Goal: Task Accomplishment & Management: Manage account settings

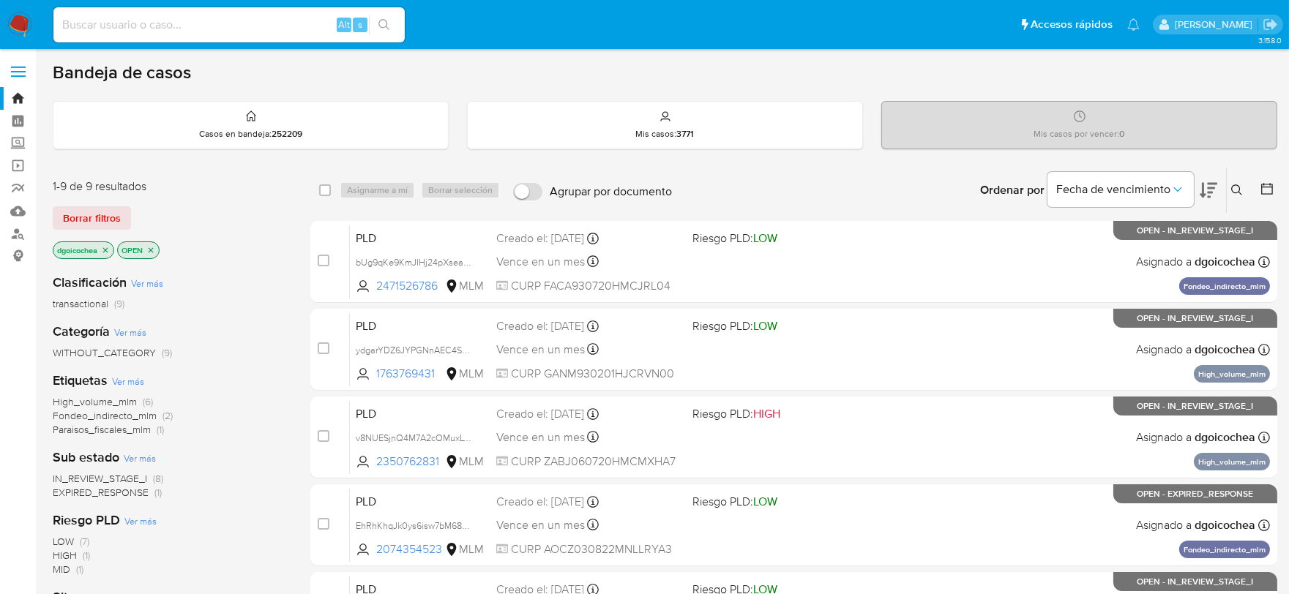
drag, startPoint x: 1242, startPoint y: 184, endPoint x: 1220, endPoint y: 201, distance: 27.1
click at [1242, 185] on icon at bounding box center [1237, 190] width 12 height 12
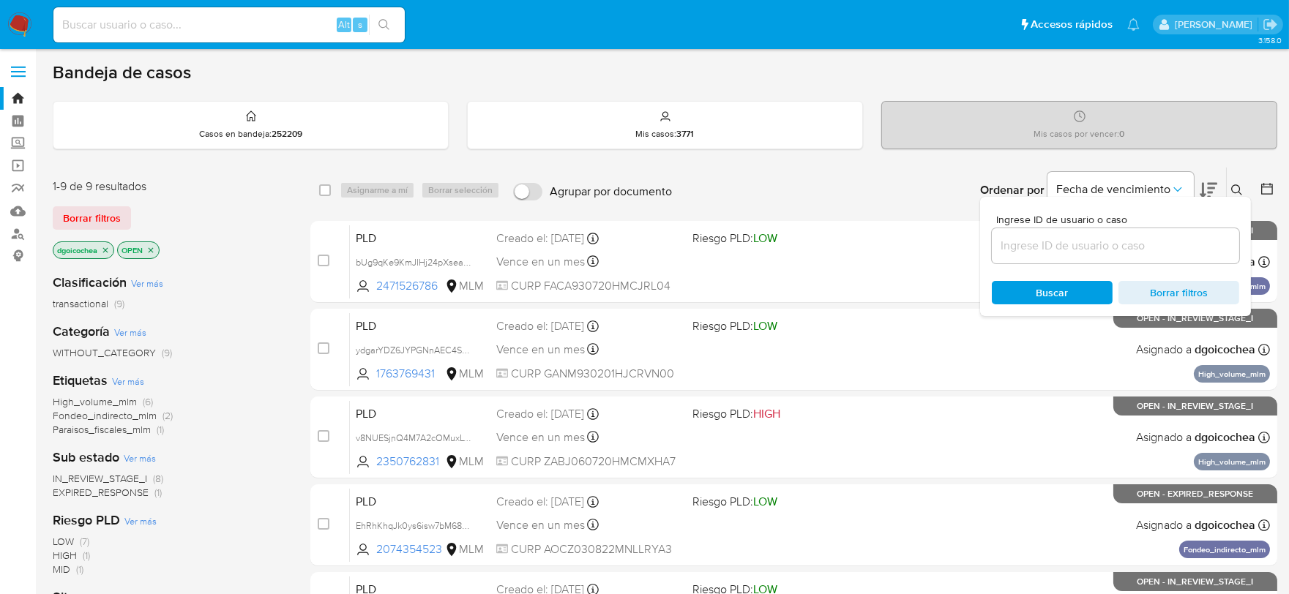
click at [1161, 238] on input at bounding box center [1115, 245] width 247 height 19
type input "833360593"
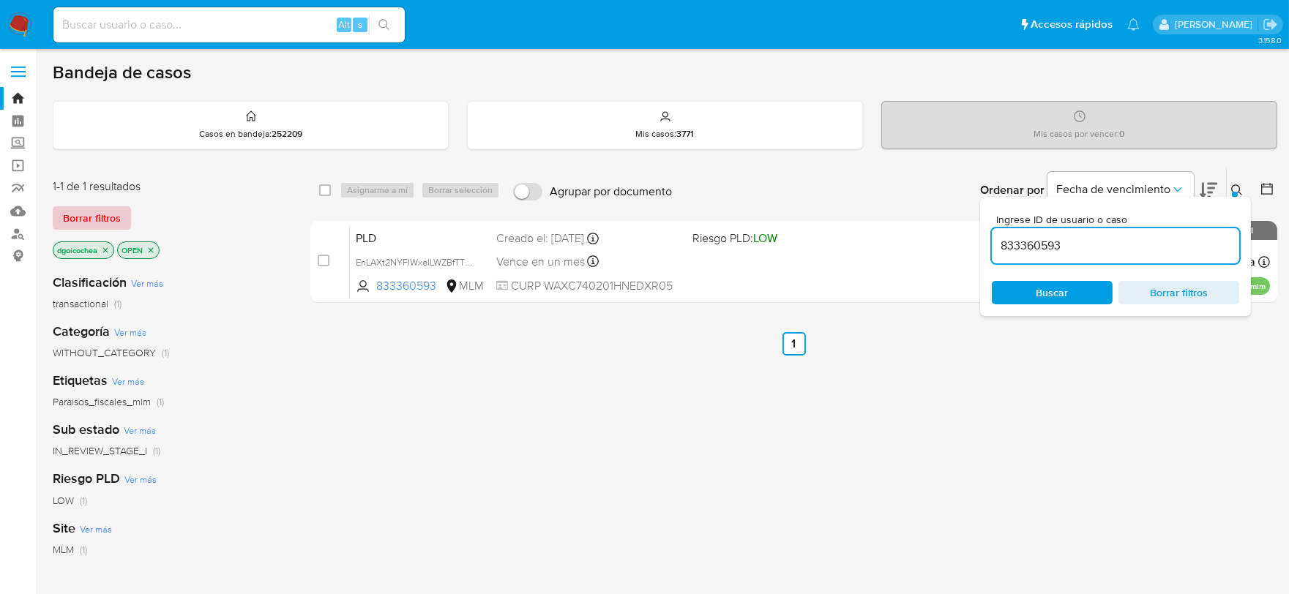
click at [113, 214] on span "Borrar filtros" at bounding box center [92, 218] width 58 height 20
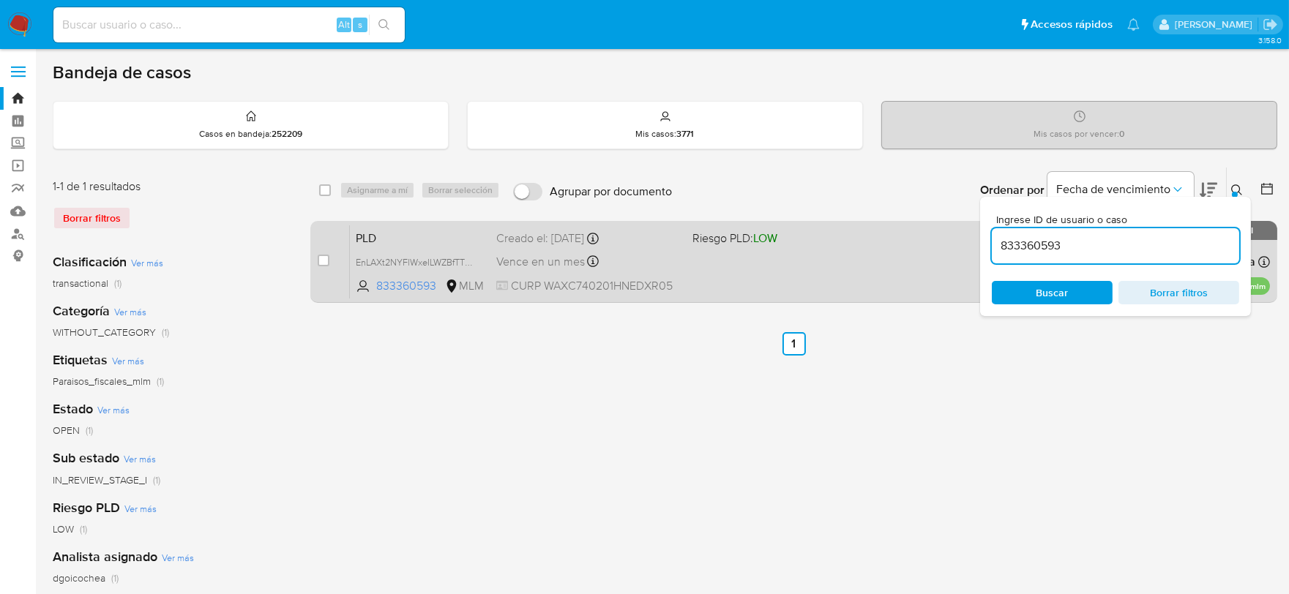
click at [370, 237] on span "PLD" at bounding box center [420, 237] width 129 height 19
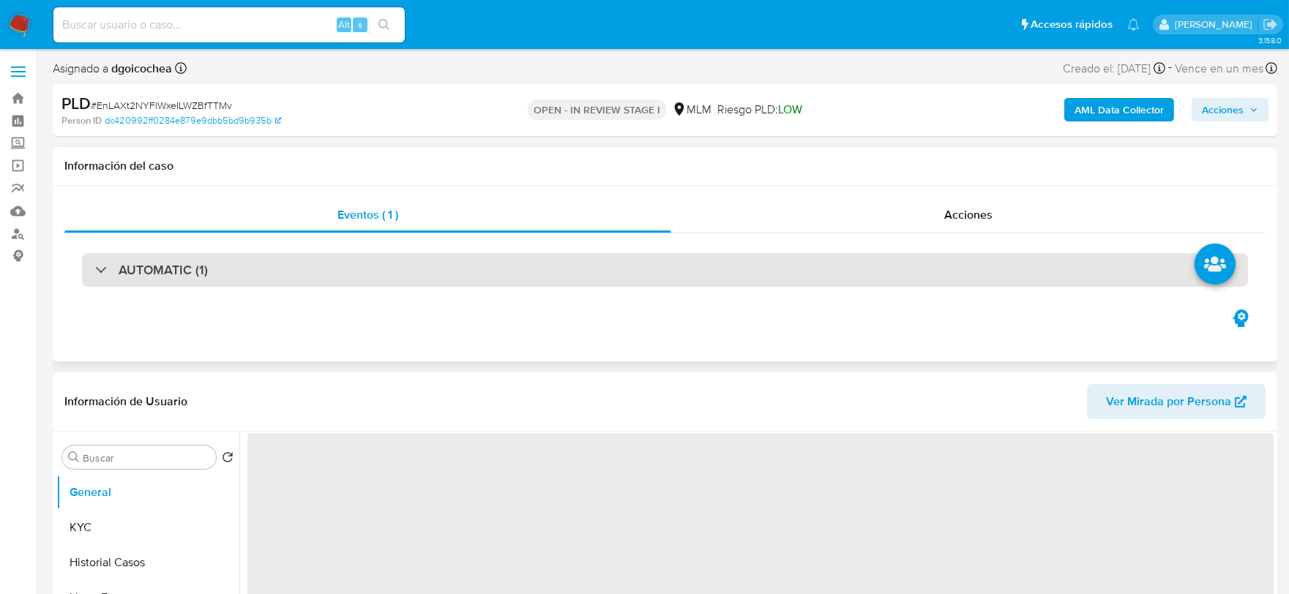
click at [106, 278] on div "AUTOMATIC (1)" at bounding box center [151, 270] width 113 height 16
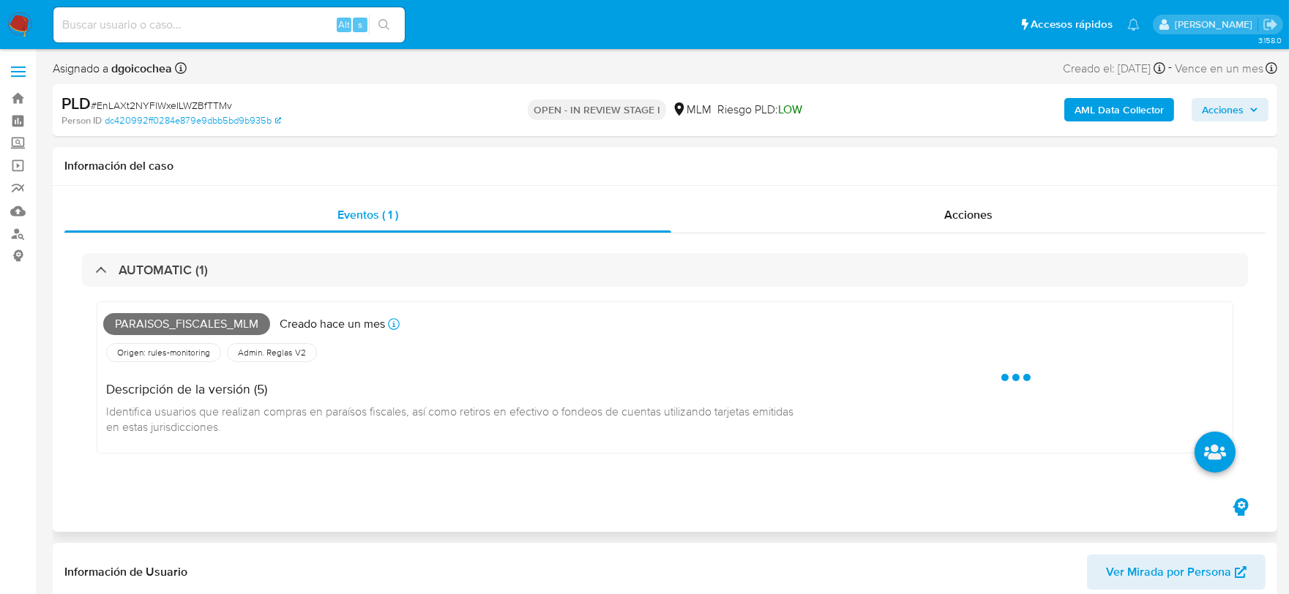
select select "10"
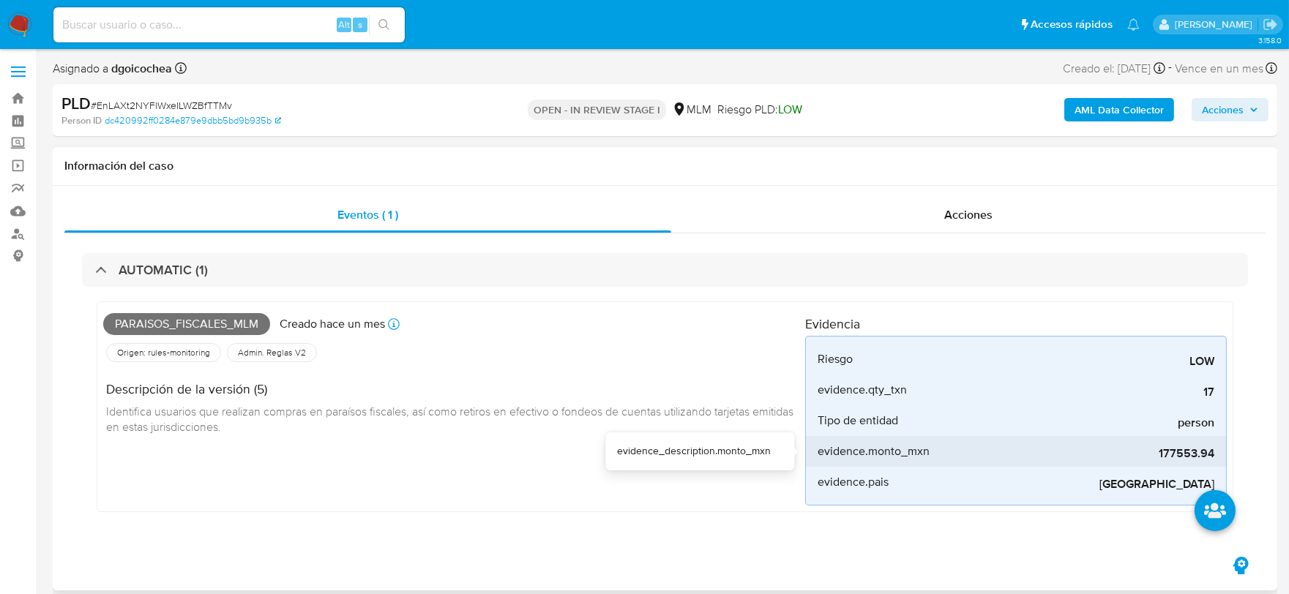
click at [1168, 463] on div "177553.94" at bounding box center [1105, 451] width 220 height 31
click at [277, 419] on span "Identifica usuarios que realizan compras en paraísos fiscales, así como retiros…" at bounding box center [451, 419] width 690 height 32
click at [525, 464] on div "Paraisos_fiscales_mlm Creado hace un mes Creado: 12/08/2025 03:04:59 Origen: ru…" at bounding box center [454, 407] width 702 height 198
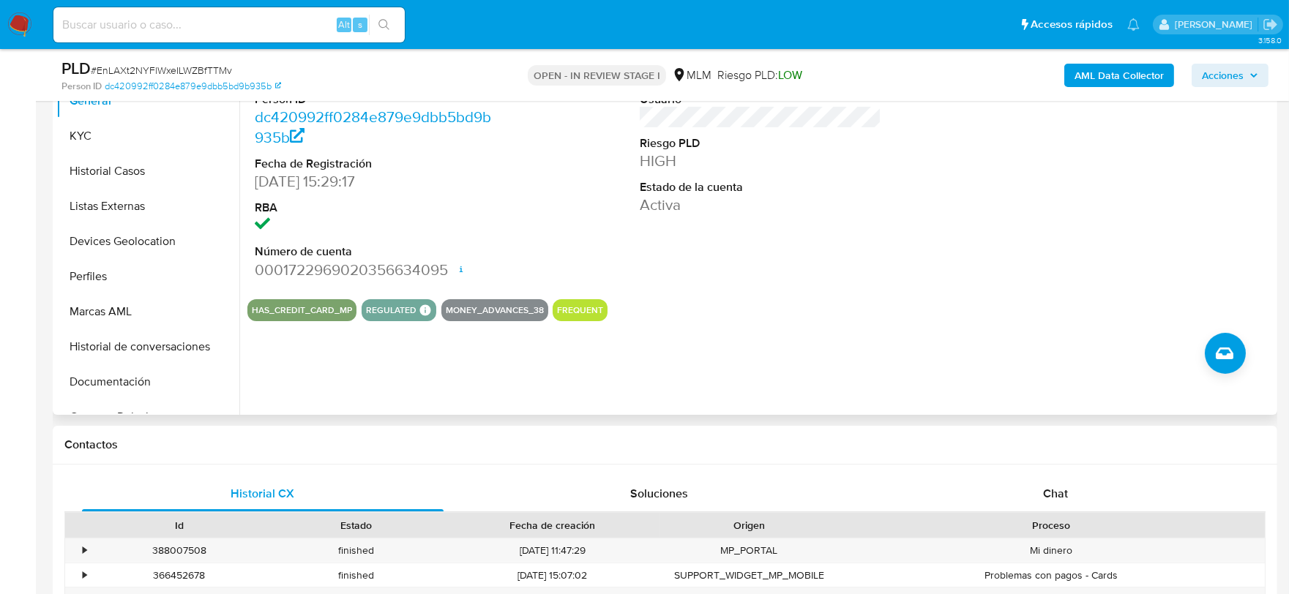
click at [822, 370] on div "ID de usuario 833360593 Person ID dc420992ff0284e879e9dbb5bd9b935b Fecha de Reg…" at bounding box center [756, 227] width 1034 height 375
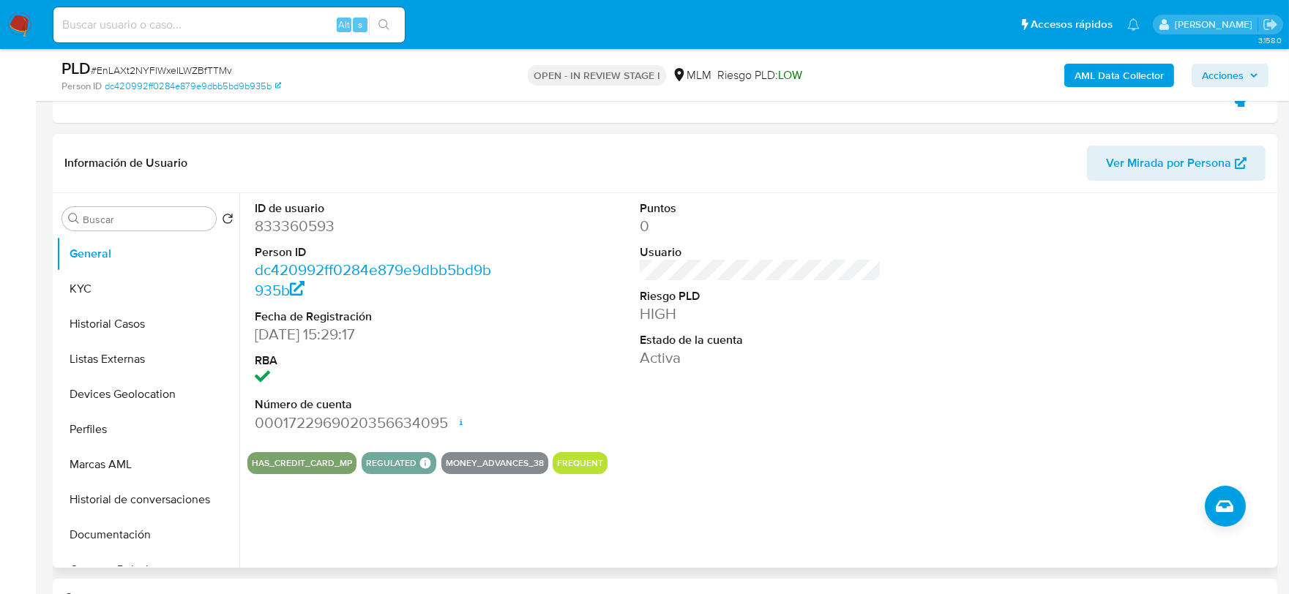
scroll to position [406, 0]
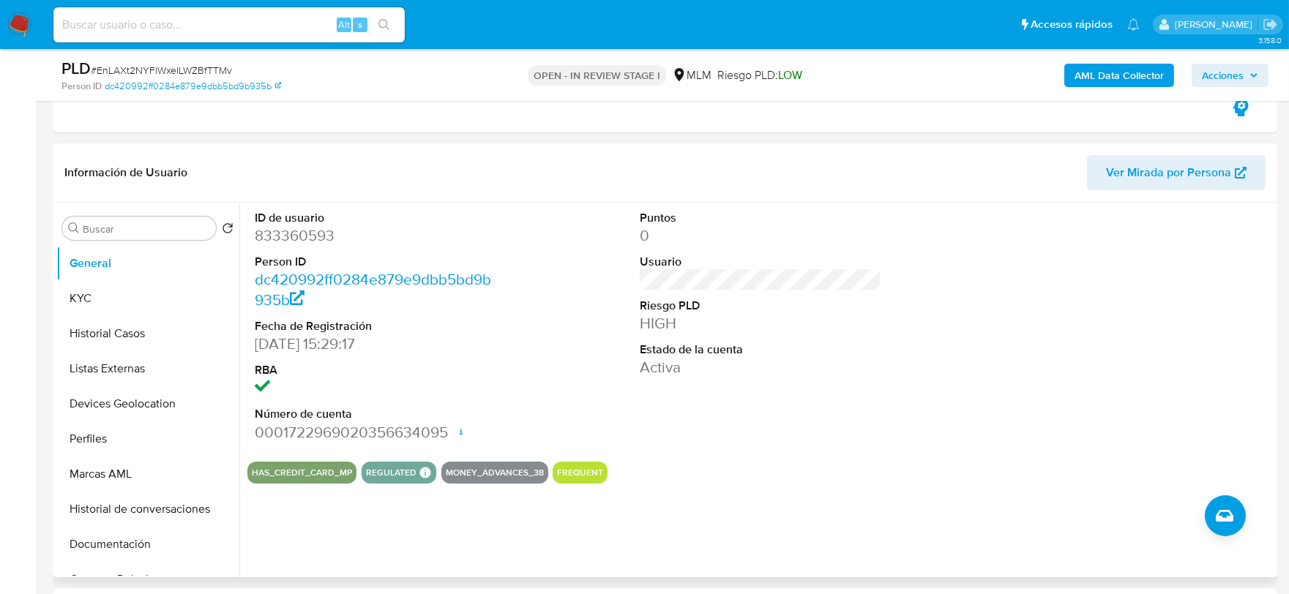
click at [822, 370] on dd "Activa" at bounding box center [761, 367] width 242 height 20
click at [108, 301] on button "KYC" at bounding box center [147, 298] width 183 height 35
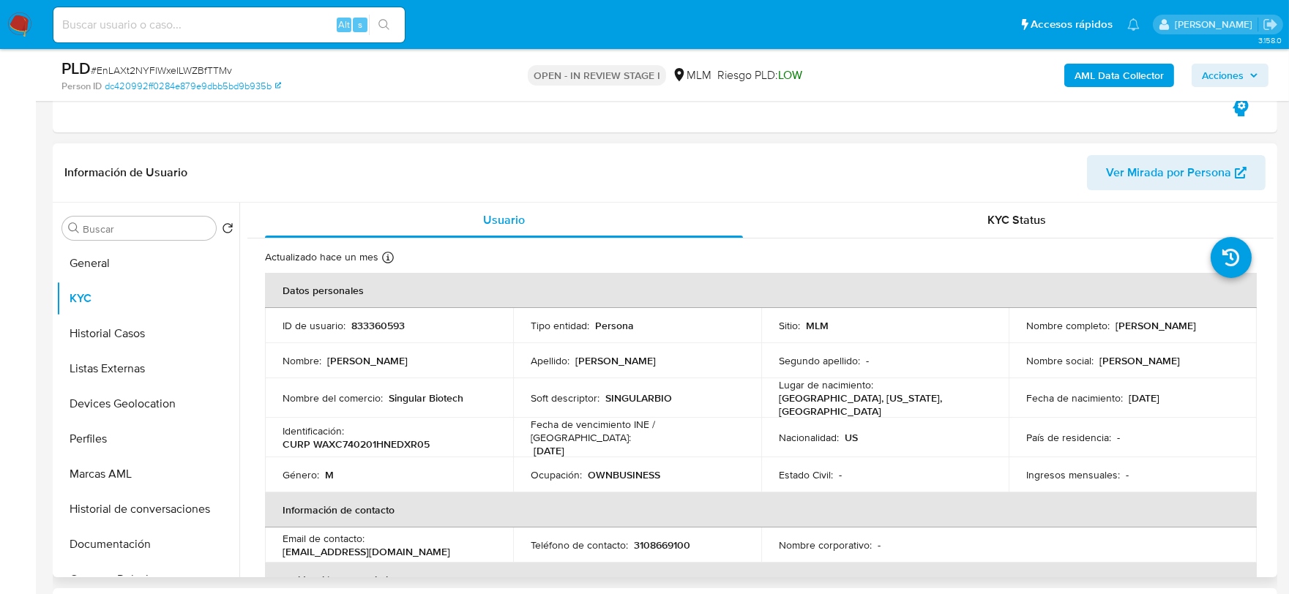
click at [265, 361] on td "Nombre : Corey Huntington" at bounding box center [389, 360] width 248 height 35
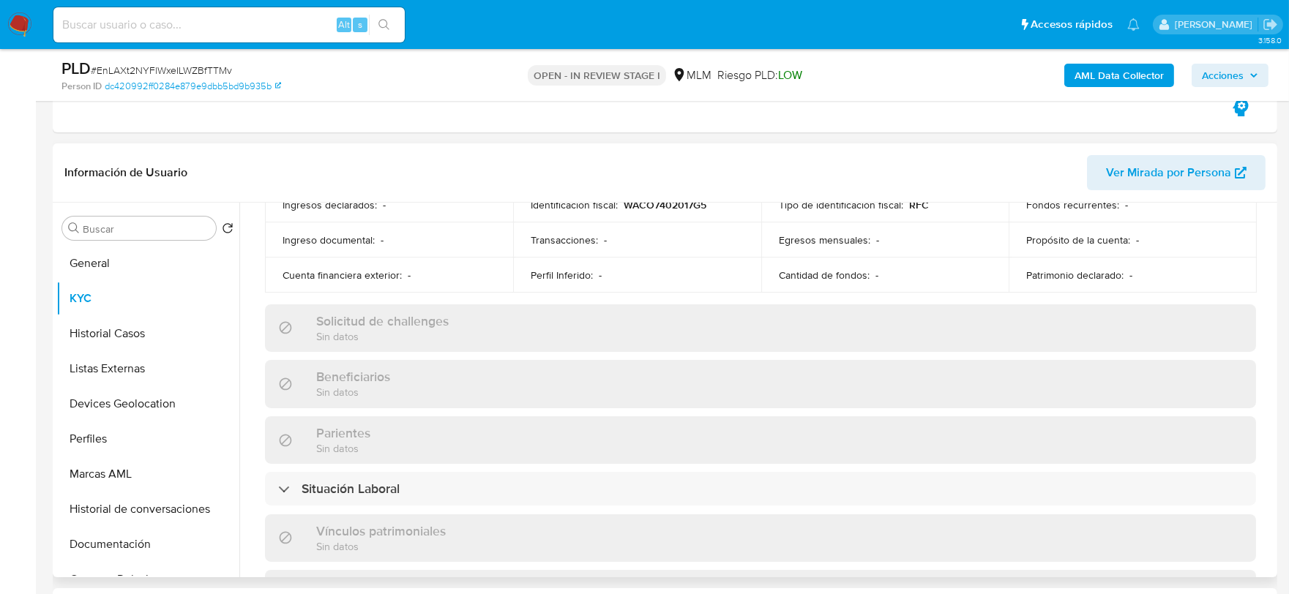
scroll to position [488, 0]
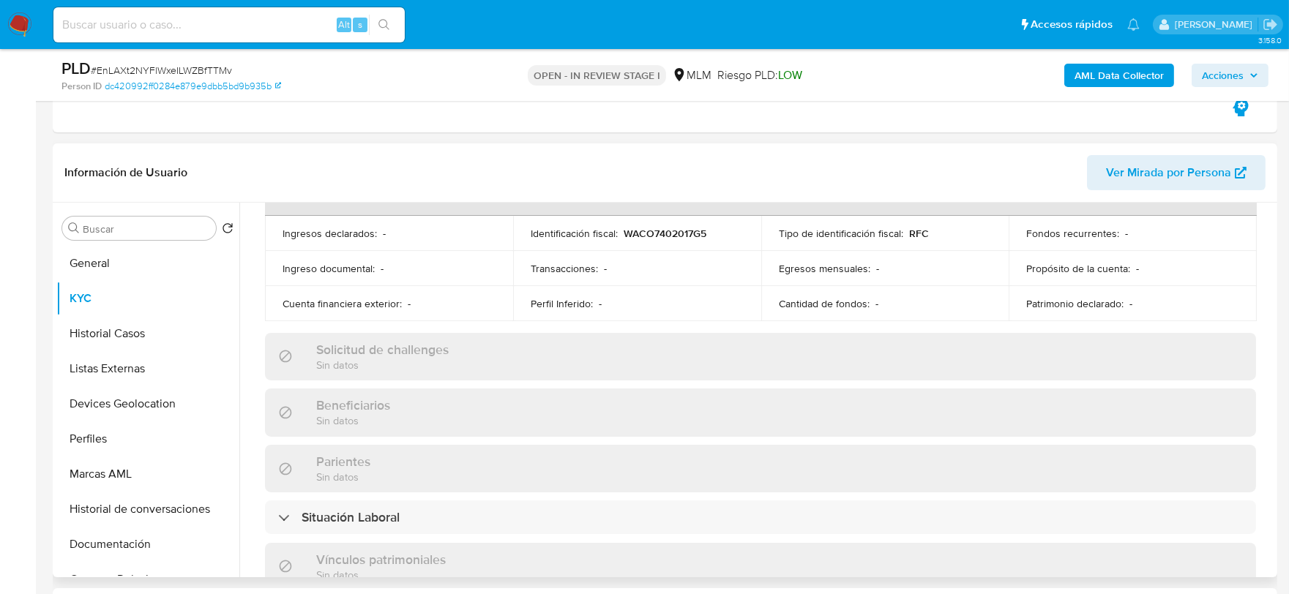
click at [344, 306] on td "Cuenta financiera exterior : -" at bounding box center [389, 303] width 248 height 35
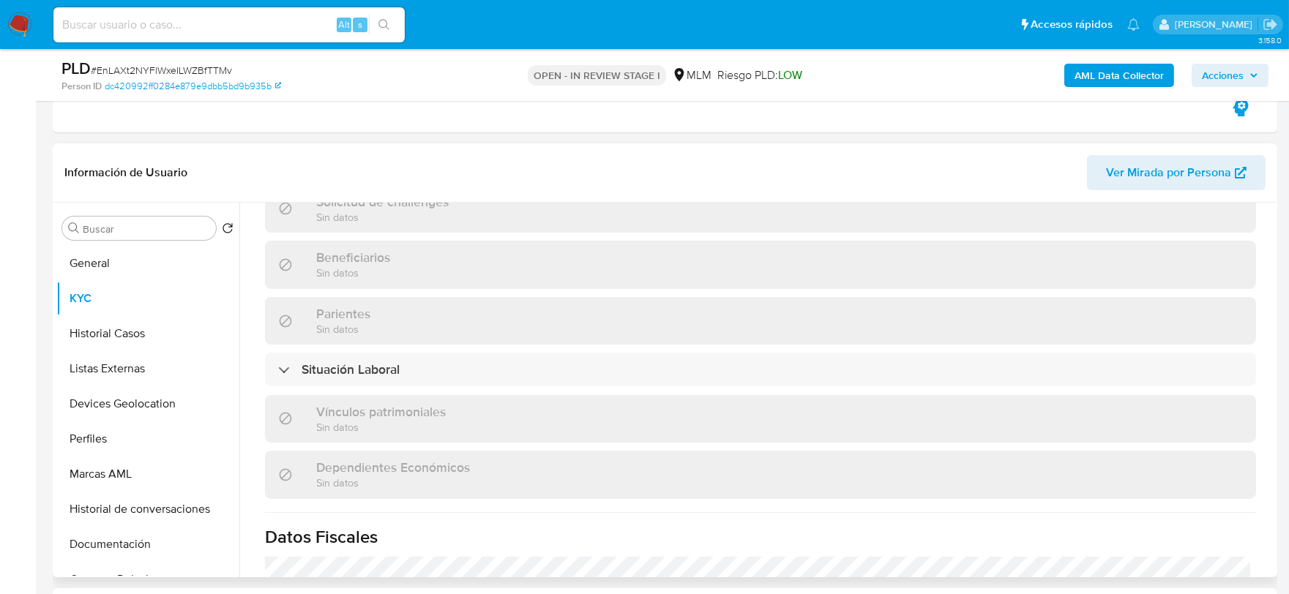
scroll to position [919, 0]
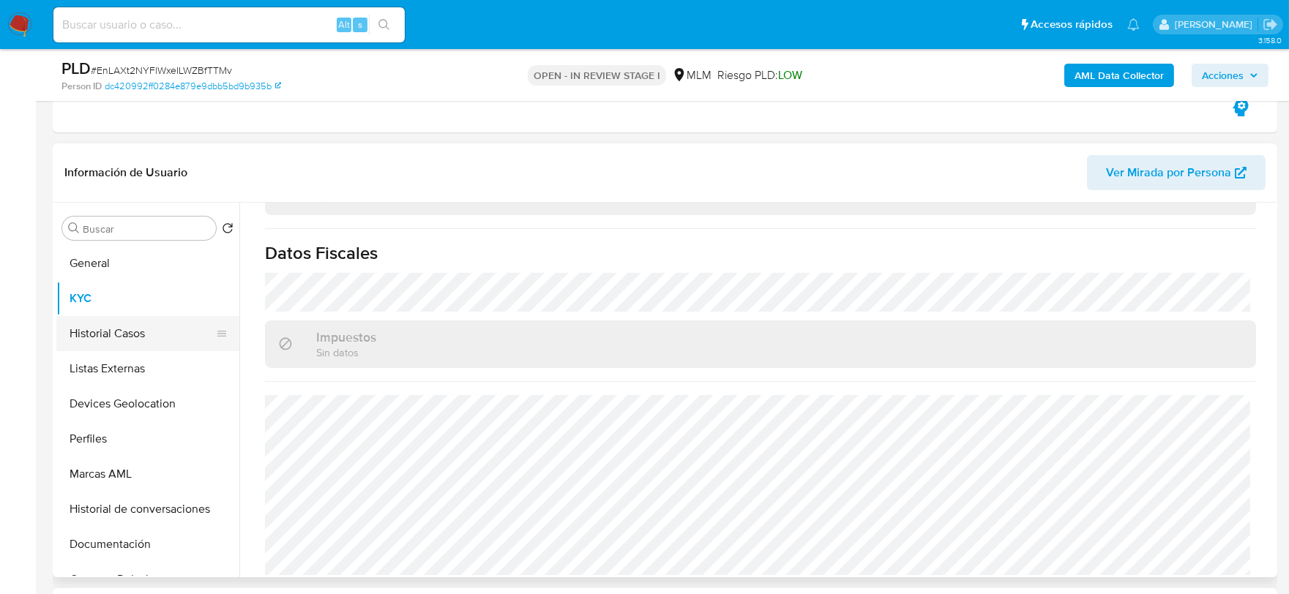
click at [145, 332] on button "Historial Casos" at bounding box center [141, 333] width 171 height 35
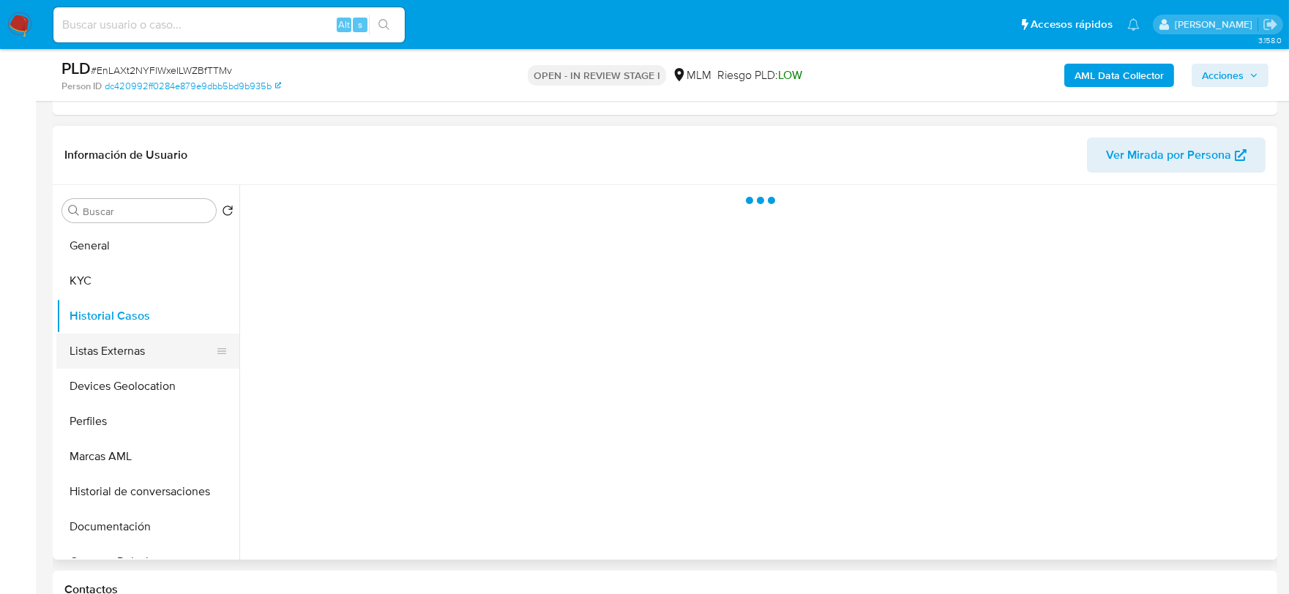
scroll to position [0, 0]
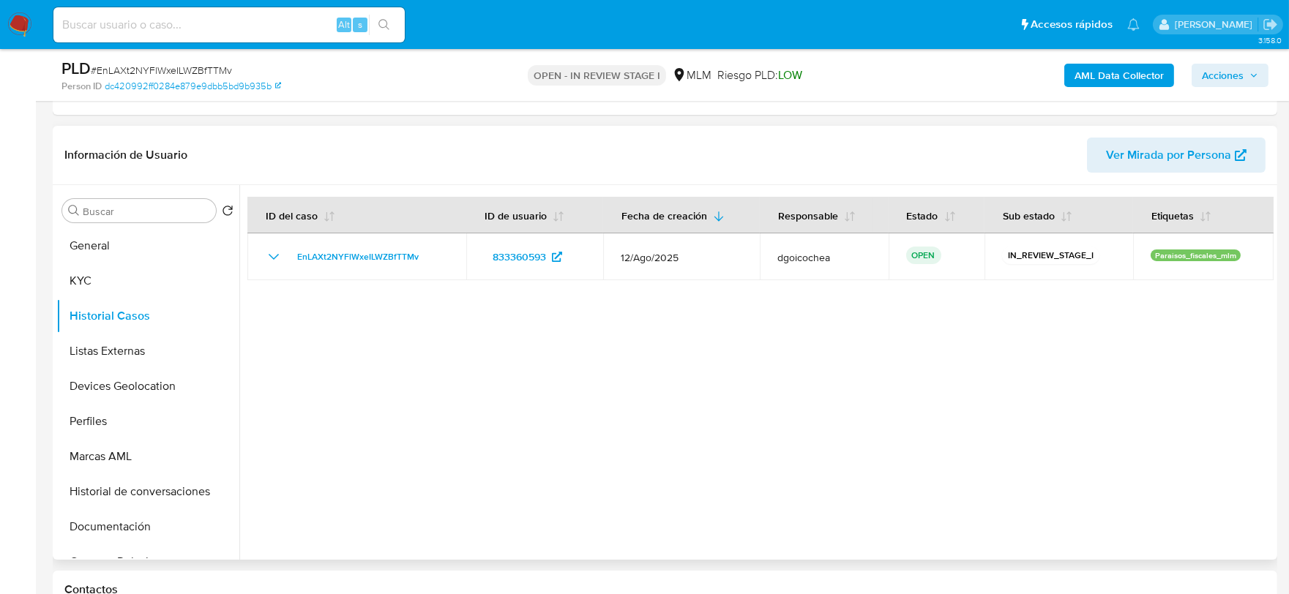
click at [499, 460] on div at bounding box center [756, 372] width 1034 height 375
click at [144, 343] on button "Listas Externas" at bounding box center [141, 351] width 171 height 35
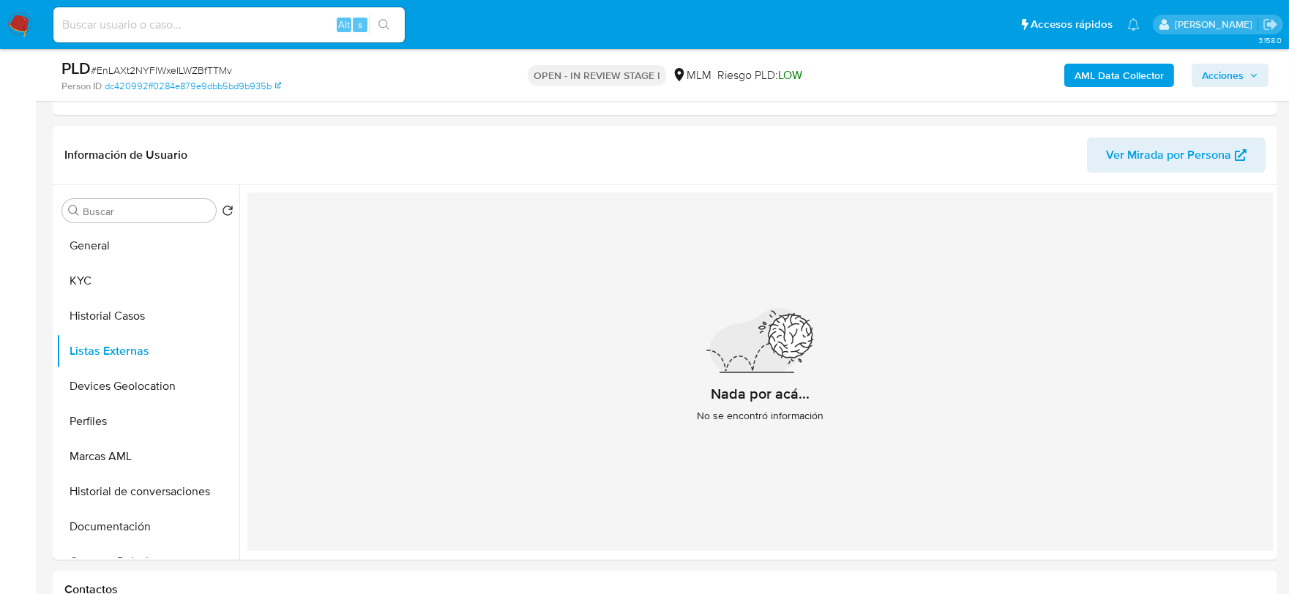
click at [503, 384] on div "Nada por acá... No se encontró información" at bounding box center [760, 372] width 1026 height 359
click at [174, 384] on button "Devices Geolocation" at bounding box center [141, 386] width 171 height 35
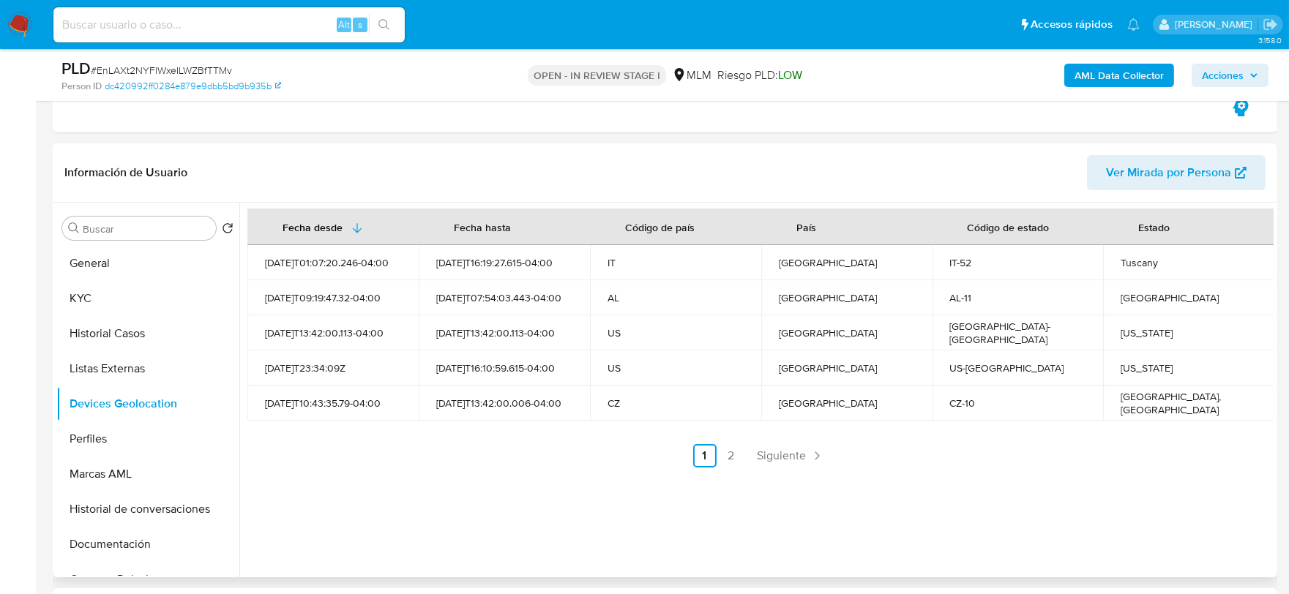
click at [537, 433] on div "Fecha desde Fecha hasta Código de país País Código de estado Estado 2025-01-23T…" at bounding box center [760, 338] width 1026 height 259
click at [794, 461] on span "Siguiente" at bounding box center [782, 456] width 49 height 12
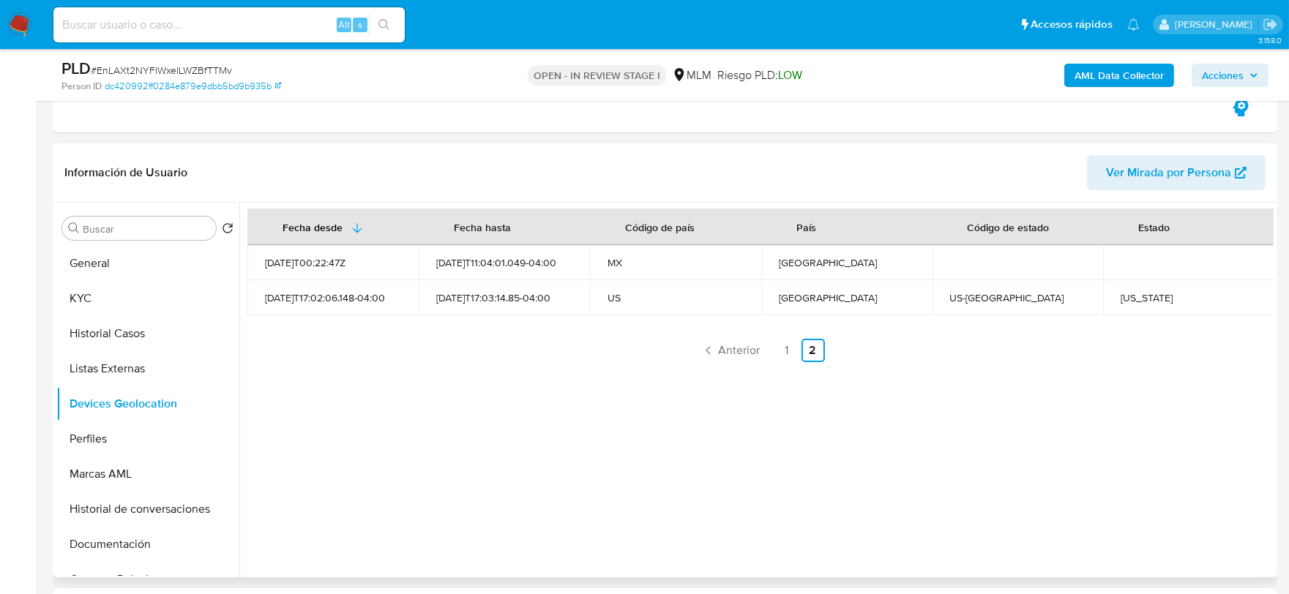
click at [590, 481] on div "Fecha desde Fecha hasta Código de país País Código de estado Estado 2023-02-04T…" at bounding box center [756, 390] width 1034 height 375
click at [119, 435] on button "Perfiles" at bounding box center [141, 439] width 171 height 35
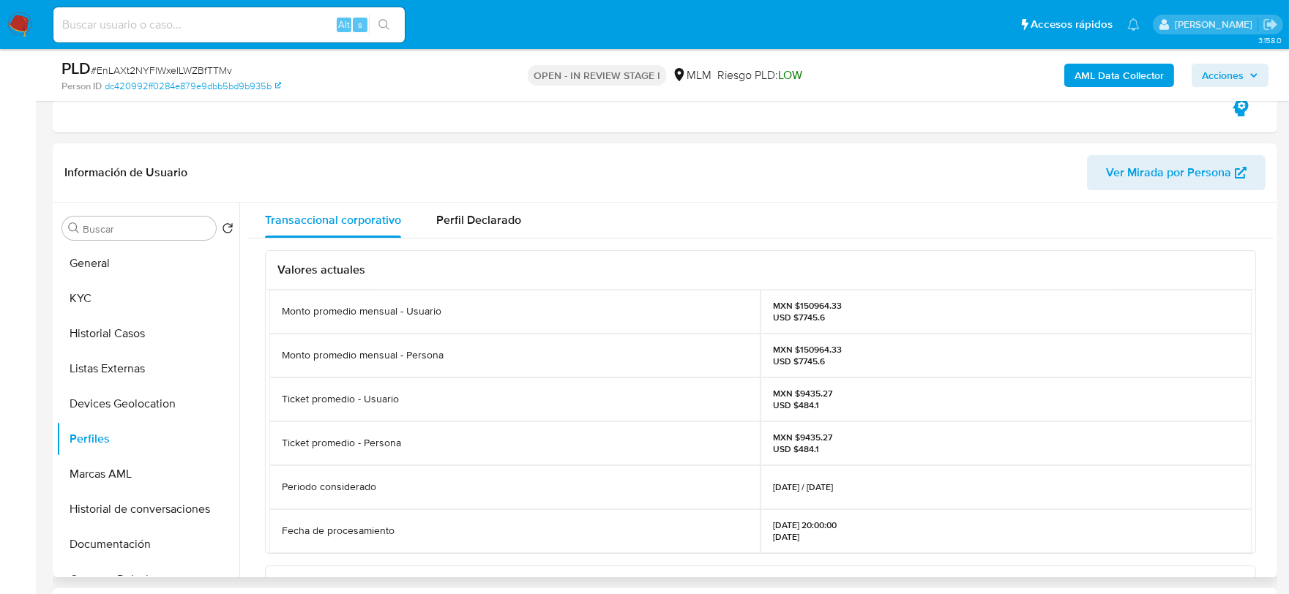
click at [258, 423] on div "Valores actuales Monto promedio mensual - Usuario MXN $150964.33 USD $7745.6 Mo…" at bounding box center [760, 580] width 1026 height 682
click at [126, 543] on button "Documentación" at bounding box center [141, 544] width 171 height 35
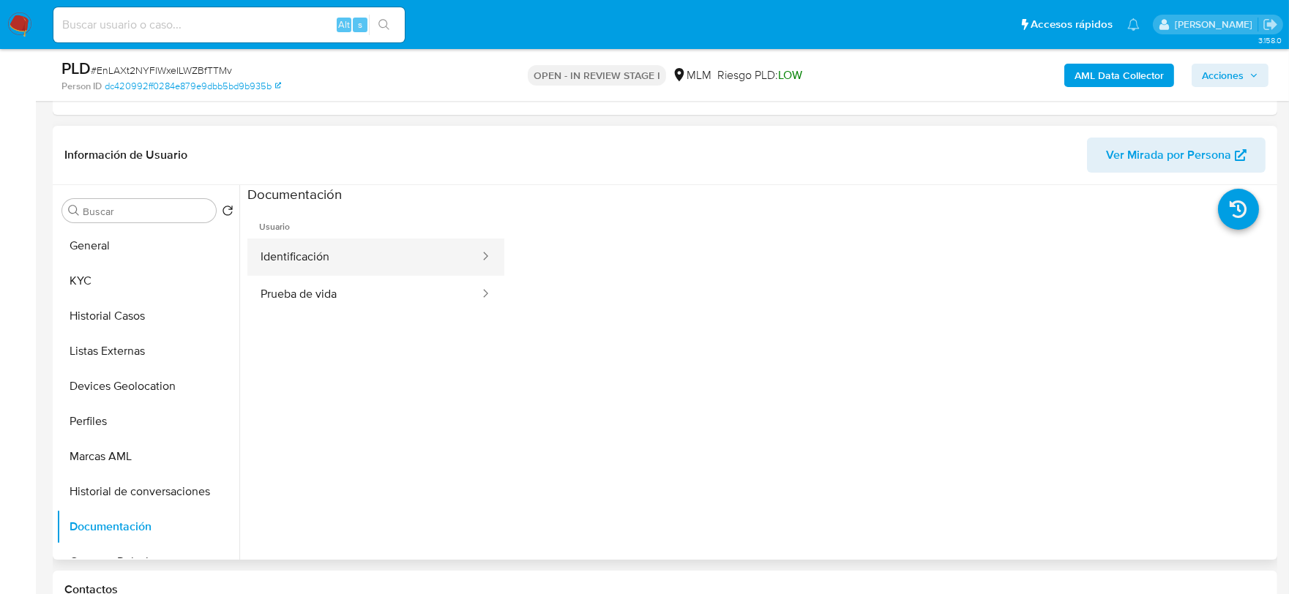
click at [353, 271] on button "Identificación" at bounding box center [364, 257] width 234 height 37
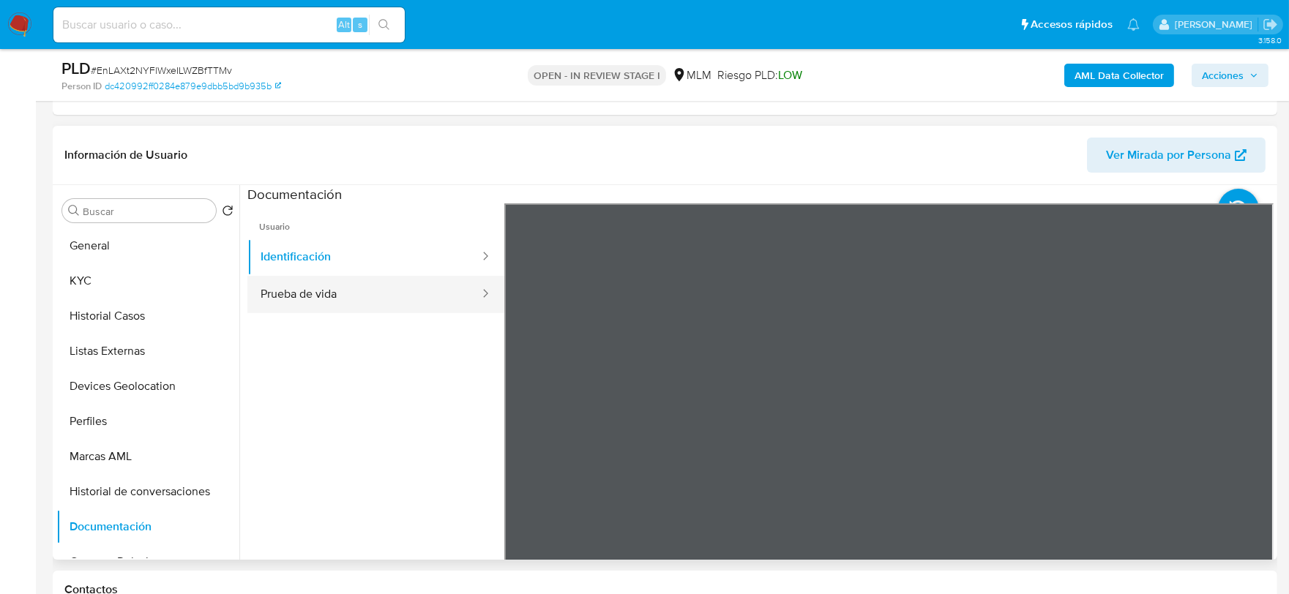
click at [319, 305] on button "Prueba de vida" at bounding box center [364, 294] width 234 height 37
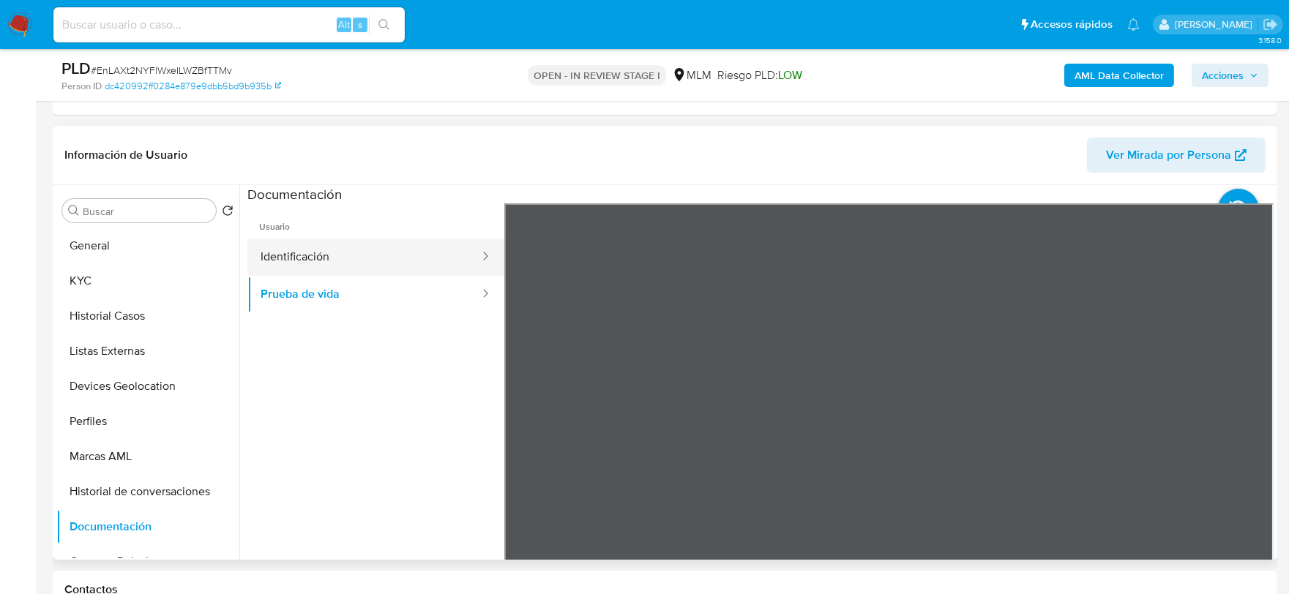
click at [384, 272] on button "Identificación" at bounding box center [364, 257] width 234 height 37
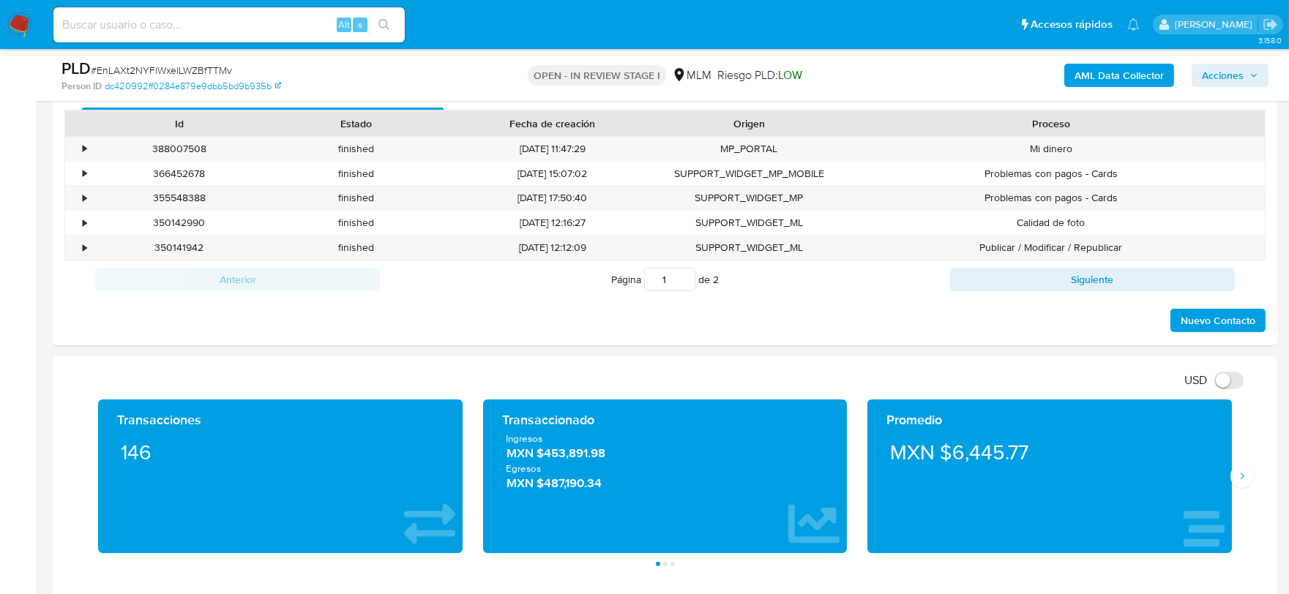
scroll to position [976, 0]
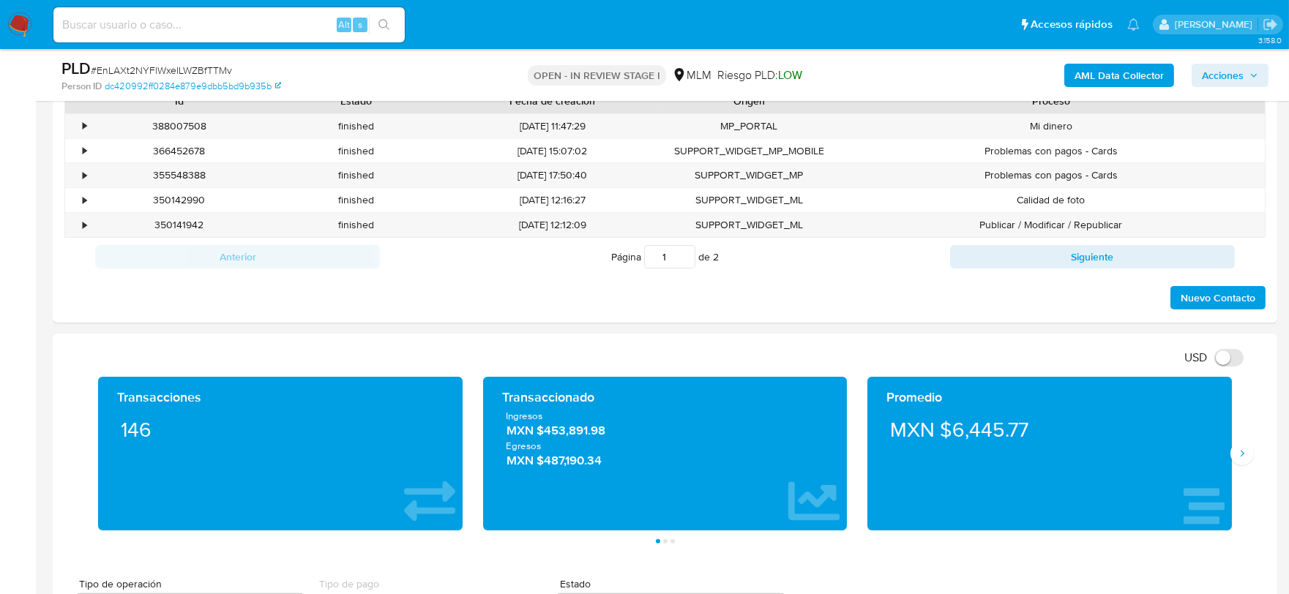
click at [1260, 450] on div "Transacciones 146 Transaccionado Ingresos MXN $453,891.98 Egresos MXN $487,190.…" at bounding box center [664, 460] width 1201 height 167
click at [1243, 452] on icon "Siguiente" at bounding box center [1242, 454] width 12 height 12
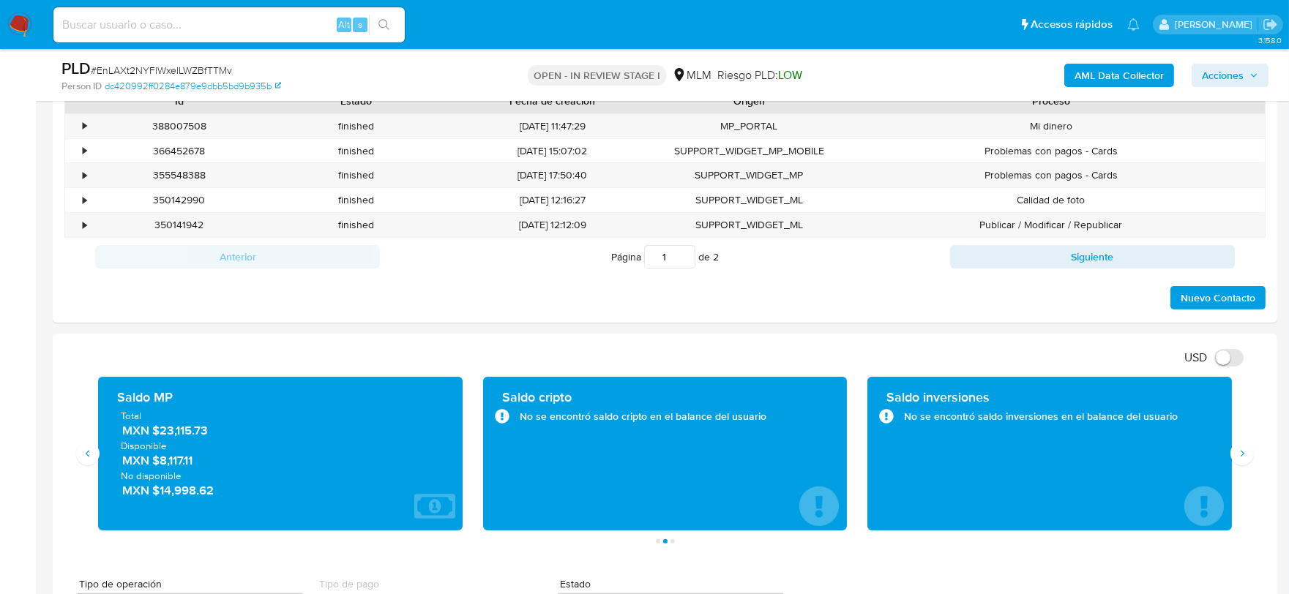
drag, startPoint x: 210, startPoint y: 435, endPoint x: 296, endPoint y: 473, distance: 94.4
click at [160, 433] on span "MXN $23,115.73" at bounding box center [281, 430] width 318 height 17
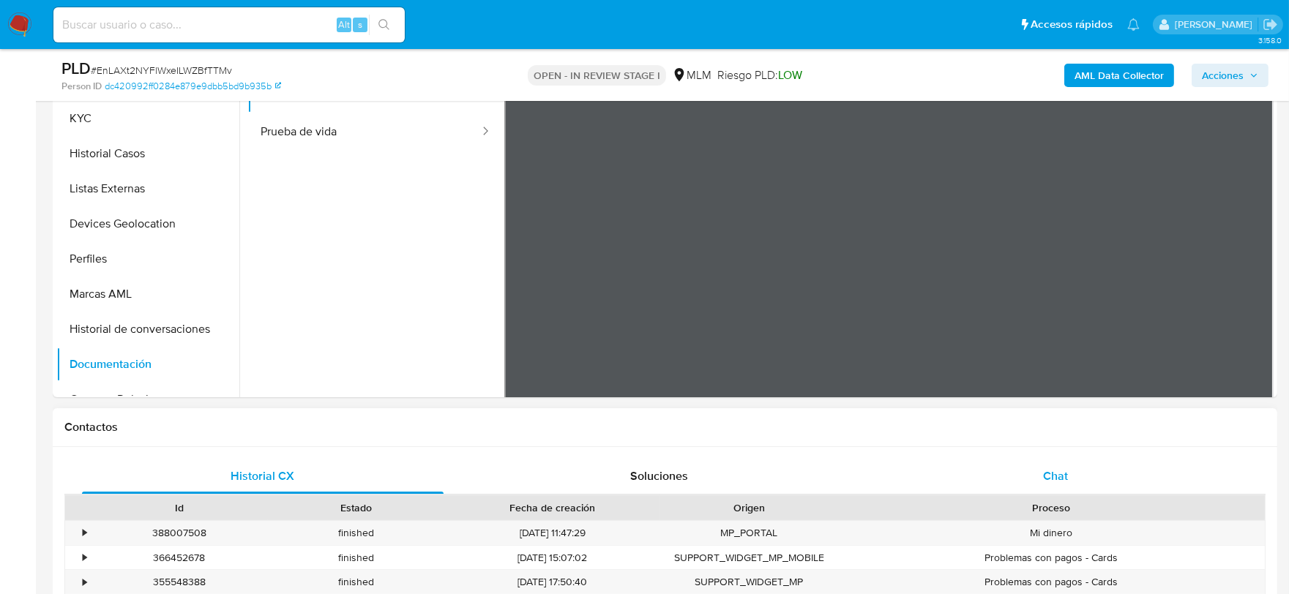
click at [1028, 479] on div "Chat" at bounding box center [1056, 476] width 362 height 35
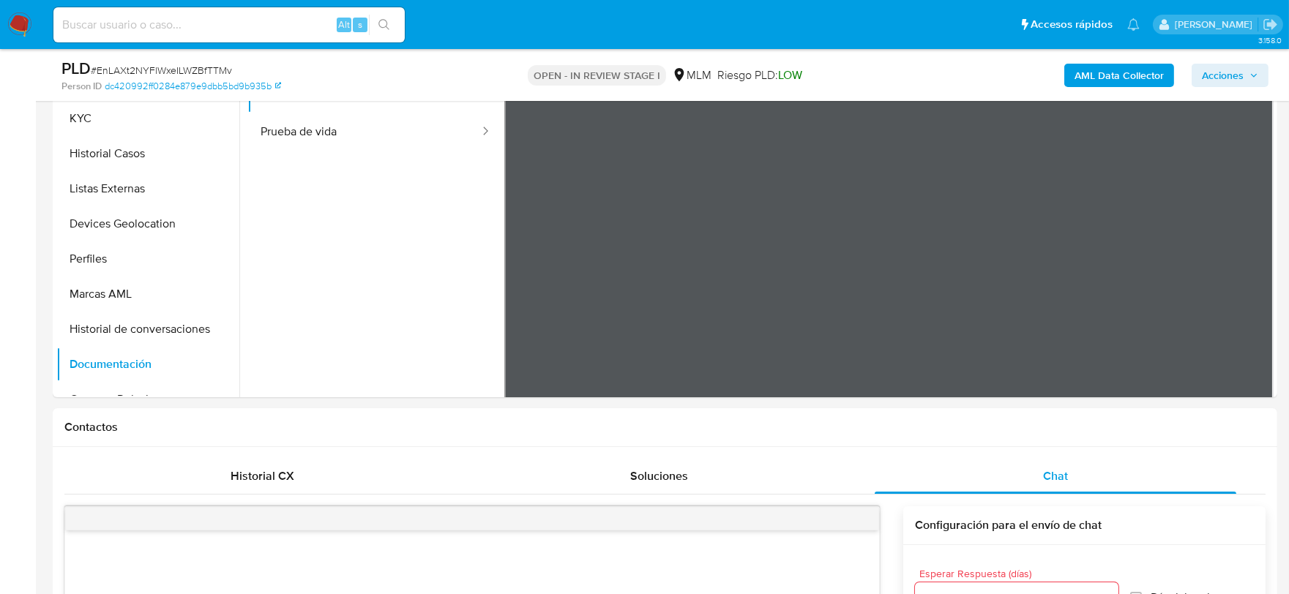
scroll to position [650, 0]
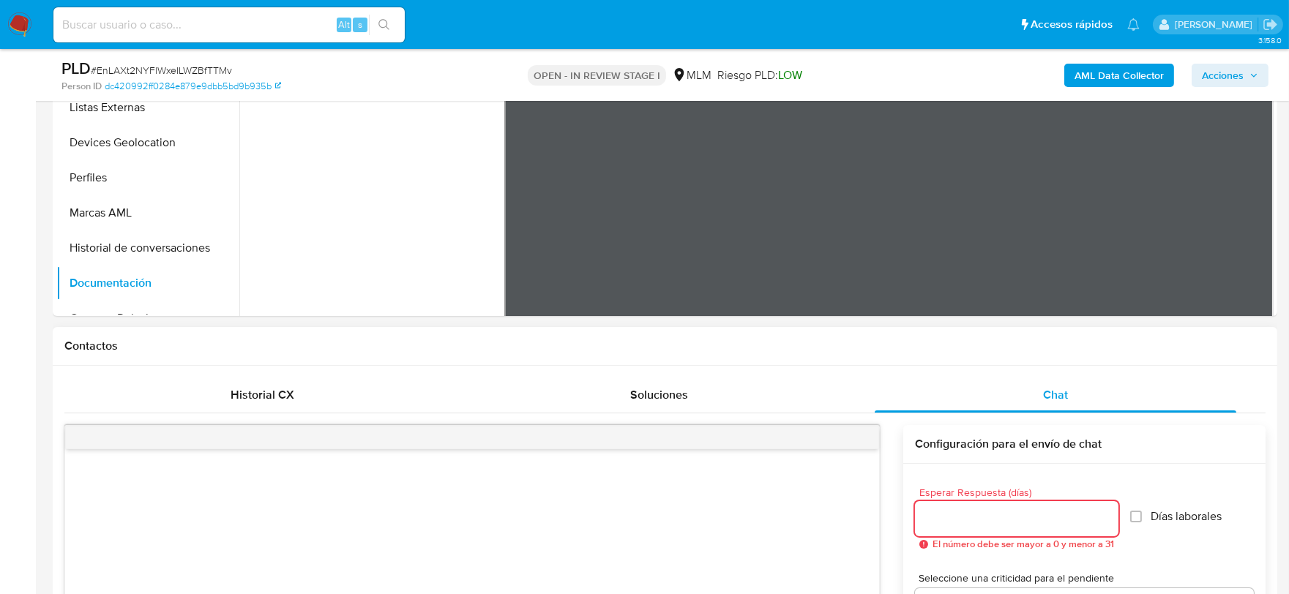
click at [971, 521] on input "Esperar Respuesta (días)" at bounding box center [1017, 519] width 204 height 19
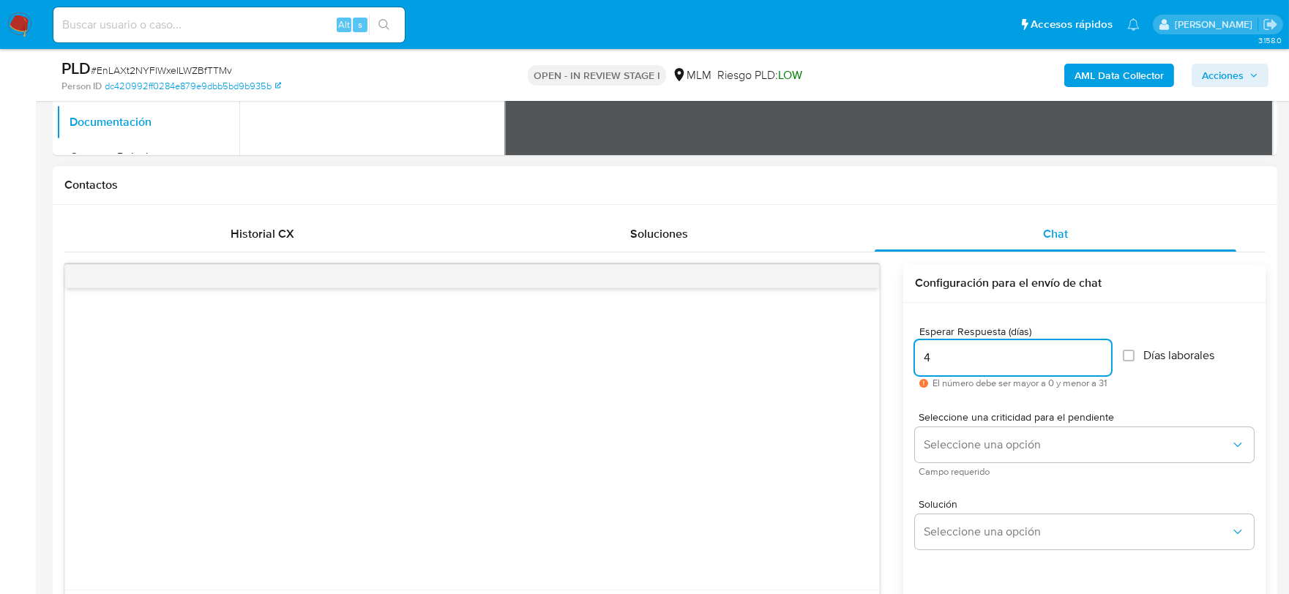
scroll to position [813, 0]
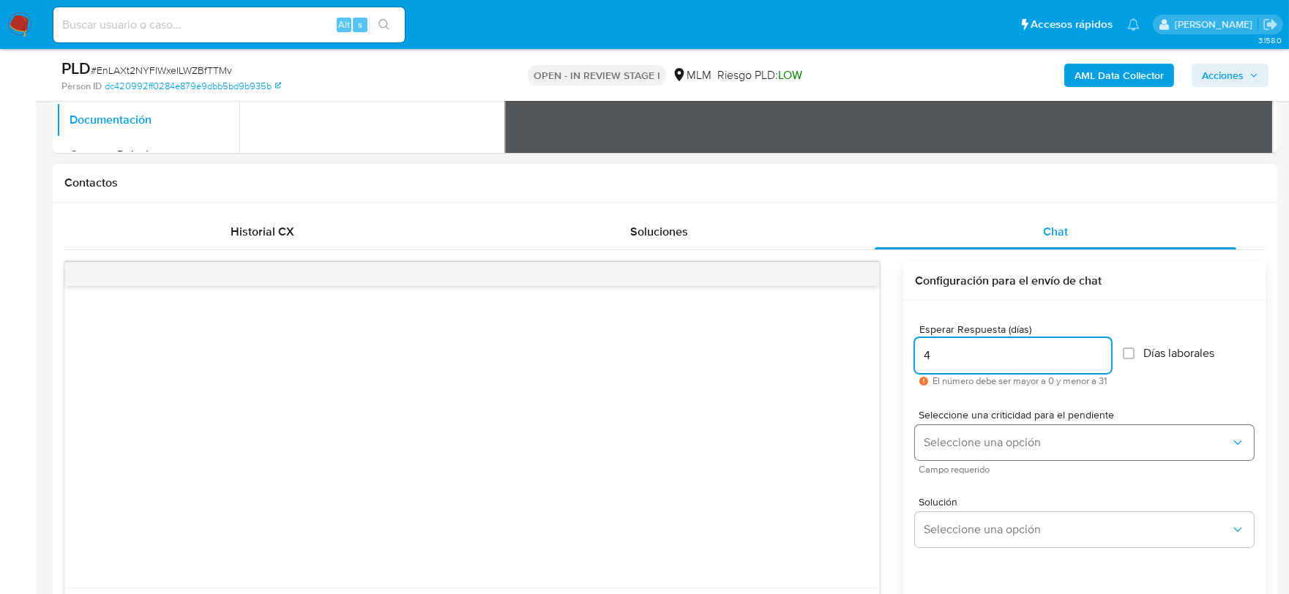
type input "4"
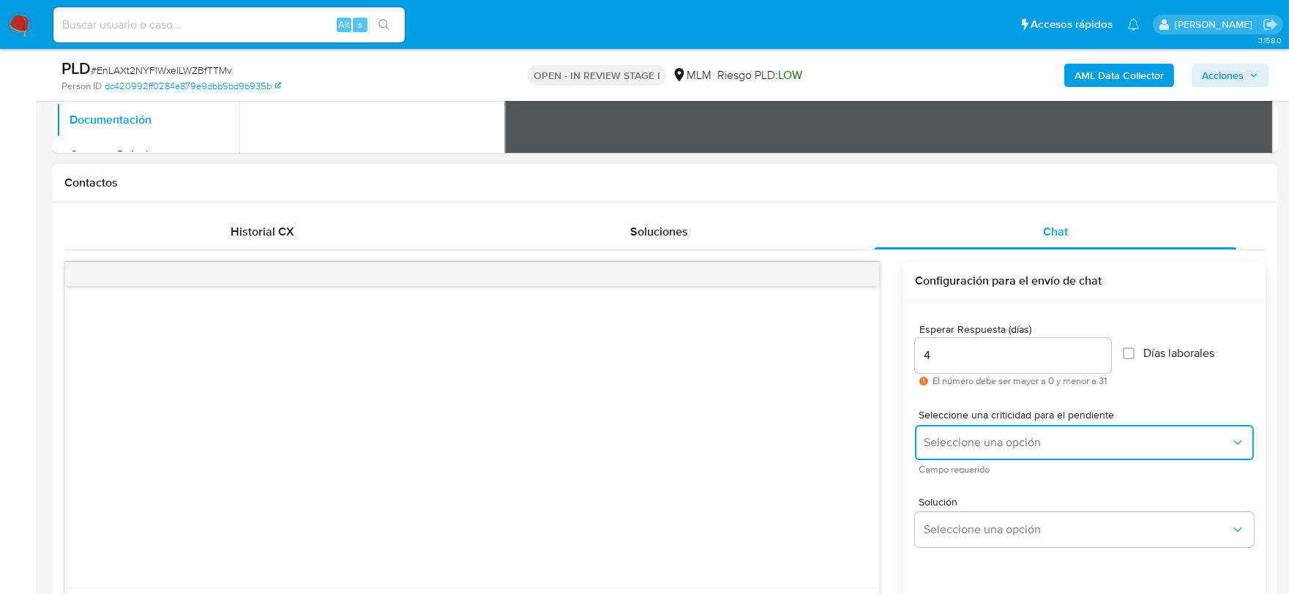
click at [996, 449] on span "Seleccione una opción" at bounding box center [1077, 443] width 307 height 15
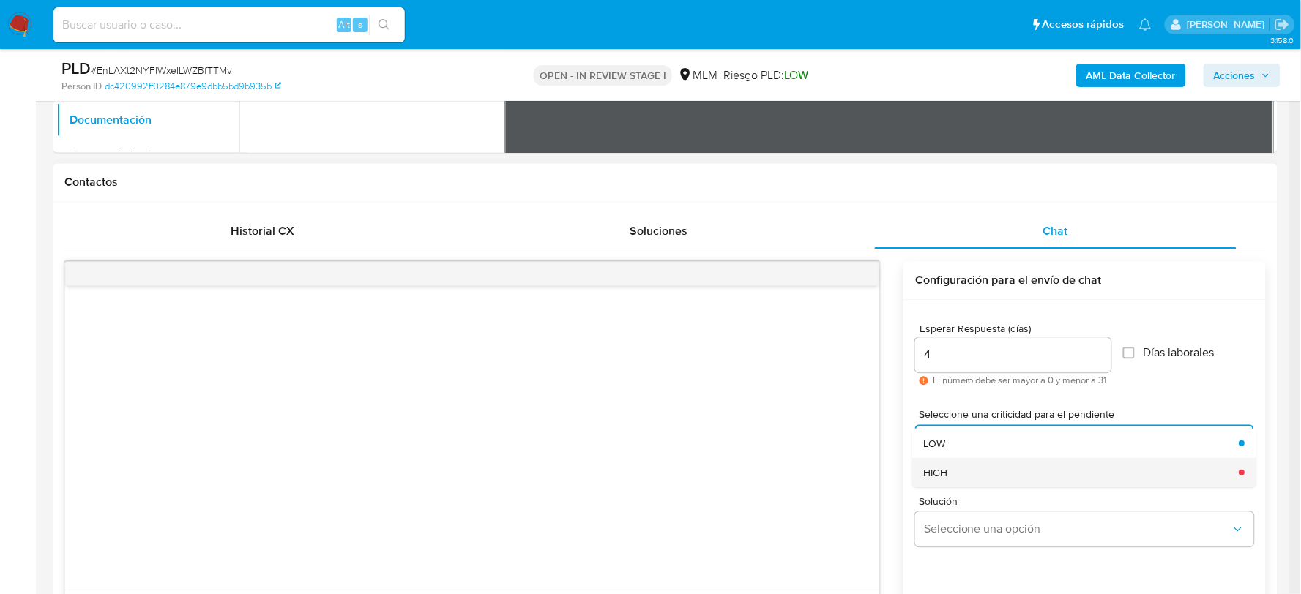
click at [947, 463] on div "HIGH" at bounding box center [1077, 472] width 307 height 29
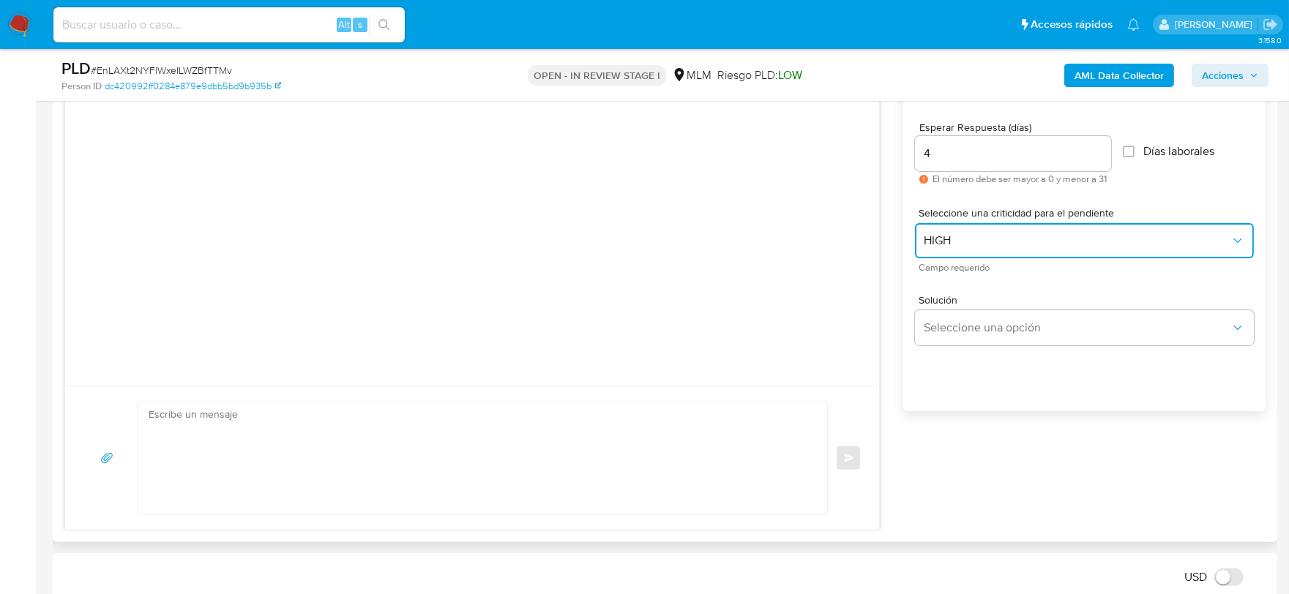
scroll to position [1057, 0]
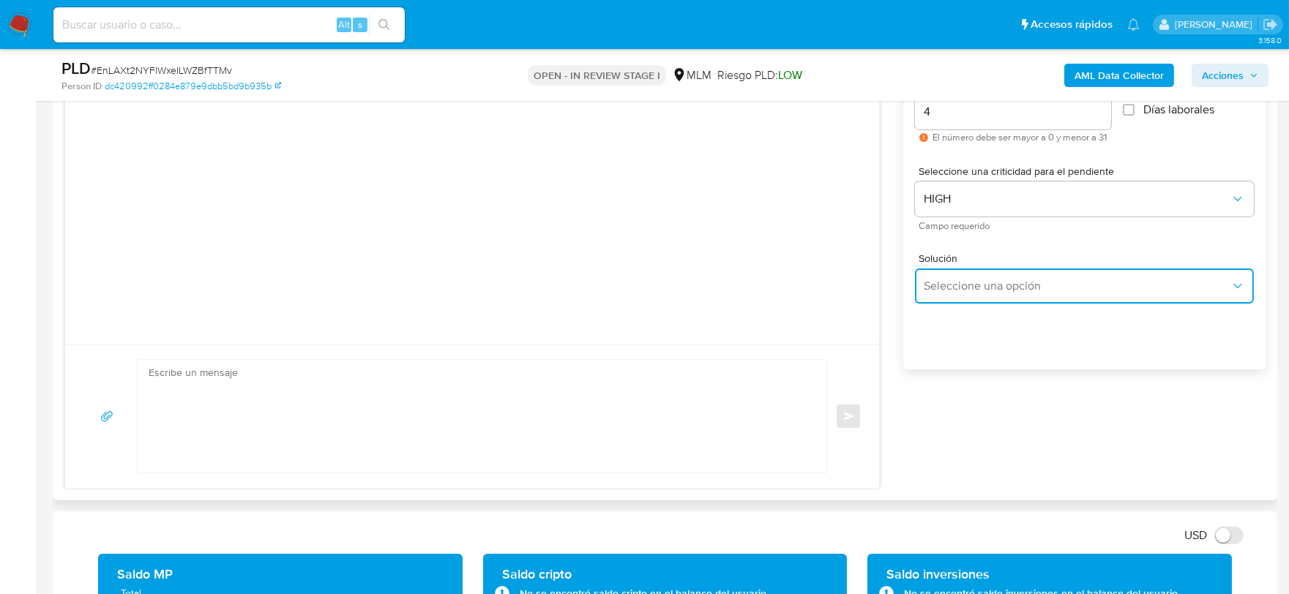
click at [982, 280] on span "Seleccione una opción" at bounding box center [1077, 286] width 307 height 15
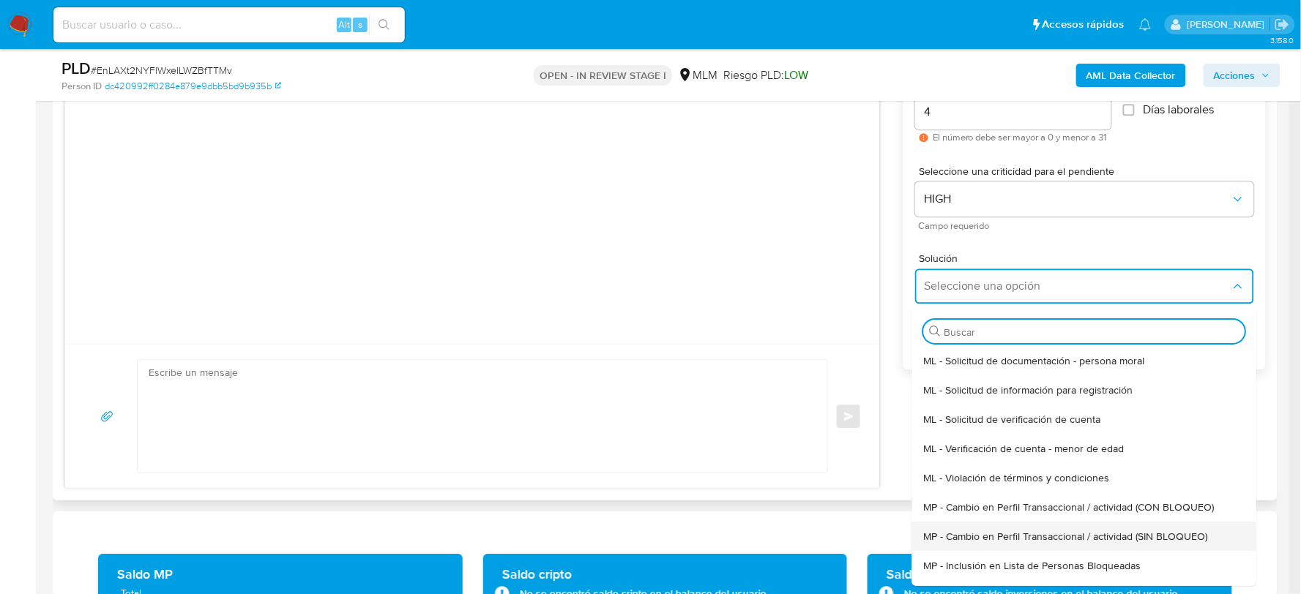
click at [1036, 529] on span "MP - Cambio en Perfil Transaccional / actividad (SIN BLOQUEO)" at bounding box center [1066, 535] width 284 height 13
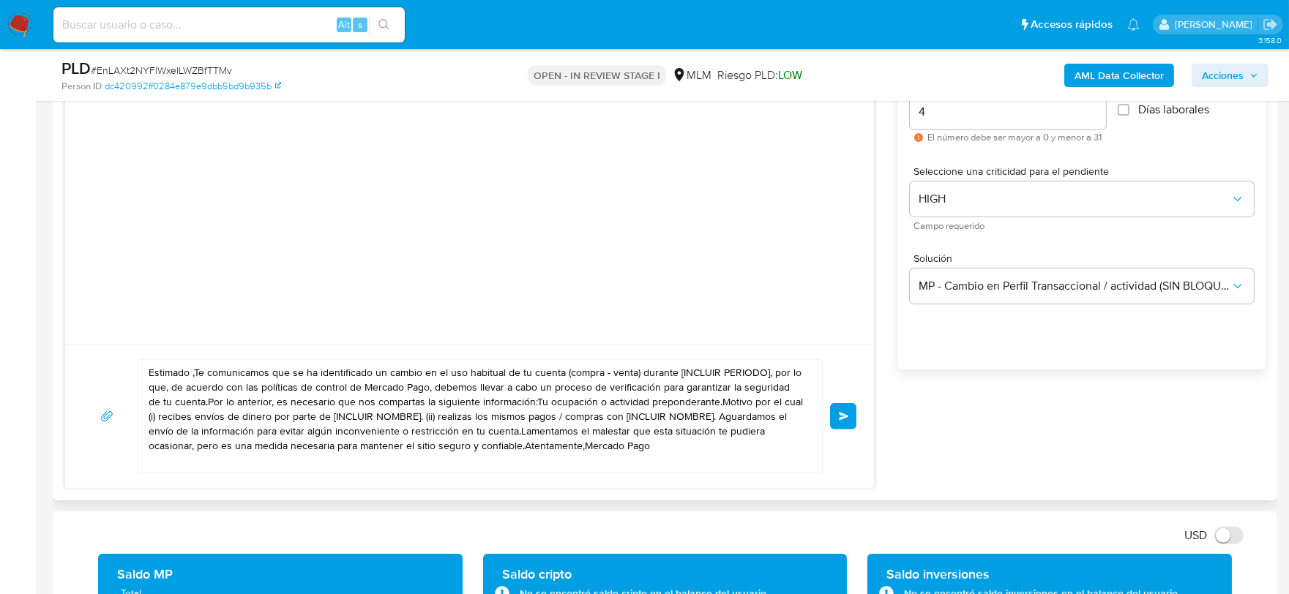
click at [552, 419] on textarea "Estimado ,Te comunicamos que se ha identificado un cambio en el uso habitual de…" at bounding box center [476, 416] width 655 height 113
paste textarea "Corey, De acuerdo con las políticas de control de Mercado Pago, debemos llevar …"
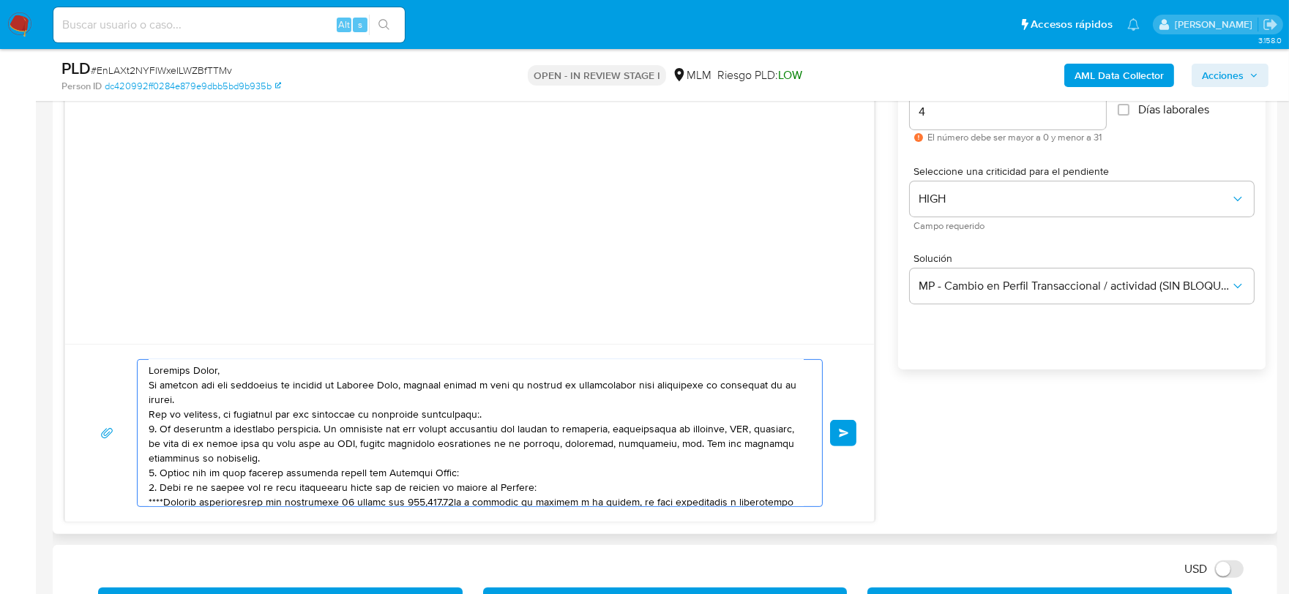
scroll to position [0, 0]
type textarea "Estimado Corey, De acuerdo con las políticas de control de Mercado Pago, debemo…"
click at [858, 430] on div "Enviar" at bounding box center [469, 433] width 809 height 178
click at [839, 433] on span "Enviar" at bounding box center [844, 433] width 10 height 9
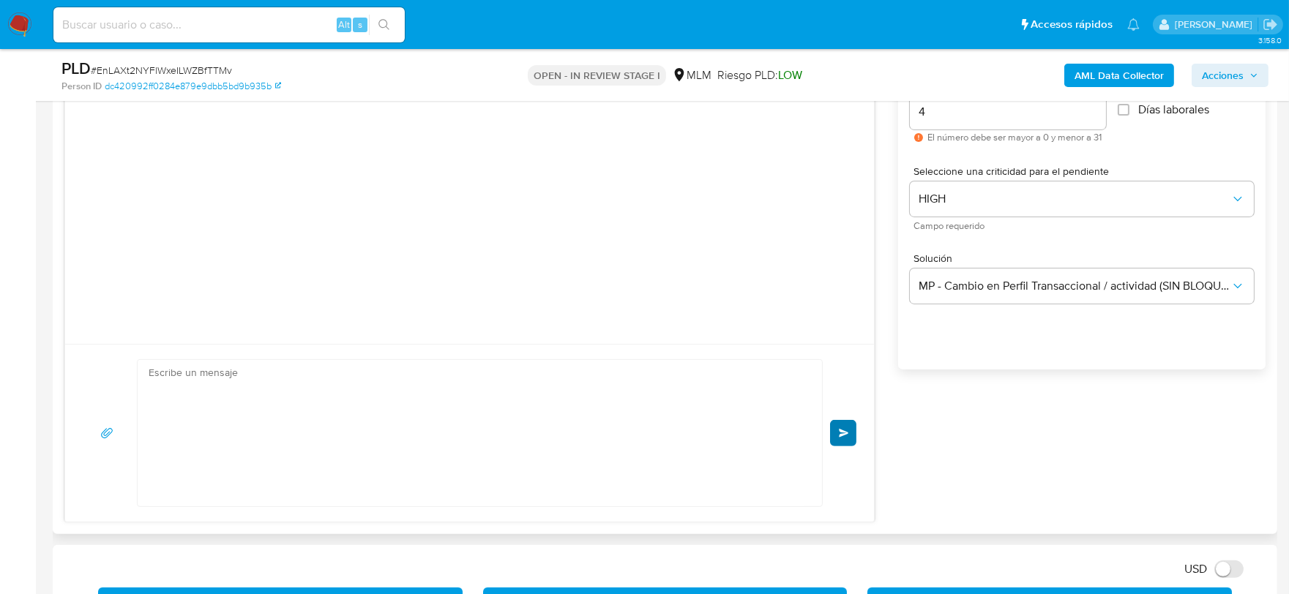
scroll to position [207, 0]
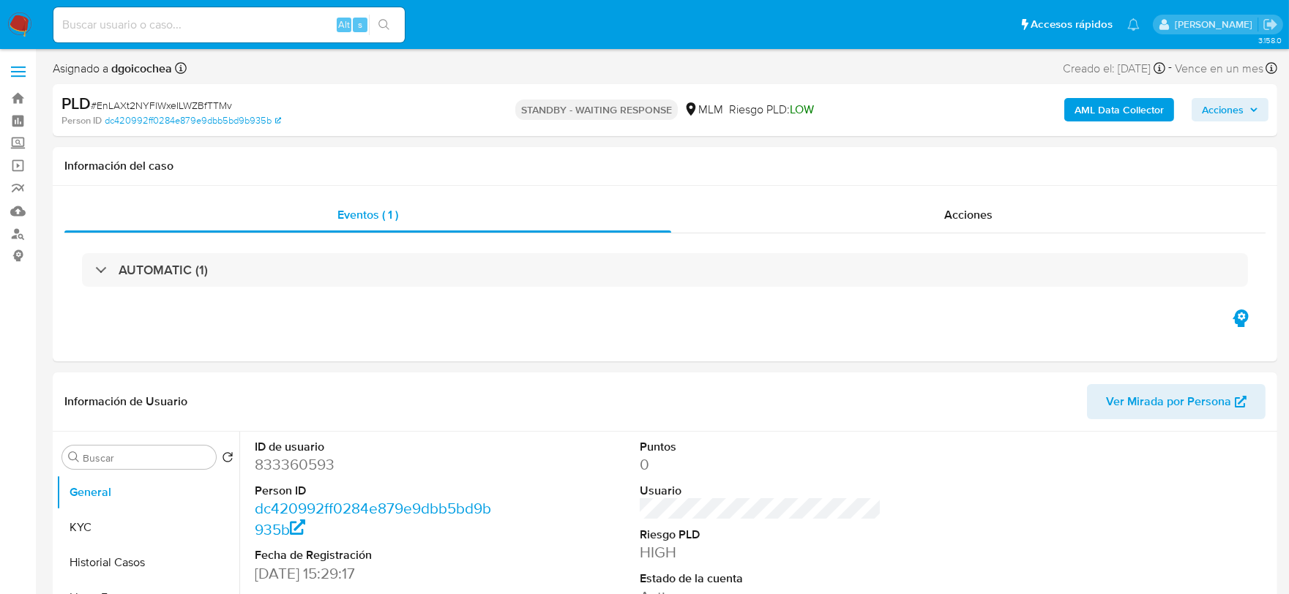
select select "10"
click at [23, 29] on img at bounding box center [19, 24] width 25 height 25
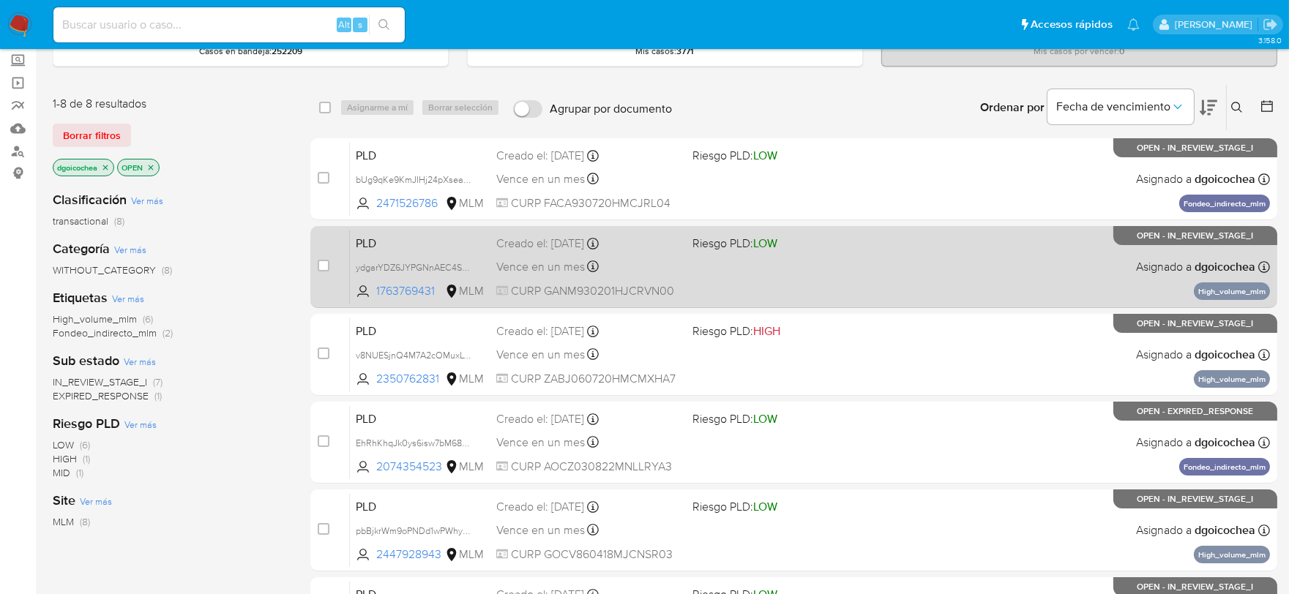
scroll to position [81, 0]
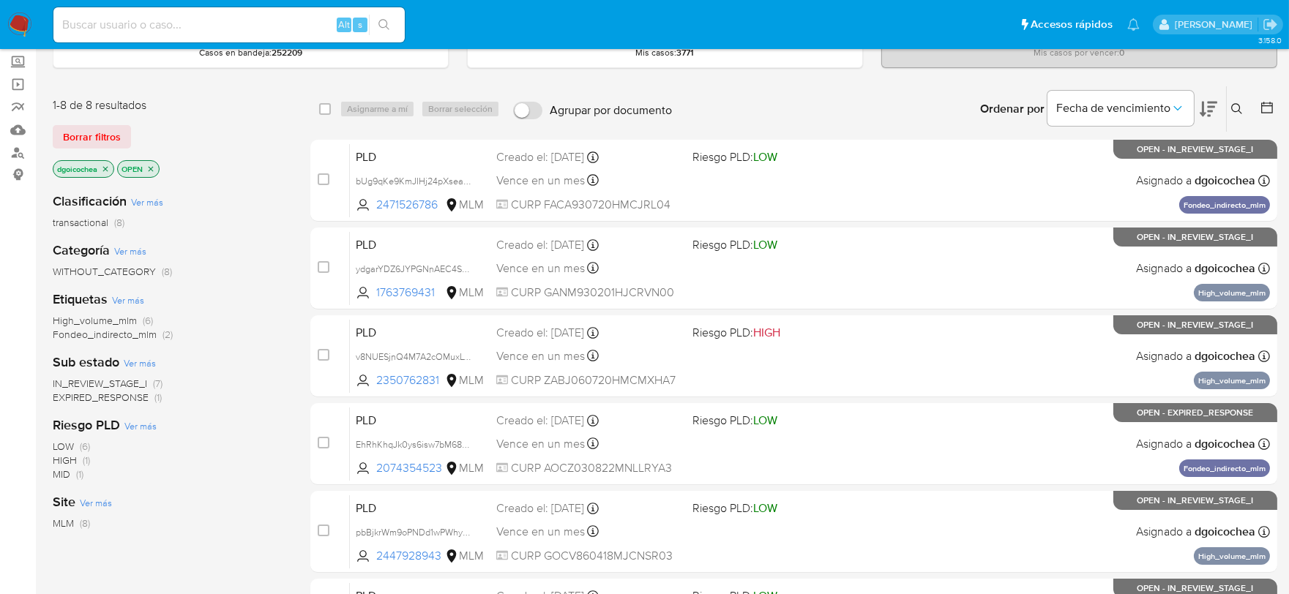
click at [1241, 107] on icon at bounding box center [1237, 109] width 12 height 12
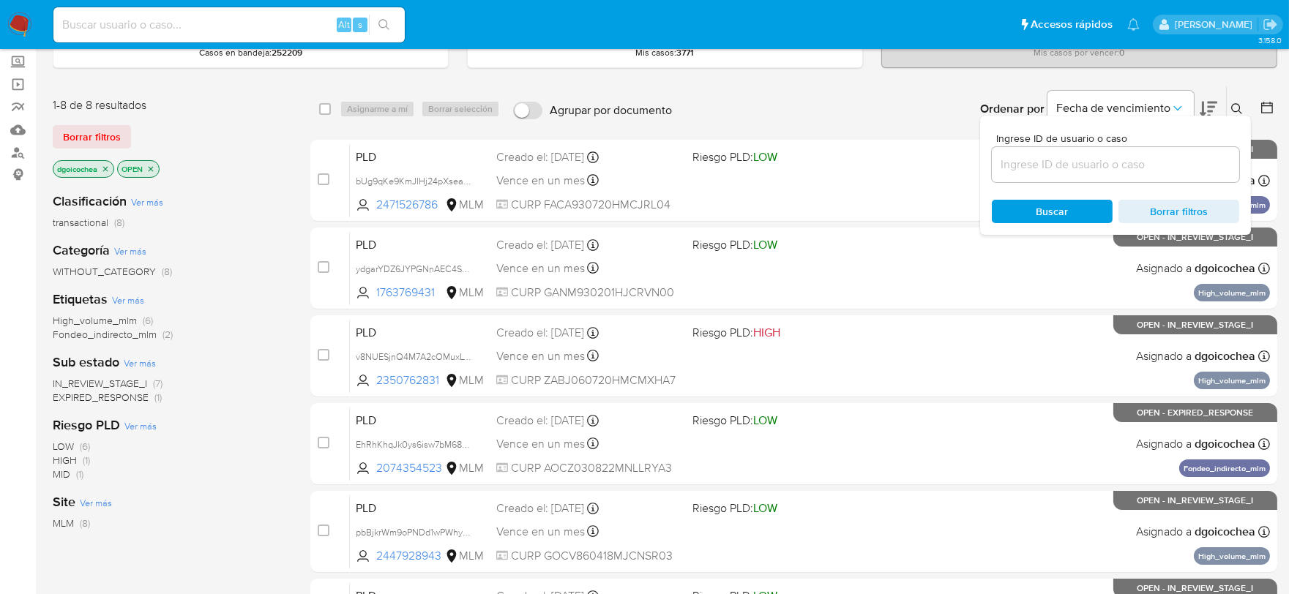
click at [1154, 167] on input at bounding box center [1115, 164] width 247 height 19
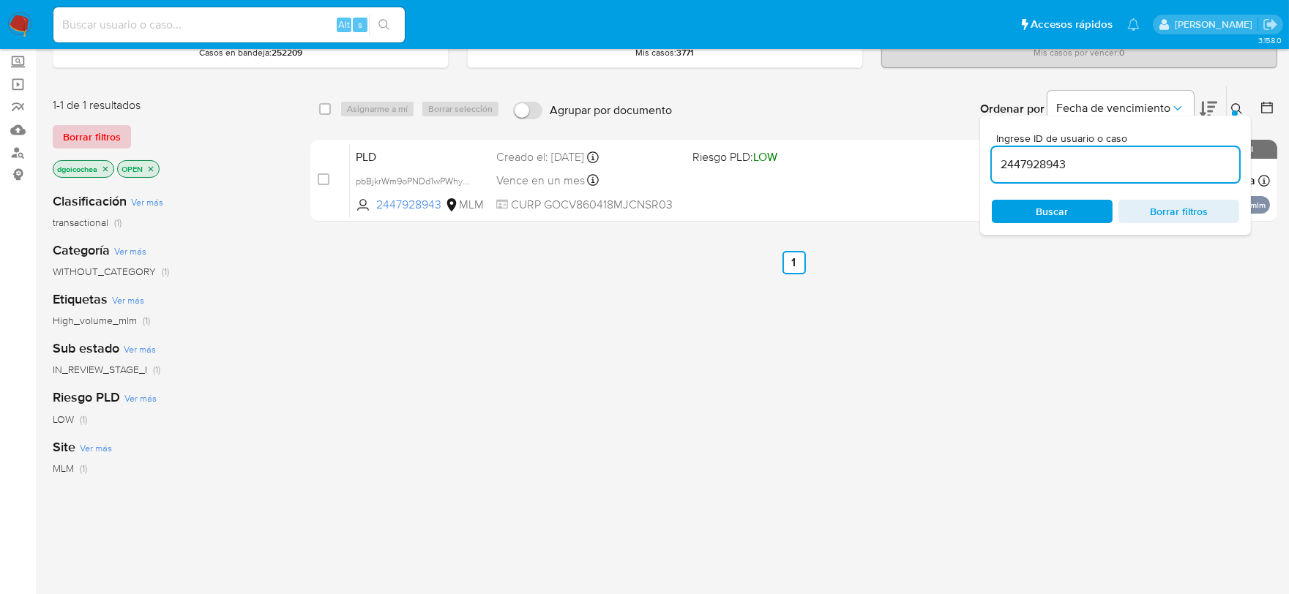
click at [83, 135] on span "Borrar filtros" at bounding box center [92, 137] width 58 height 20
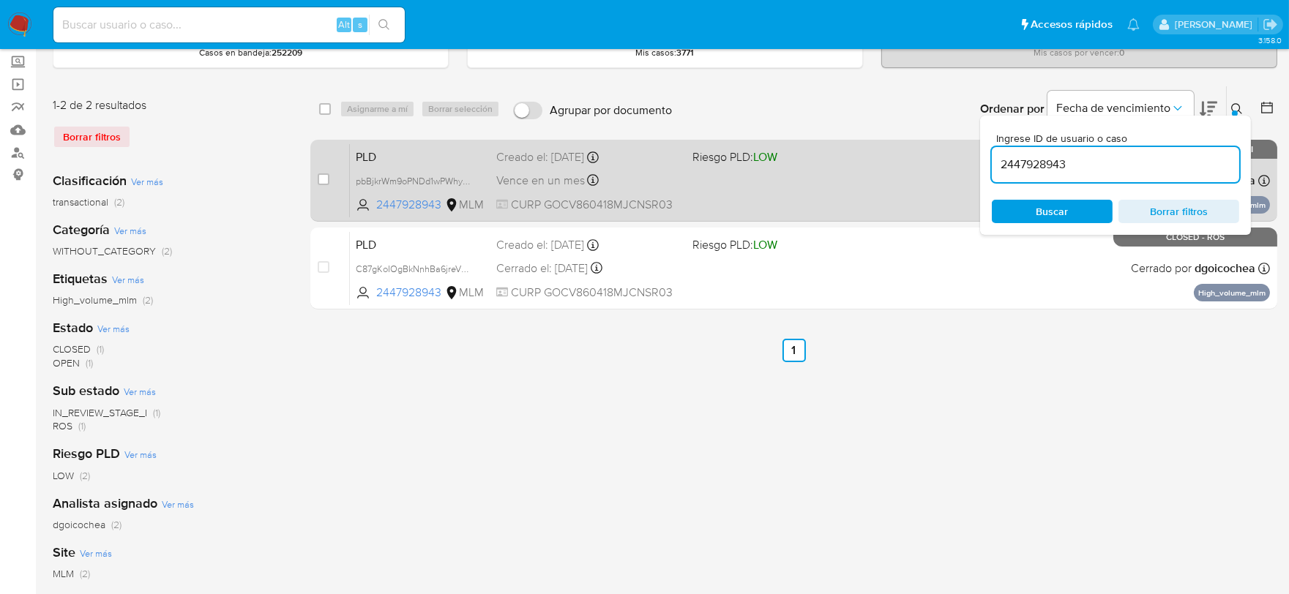
click at [369, 157] on span "PLD" at bounding box center [420, 155] width 129 height 19
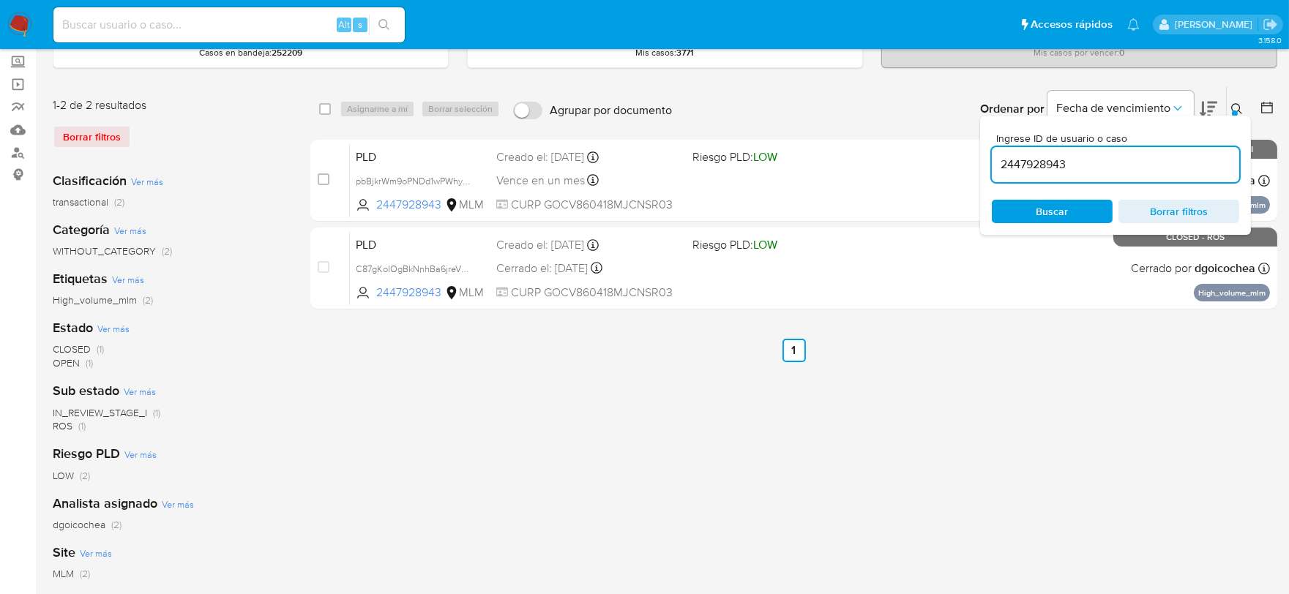
click at [1028, 160] on input "2447928943" at bounding box center [1115, 164] width 247 height 19
click at [1029, 160] on input "2447928943" at bounding box center [1115, 164] width 247 height 19
paste input "350762831"
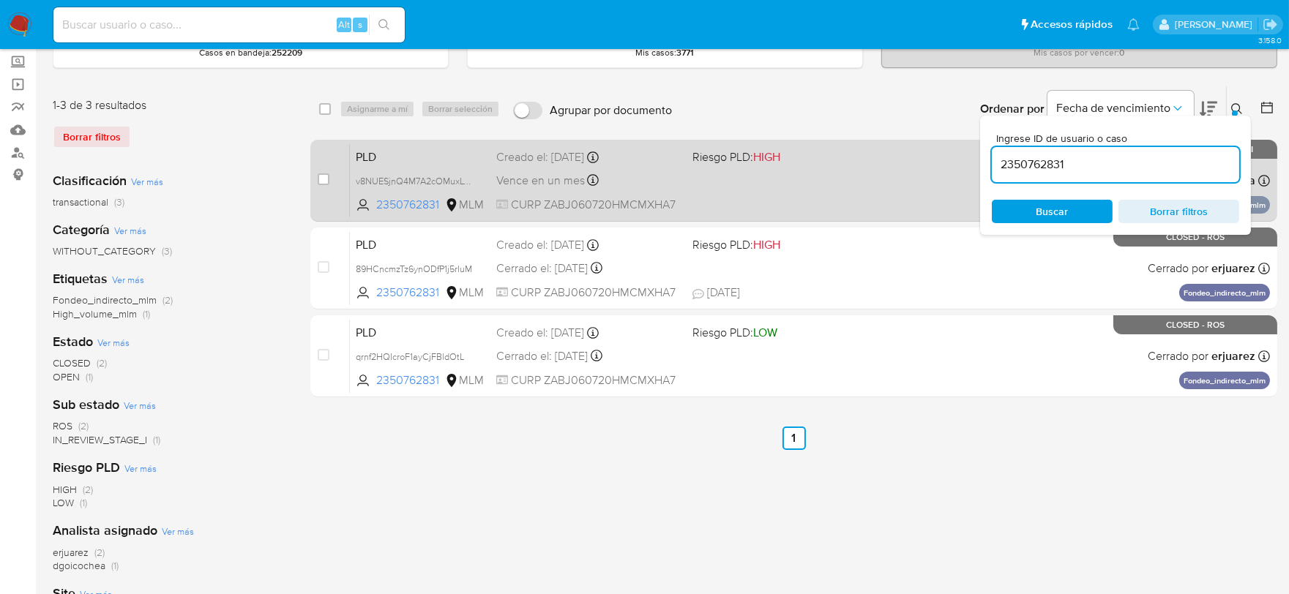
click at [361, 154] on span "PLD" at bounding box center [420, 155] width 129 height 19
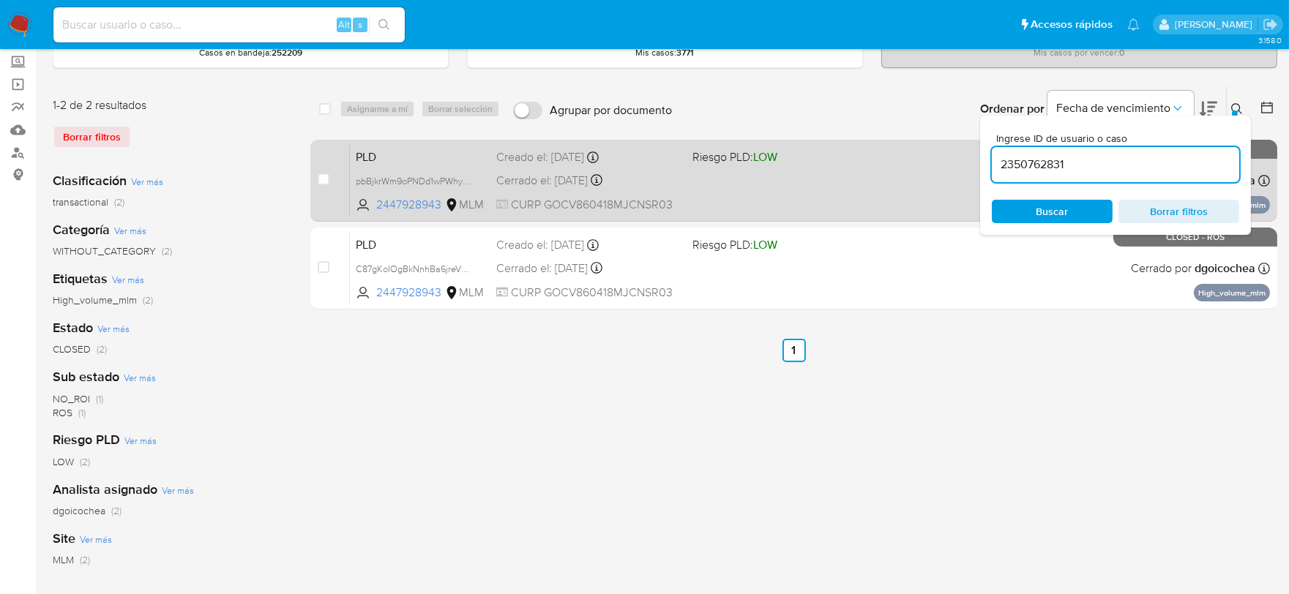
click at [362, 151] on span "PLD" at bounding box center [420, 155] width 129 height 19
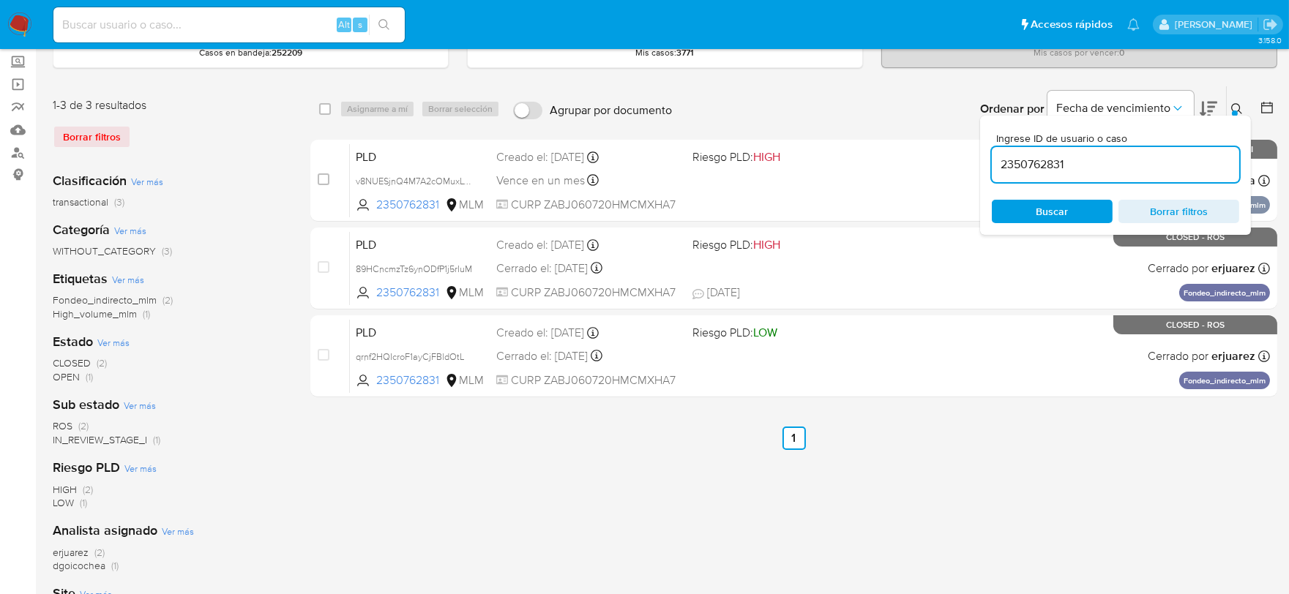
click at [1041, 170] on input "2350762831" at bounding box center [1115, 164] width 247 height 19
paste input "1991257872"
type input "1991257872"
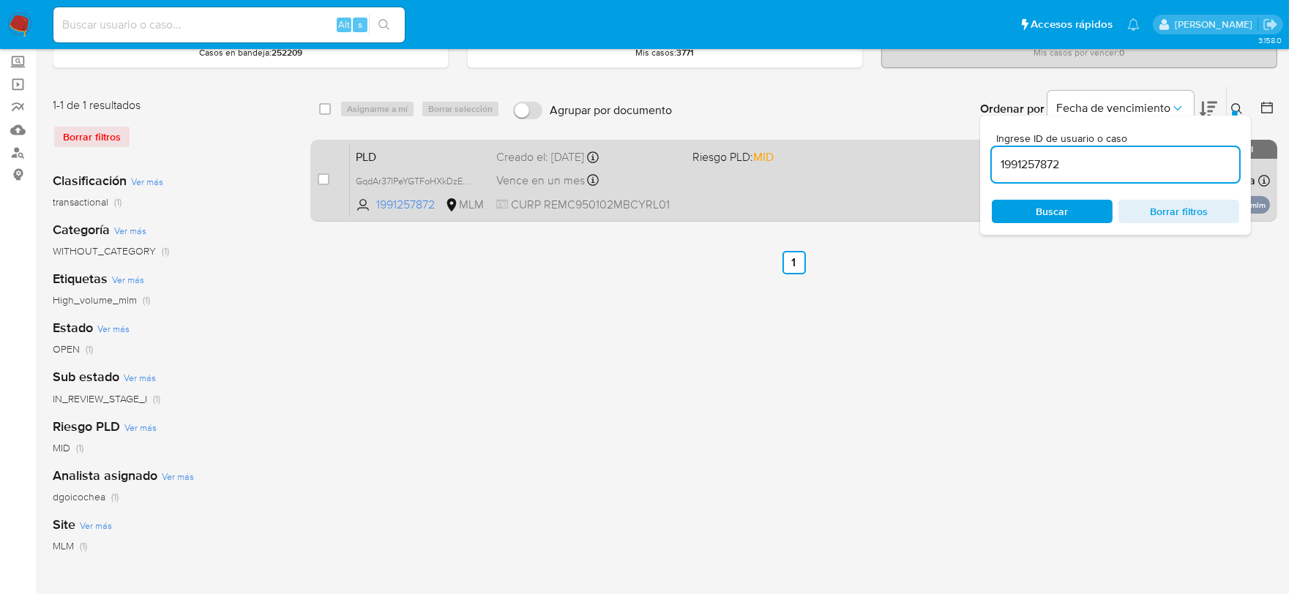
click at [359, 154] on span "PLD" at bounding box center [420, 155] width 129 height 19
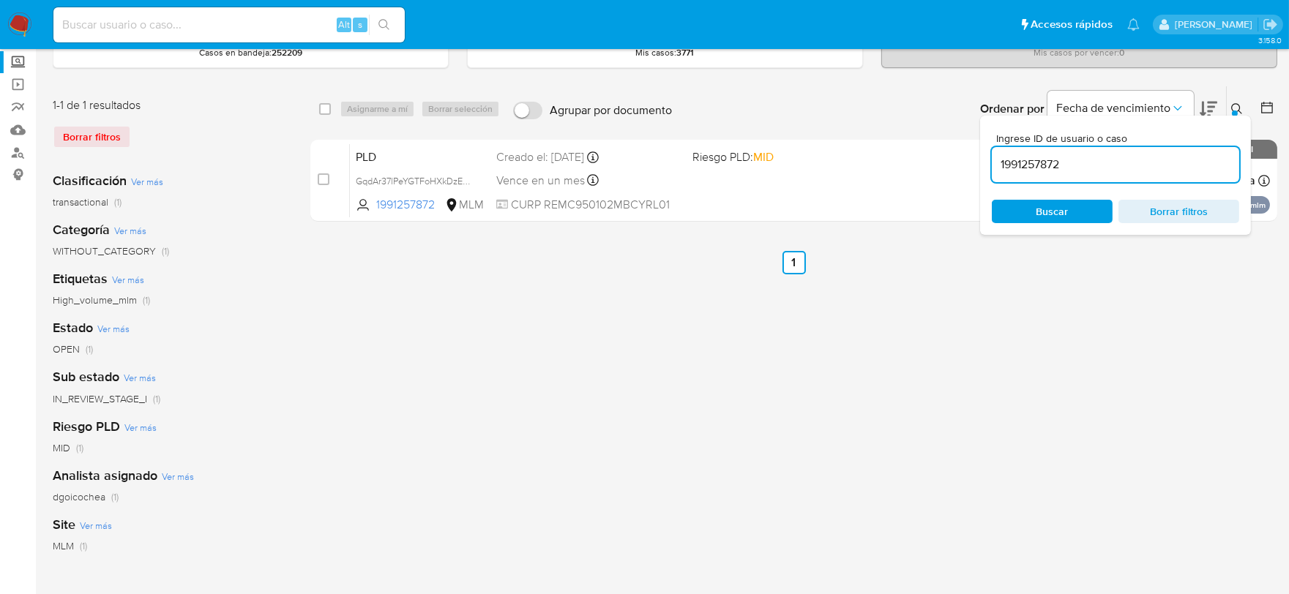
click at [18, 59] on label "Screening" at bounding box center [87, 62] width 174 height 23
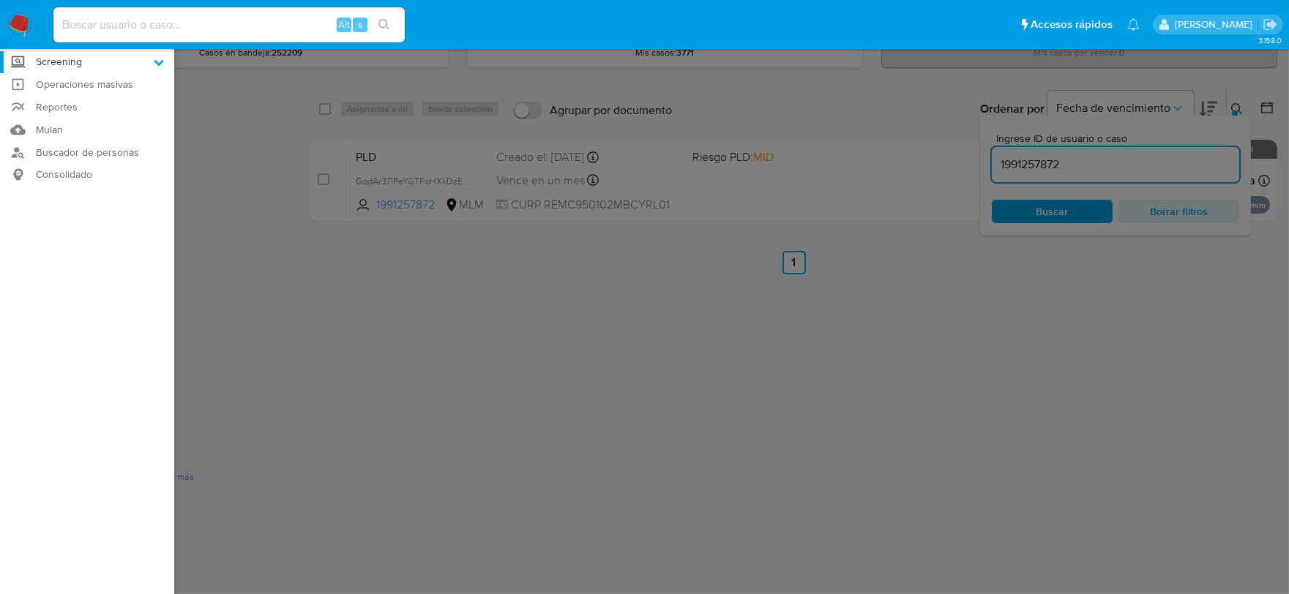
click at [0, 0] on input "Screening" at bounding box center [0, 0] width 0 height 0
click at [78, 118] on link "Herramientas" at bounding box center [87, 120] width 174 height 18
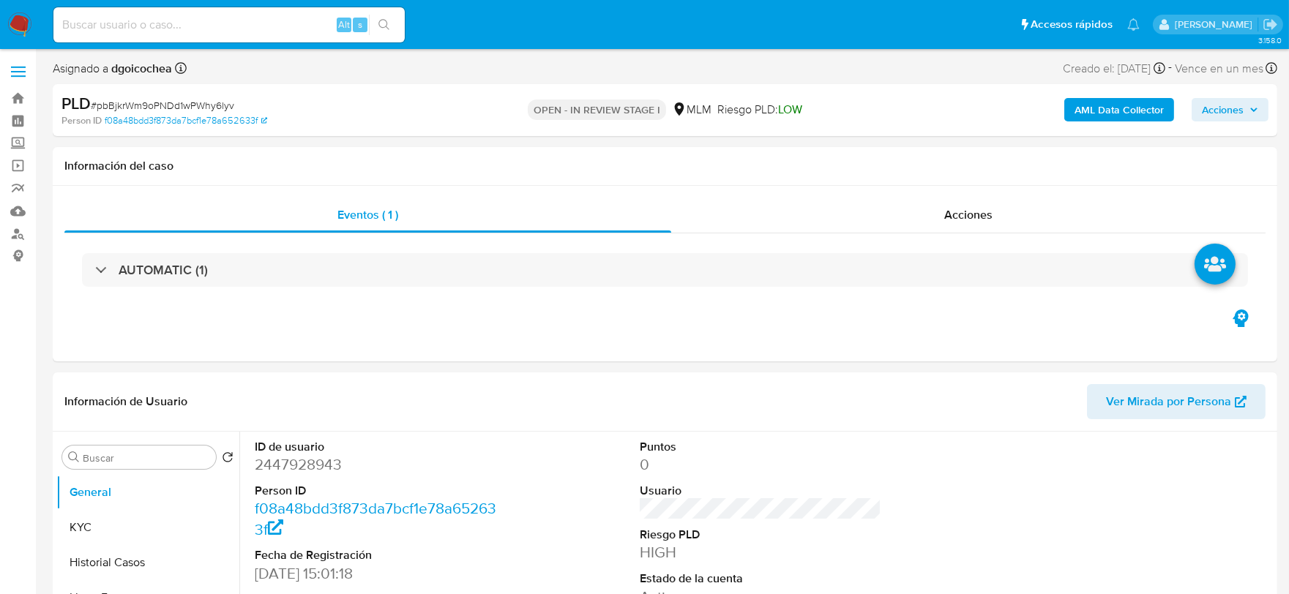
select select "10"
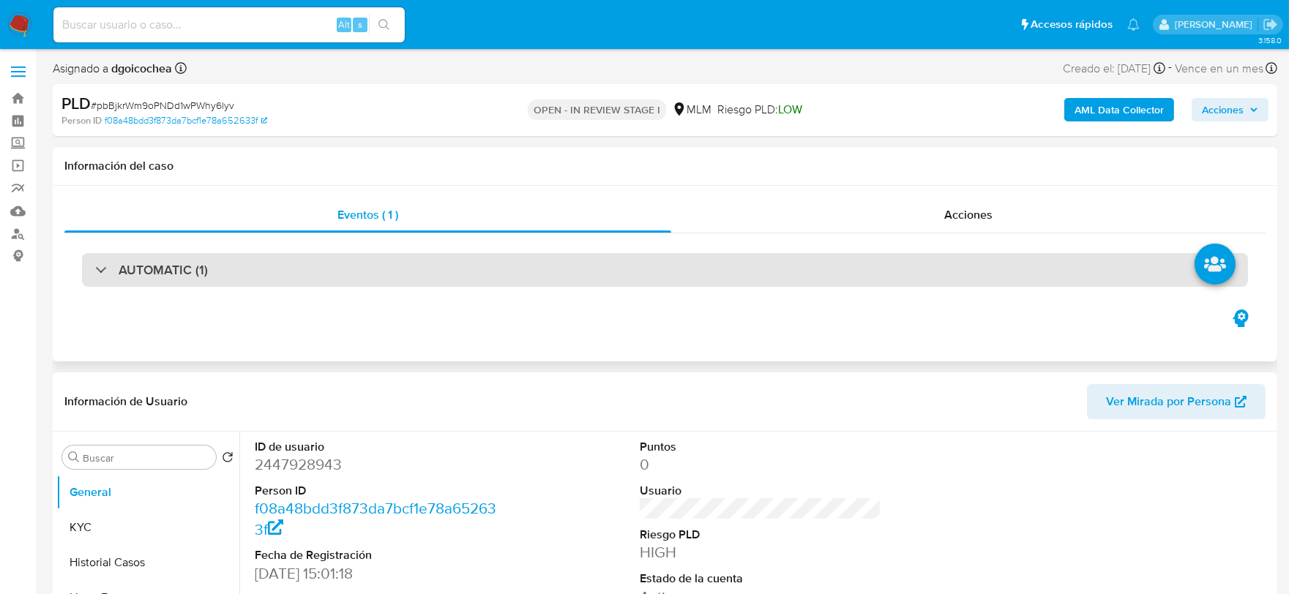
click at [179, 262] on h3 "AUTOMATIC (1)" at bounding box center [163, 270] width 89 height 16
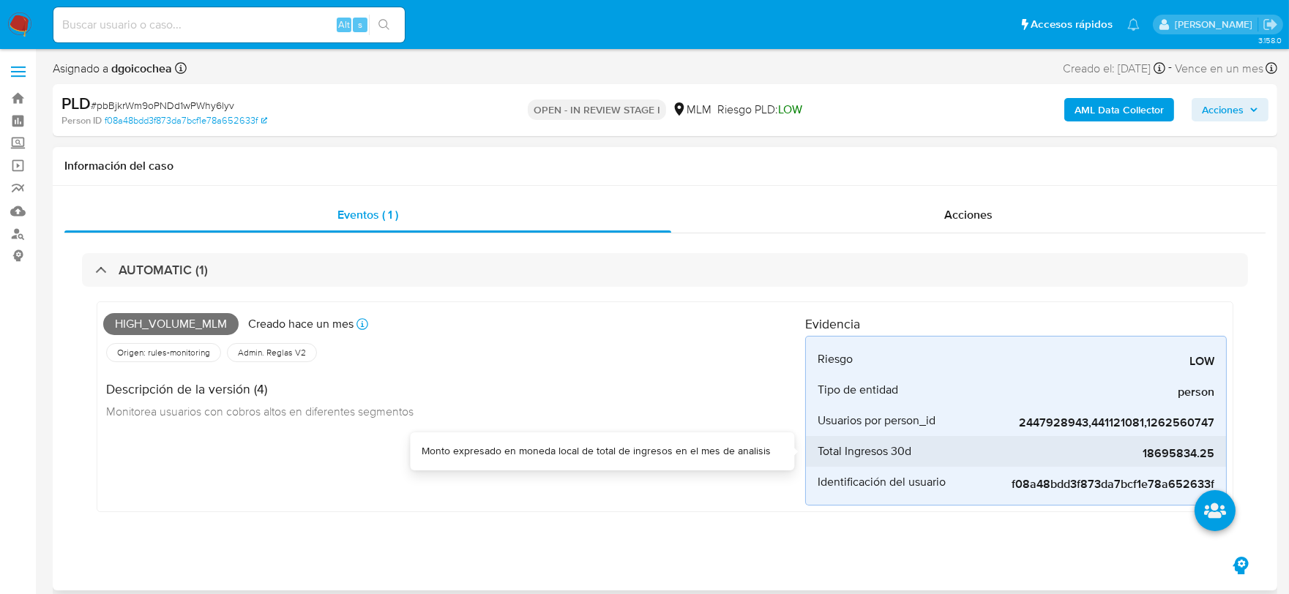
click at [1168, 455] on span "18695834.25" at bounding box center [1105, 454] width 220 height 15
click at [549, 452] on div "High_volume_mlm Creado hace un mes Creado: 12/08/2025 03:09:28 Origen: rules-mo…" at bounding box center [454, 407] width 702 height 198
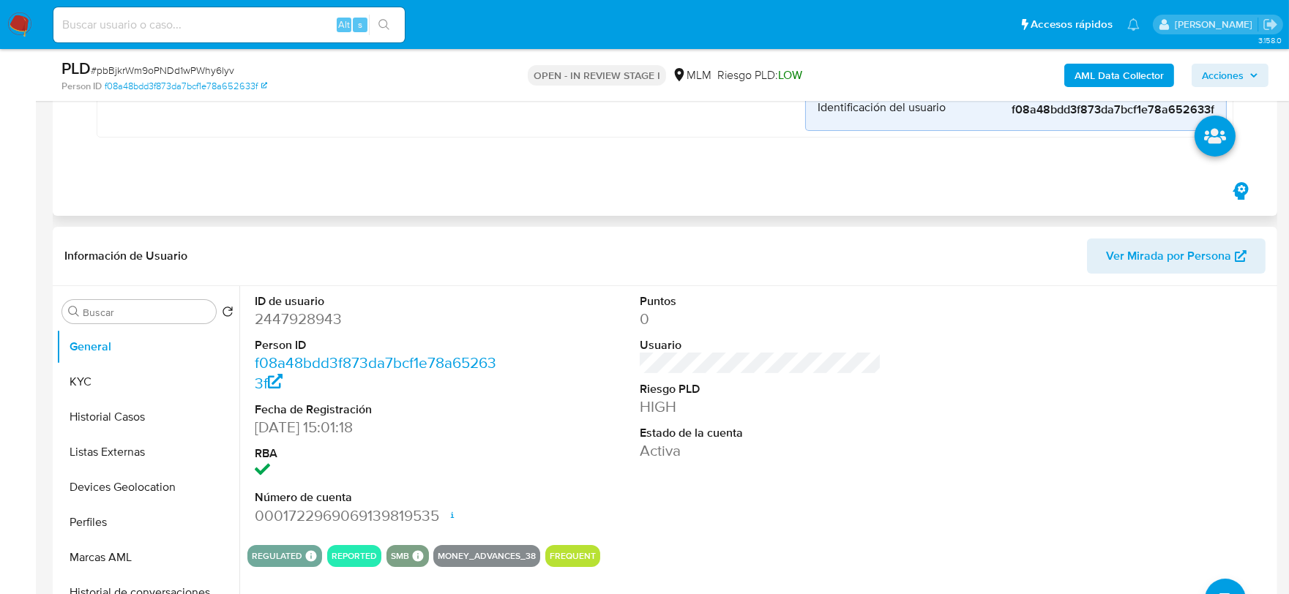
scroll to position [325, 0]
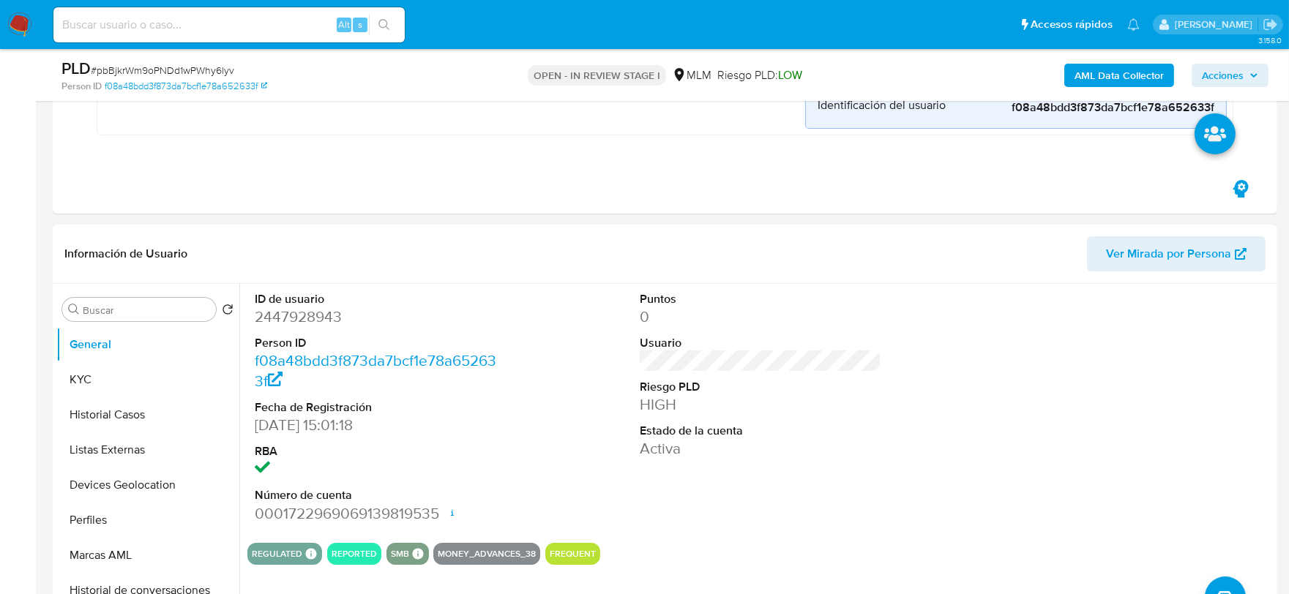
click at [883, 496] on div "Puntos 0 Usuario Riesgo PLD HIGH Estado de la cuenta Activa" at bounding box center [761, 407] width 257 height 247
click at [100, 389] on button "KYC" at bounding box center [147, 379] width 183 height 35
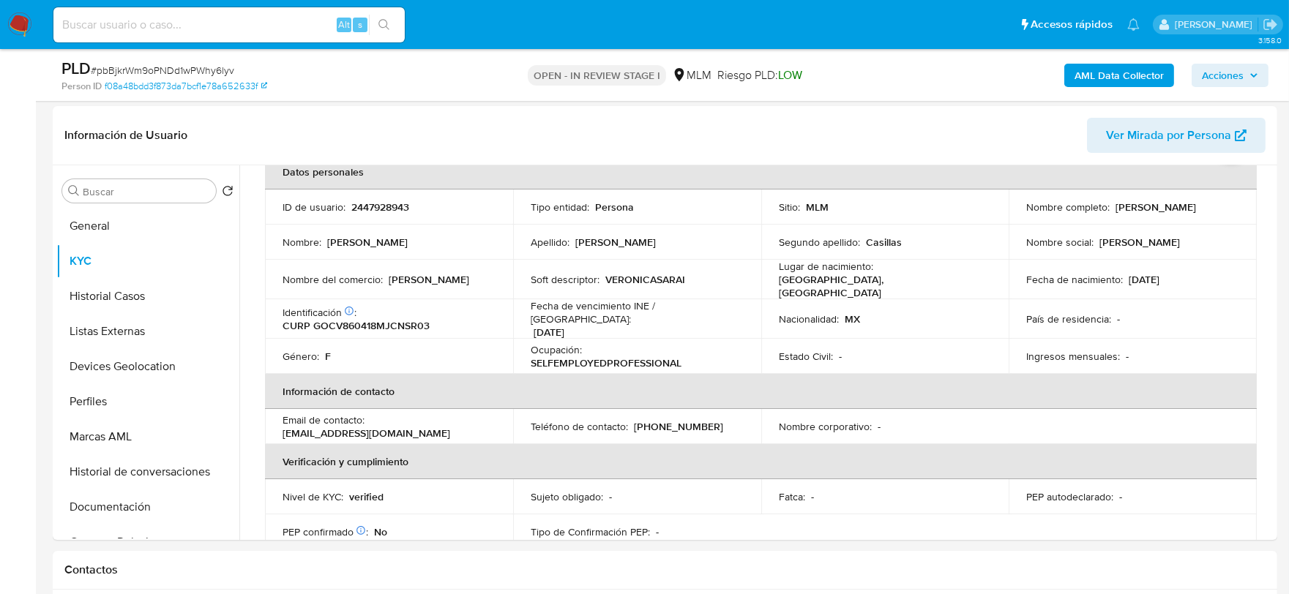
scroll to position [449, 0]
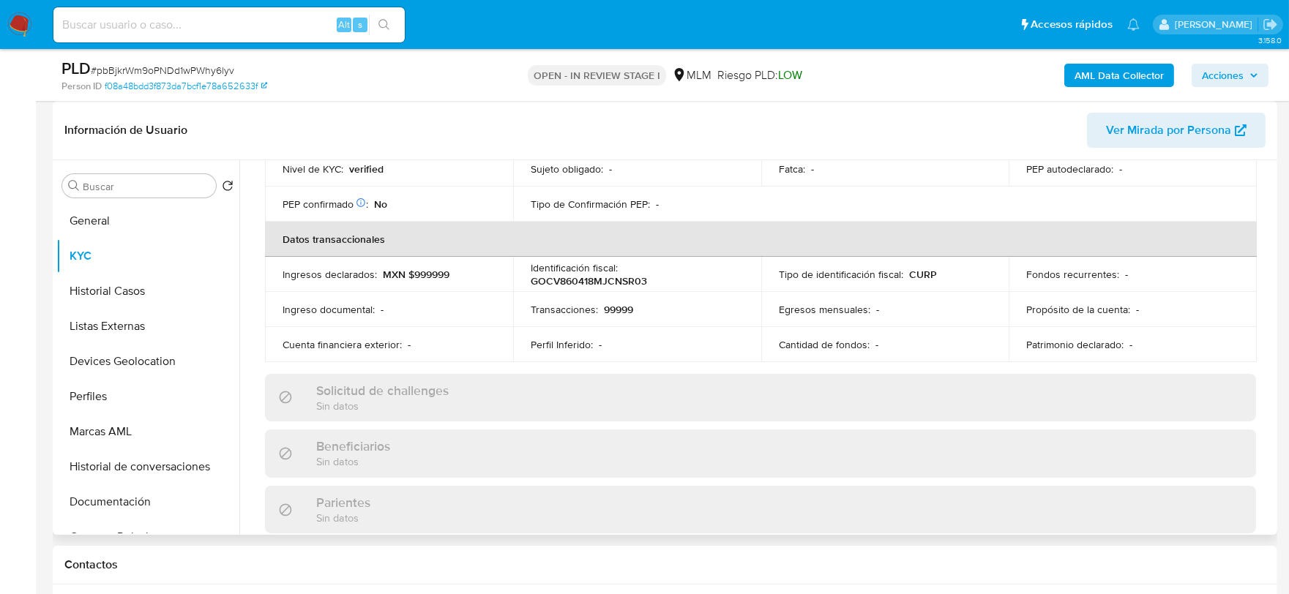
scroll to position [406, 0]
click at [255, 294] on div "Actualizado hace 2 meses Creado: 20/05/2025 14:01:19 Actualizado: 01/07/2025 19…" at bounding box center [760, 424] width 1026 height 1268
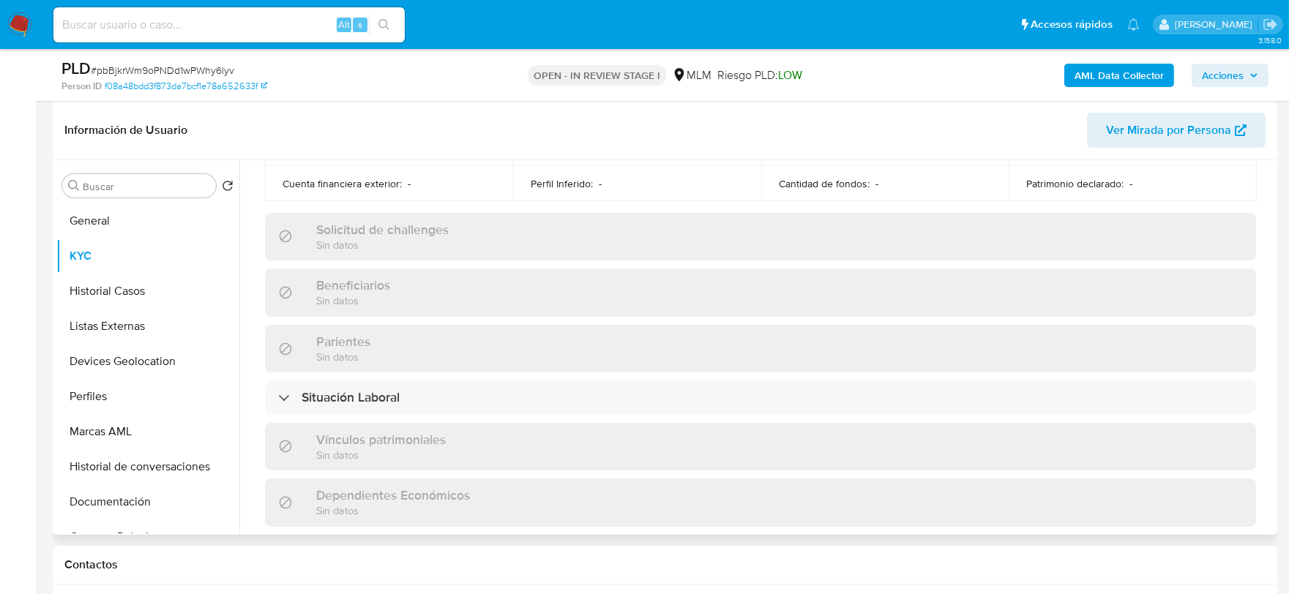
scroll to position [919, 0]
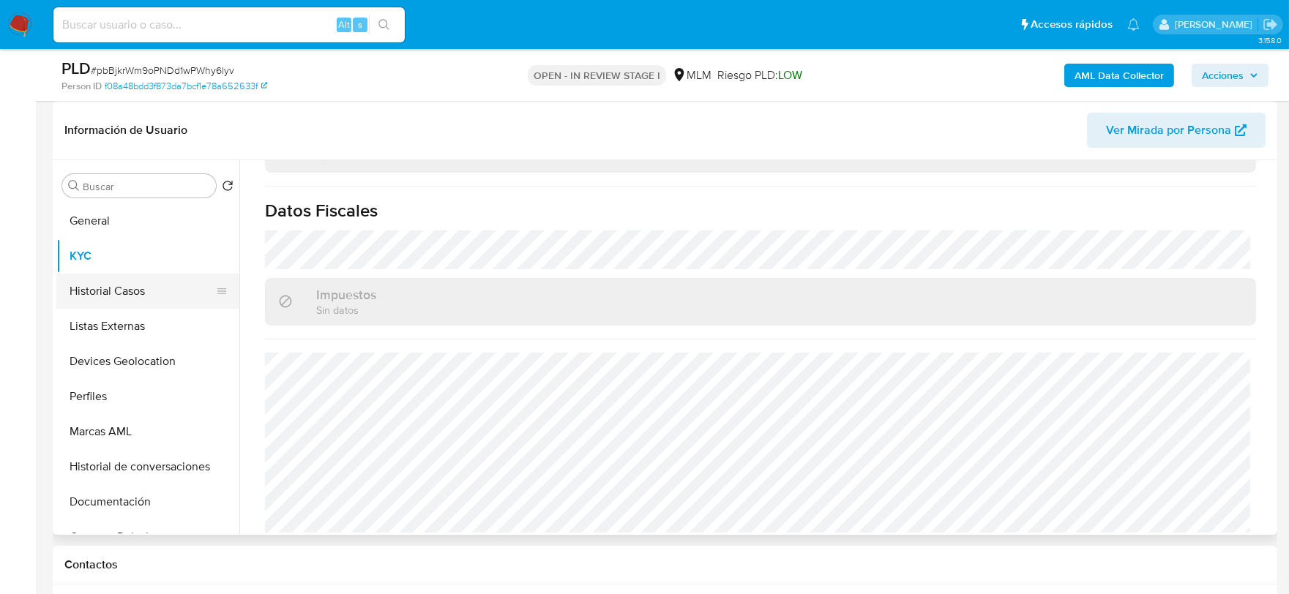
click at [127, 294] on button "Historial Casos" at bounding box center [141, 291] width 171 height 35
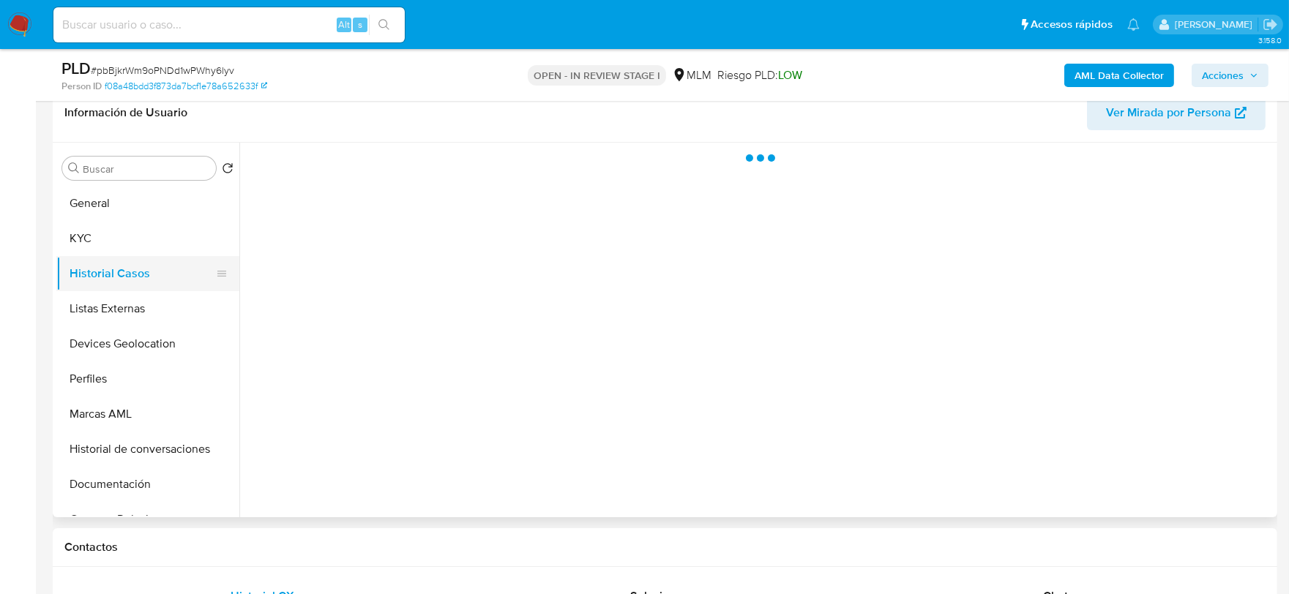
scroll to position [0, 0]
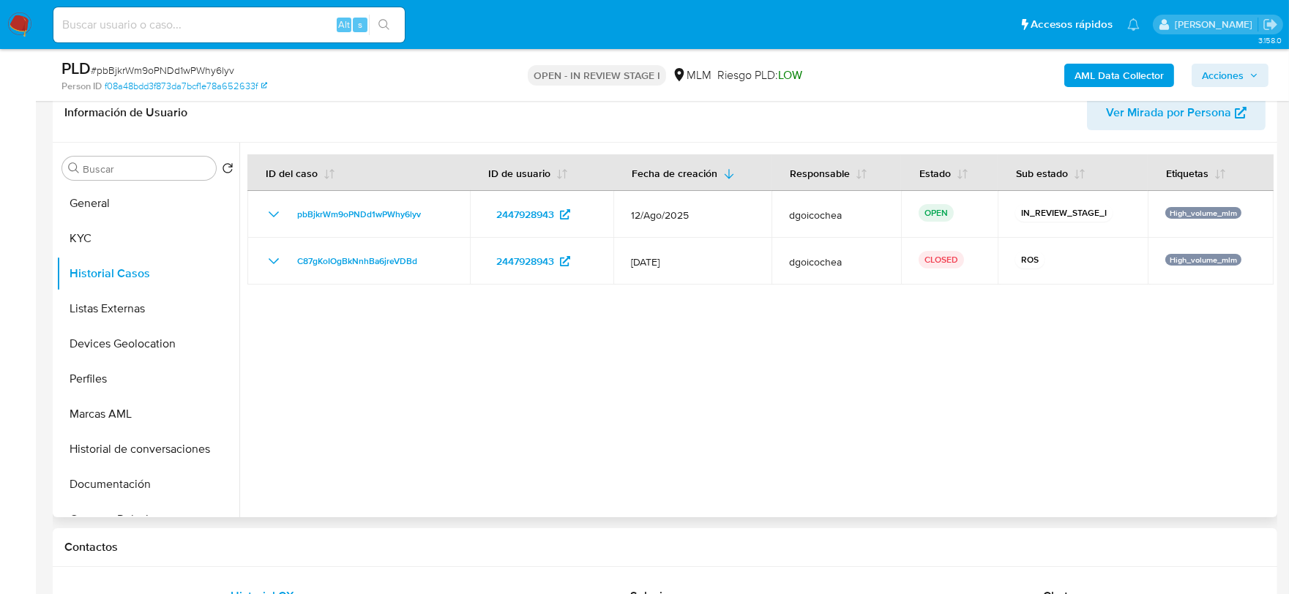
click at [718, 355] on div at bounding box center [756, 330] width 1034 height 375
click at [114, 312] on button "Listas Externas" at bounding box center [141, 308] width 171 height 35
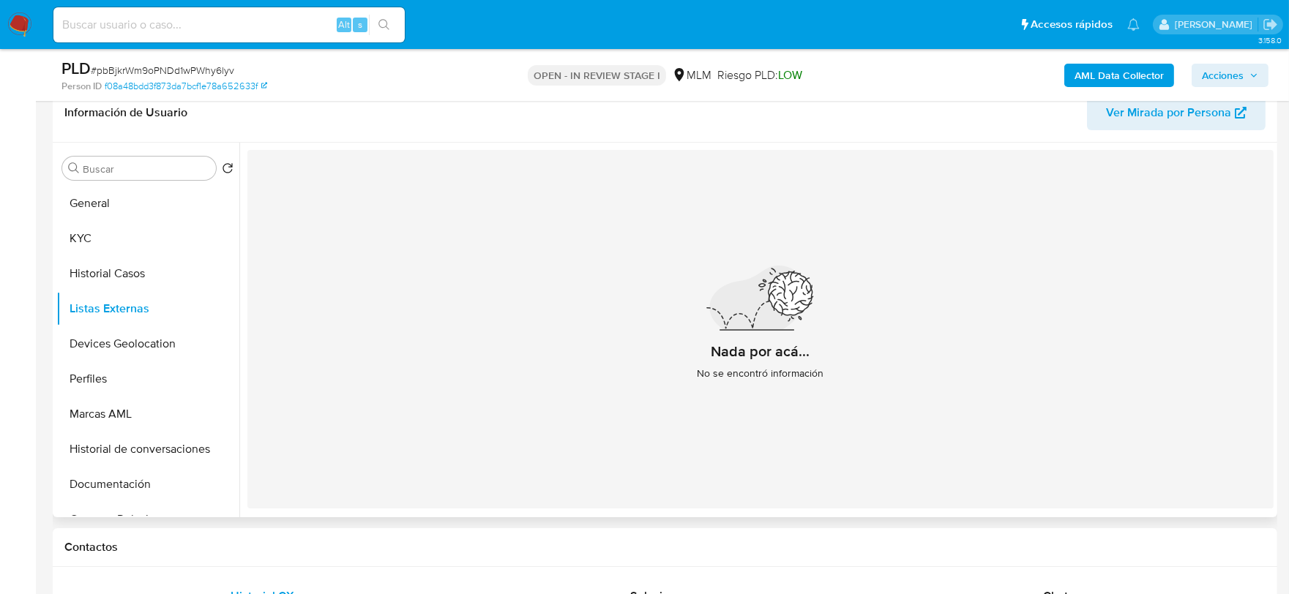
click at [416, 354] on div "Nada por acá... No se encontró información" at bounding box center [760, 329] width 1026 height 359
click at [146, 335] on button "Devices Geolocation" at bounding box center [141, 344] width 171 height 35
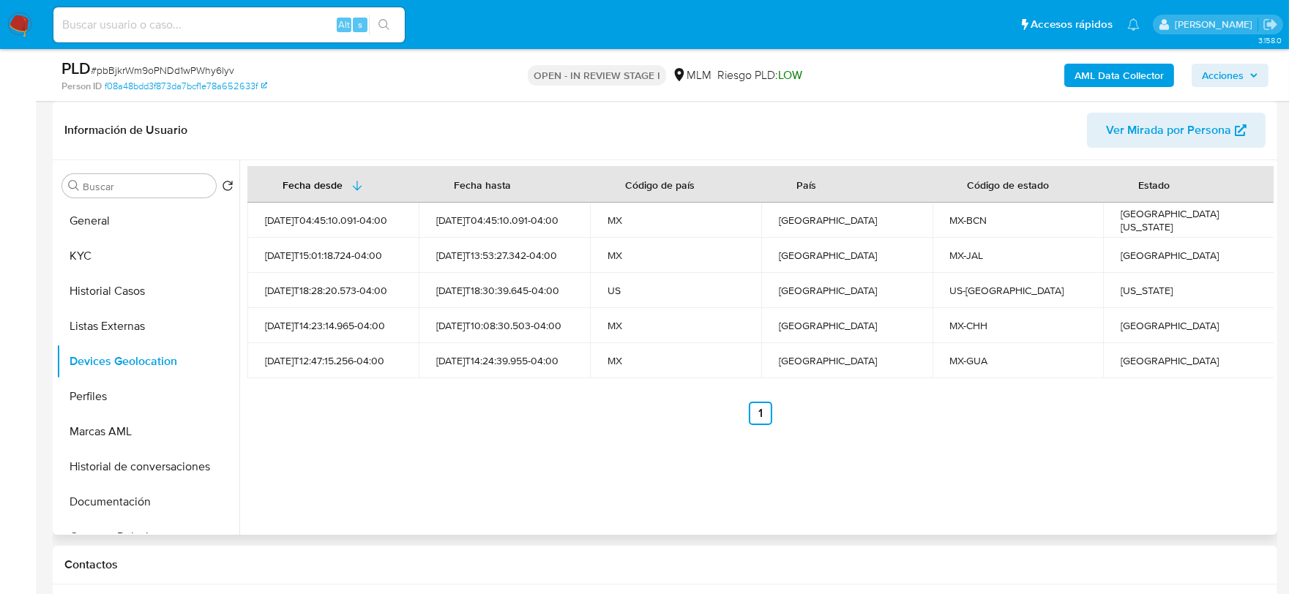
click at [484, 433] on div "Fecha desde Fecha hasta Código de país País Código de estado Estado 2025-07-20T…" at bounding box center [756, 347] width 1034 height 375
click at [72, 400] on button "Perfiles" at bounding box center [141, 396] width 171 height 35
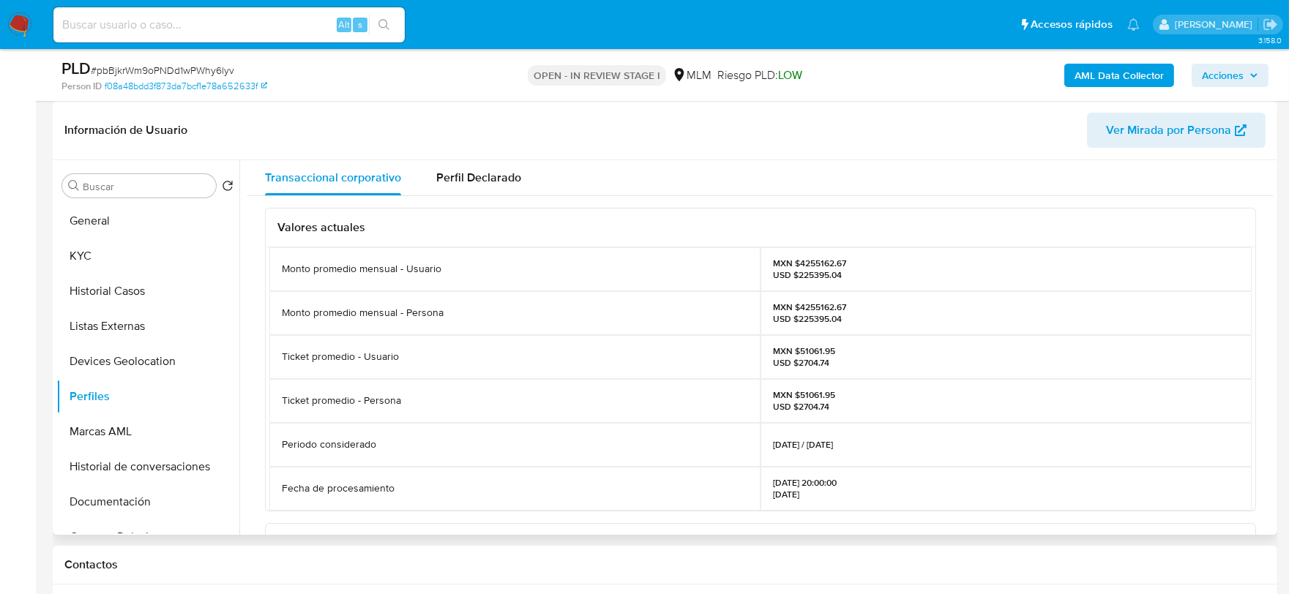
click at [261, 384] on div "Valores actuales Monto promedio mensual - Usuario MXN $4255162.67 USD $225395.0…" at bounding box center [760, 537] width 1026 height 682
click at [111, 507] on button "Documentación" at bounding box center [141, 502] width 171 height 35
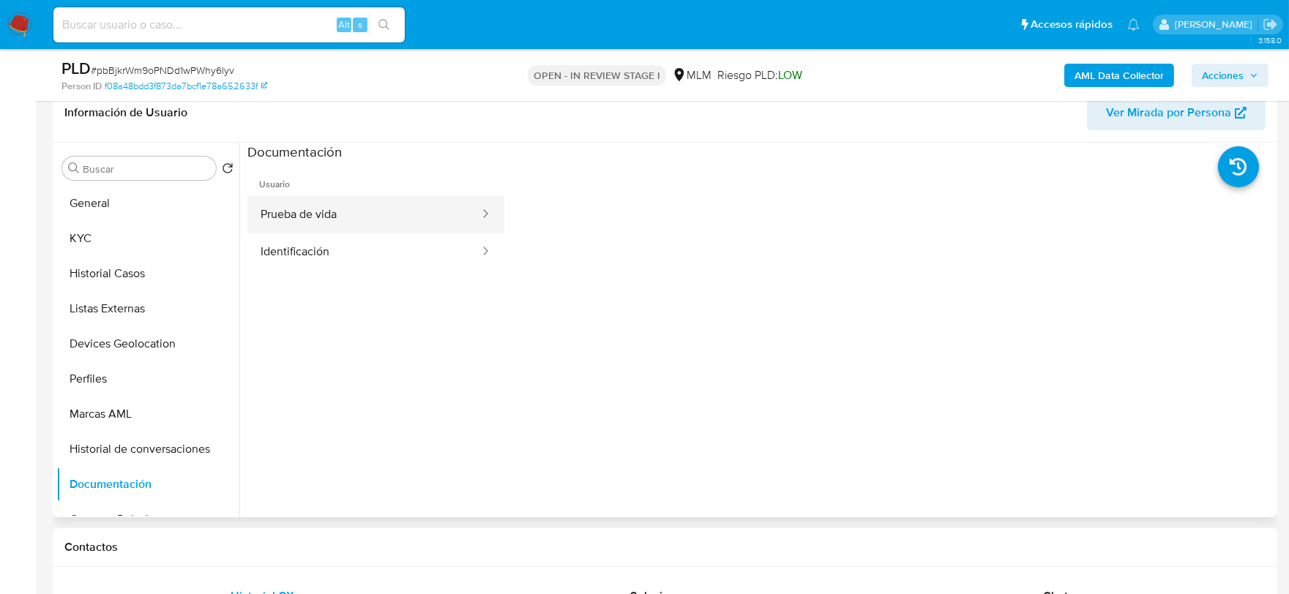
click at [384, 232] on button "Prueba de vida" at bounding box center [364, 214] width 234 height 37
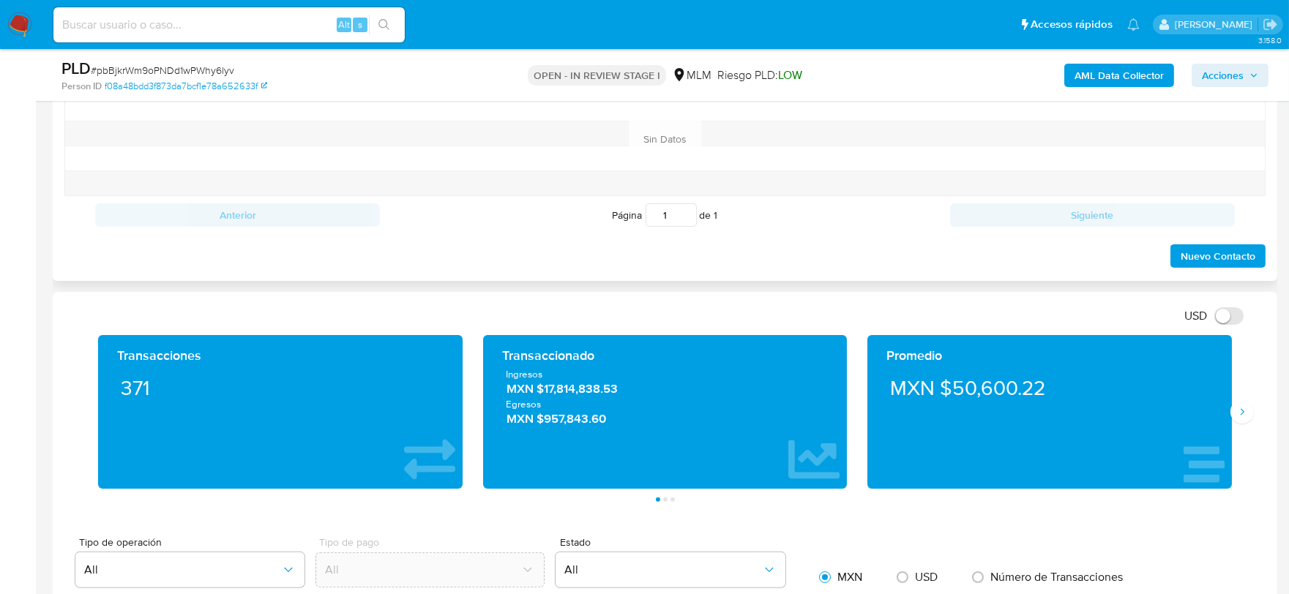
scroll to position [1018, 0]
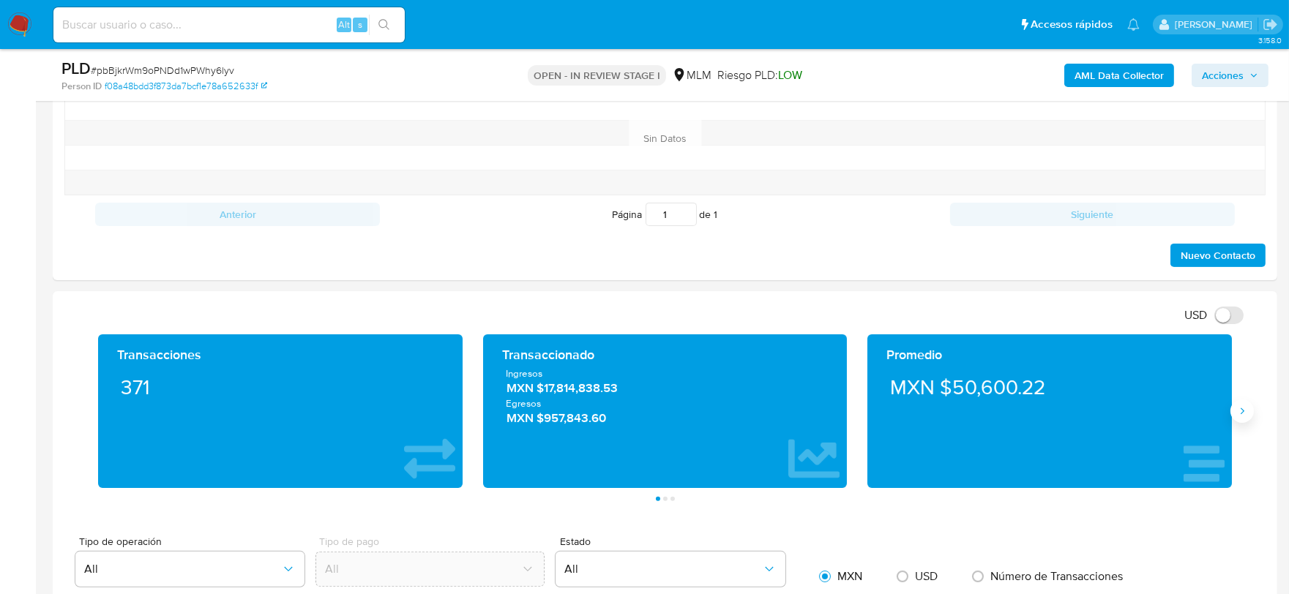
click at [1237, 410] on icon "Siguiente" at bounding box center [1242, 412] width 12 height 12
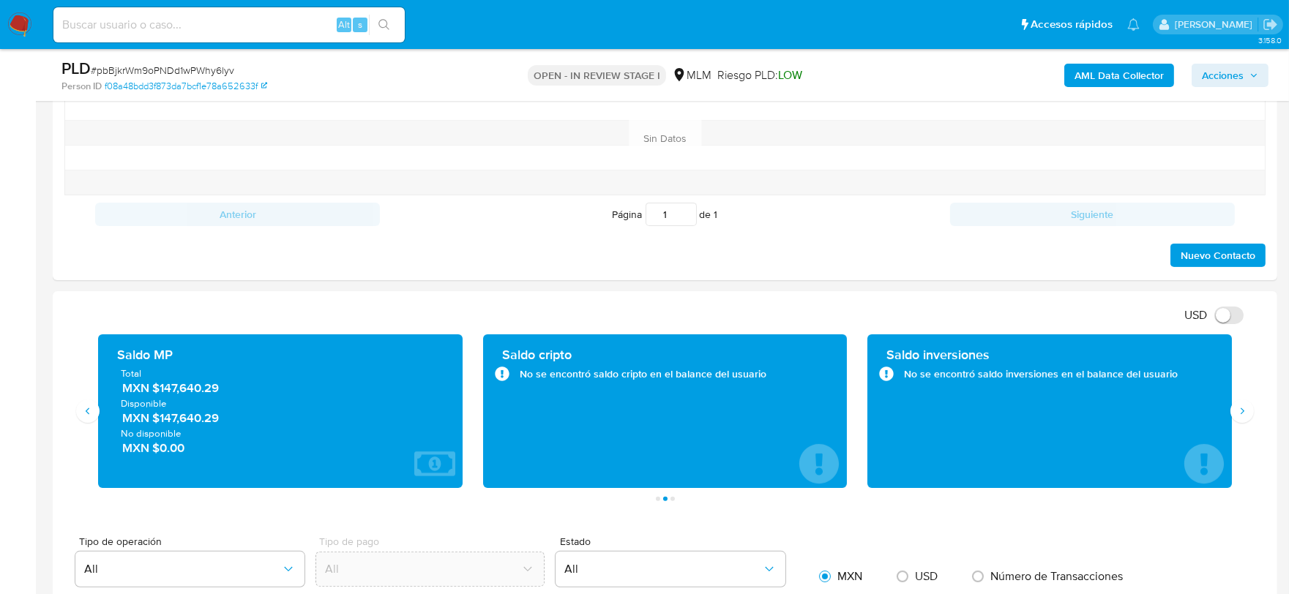
click at [654, 306] on div "USD Cambiar entre moneda local y dolar" at bounding box center [659, 315] width 1190 height 24
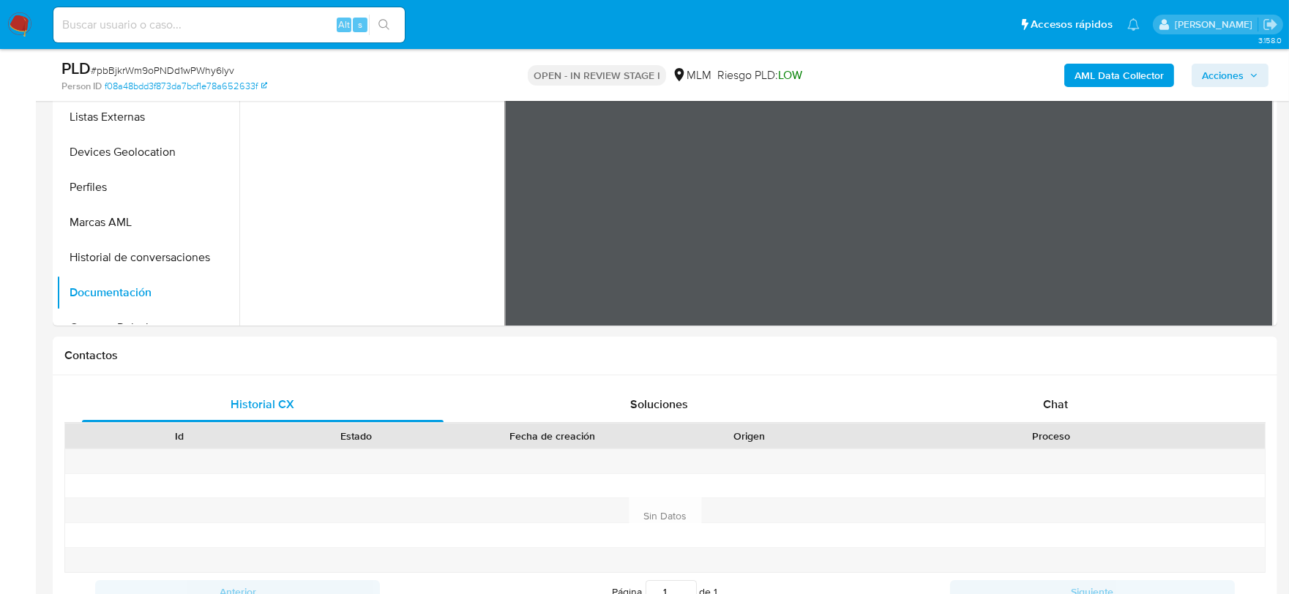
scroll to position [611, 0]
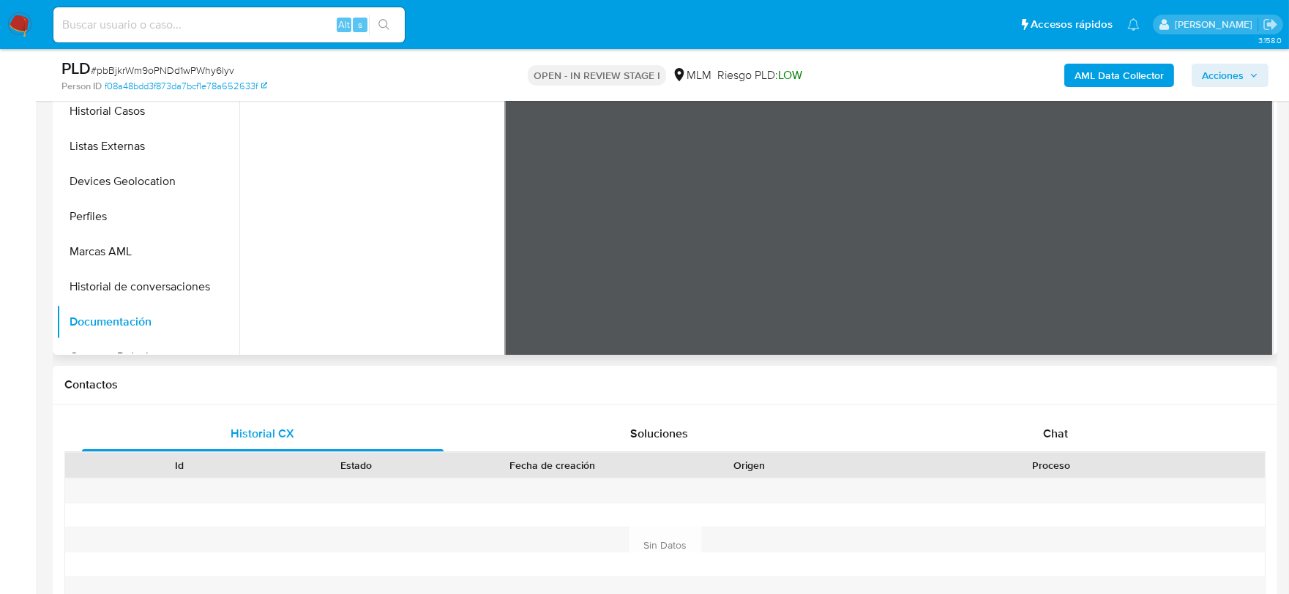
click at [430, 310] on ul "Usuario Prueba de vida Identificación" at bounding box center [375, 210] width 257 height 422
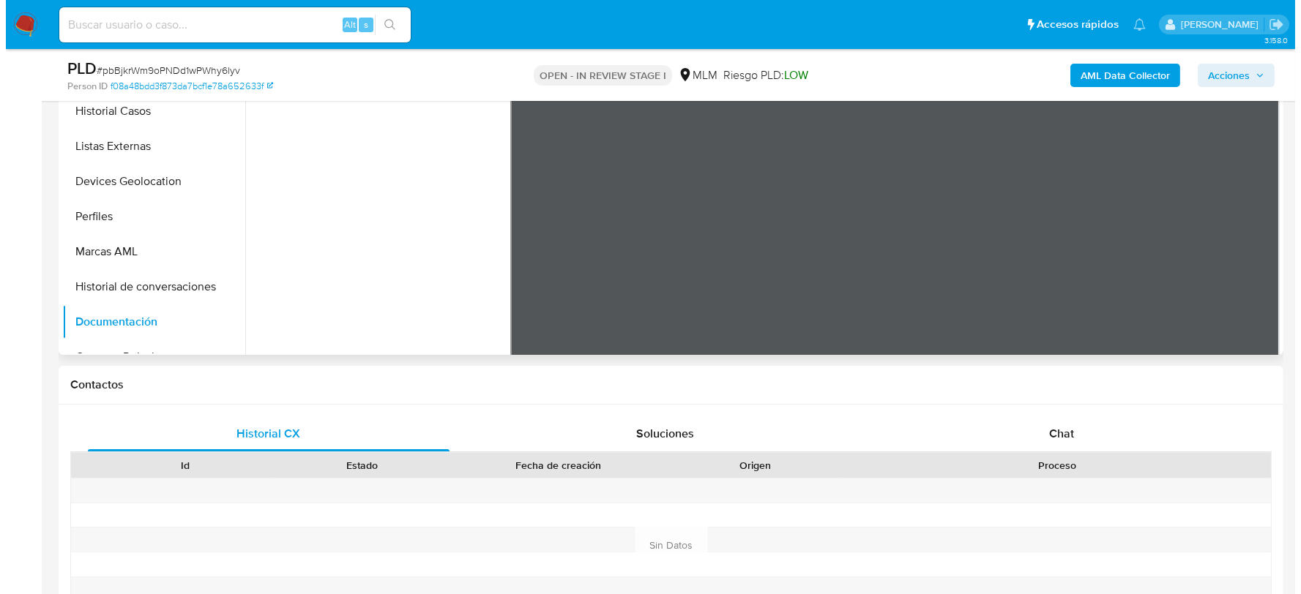
scroll to position [452, 0]
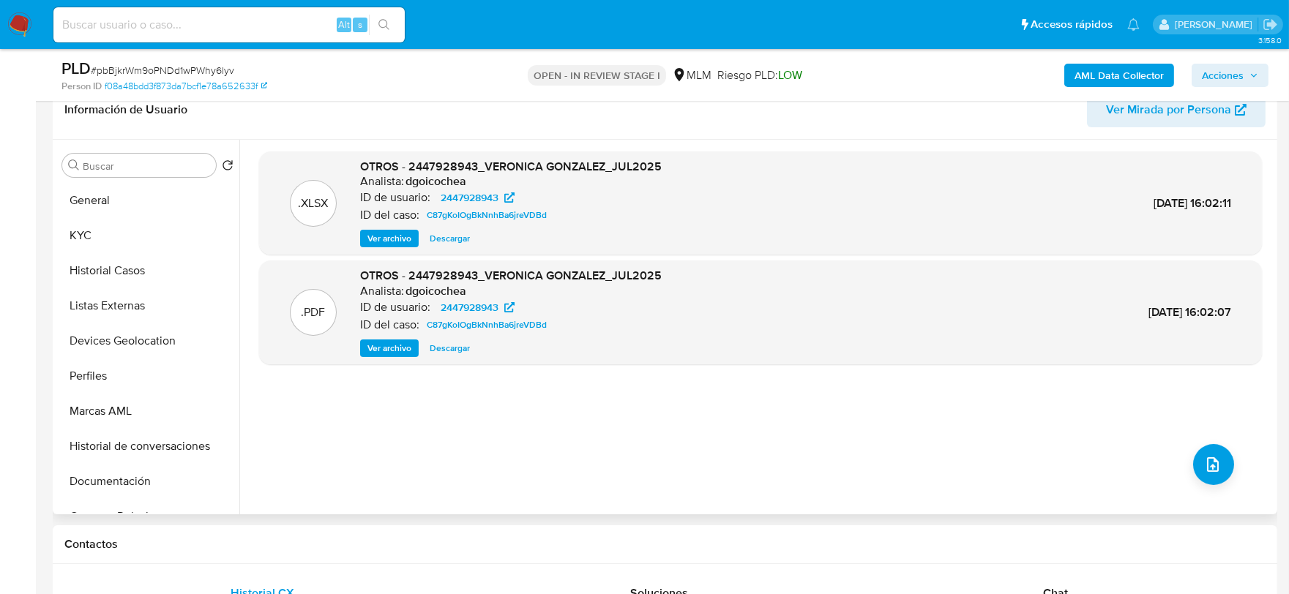
click at [1231, 75] on span "Acciones" at bounding box center [1223, 75] width 42 height 23
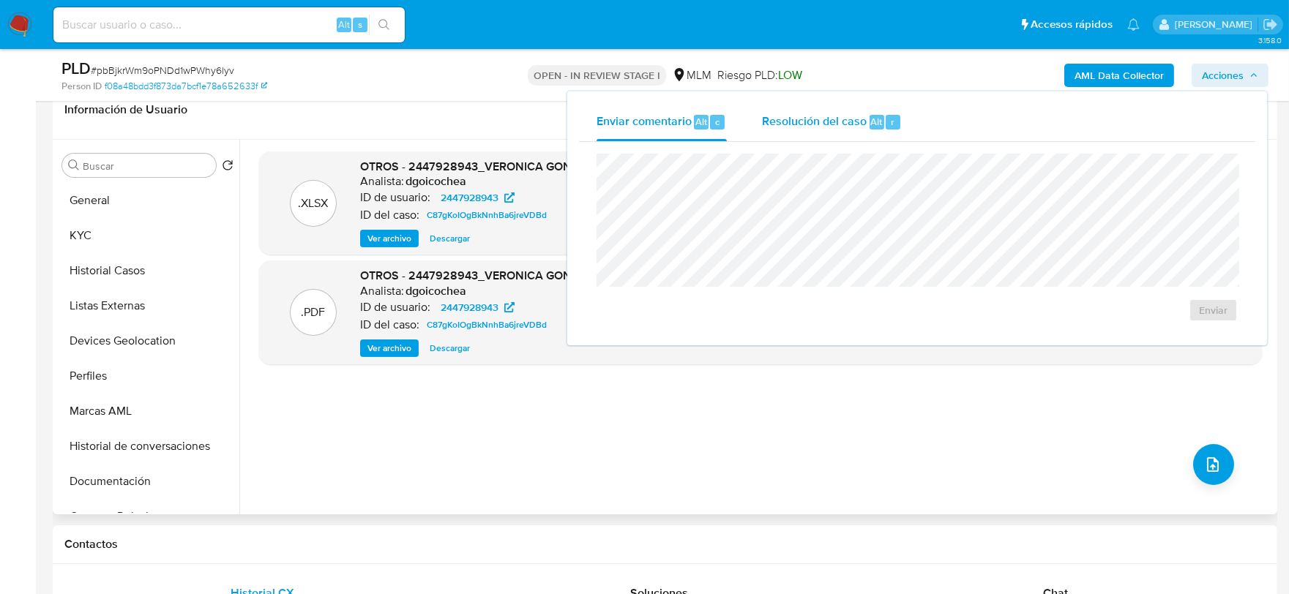
click at [795, 133] on div "Resolución del caso Alt r" at bounding box center [832, 122] width 140 height 38
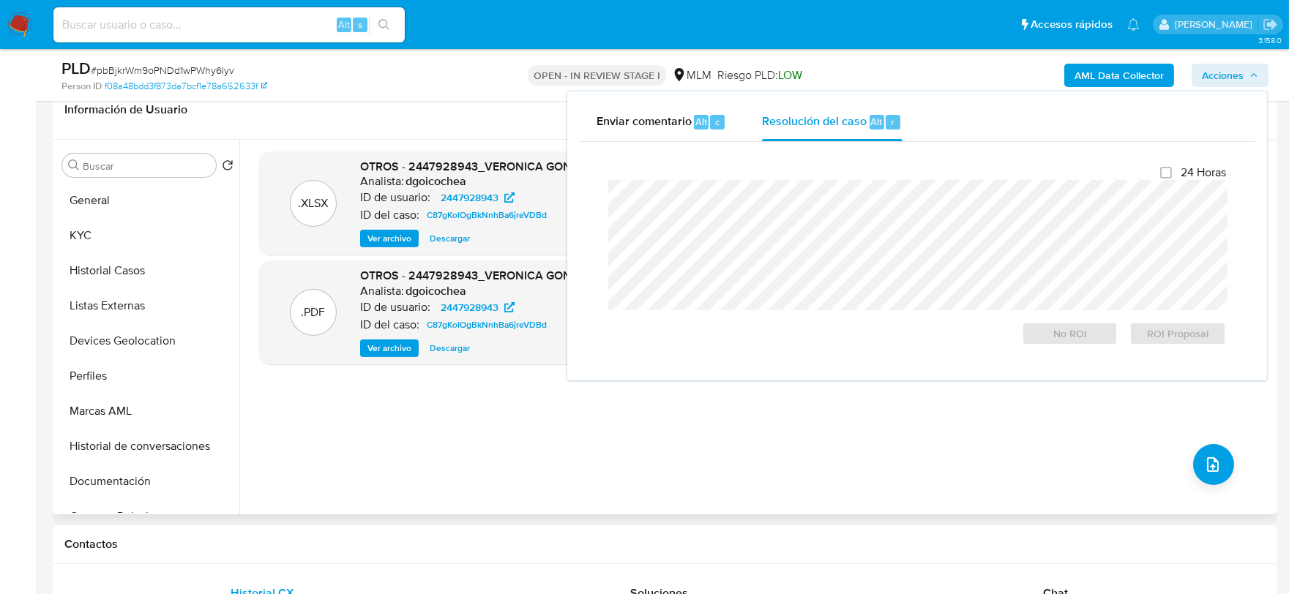
click at [788, 434] on div ".XLSX OTROS - 2447928943_VERONICA GONZALEZ_JUL2025 Analista: dgoicochea ID de u…" at bounding box center [760, 327] width 1003 height 351
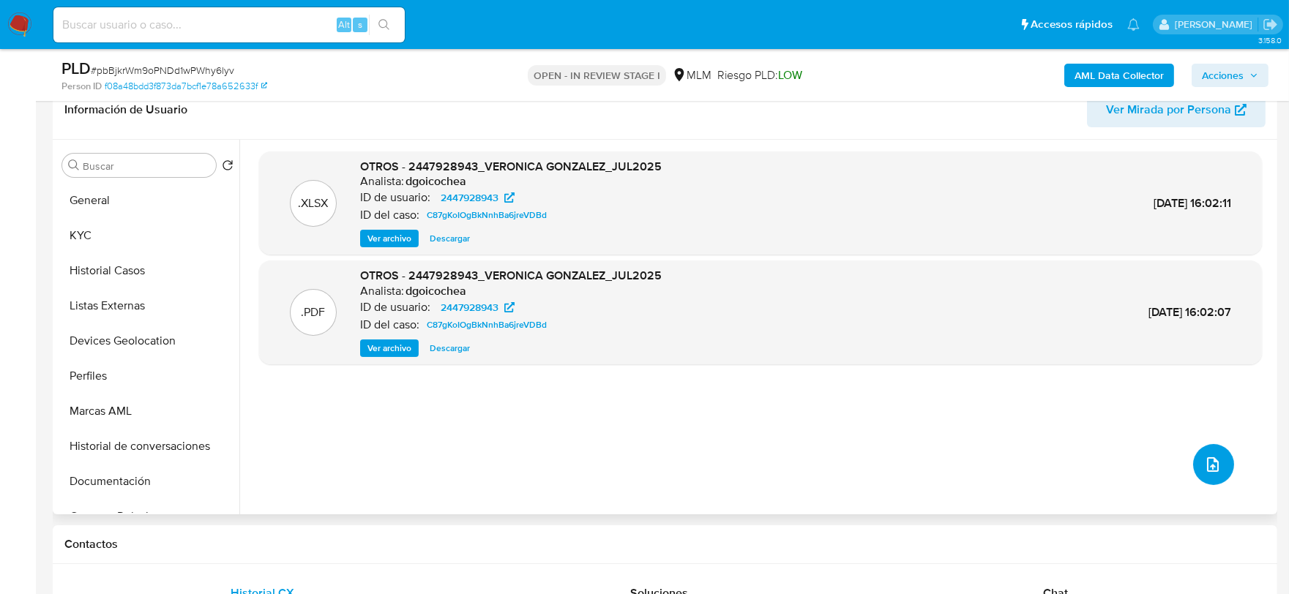
click at [1212, 463] on icon "upload-file" at bounding box center [1213, 465] width 12 height 15
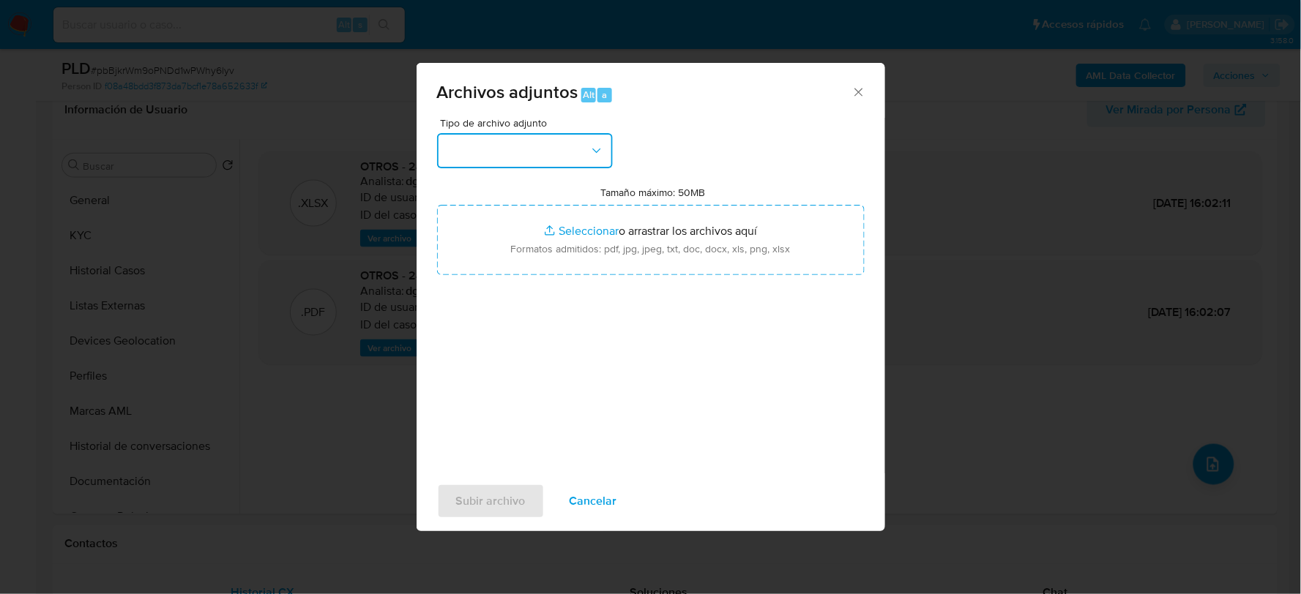
click at [496, 155] on button "button" at bounding box center [525, 150] width 176 height 35
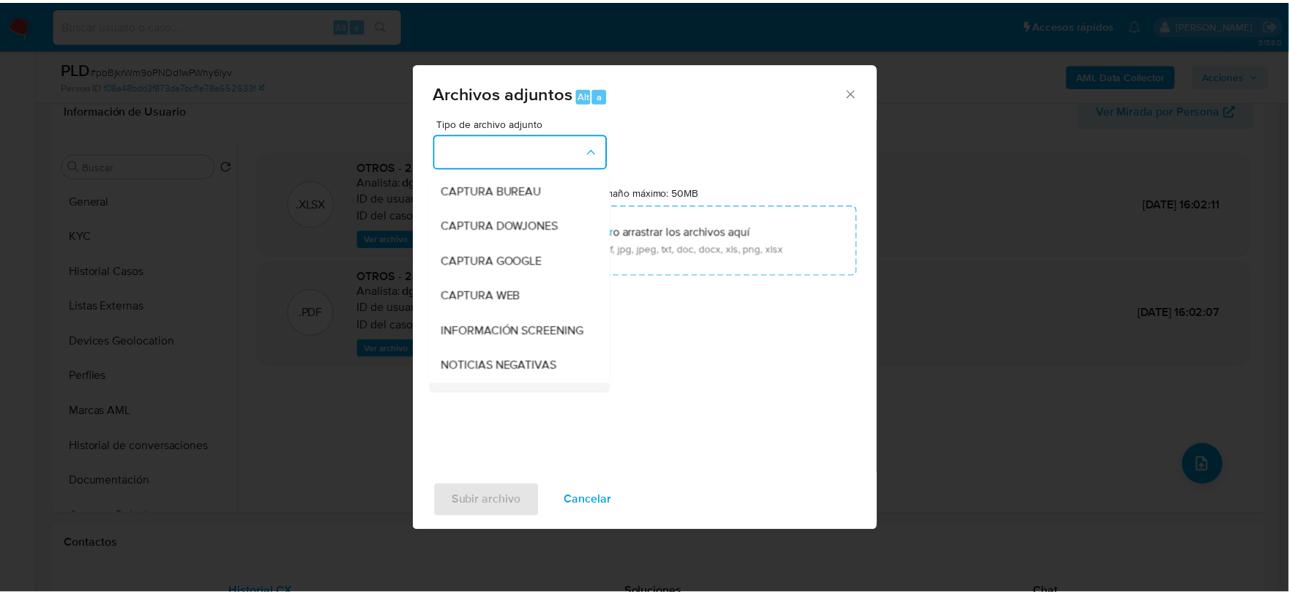
scroll to position [111, 0]
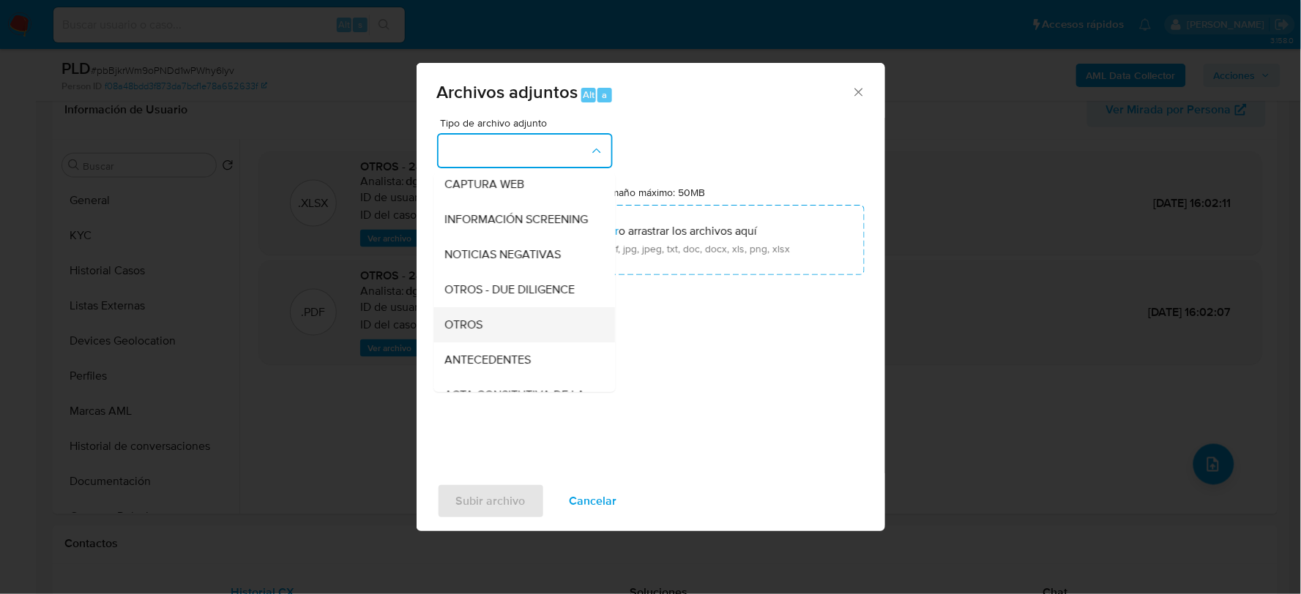
click at [488, 334] on div "OTROS" at bounding box center [519, 324] width 149 height 35
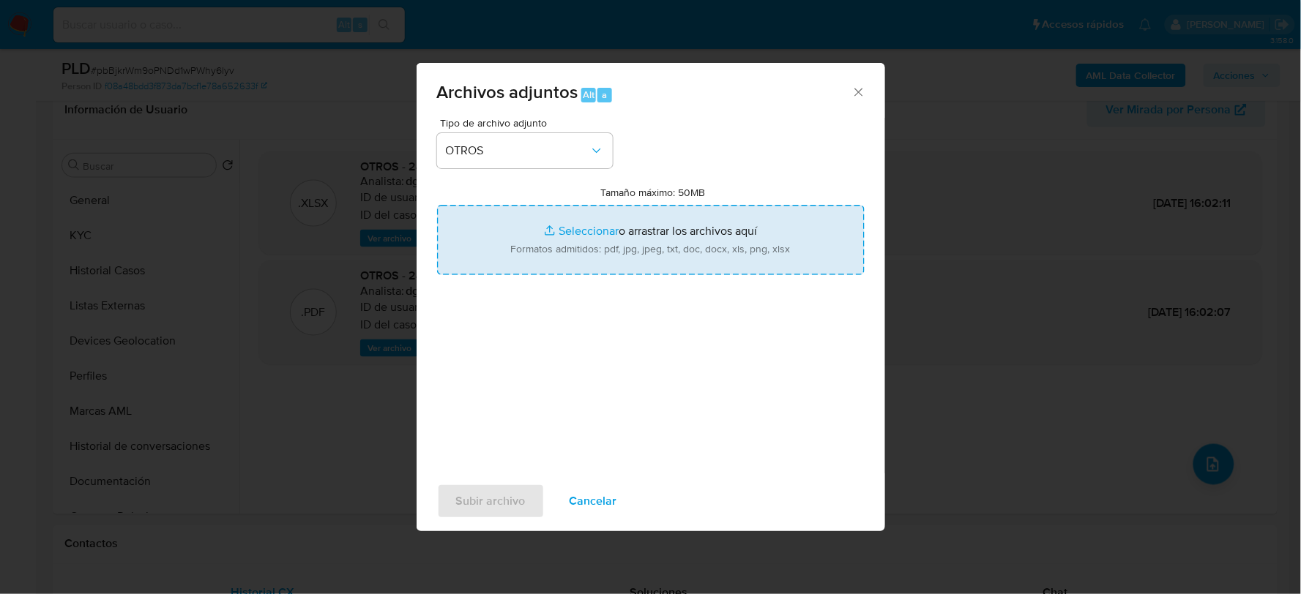
type input "C:\fakepath\2447928943_VERONICA GONZALEZ_AGO2025.xlsx"
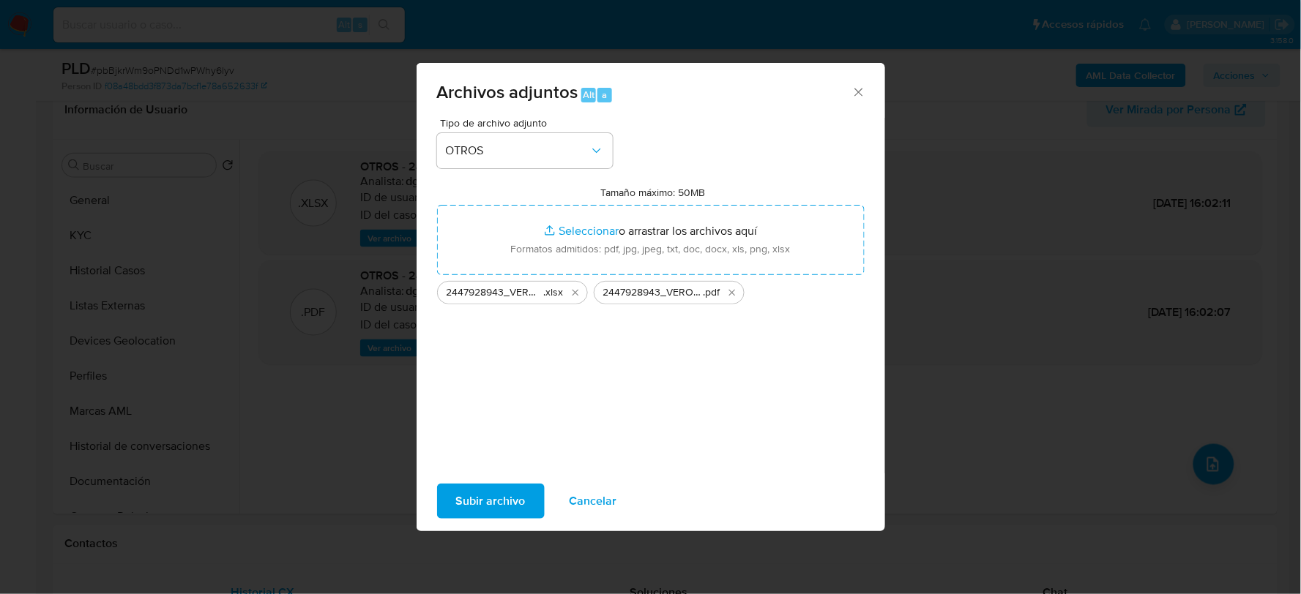
click at [502, 489] on span "Subir archivo" at bounding box center [491, 501] width 70 height 32
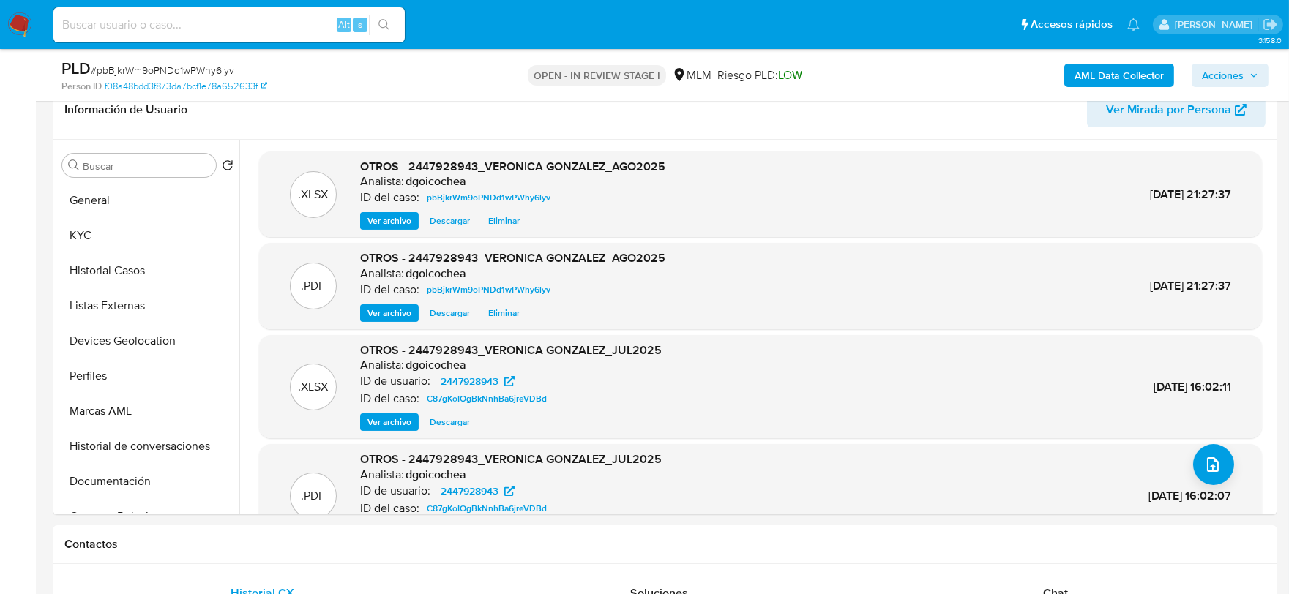
click at [1241, 71] on span "Acciones" at bounding box center [1223, 75] width 42 height 23
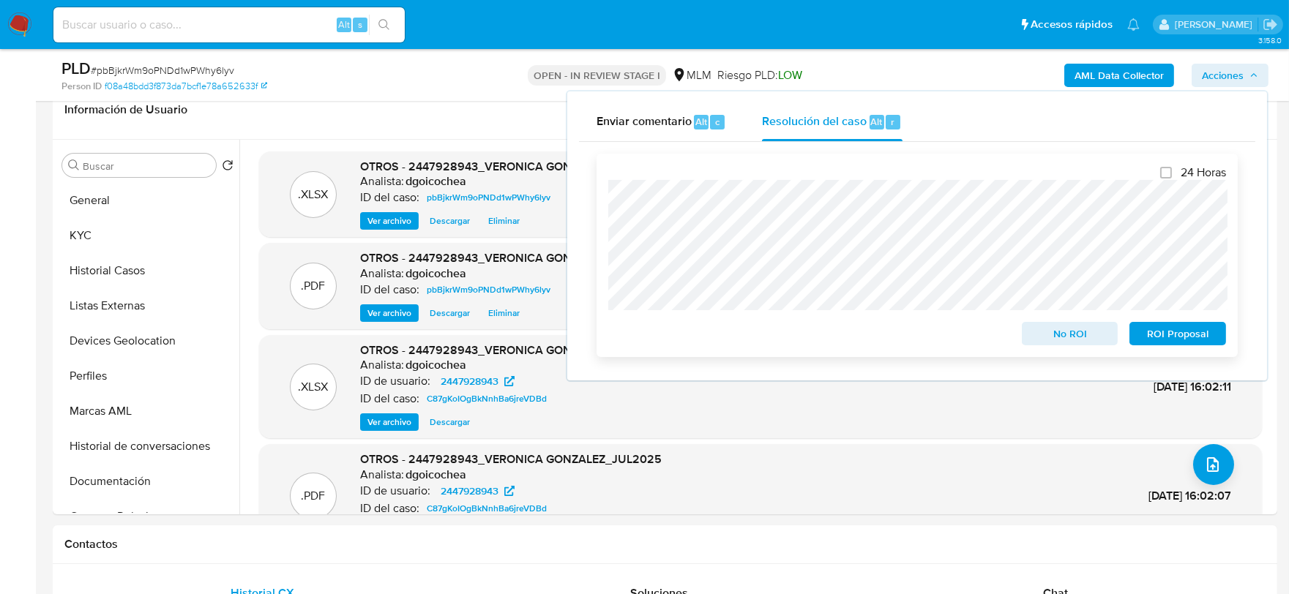
click at [1074, 338] on span "No ROI" at bounding box center [1070, 334] width 76 height 20
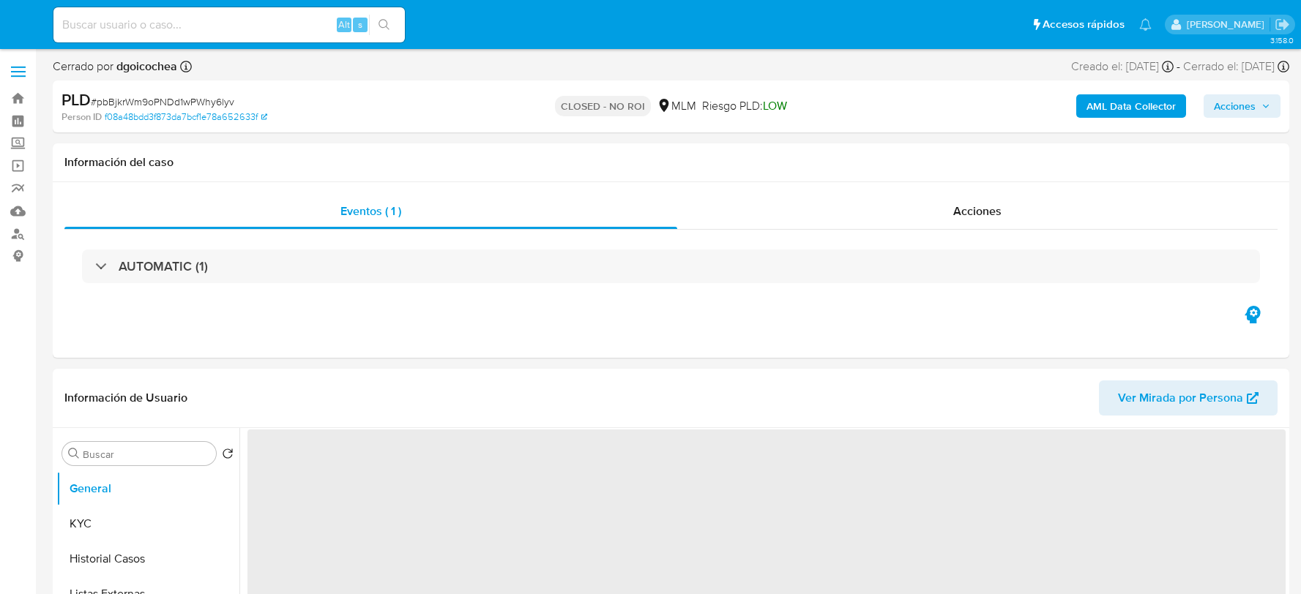
select select "10"
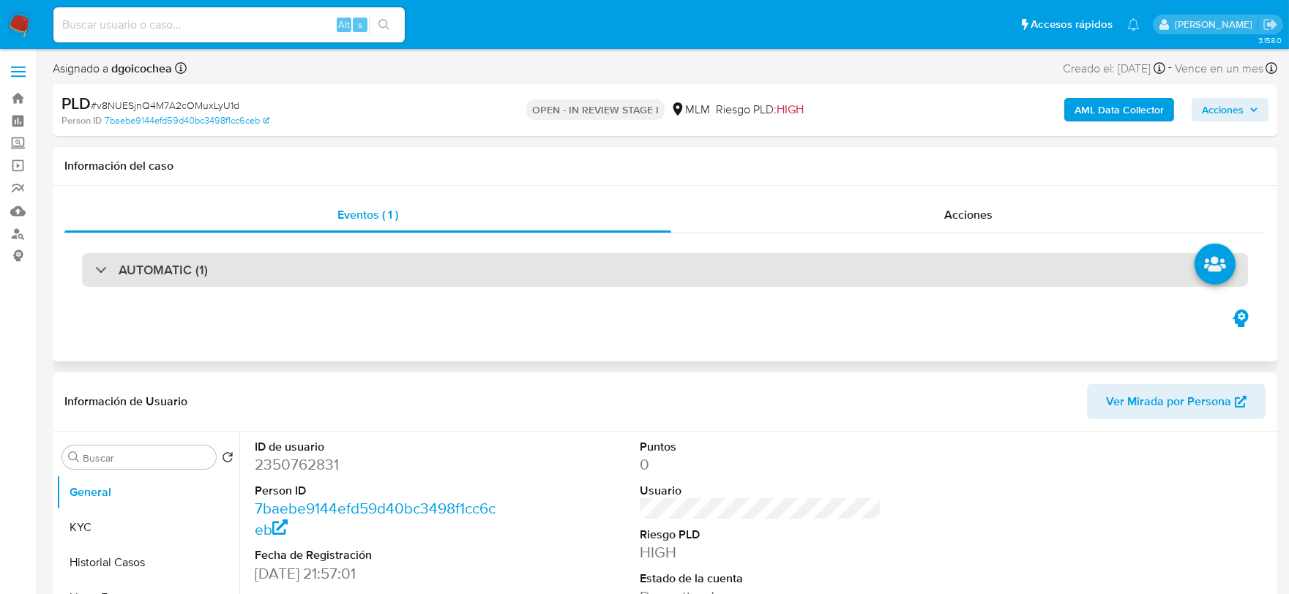
click at [152, 274] on h3 "AUTOMATIC (1)" at bounding box center [163, 270] width 89 height 16
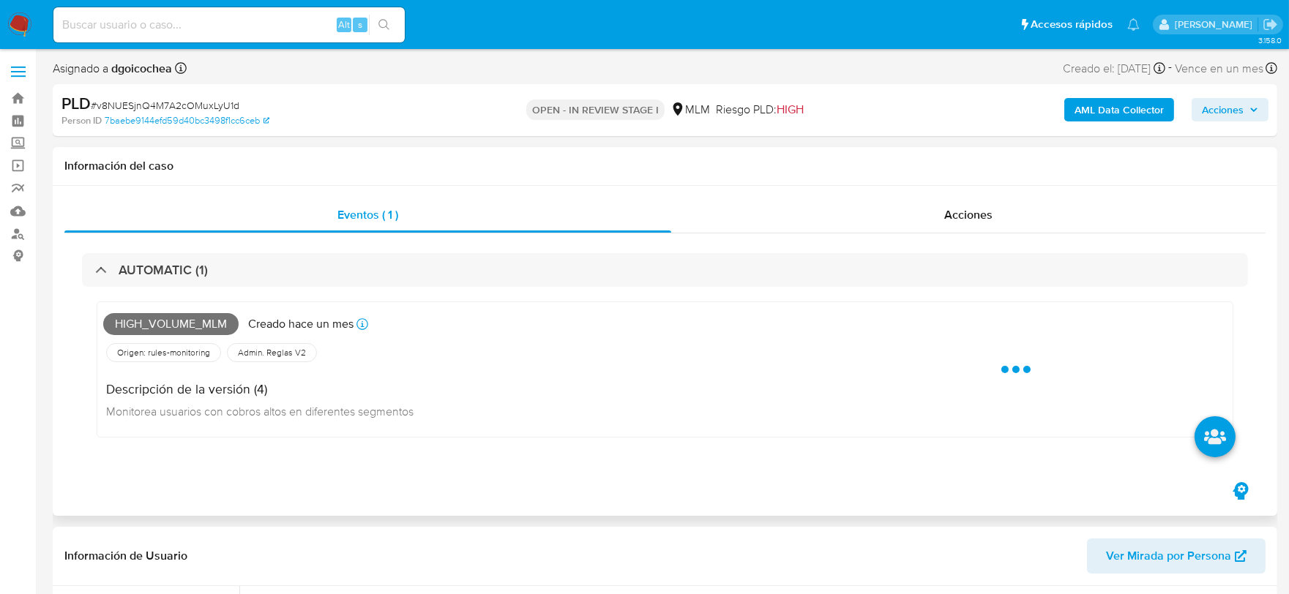
select select "10"
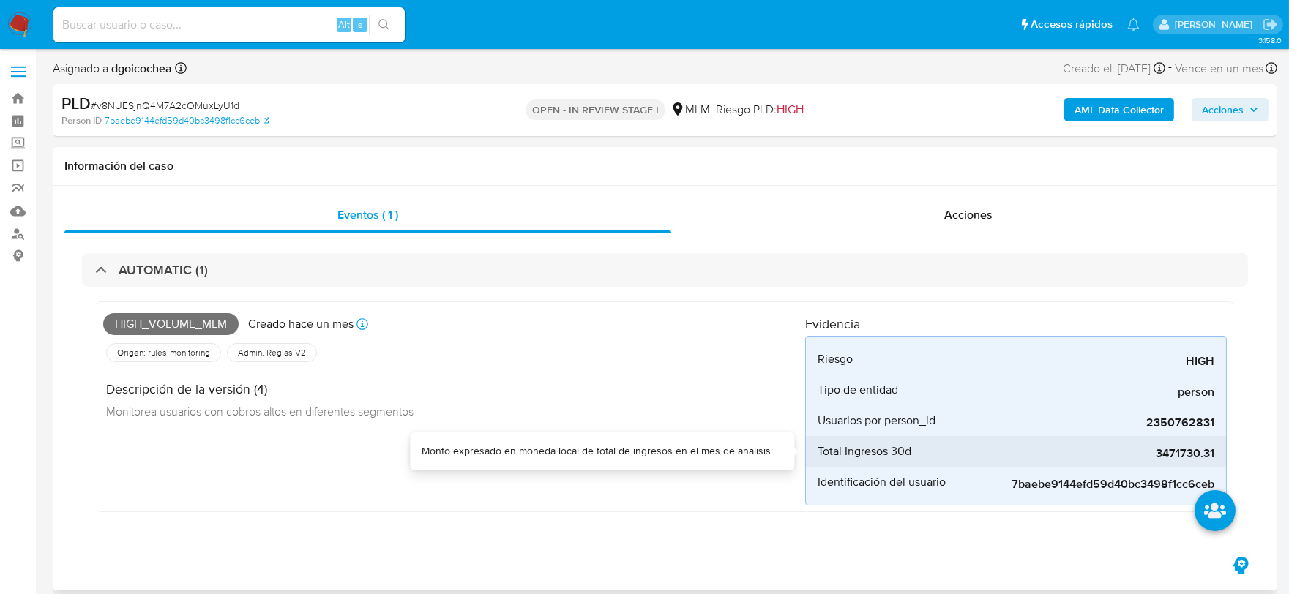
click at [1184, 455] on span "3471730.31" at bounding box center [1105, 454] width 220 height 15
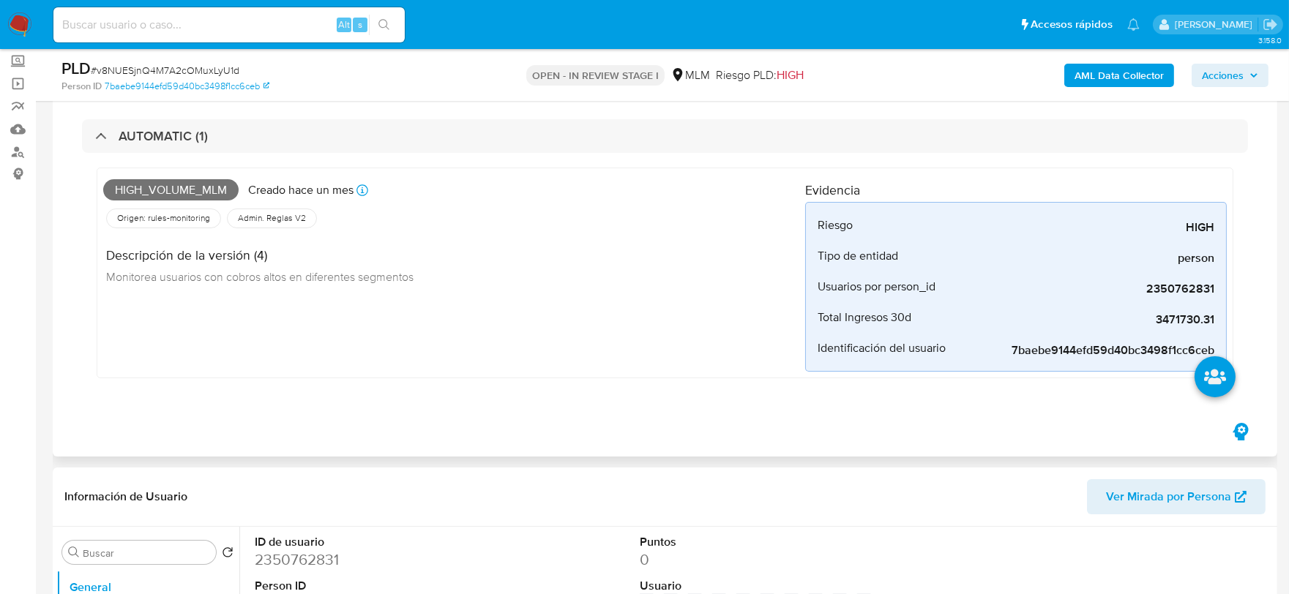
scroll to position [81, 0]
click at [480, 396] on div "High_volume_mlm Creado [DATE] Creado: [DATE] 03:10:33 Origen: rules-monitoring …" at bounding box center [665, 277] width 1166 height 247
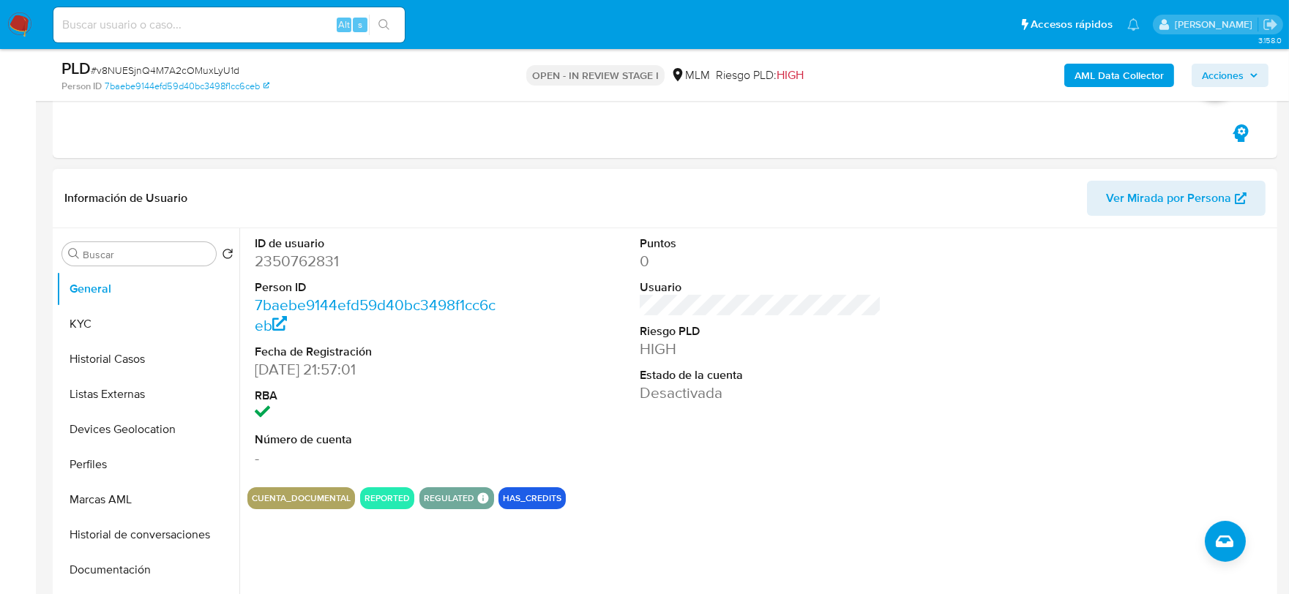
scroll to position [406, 0]
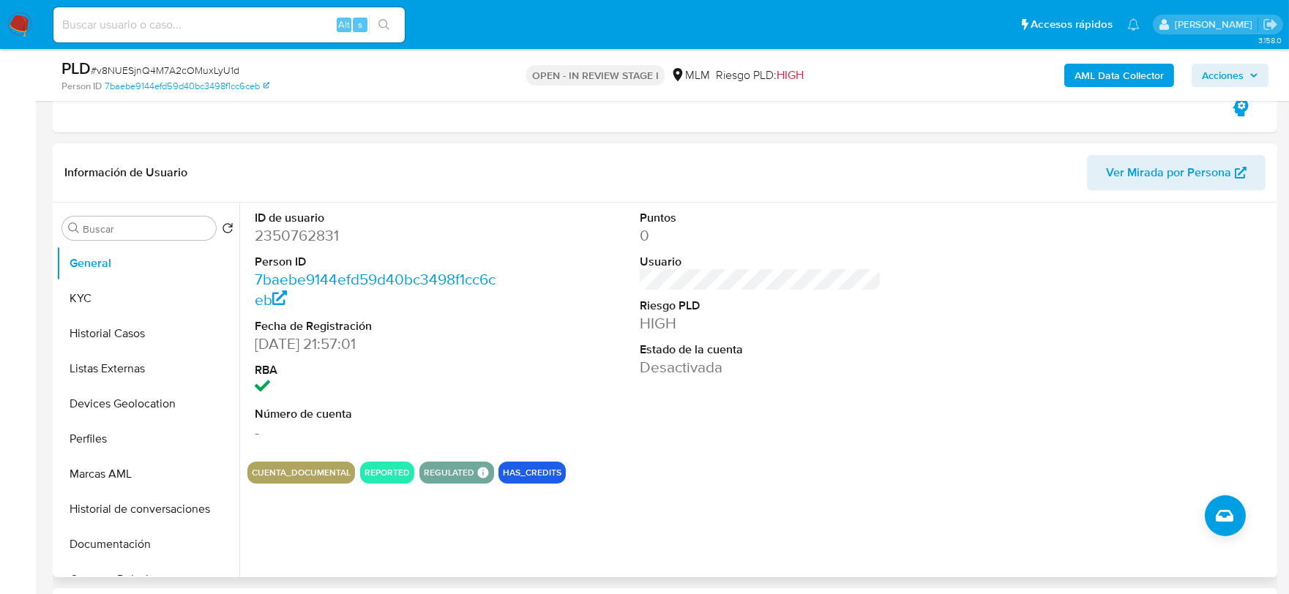
click at [873, 471] on div "CUENTA_DOCUMENTAL REPORTED REGULATED REGULATED MLM IFPE Evaluation Result COMPL…" at bounding box center [760, 473] width 1026 height 22
click at [97, 283] on button "KYC" at bounding box center [141, 298] width 171 height 35
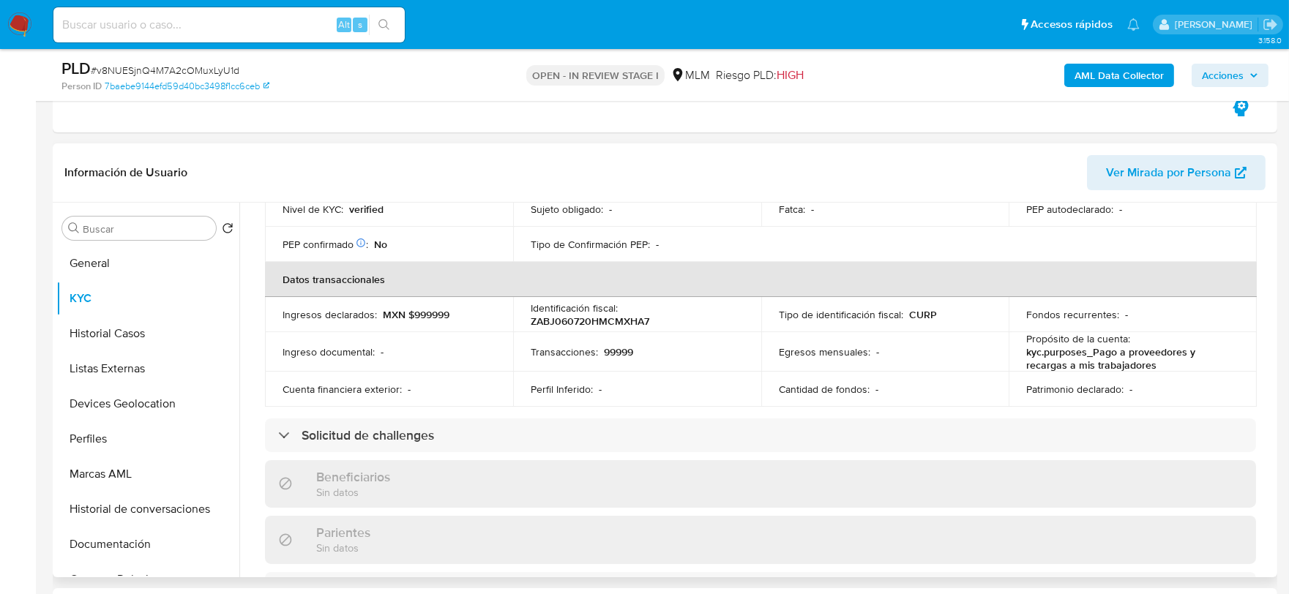
click at [258, 350] on div "Actualizado [DATE] Creado: [DATE] 19:57:02 Actualizado: [DATE] 14:35:47 Datos p…" at bounding box center [760, 461] width 1026 height 1258
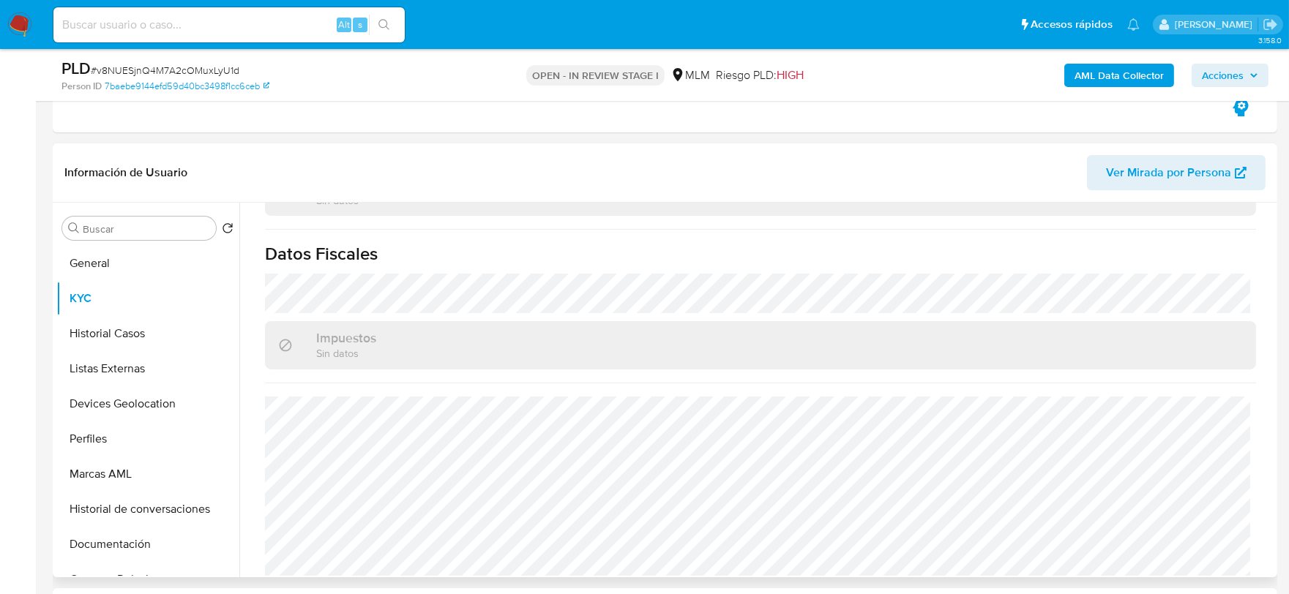
scroll to position [910, 0]
click at [130, 296] on button "KYC" at bounding box center [141, 298] width 171 height 35
click at [122, 332] on button "Historial Casos" at bounding box center [141, 333] width 171 height 35
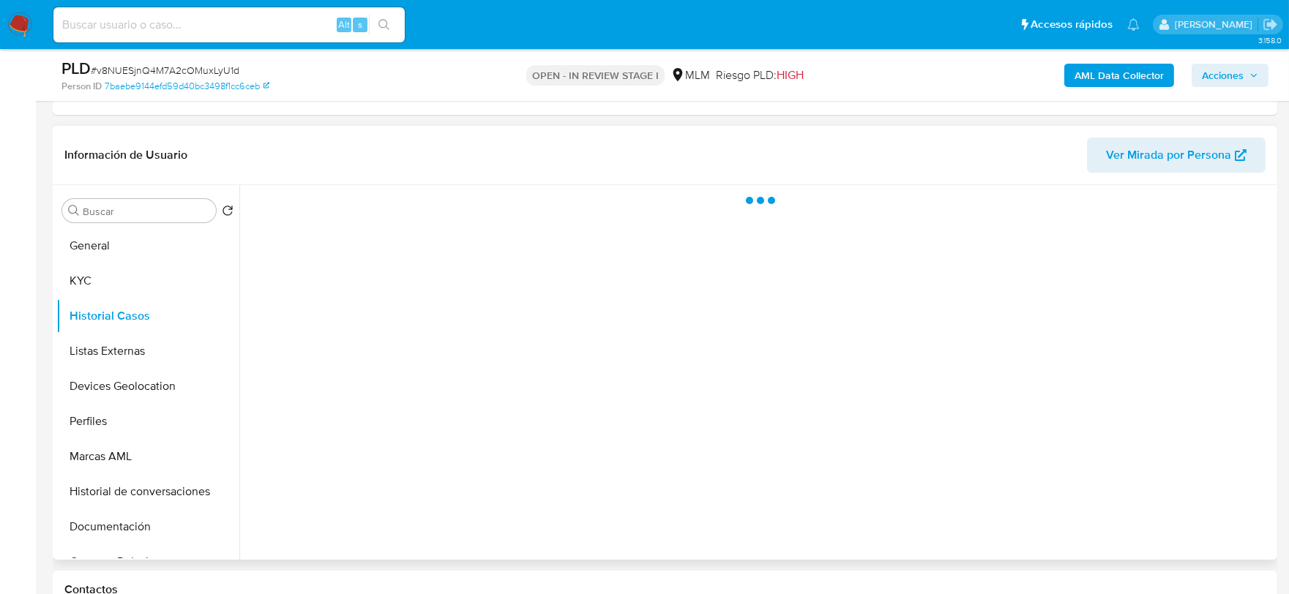
scroll to position [0, 0]
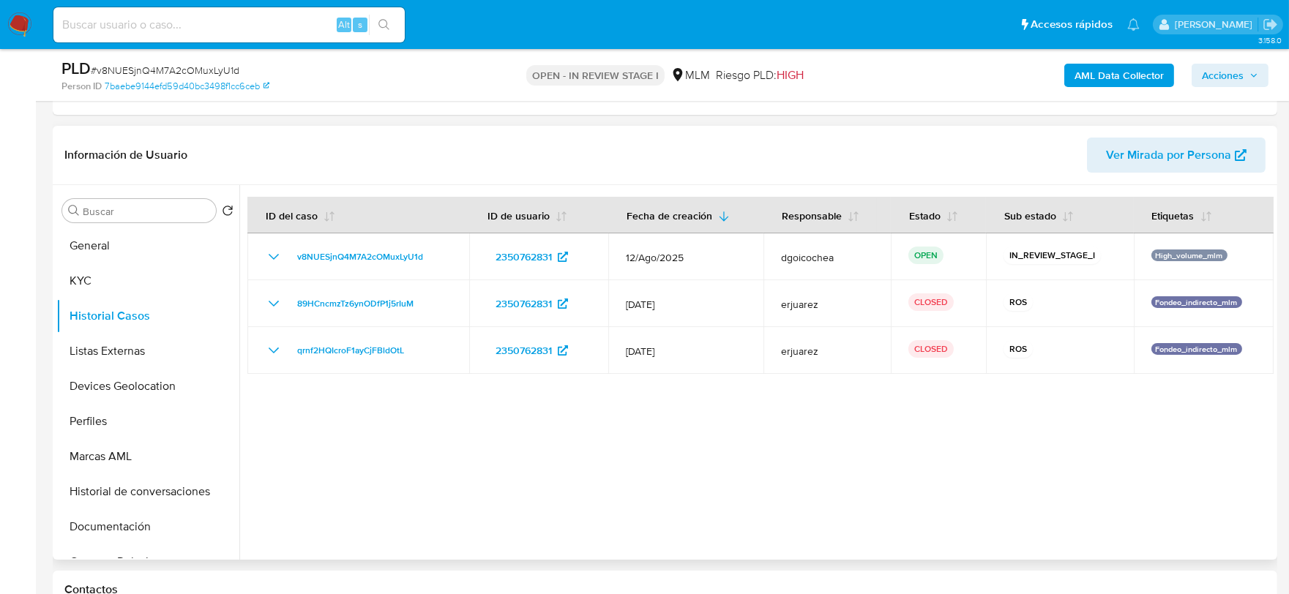
click at [572, 450] on div at bounding box center [756, 372] width 1034 height 375
click at [126, 349] on button "Listas Externas" at bounding box center [141, 351] width 171 height 35
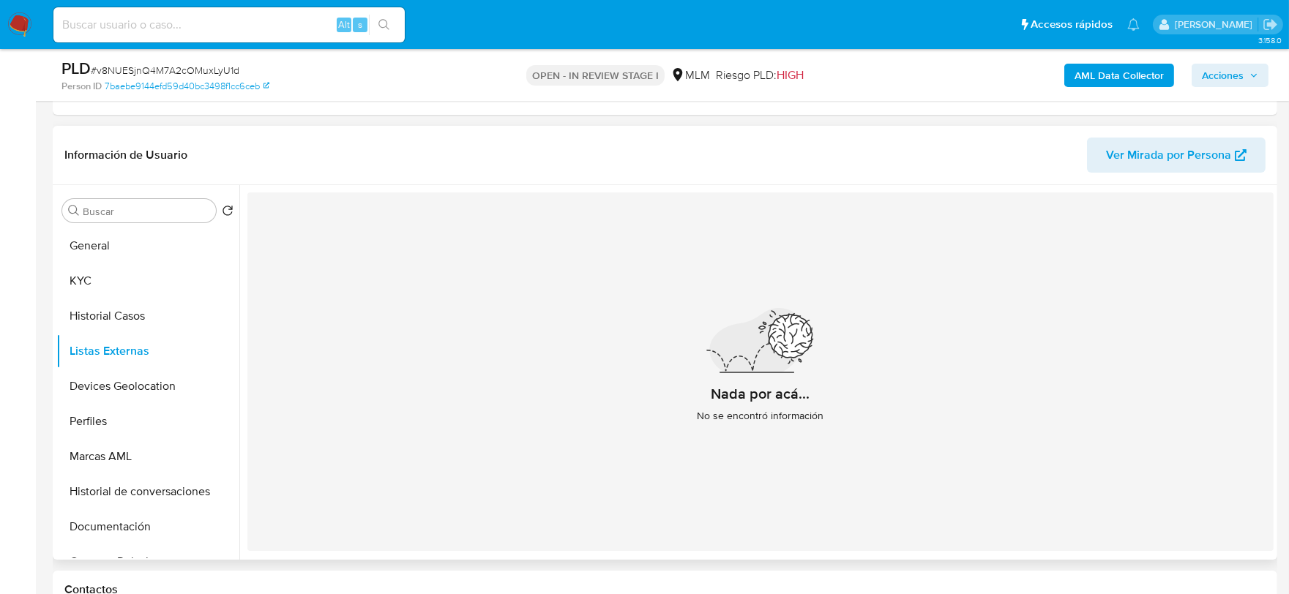
click at [574, 419] on div "Nada por acá... No se encontró información" at bounding box center [760, 372] width 1026 height 359
click at [113, 378] on button "Devices Geolocation" at bounding box center [141, 386] width 171 height 35
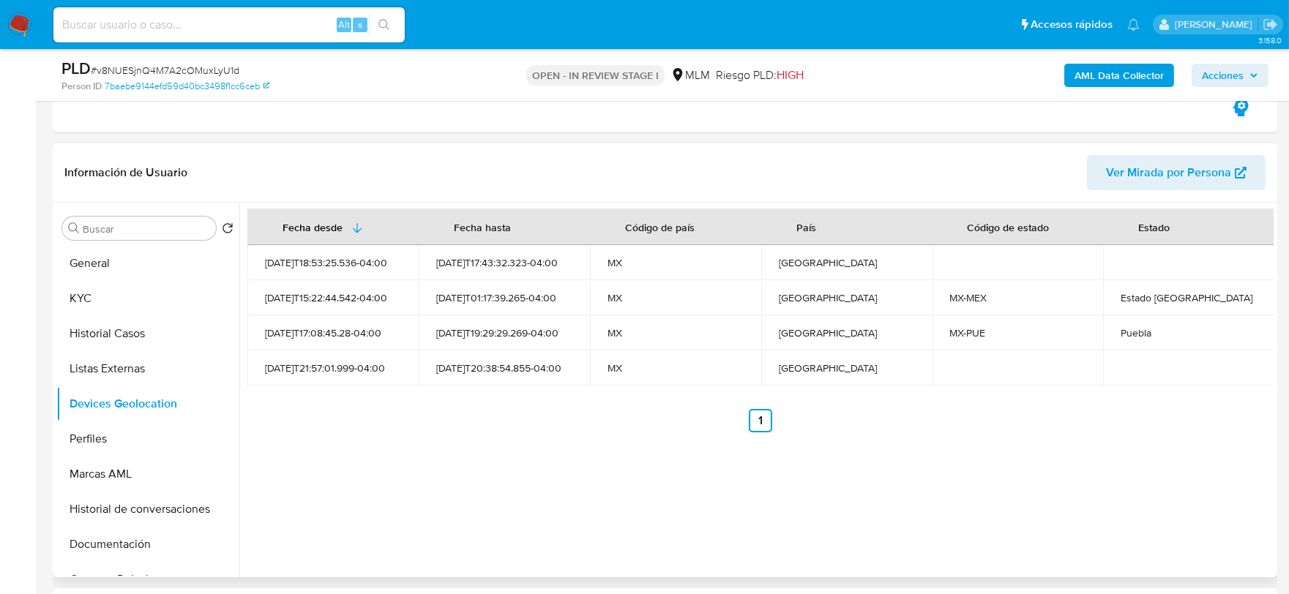
click at [552, 444] on div "Fecha desde [GEOGRAPHIC_DATA] hasta Código de país País Código de estado Estado…" at bounding box center [756, 390] width 1034 height 375
click at [143, 435] on button "Perfiles" at bounding box center [141, 439] width 171 height 35
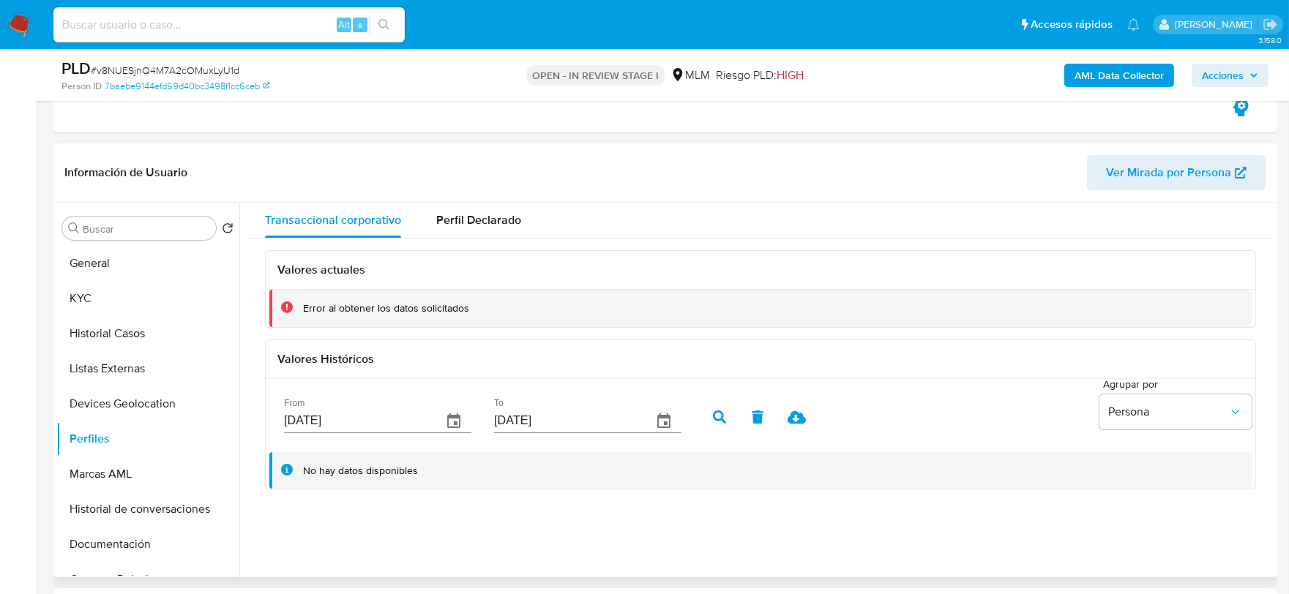
click at [259, 399] on div "Valores actuales Error al obtener los datos solicitados Valores Históricos From…" at bounding box center [760, 371] width 1026 height 264
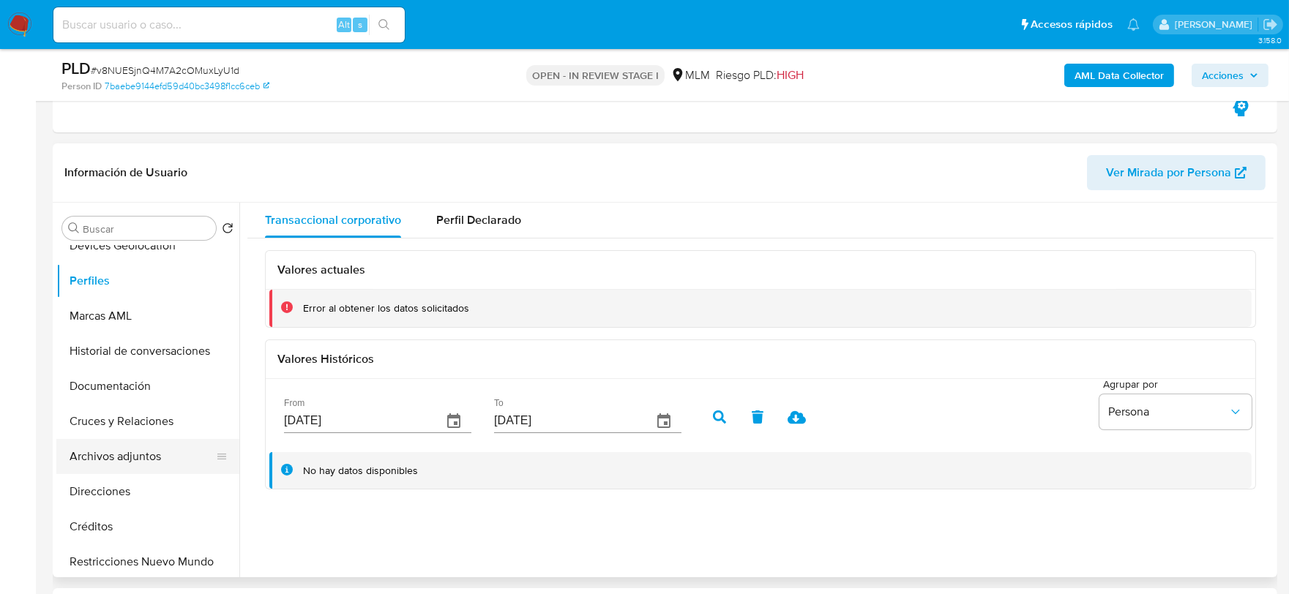
scroll to position [163, 0]
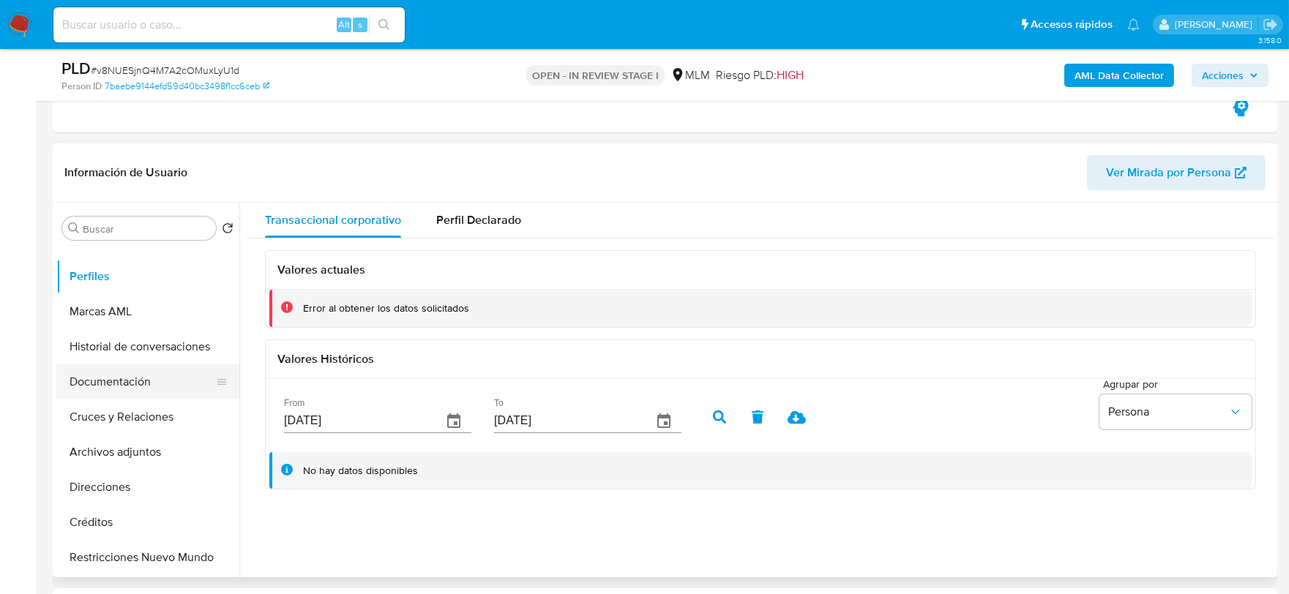
click at [120, 386] on button "Documentación" at bounding box center [141, 382] width 171 height 35
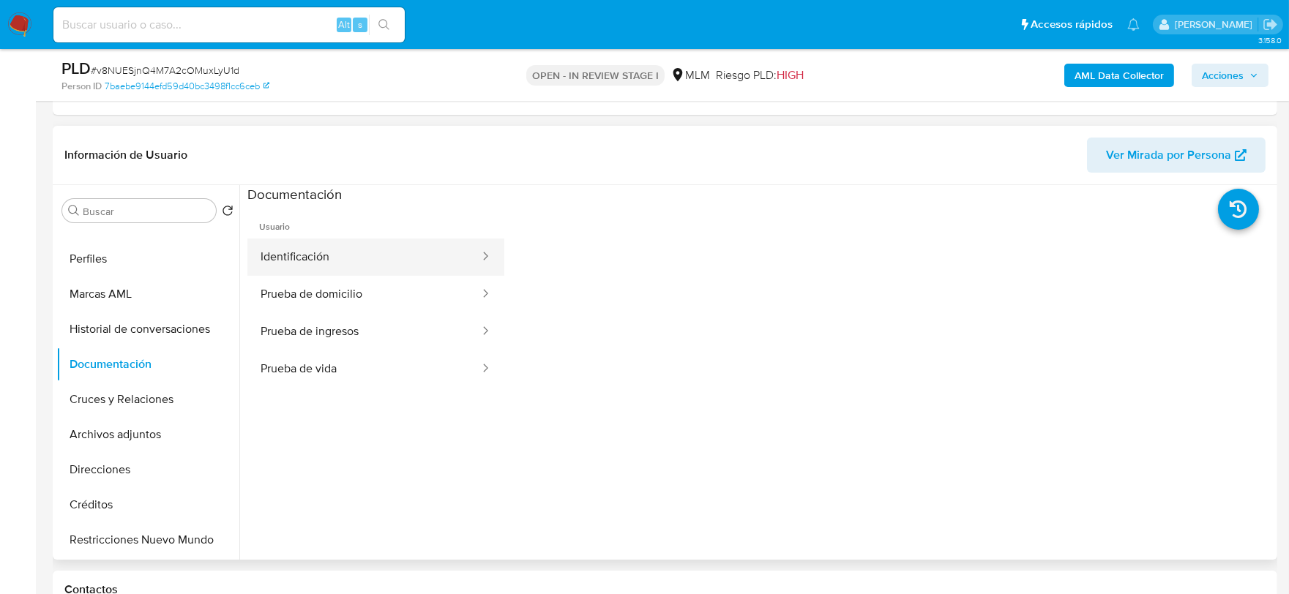
click at [321, 259] on button "Identificación" at bounding box center [364, 257] width 234 height 37
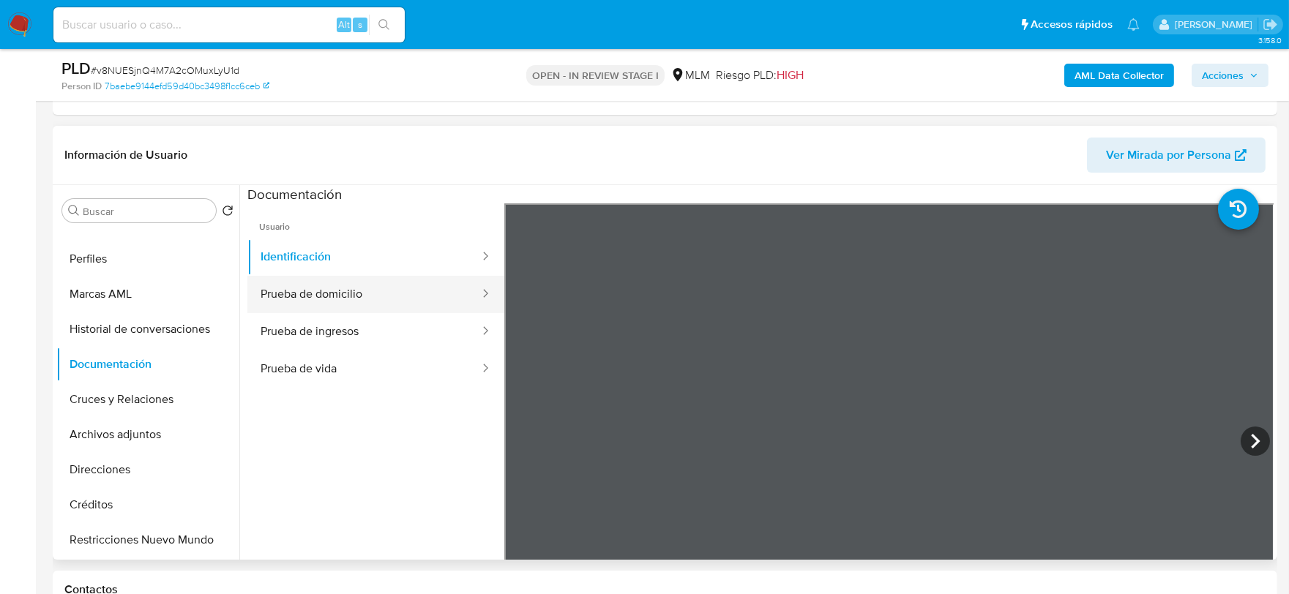
click at [386, 302] on button "Prueba de domicilio" at bounding box center [364, 294] width 234 height 37
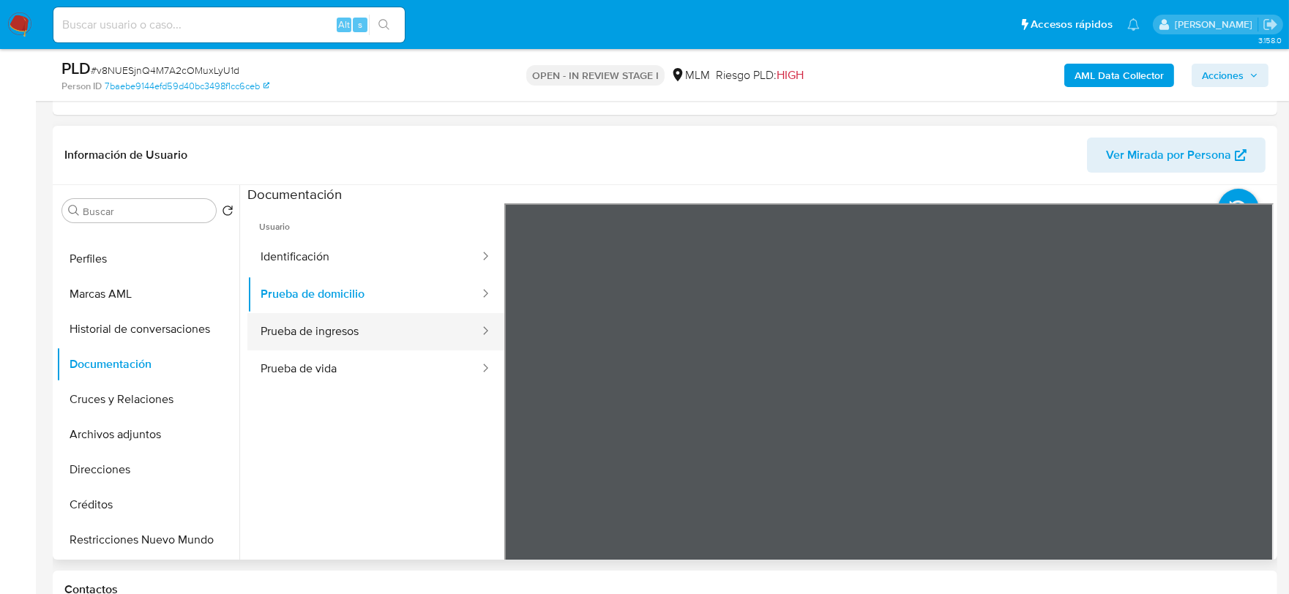
click at [282, 330] on button "Prueba de ingresos" at bounding box center [364, 331] width 234 height 37
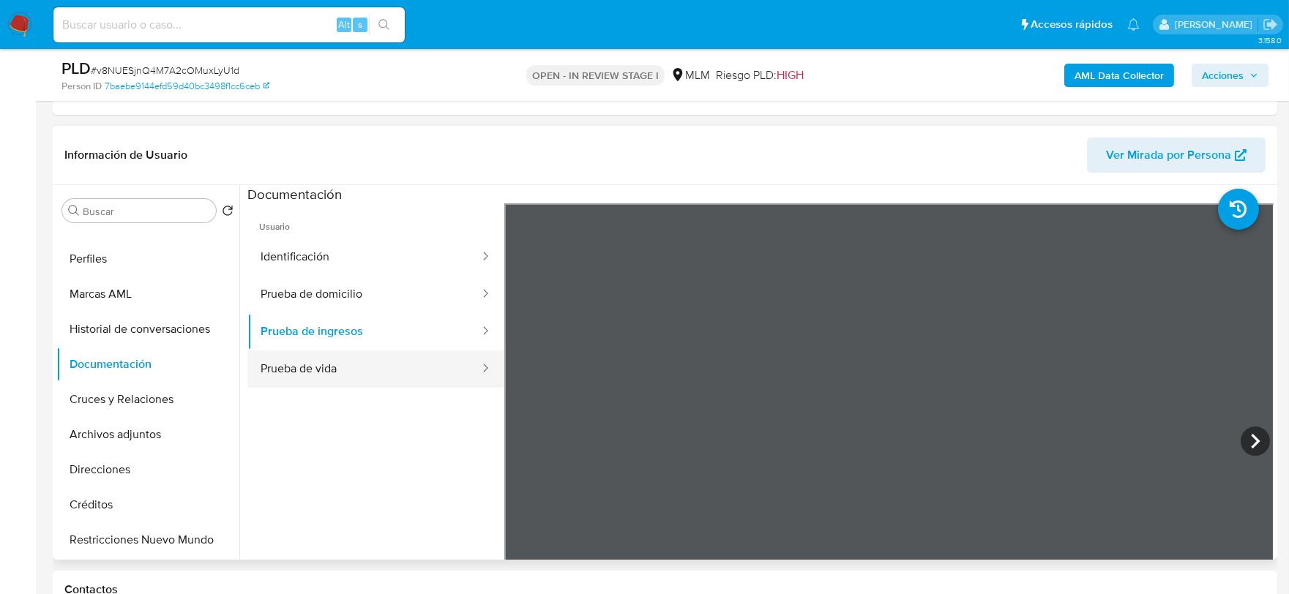
click at [469, 374] on div at bounding box center [480, 369] width 23 height 17
click at [423, 361] on button "Prueba de vida" at bounding box center [364, 369] width 234 height 37
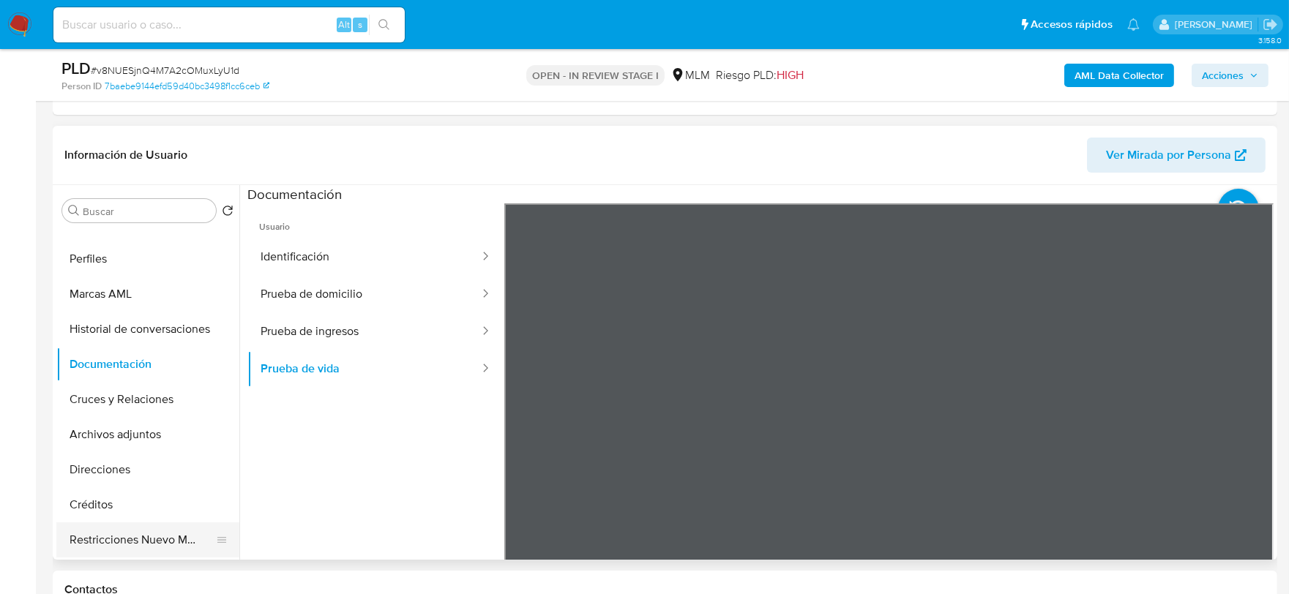
click at [127, 531] on button "Restricciones Nuevo Mundo" at bounding box center [141, 540] width 171 height 35
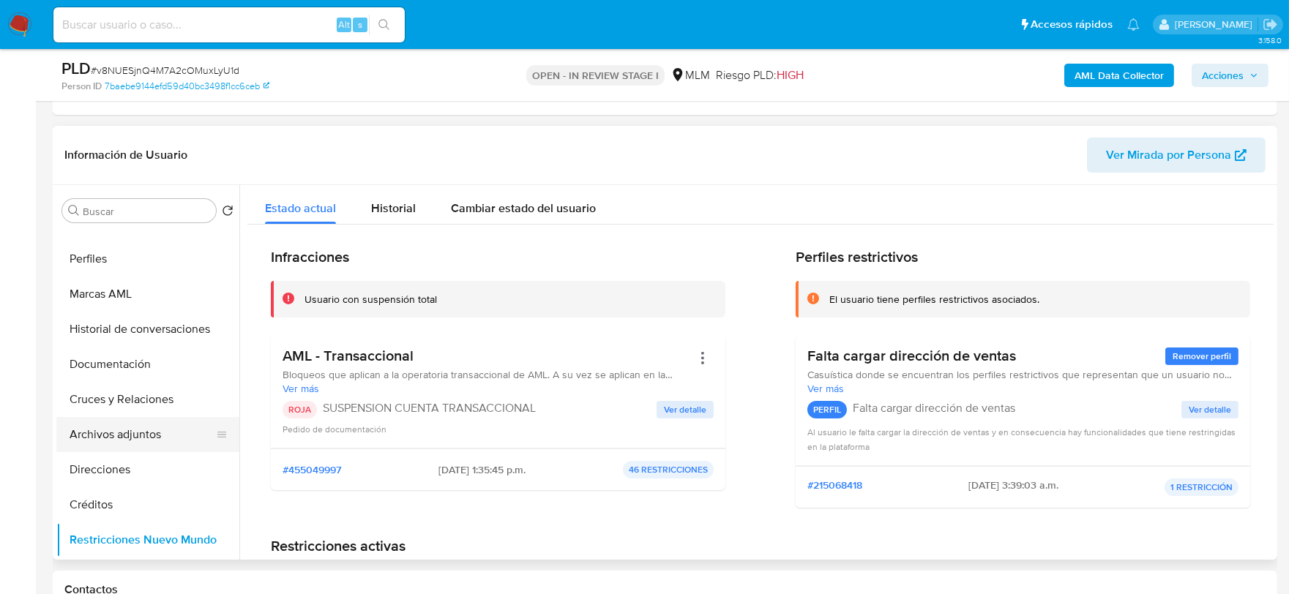
click at [228, 447] on button "Archivos adjuntos" at bounding box center [141, 434] width 171 height 35
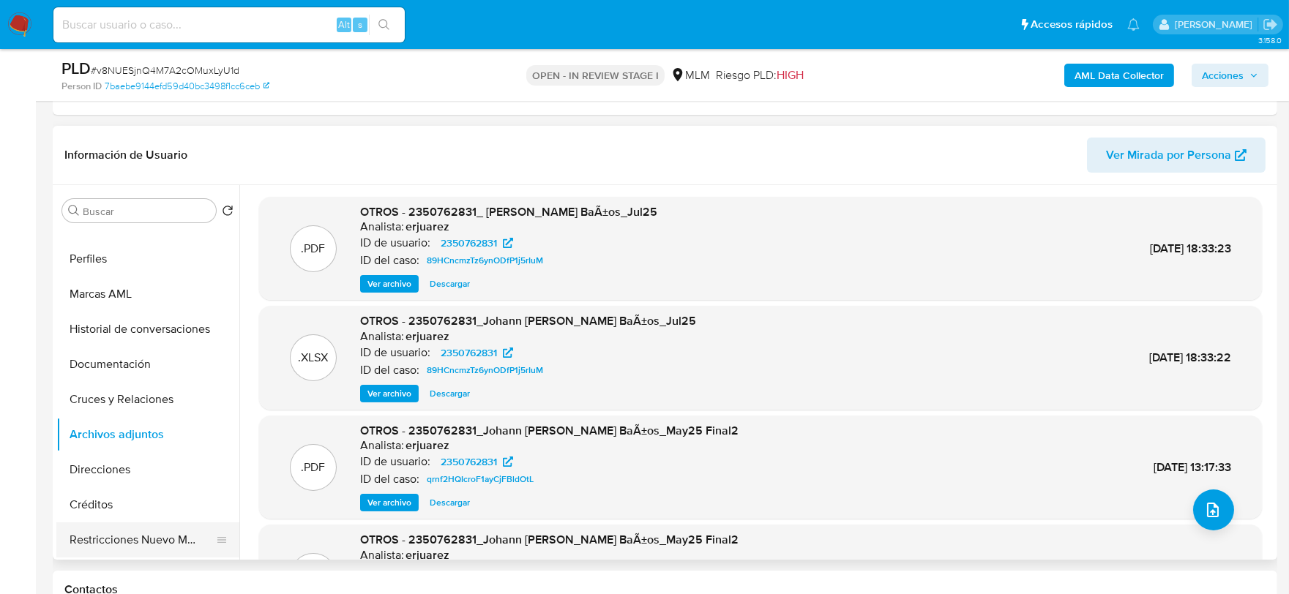
click at [184, 524] on button "Restricciones Nuevo Mundo" at bounding box center [141, 540] width 171 height 35
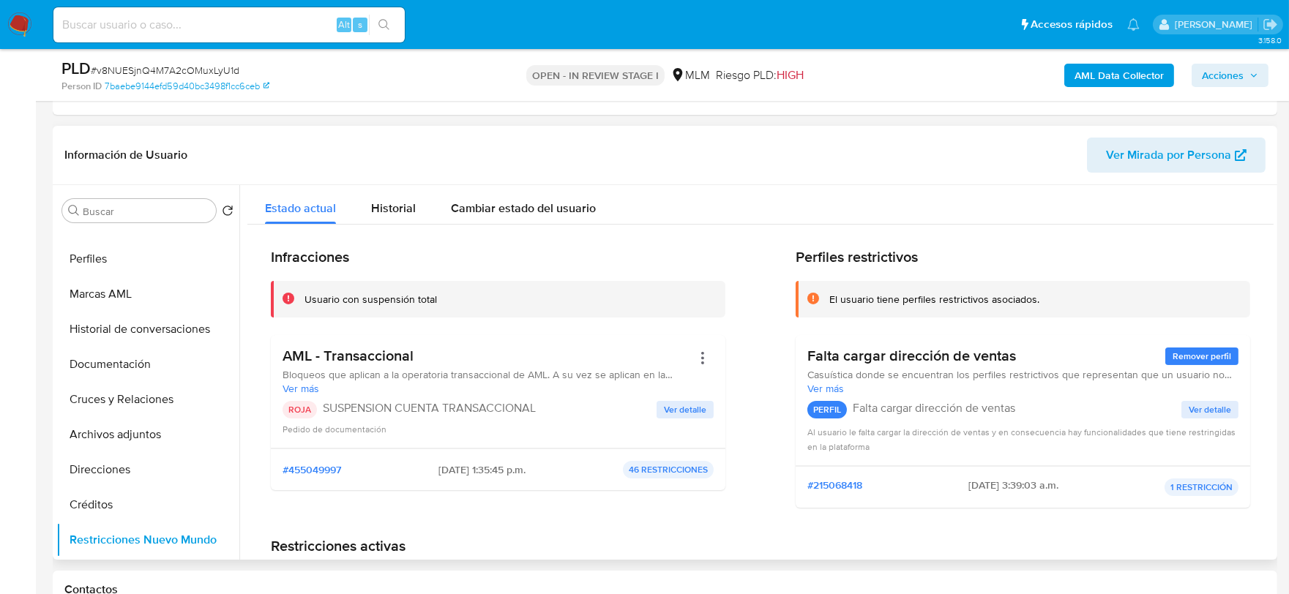
click at [372, 476] on div "#455049997 [DATE] 1:35:45 p.m. 46 RESTRICCIONES" at bounding box center [498, 470] width 431 height 18
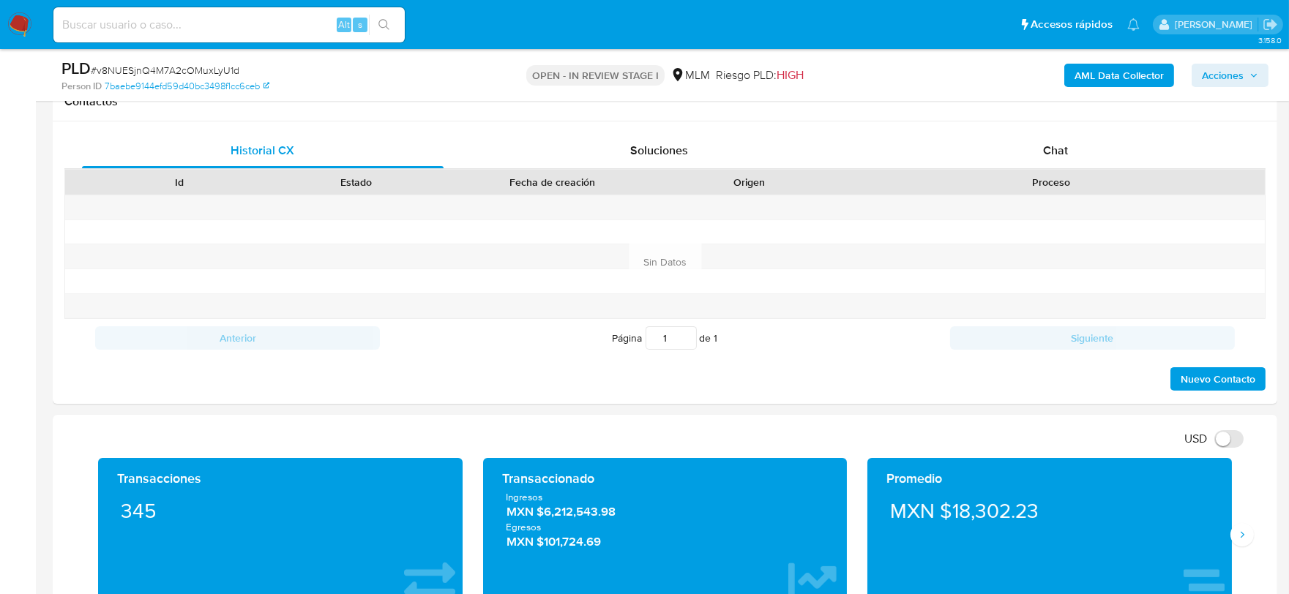
scroll to position [1138, 0]
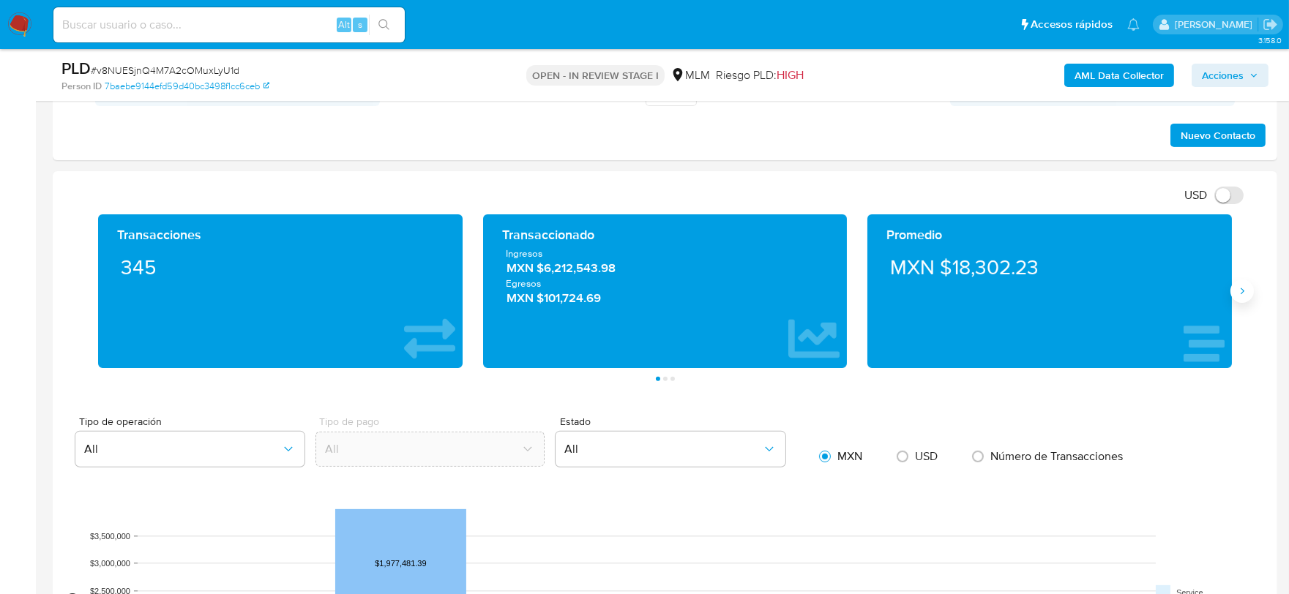
click at [1241, 296] on icon "Siguiente" at bounding box center [1242, 292] width 12 height 12
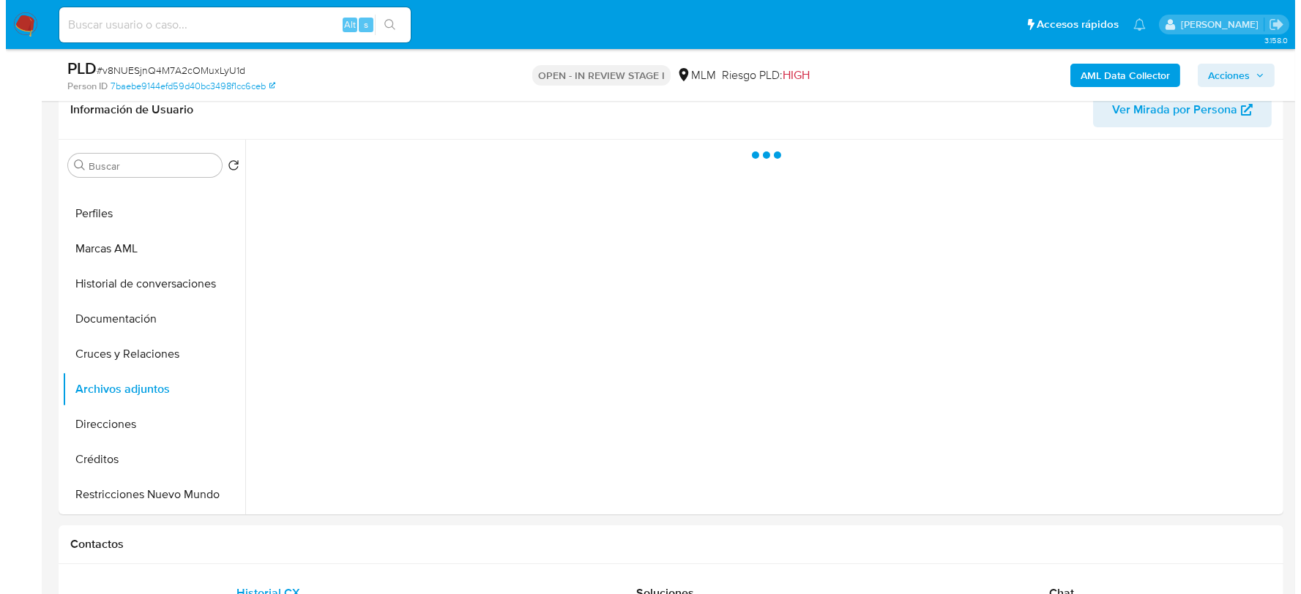
scroll to position [0, 0]
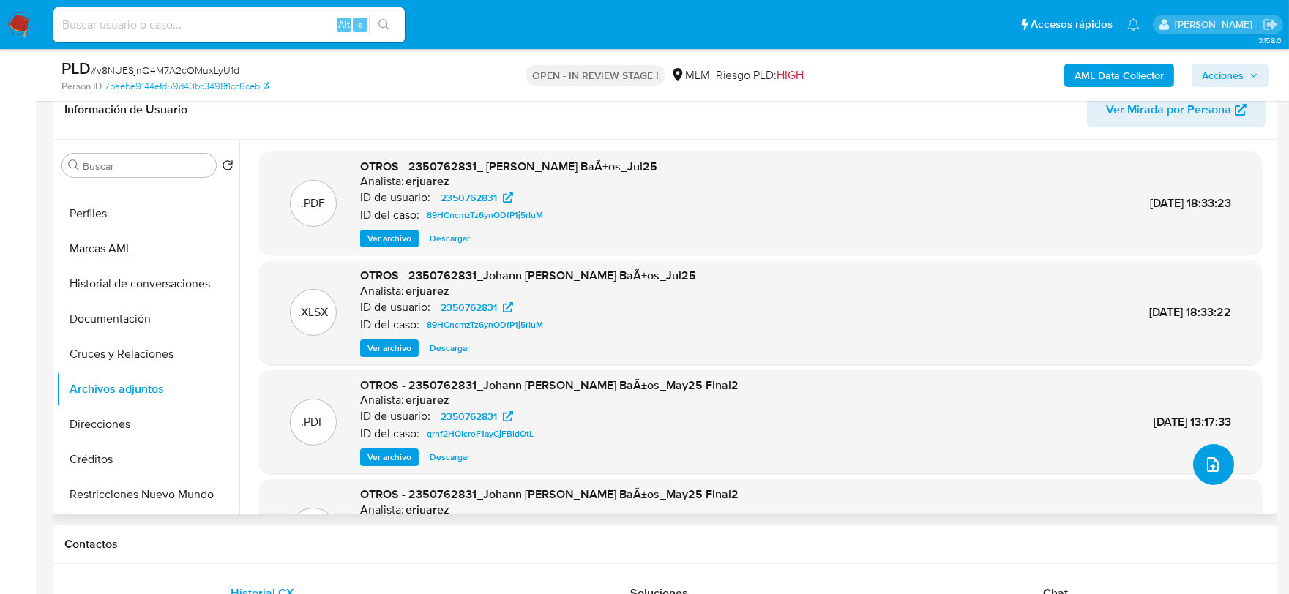
click at [1217, 459] on button "upload-file" at bounding box center [1213, 464] width 41 height 41
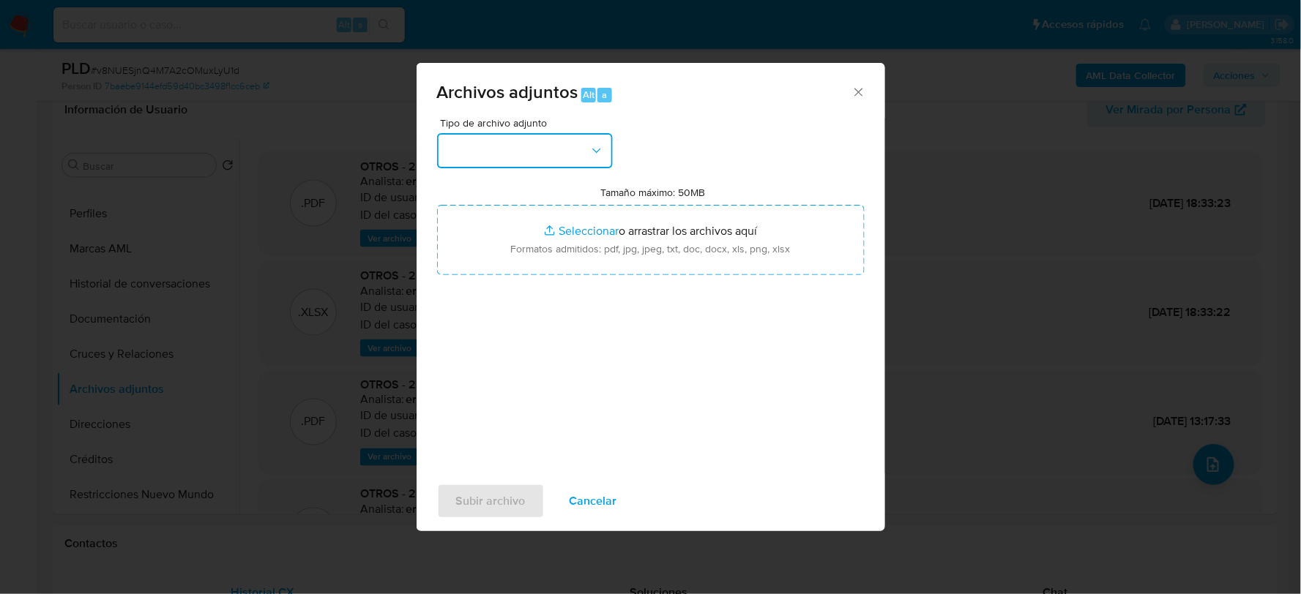
click at [551, 150] on button "button" at bounding box center [525, 150] width 176 height 35
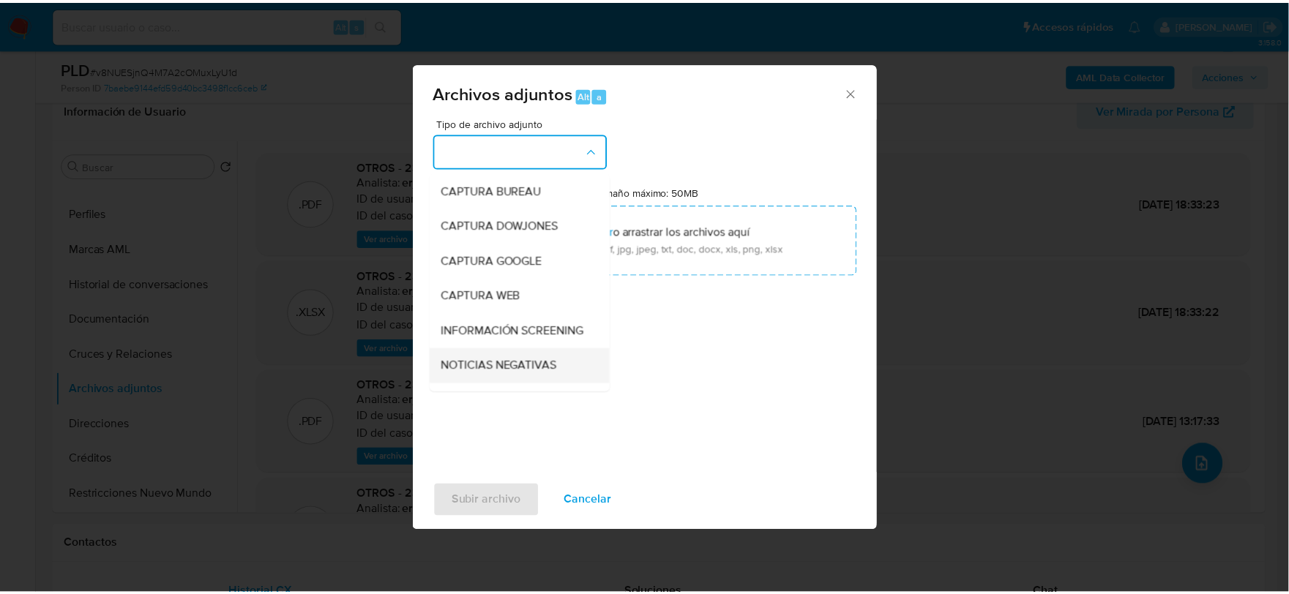
scroll to position [111, 0]
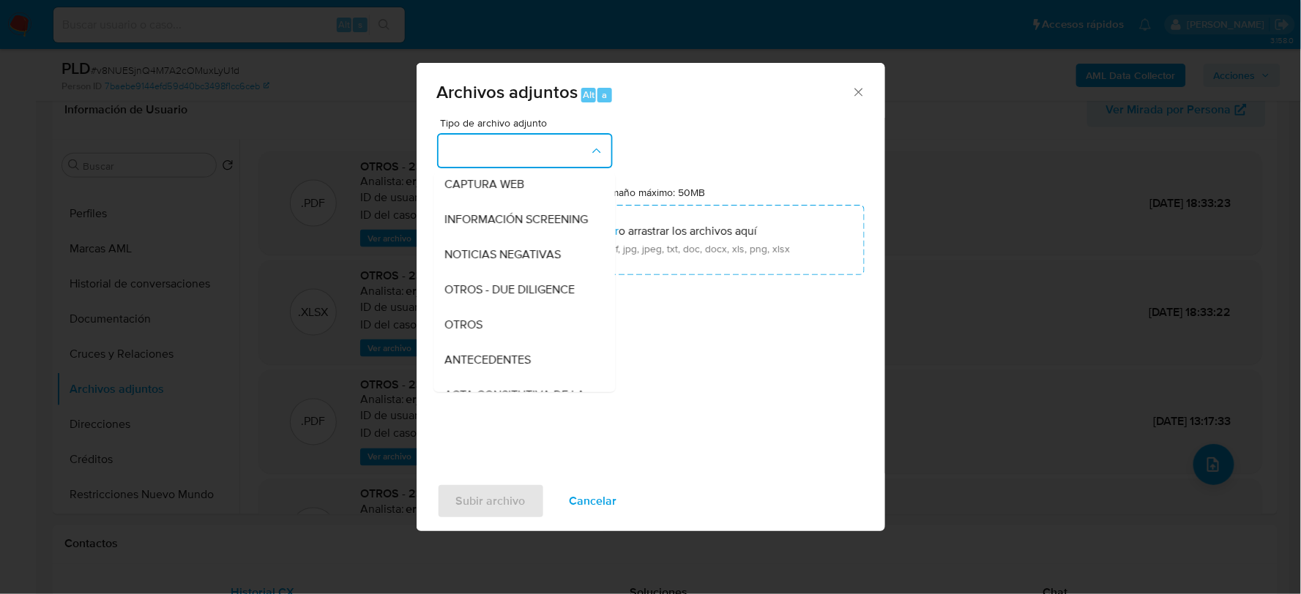
click at [485, 342] on div "OTROS" at bounding box center [519, 324] width 149 height 35
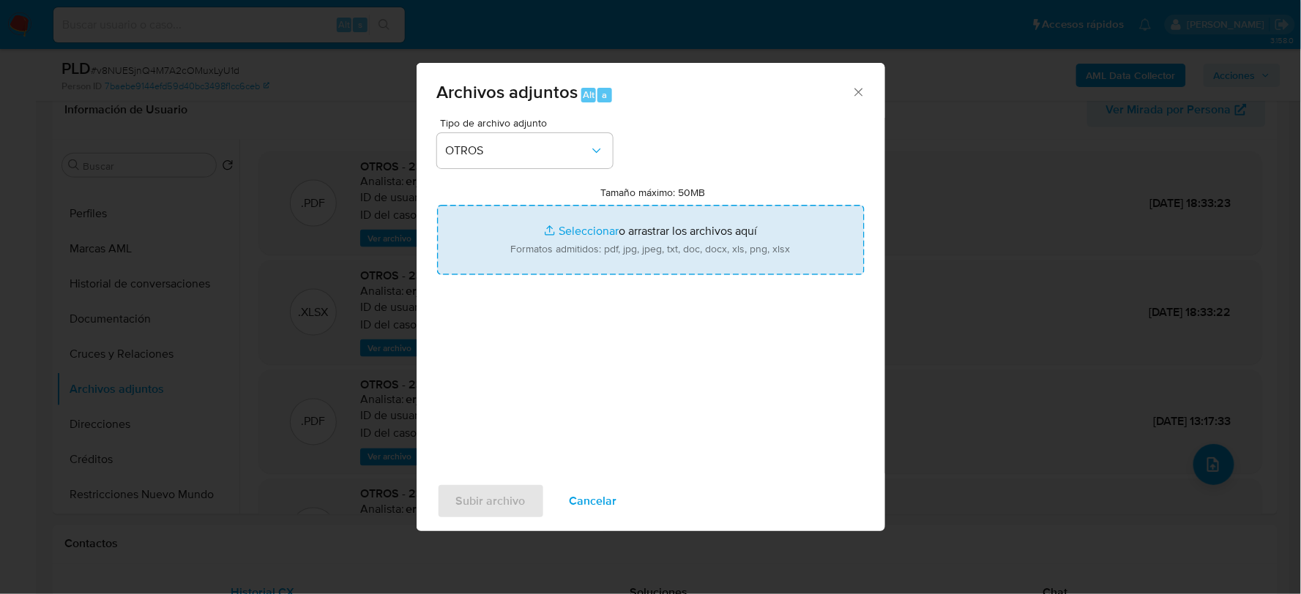
type input "C:\fakepath\2350762831_JOHANN ZAMORA_AGO2025.xlsx"
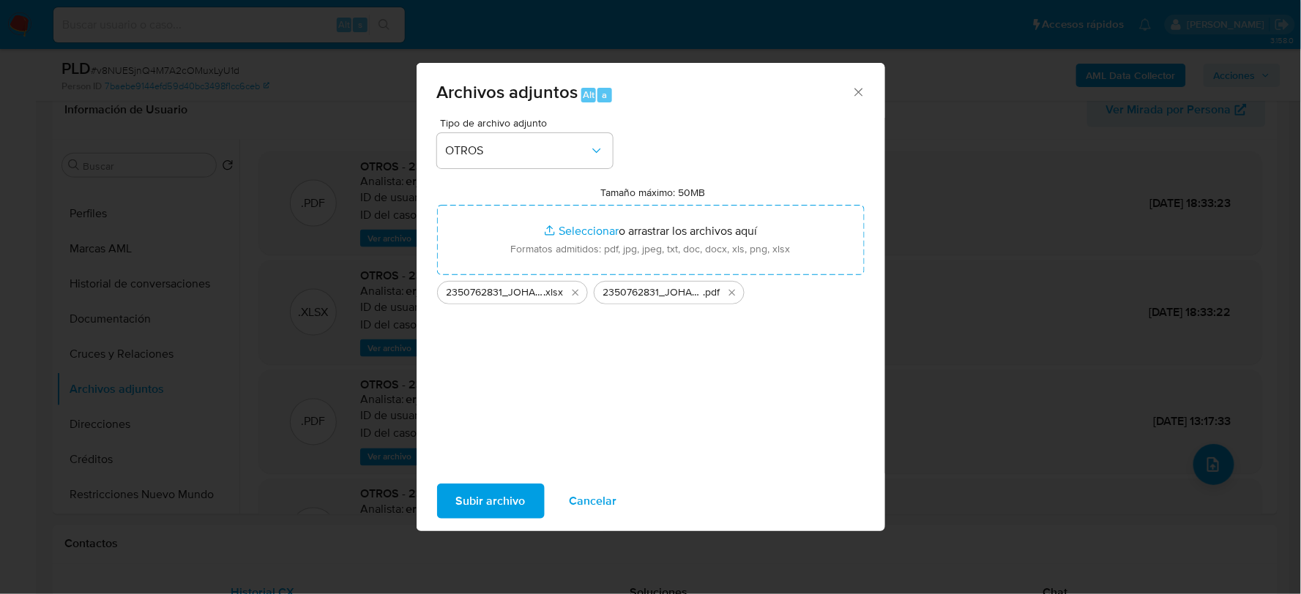
click at [493, 495] on span "Subir archivo" at bounding box center [491, 501] width 70 height 32
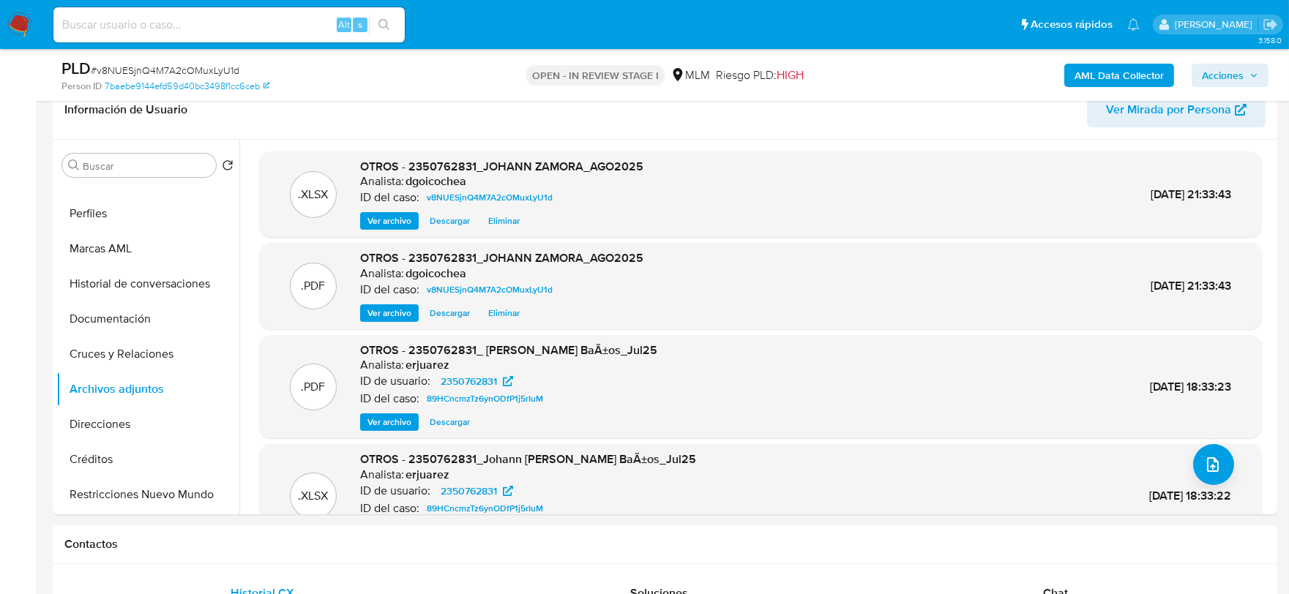
click at [1234, 73] on span "Acciones" at bounding box center [1223, 75] width 42 height 23
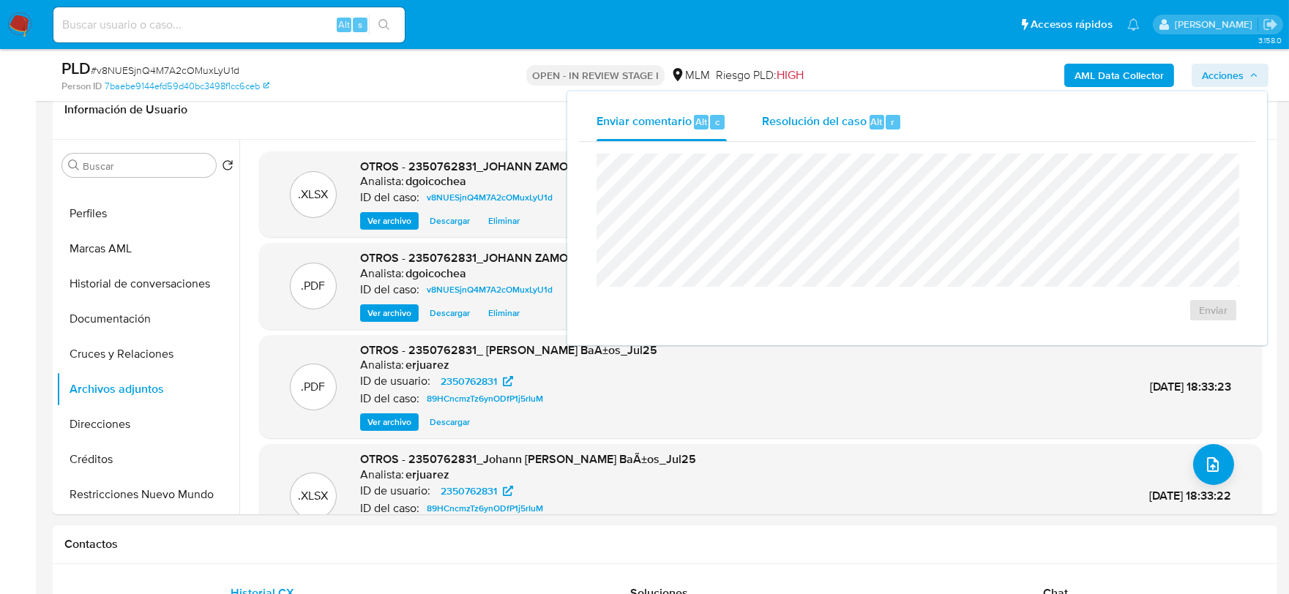
click at [808, 114] on span "Resolución del caso" at bounding box center [814, 121] width 105 height 17
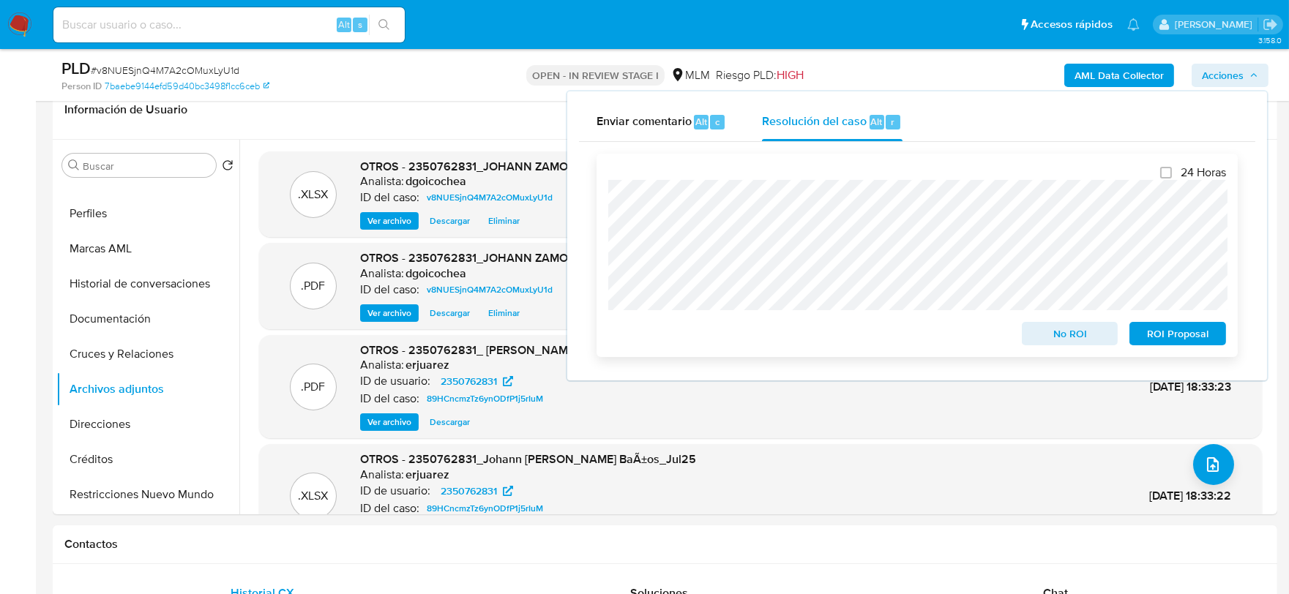
click at [1059, 331] on span "No ROI" at bounding box center [1070, 334] width 76 height 20
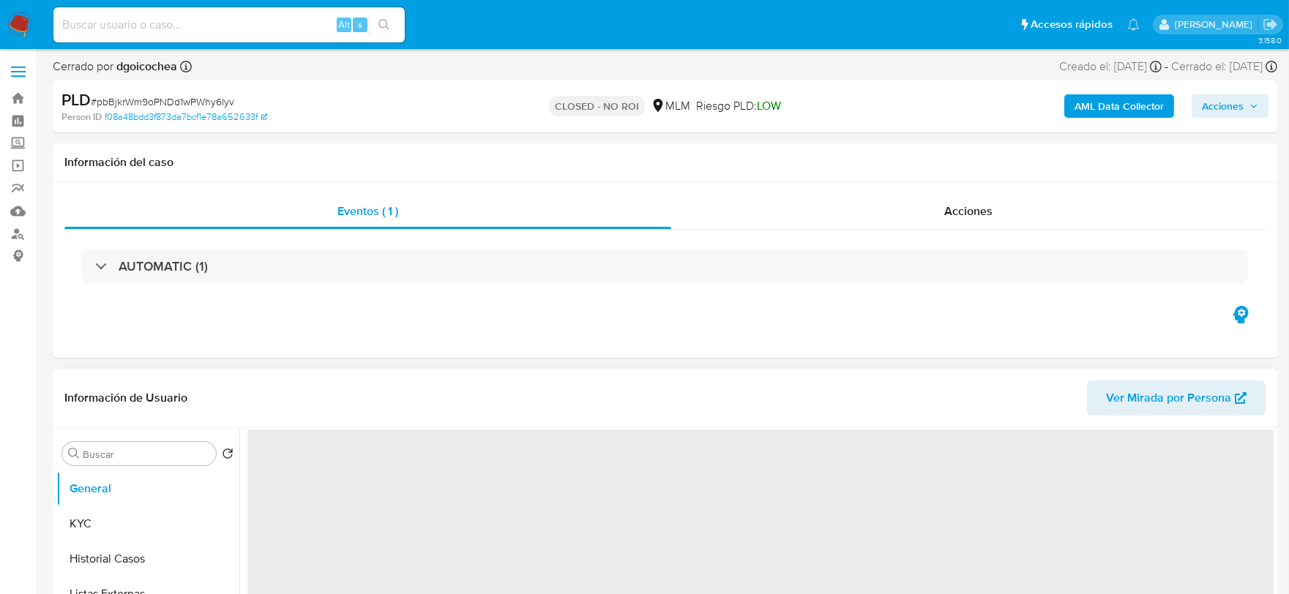
scroll to position [81, 0]
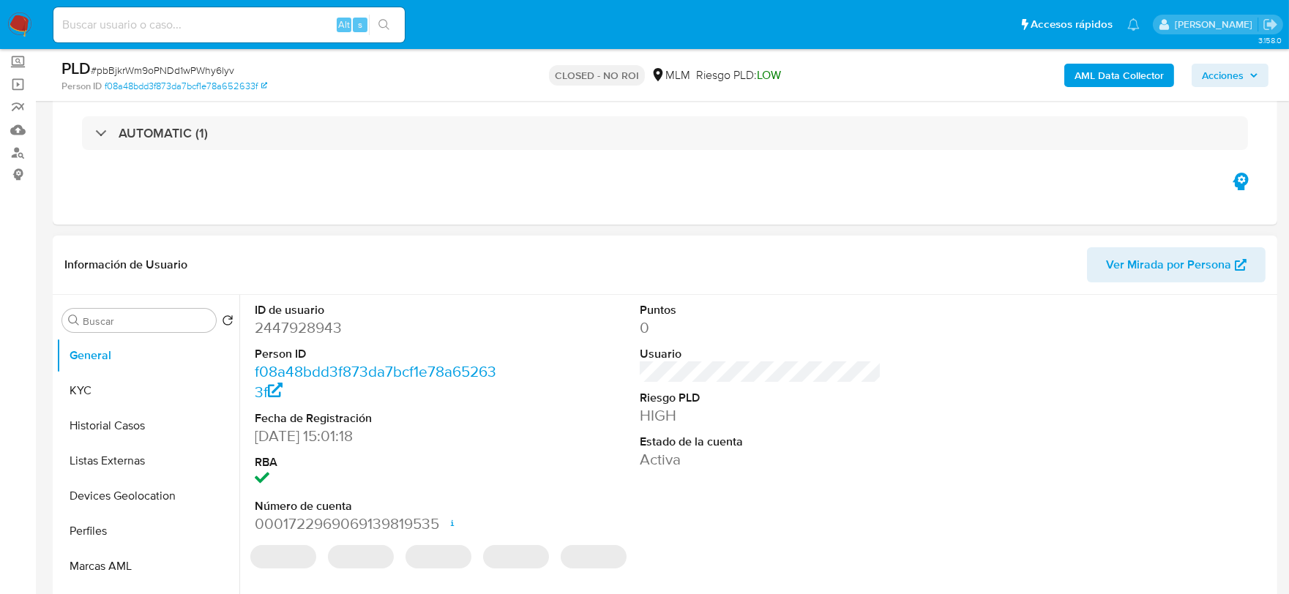
select select "10"
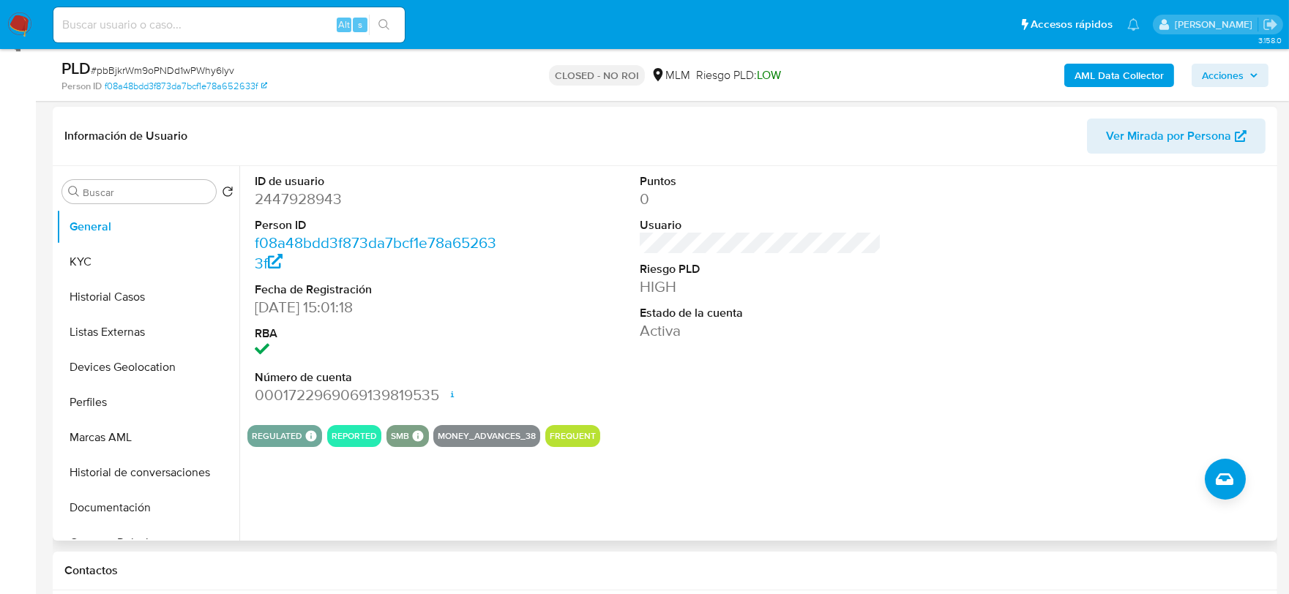
scroll to position [325, 0]
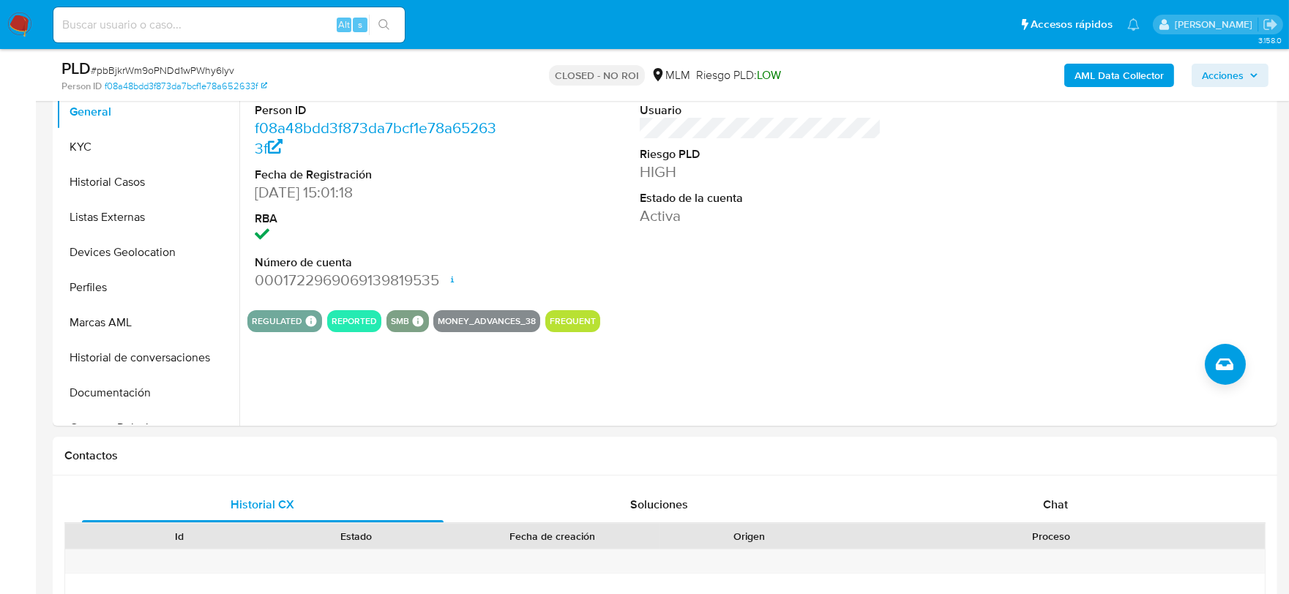
click at [1253, 81] on span "Acciones" at bounding box center [1230, 75] width 56 height 20
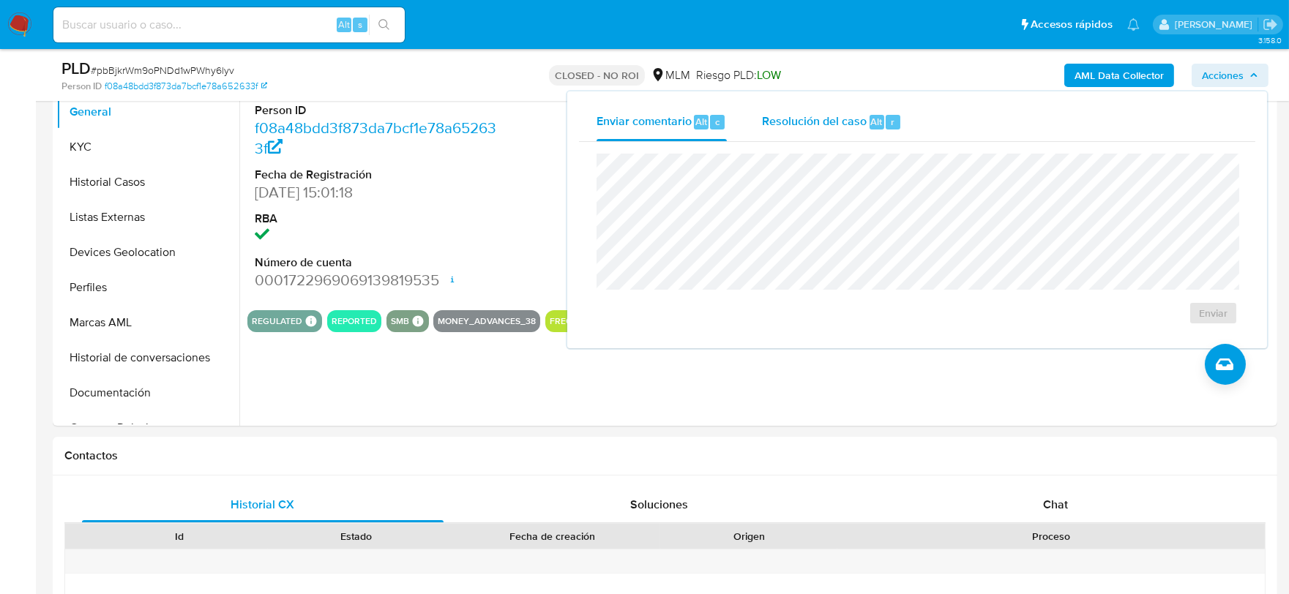
click at [831, 130] on div "Resolución del caso Alt r" at bounding box center [832, 122] width 140 height 38
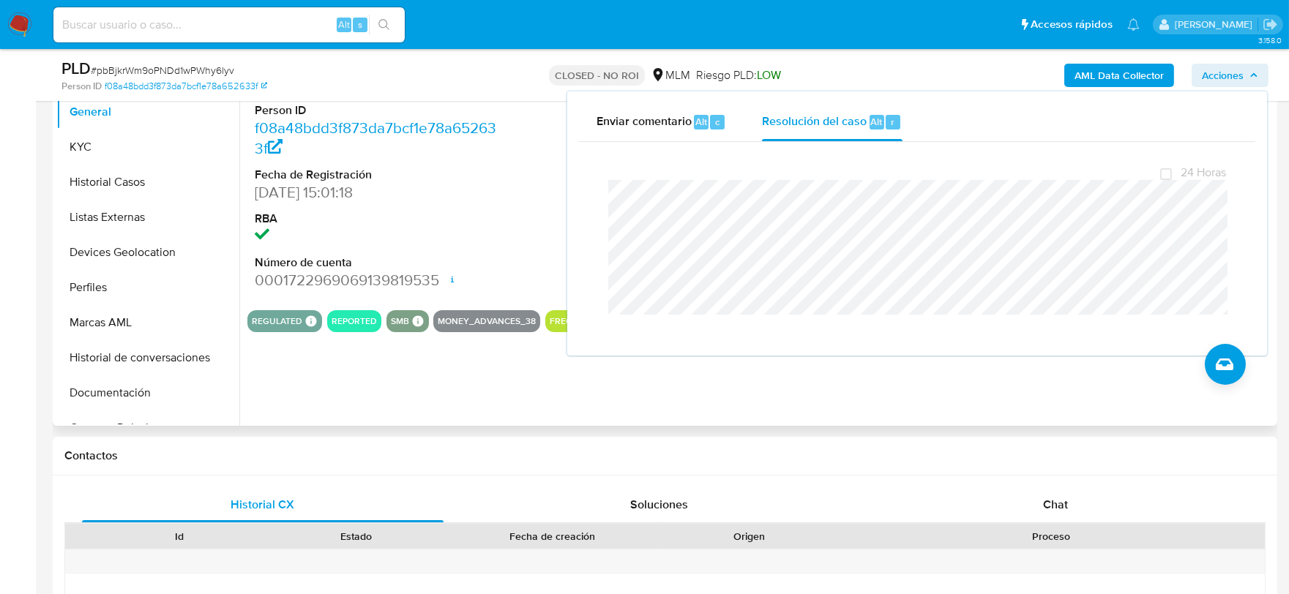
drag, startPoint x: 520, startPoint y: 172, endPoint x: 511, endPoint y: 147, distance: 26.4
click at [514, 163] on div "ID de usuario 2447928943 Person ID f08a48bdd3f873da7bcf1e78a652633f Fecha de Re…" at bounding box center [760, 174] width 1026 height 247
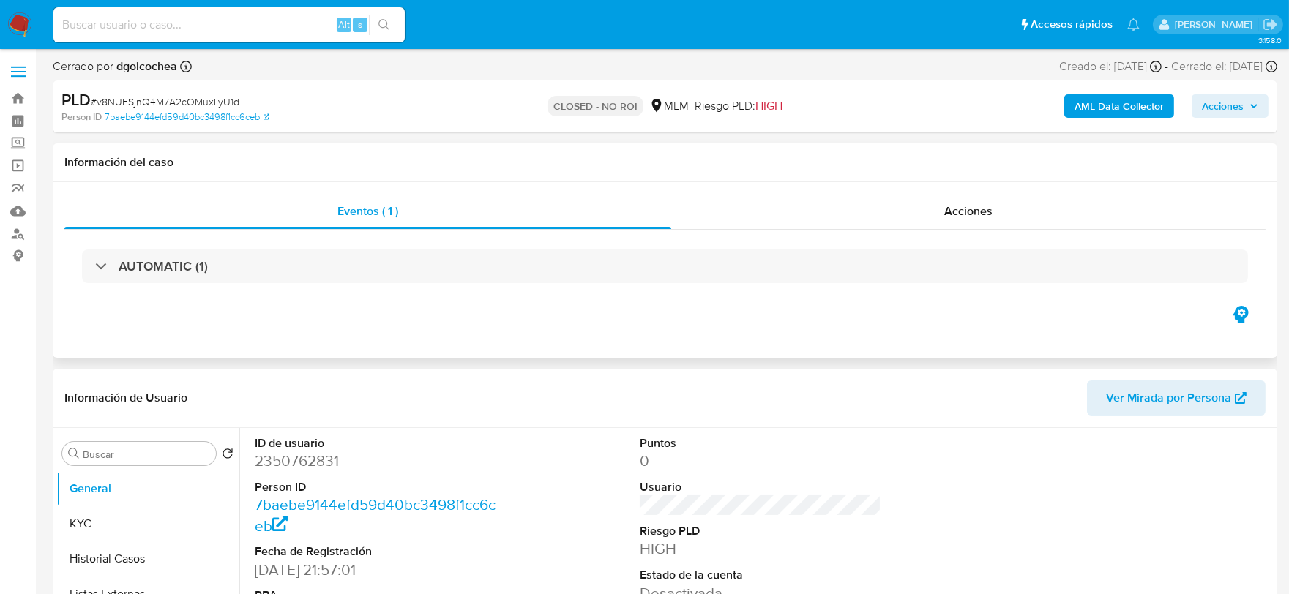
select select "10"
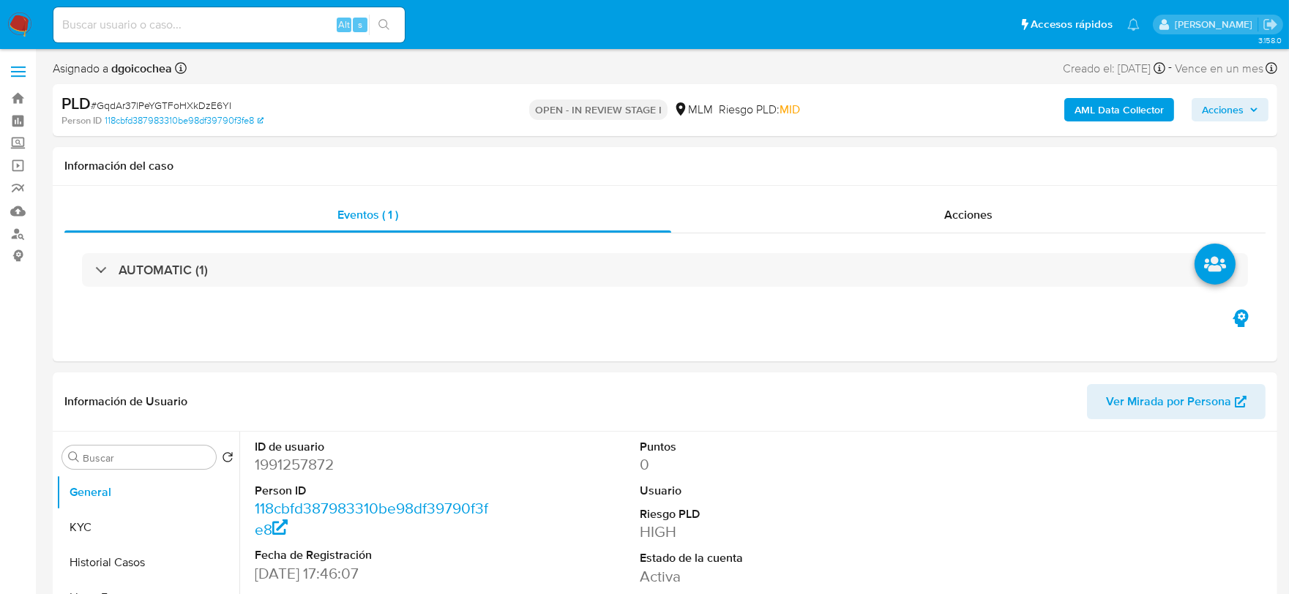
select select "10"
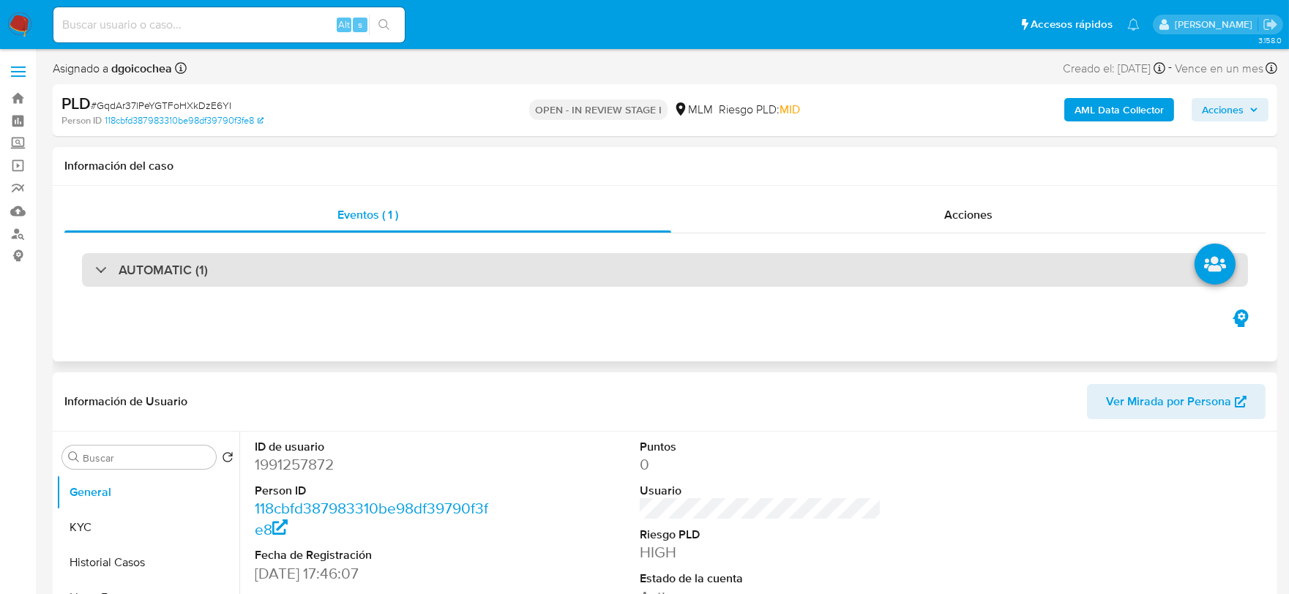
click at [161, 262] on h3 "AUTOMATIC (1)" at bounding box center [163, 270] width 89 height 16
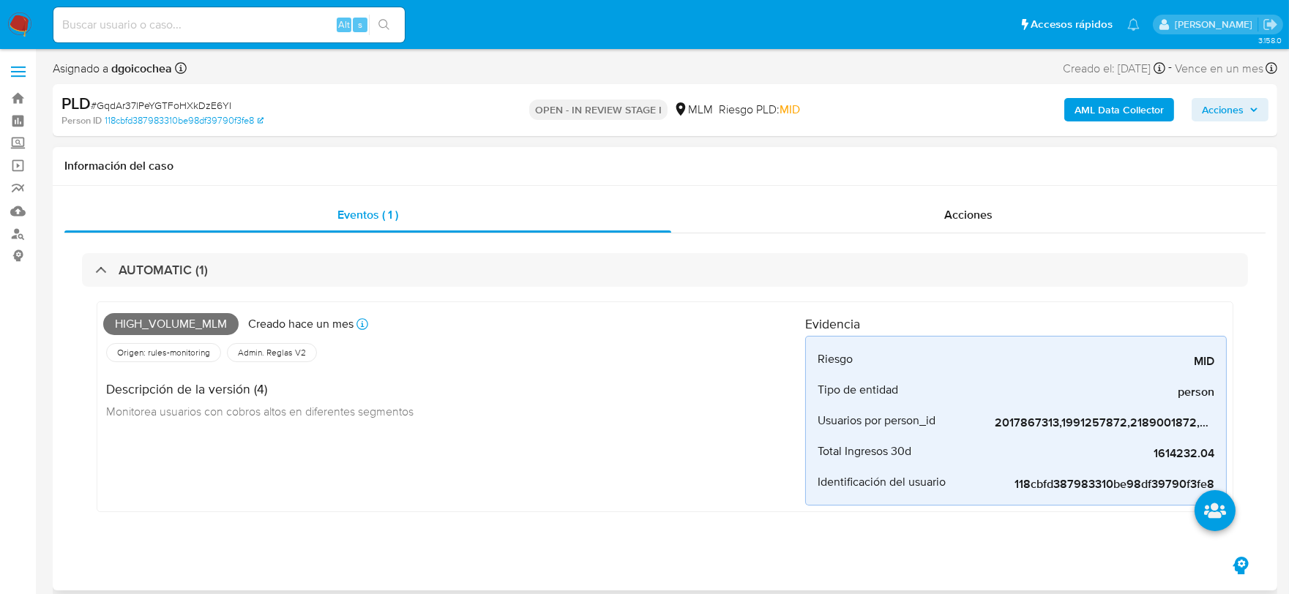
click at [340, 532] on div "High_volume_mlm Creado hace un mes Creado: 12/08/2025 03:05:14 Origen: rules-mo…" at bounding box center [665, 410] width 1166 height 247
click at [1166, 452] on span "1614232.04" at bounding box center [1105, 454] width 220 height 15
click at [229, 462] on div "High_volume_mlm Creado hace un mes Creado: 12/08/2025 03:05:14 Origen: rules-mo…" at bounding box center [454, 407] width 702 height 198
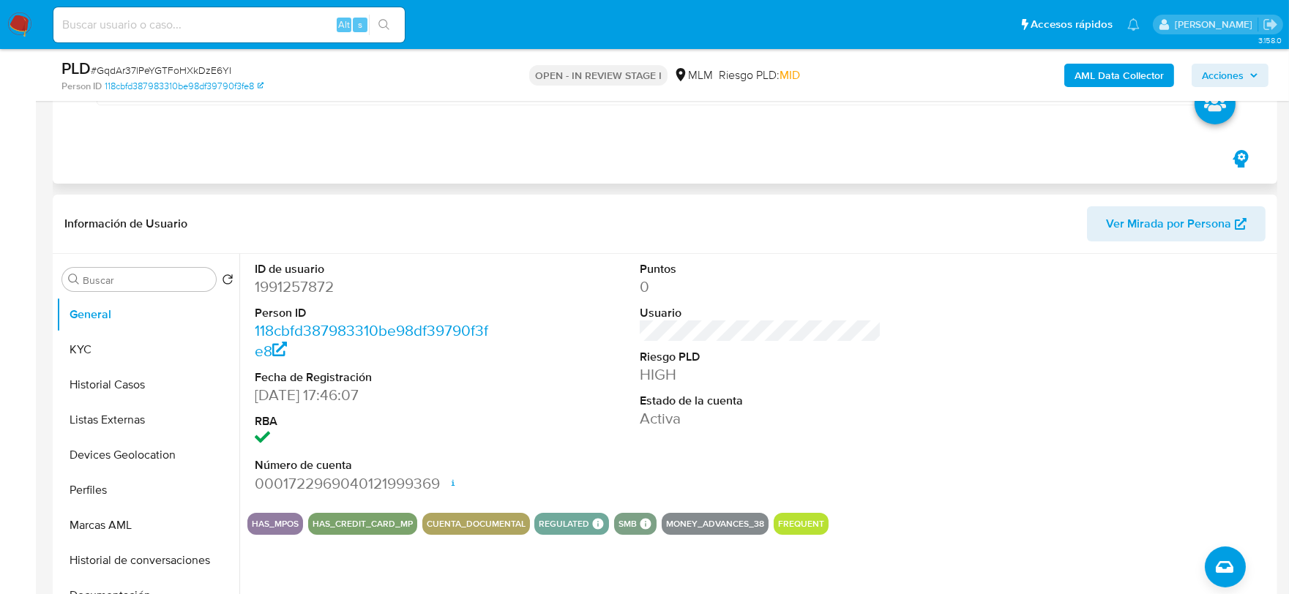
scroll to position [406, 0]
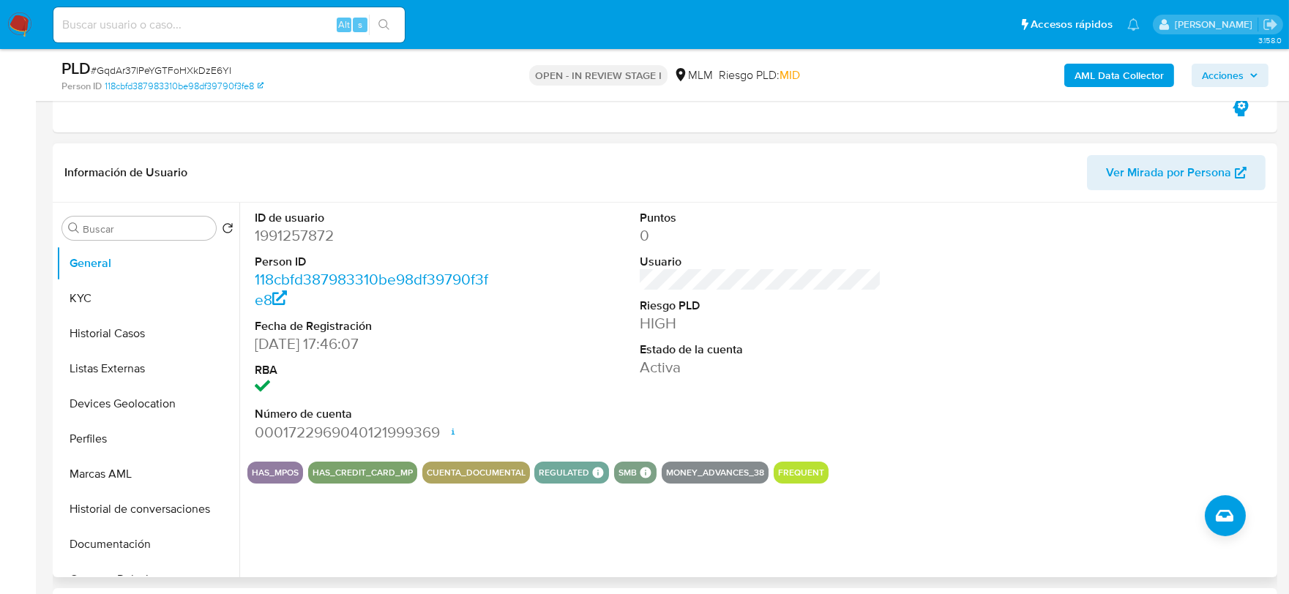
click at [513, 362] on div "ID de usuario 1991257872 Person ID 118cbfd387983310be98df39790f3fe8 Fecha de Re…" at bounding box center [760, 326] width 1026 height 247
click at [161, 305] on button "KYC" at bounding box center [141, 298] width 171 height 35
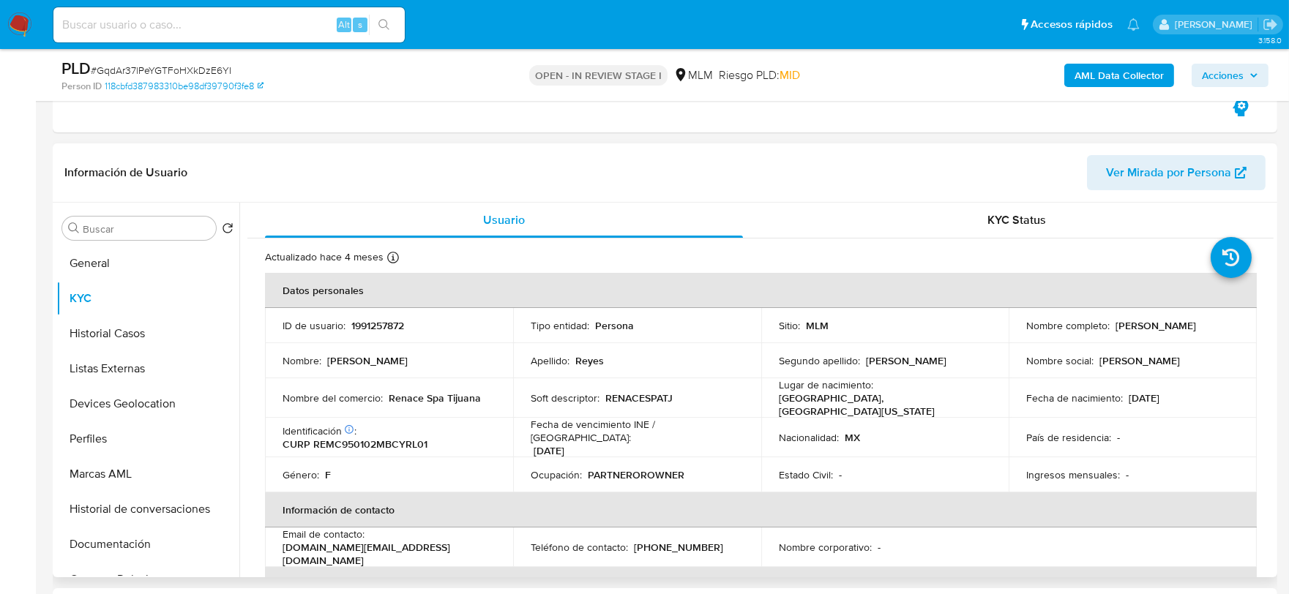
click at [269, 442] on td "Identificación CIC: 259867686 : CURP REMC950102MBCYRL01" at bounding box center [389, 438] width 248 height 40
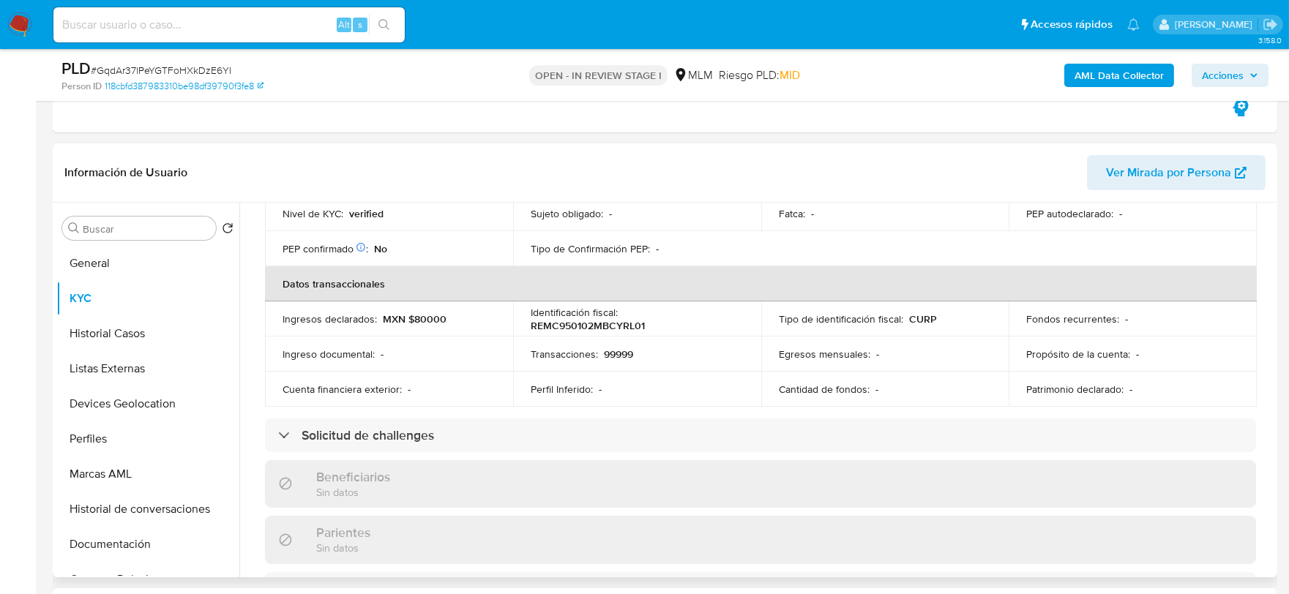
click at [252, 370] on div "Actualizado hace 4 meses Creado: 13/09/2024 16:46:13 Actualizado: 22/05/2025 20…" at bounding box center [760, 461] width 1026 height 1258
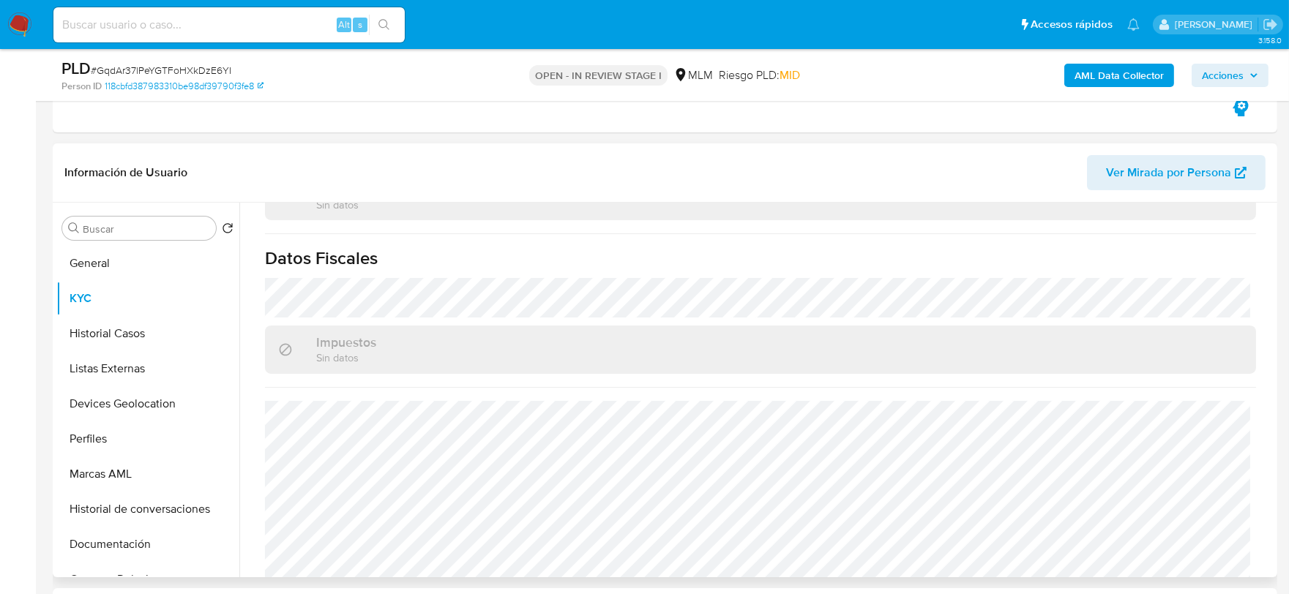
scroll to position [906, 0]
click at [128, 345] on button "Historial Casos" at bounding box center [147, 333] width 183 height 35
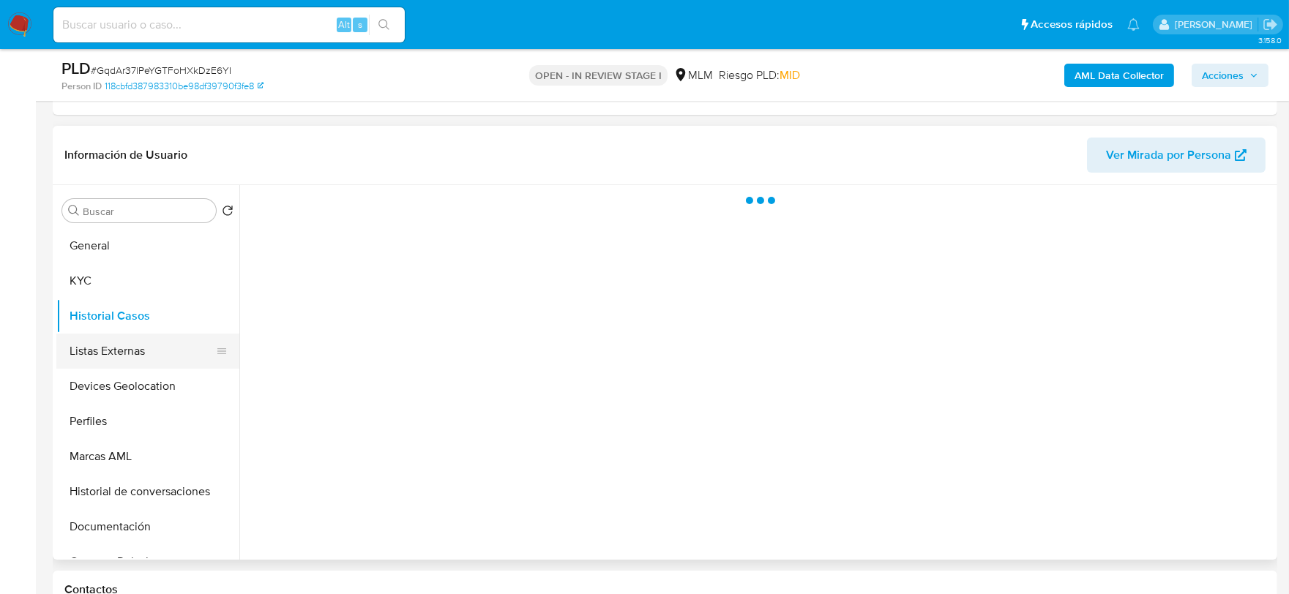
scroll to position [0, 0]
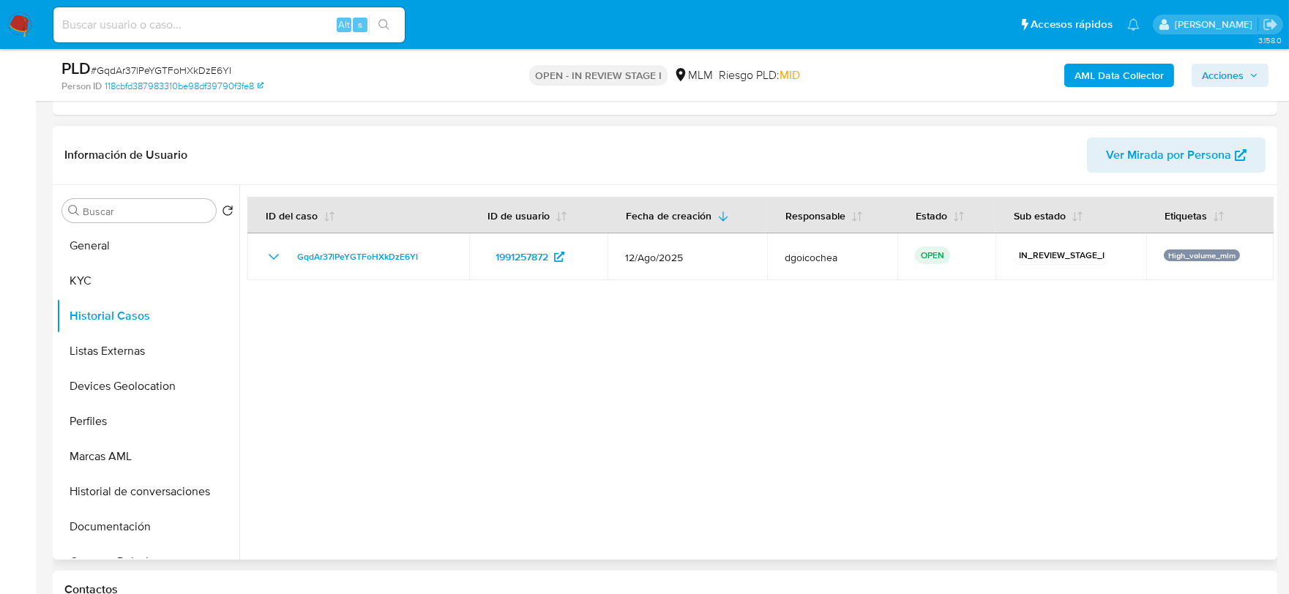
click at [641, 376] on div at bounding box center [756, 372] width 1034 height 375
click at [137, 350] on button "Listas Externas" at bounding box center [141, 351] width 171 height 35
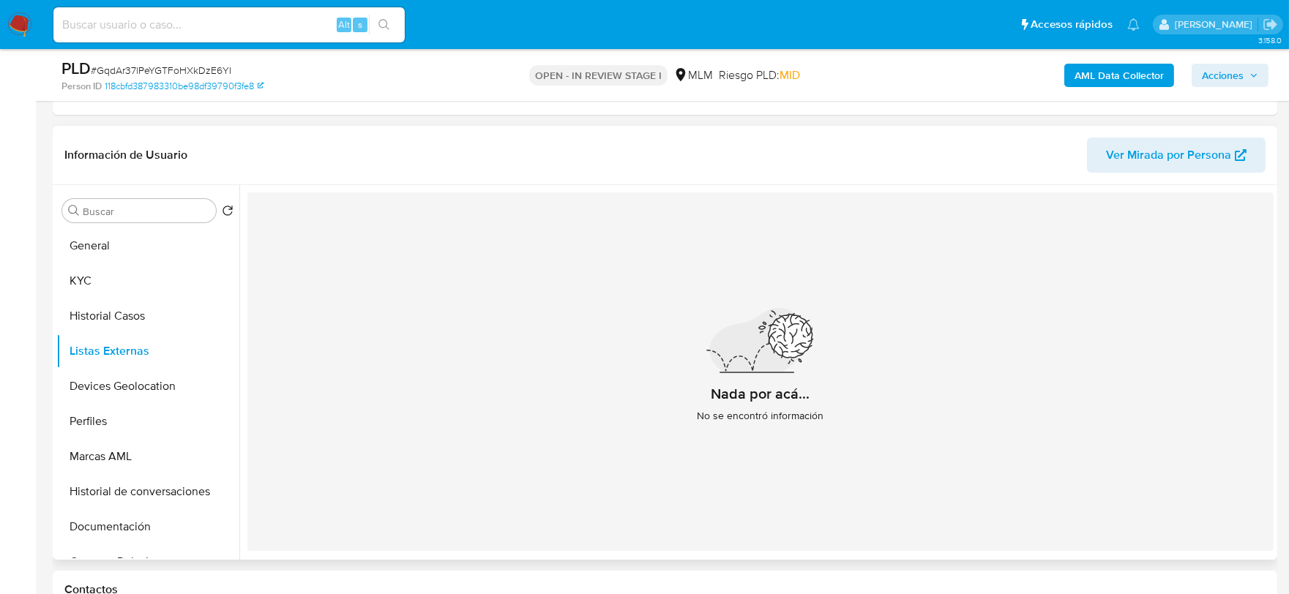
click at [644, 359] on div at bounding box center [761, 341] width 234 height 64
click at [119, 392] on button "Devices Geolocation" at bounding box center [141, 386] width 171 height 35
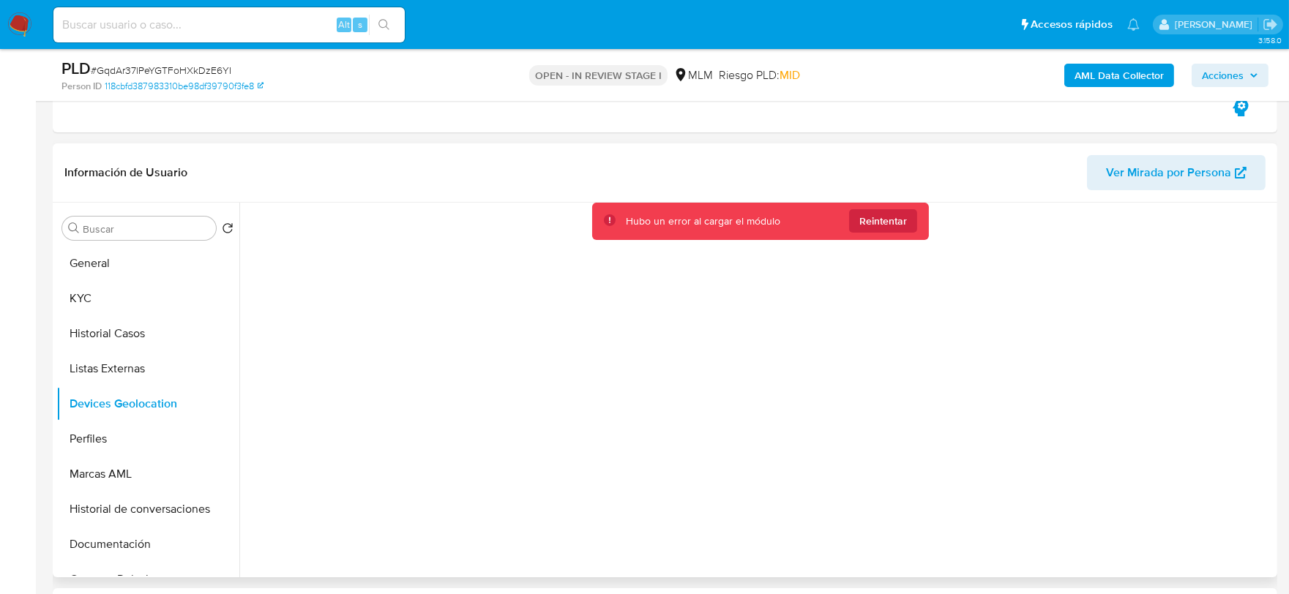
click at [458, 466] on div "Hubo un error al cargar el módulo Reintentar" at bounding box center [756, 390] width 1034 height 375
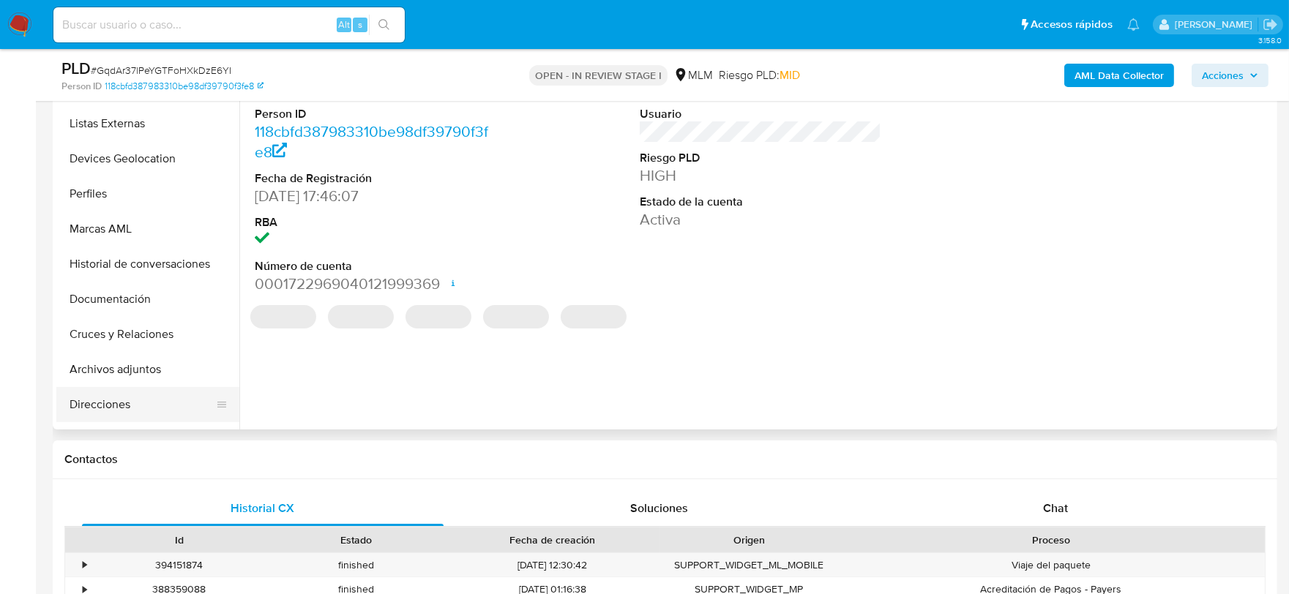
scroll to position [163, 0]
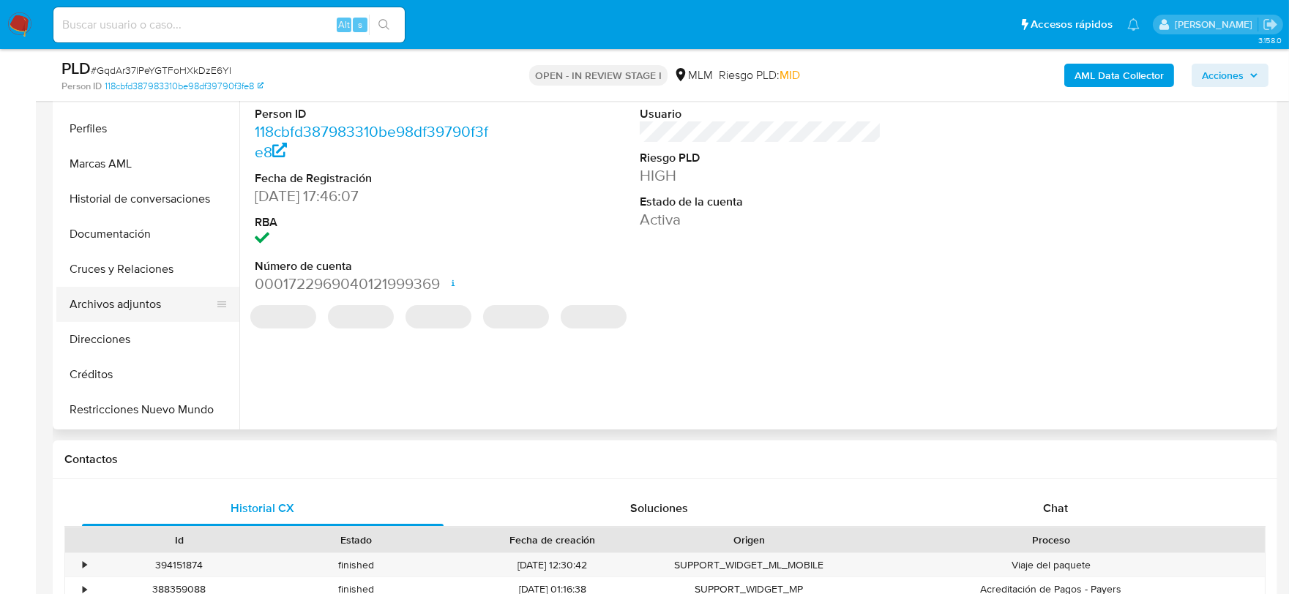
select select "10"
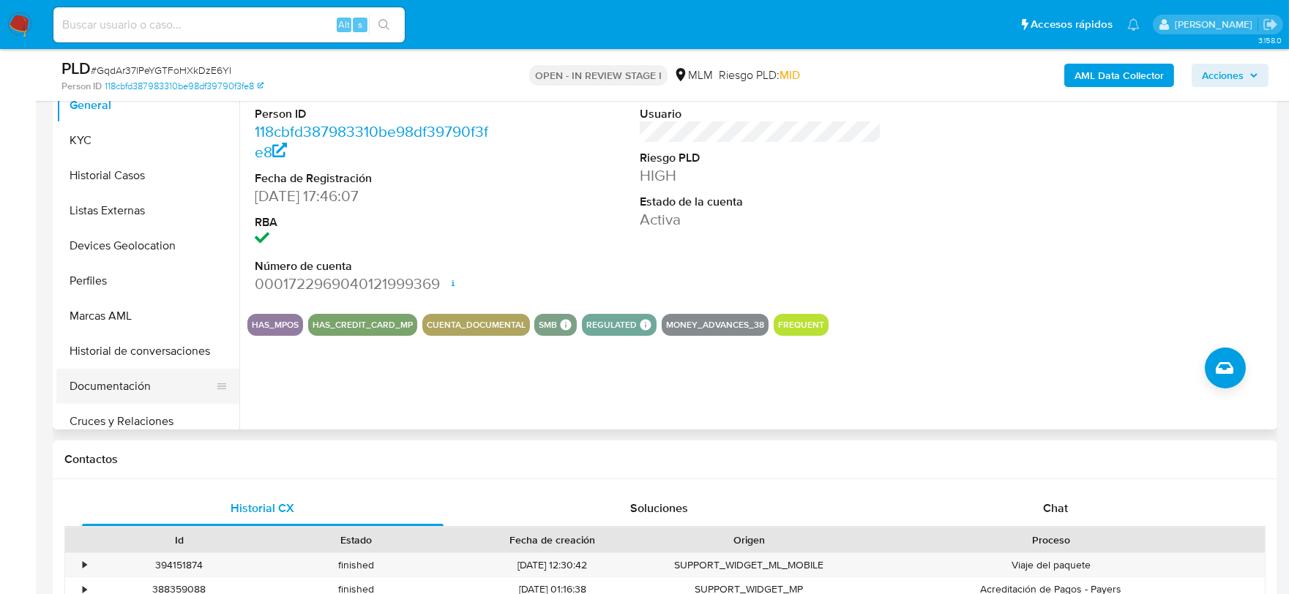
scroll to position [0, 0]
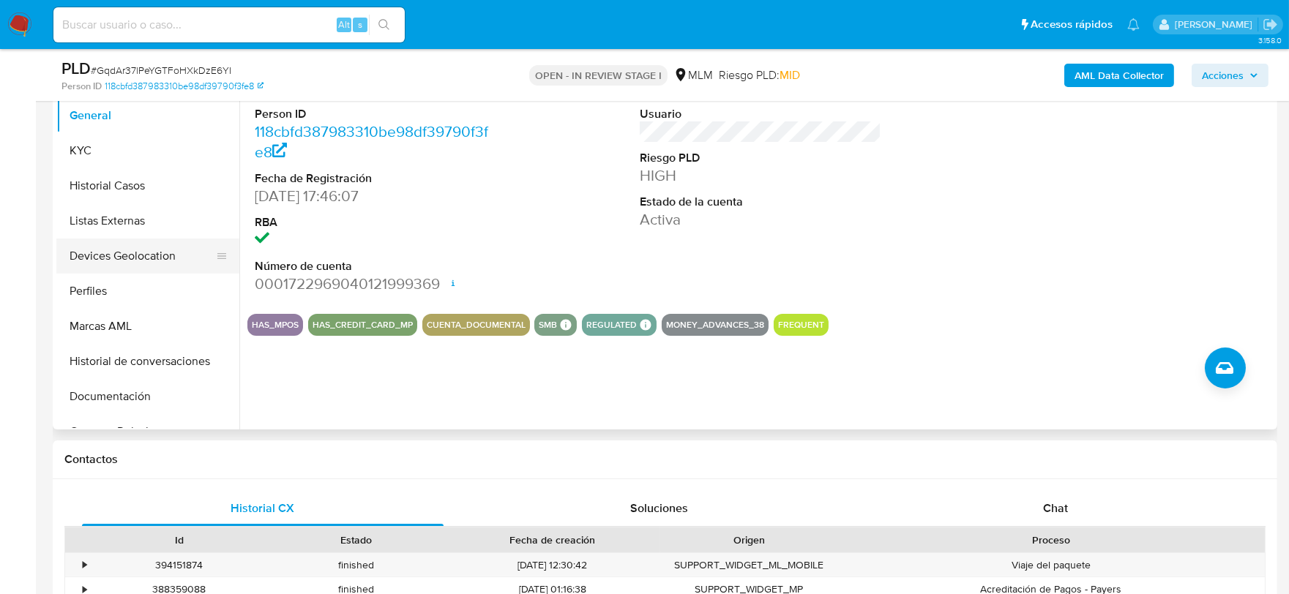
click at [155, 253] on button "Devices Geolocation" at bounding box center [141, 256] width 171 height 35
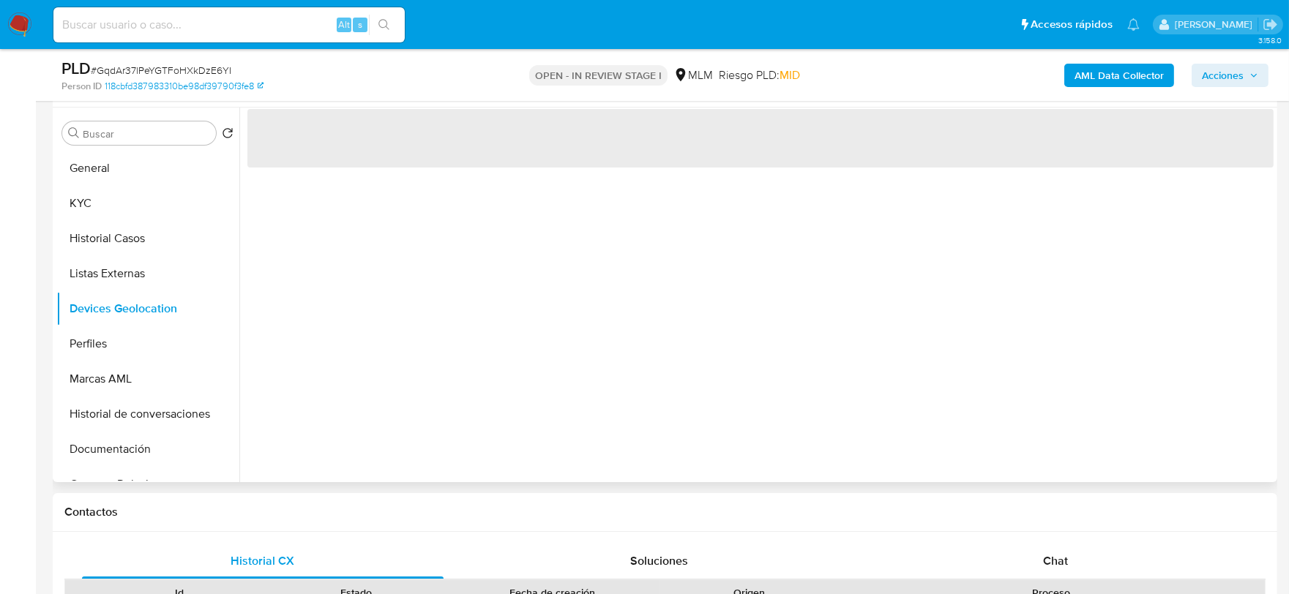
scroll to position [244, 0]
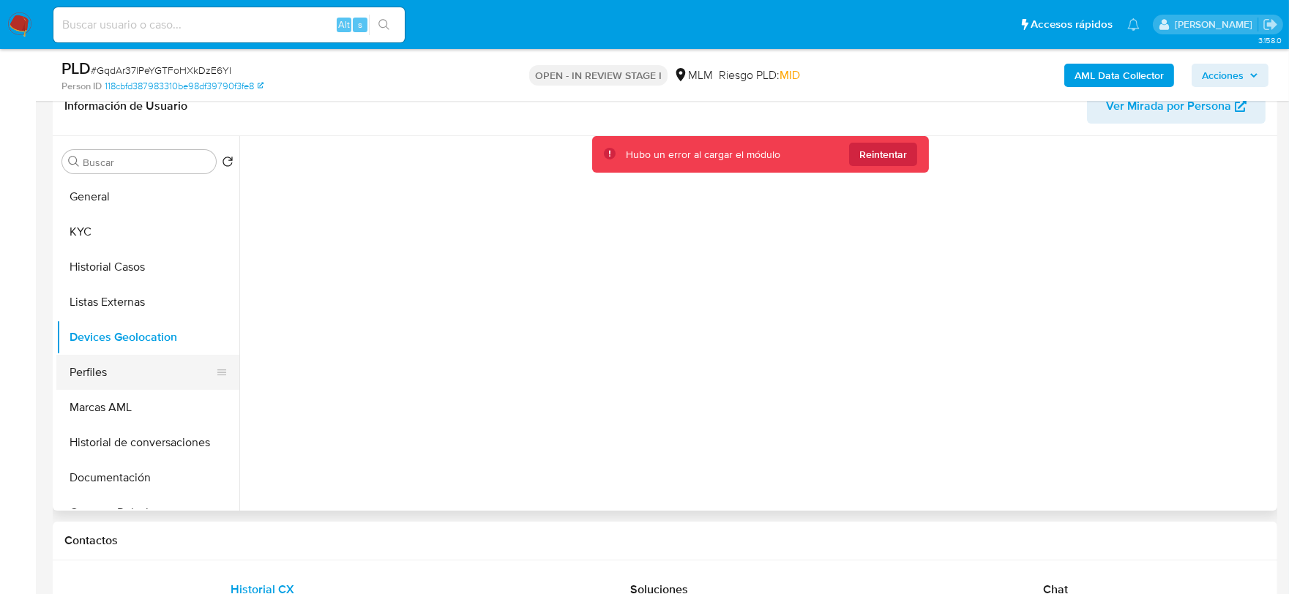
click at [133, 362] on button "Perfiles" at bounding box center [141, 372] width 171 height 35
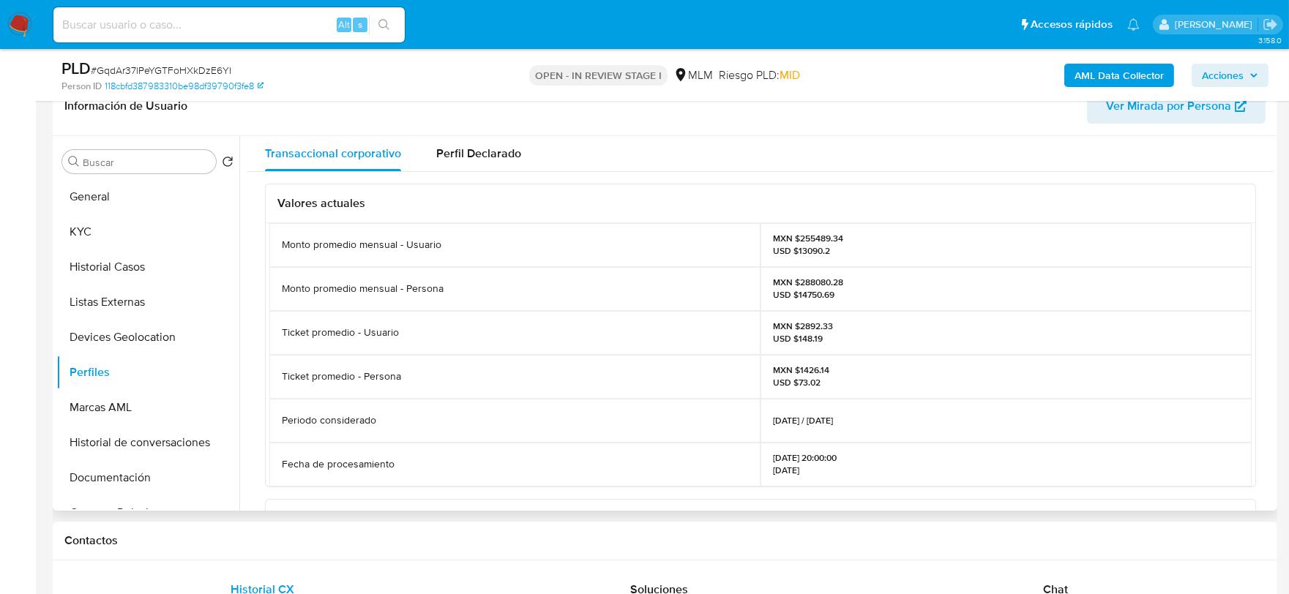
click at [266, 381] on div "Monto promedio mensual - Usuario MXN $255489.34 USD $13090.2 Monto promedio men…" at bounding box center [761, 355] width 990 height 264
click at [136, 485] on button "Documentación" at bounding box center [141, 477] width 171 height 35
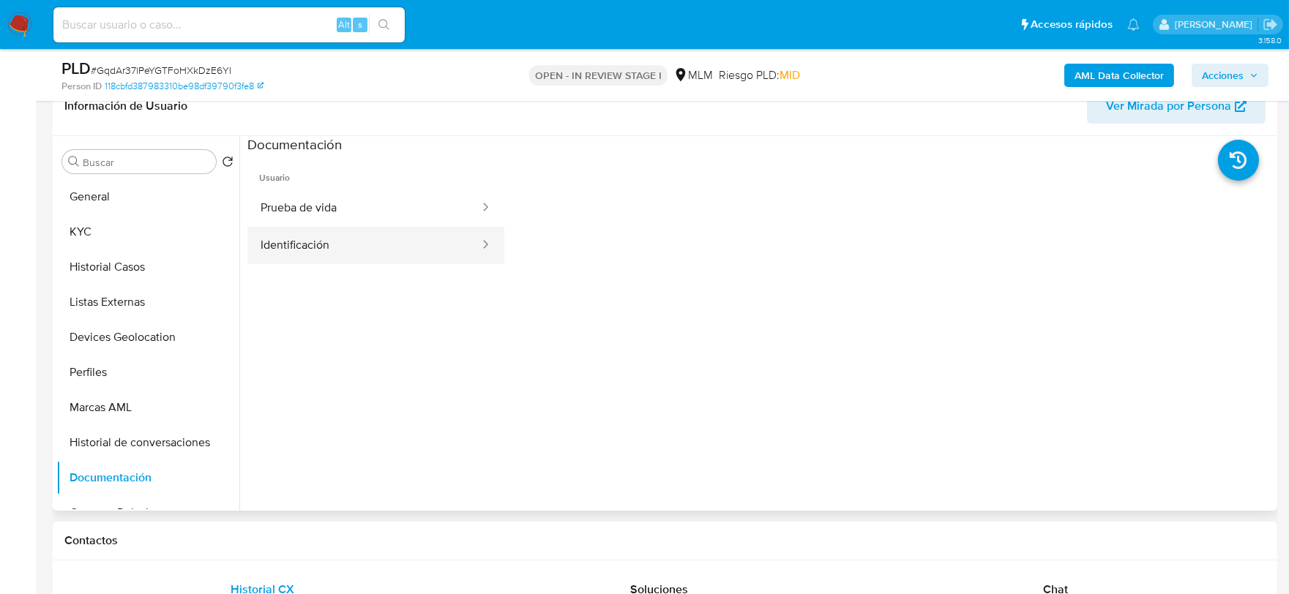
click at [337, 236] on button "Identificación" at bounding box center [364, 245] width 234 height 37
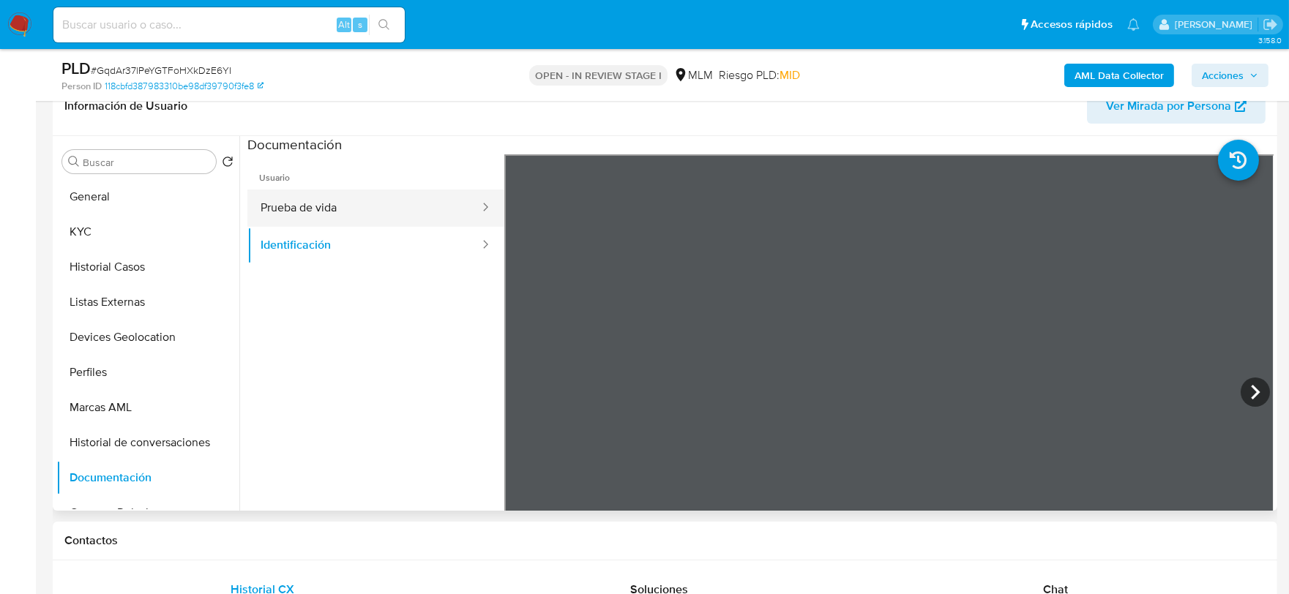
click at [345, 209] on button "Prueba de vida" at bounding box center [364, 208] width 234 height 37
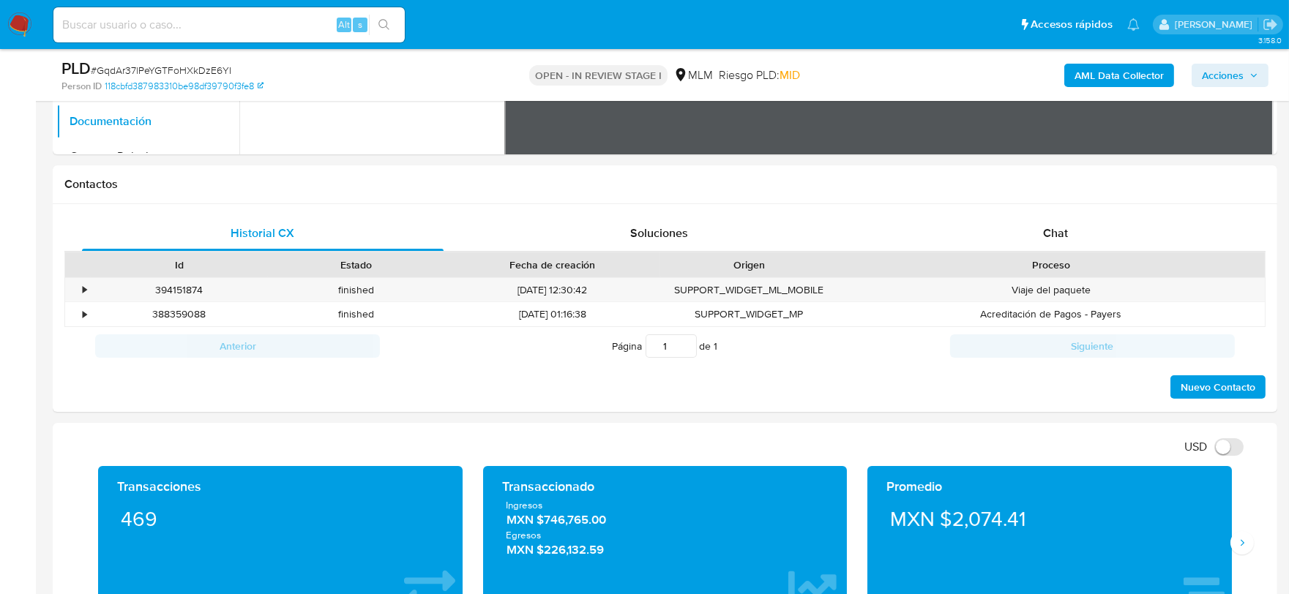
scroll to position [732, 0]
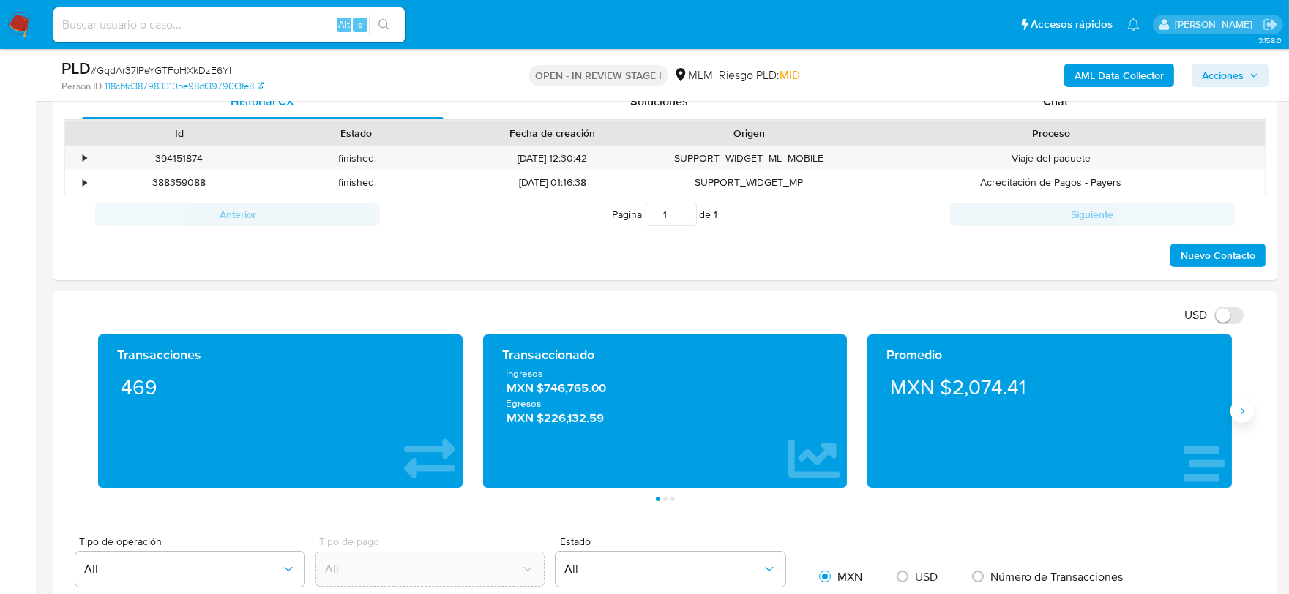
click at [1245, 417] on icon "Siguiente" at bounding box center [1242, 412] width 12 height 12
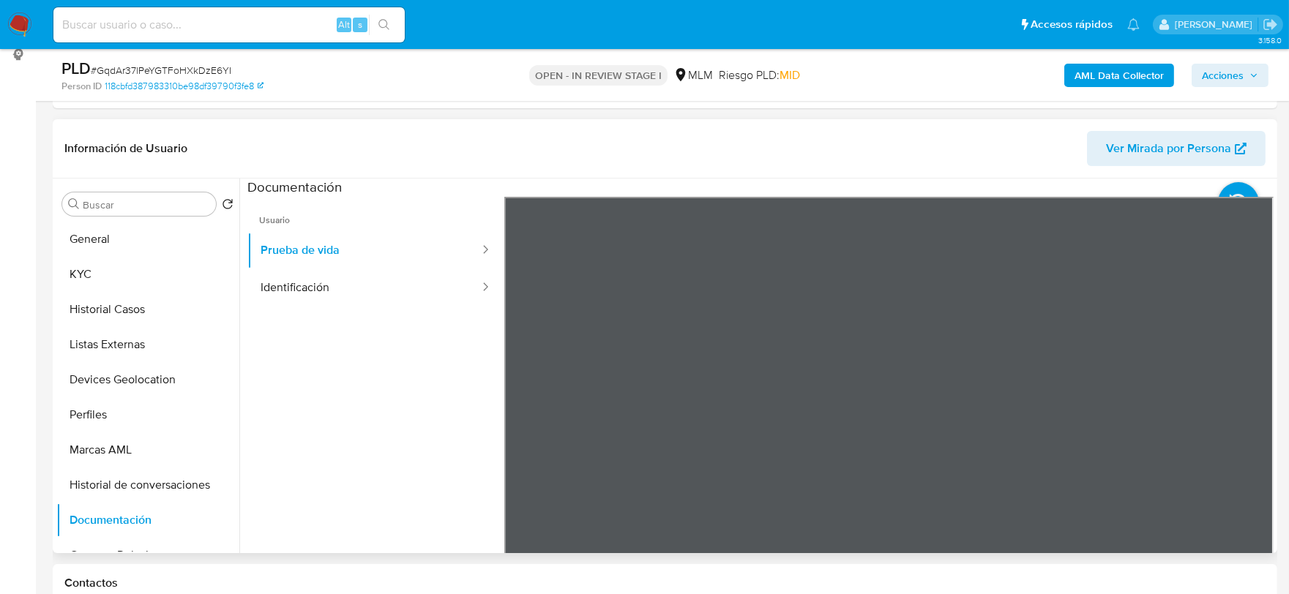
scroll to position [163, 0]
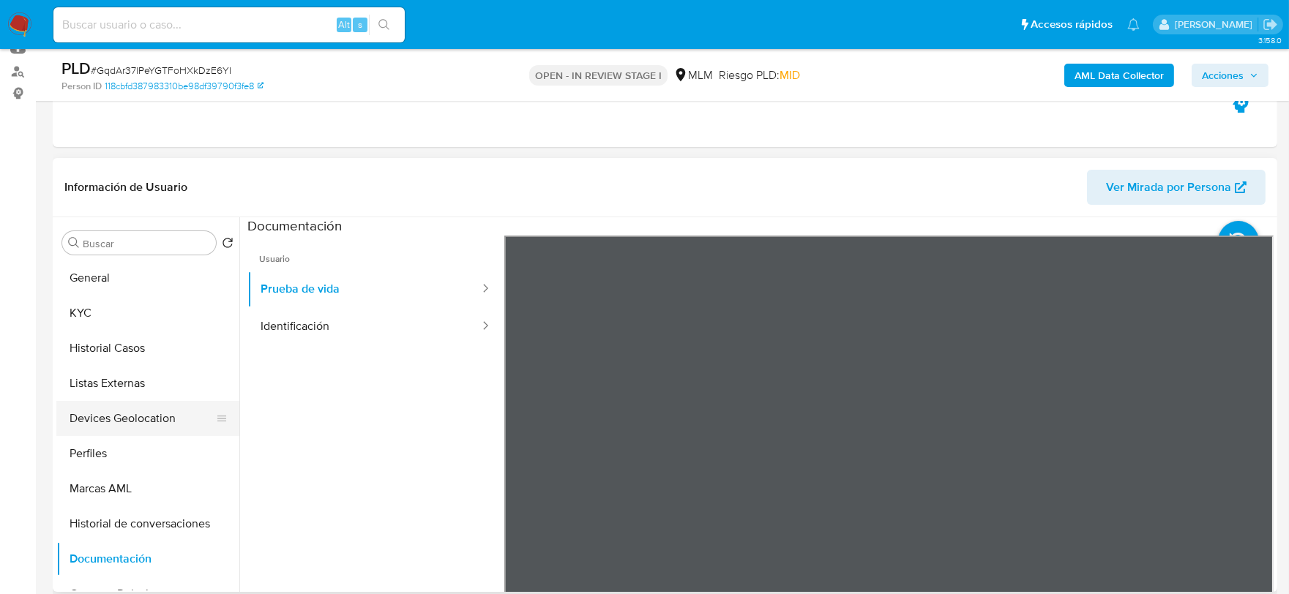
click at [132, 401] on button "Devices Geolocation" at bounding box center [141, 418] width 171 height 35
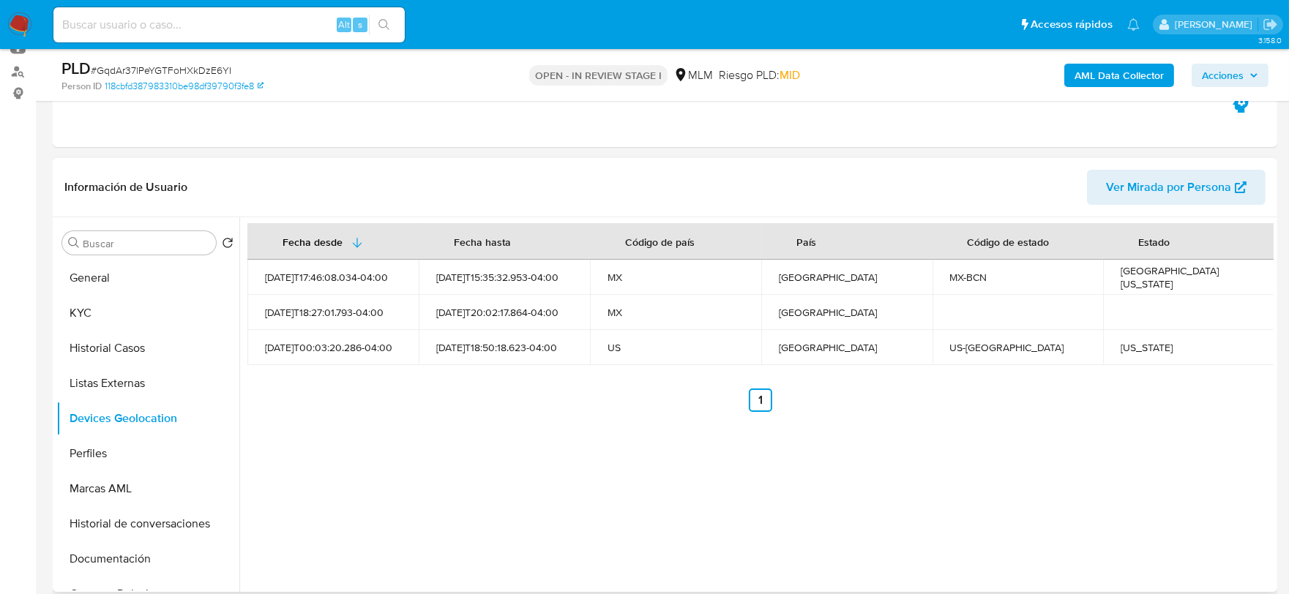
click at [567, 435] on div "Fecha desde Fecha hasta Código de país País Código de estado Estado 2024-09-13T…" at bounding box center [756, 404] width 1034 height 375
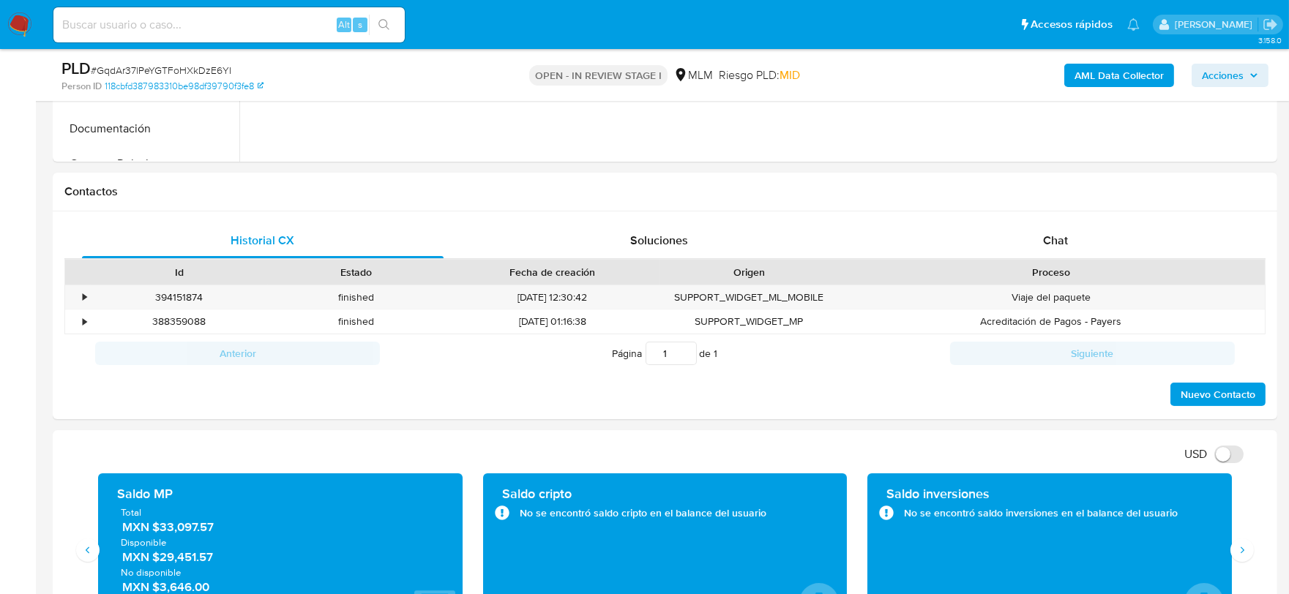
scroll to position [813, 0]
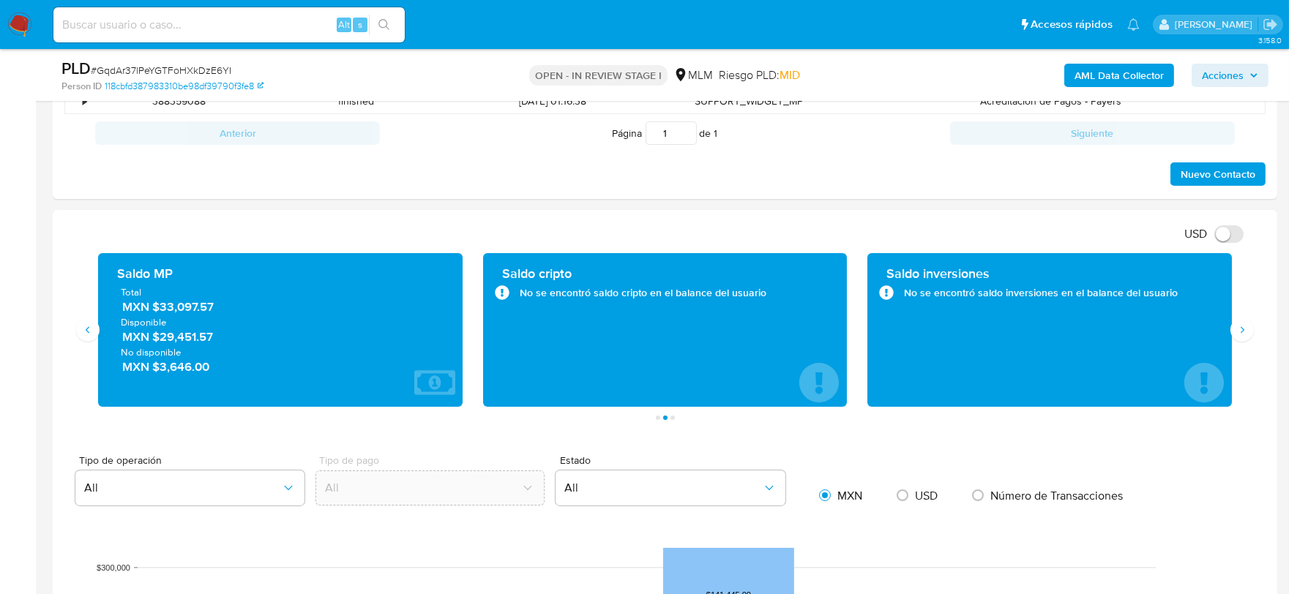
click at [633, 244] on div "USD Cambiar entre moneda local y dolar" at bounding box center [659, 234] width 1190 height 24
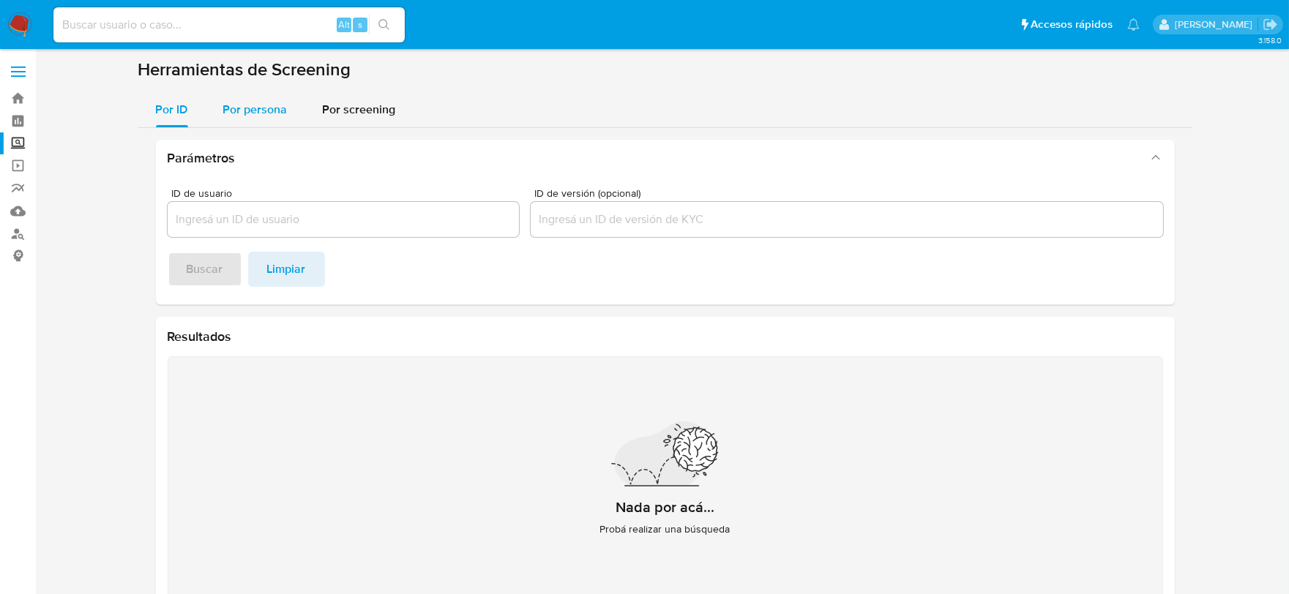
click at [260, 101] on span "Por persona" at bounding box center [255, 109] width 64 height 17
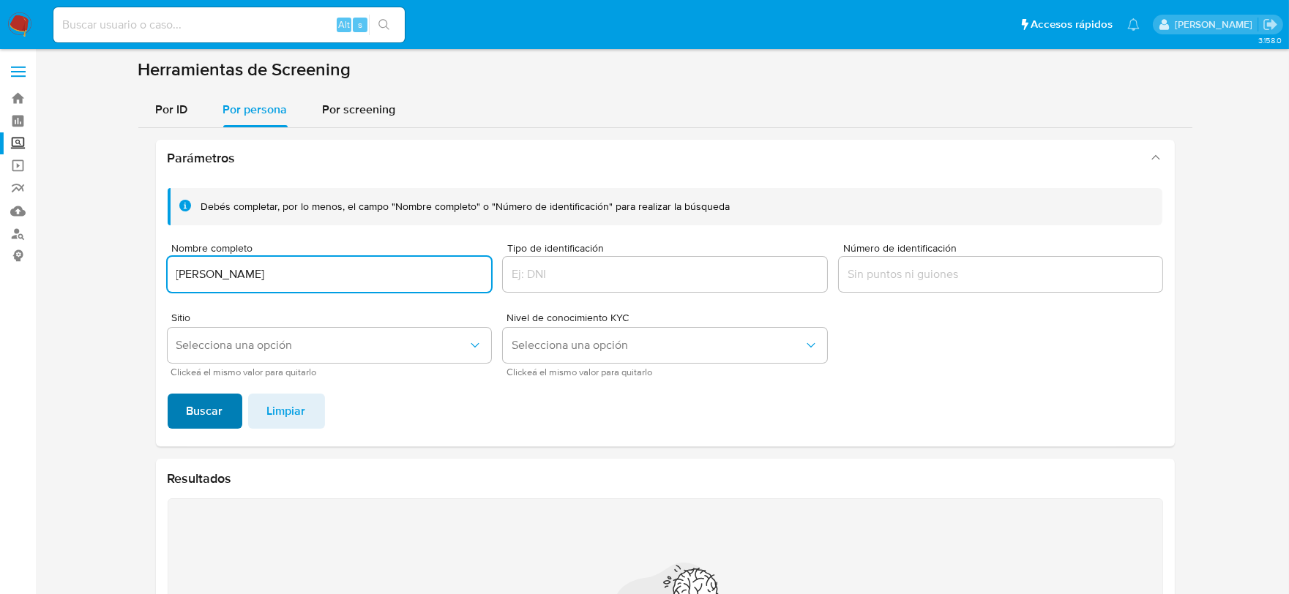
type input "[PERSON_NAME]"
click at [188, 415] on span "Buscar" at bounding box center [205, 411] width 37 height 32
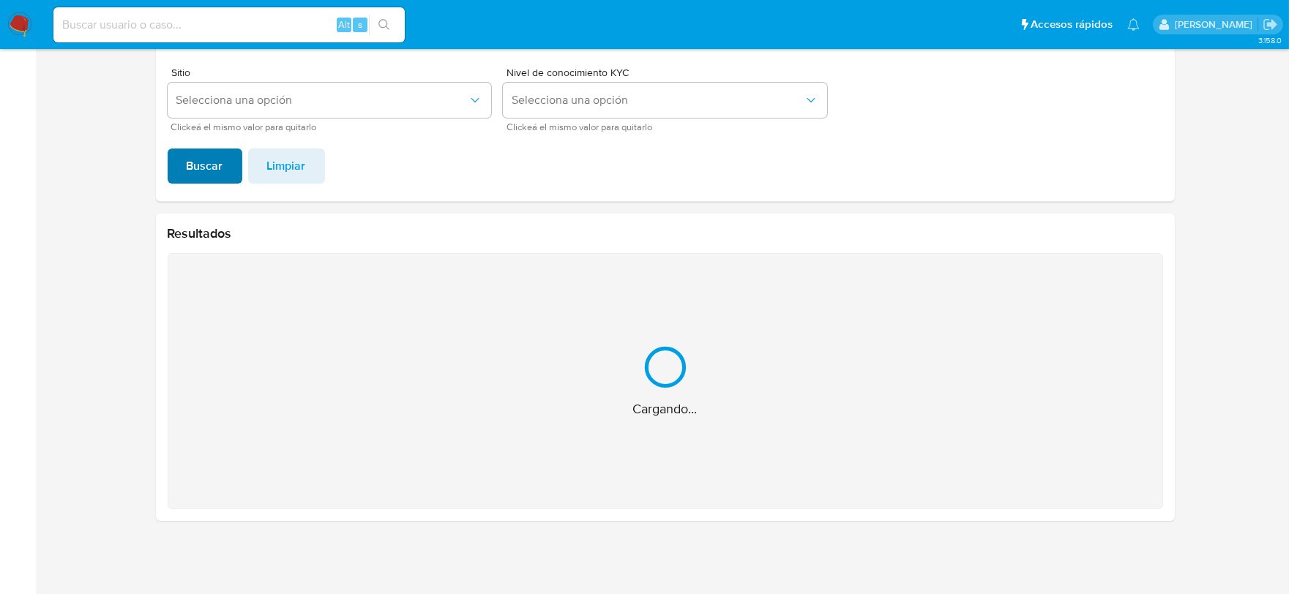
scroll to position [12, 0]
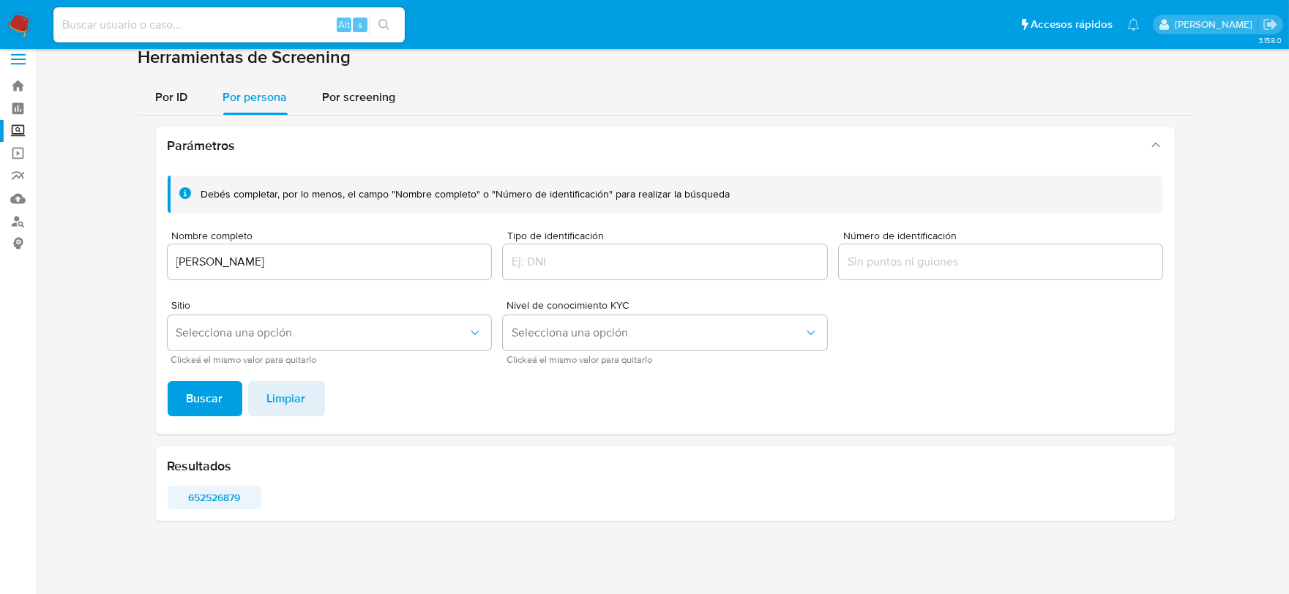
click at [216, 496] on span "652526879" at bounding box center [215, 498] width 74 height 20
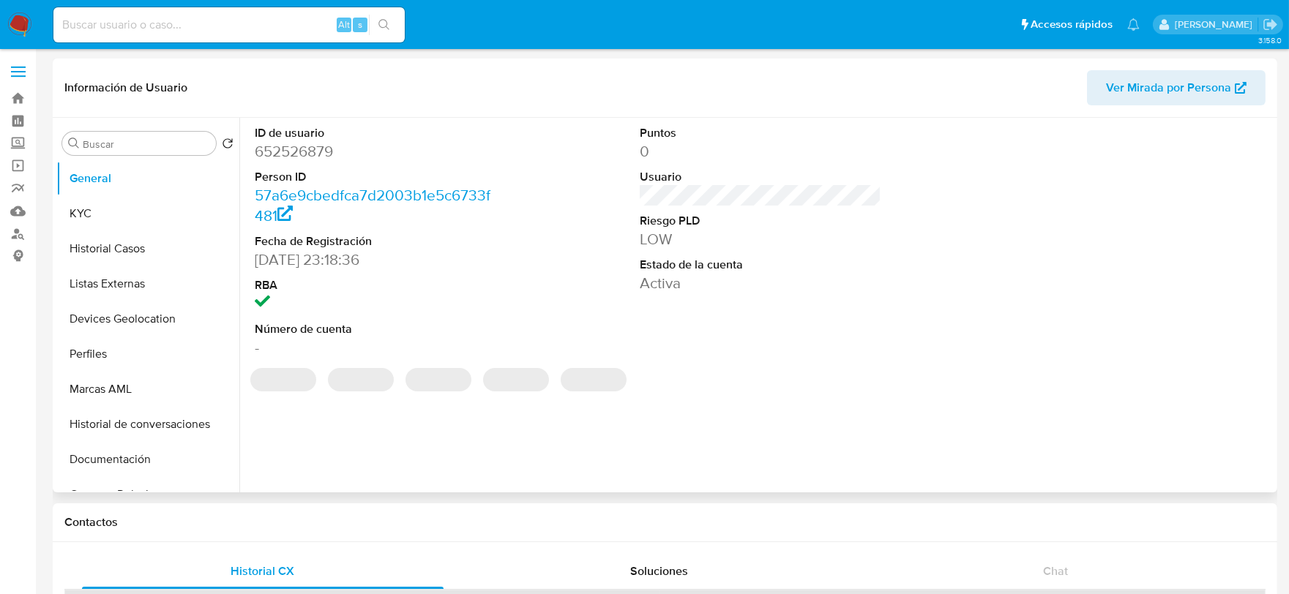
select select "10"
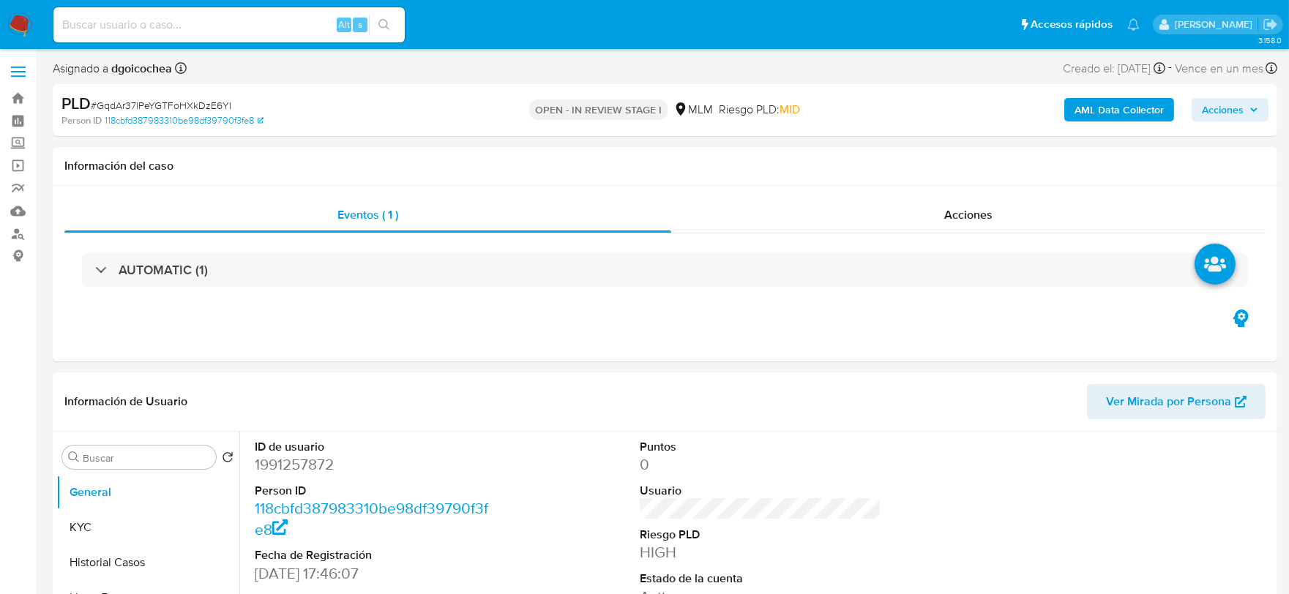
select select "10"
click at [20, 142] on label "Screening" at bounding box center [87, 144] width 174 height 23
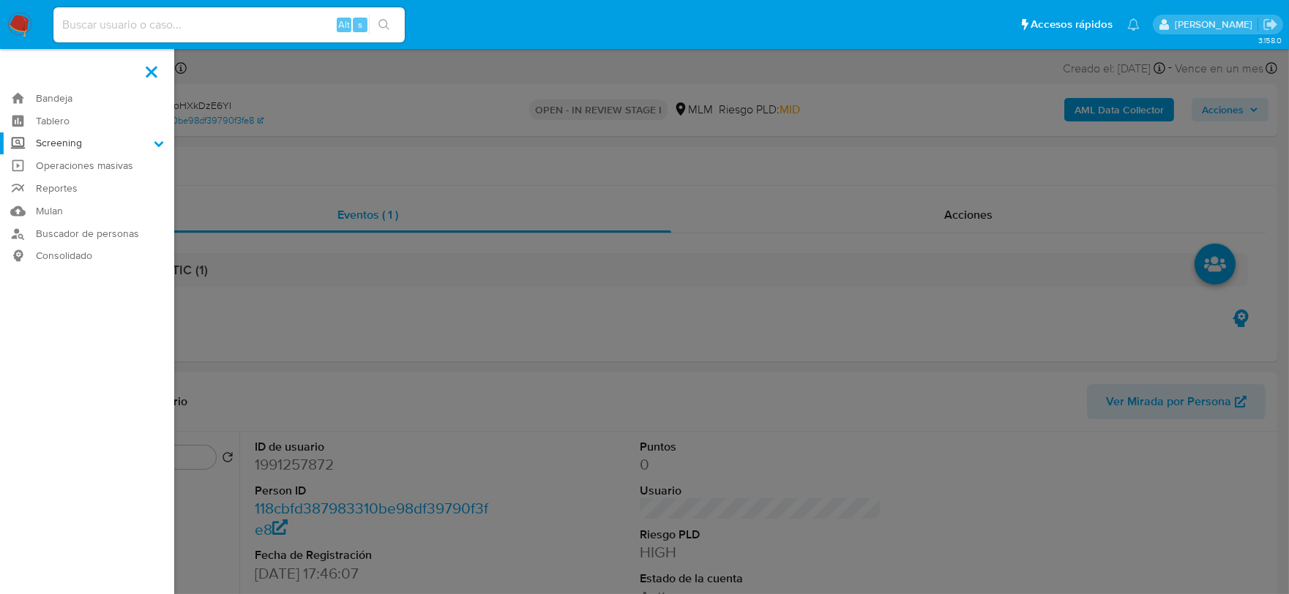
click at [0, 0] on input "Screening" at bounding box center [0, 0] width 0 height 0
click at [62, 194] on link "Herramientas" at bounding box center [87, 201] width 174 height 18
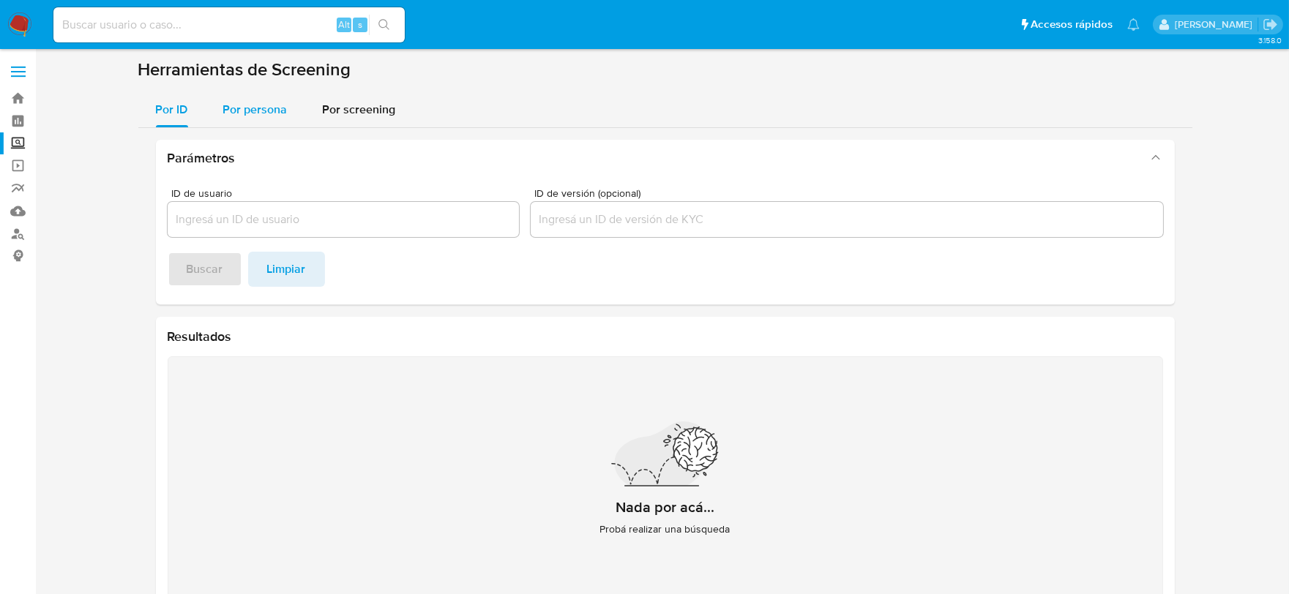
click at [264, 107] on span "Por persona" at bounding box center [255, 109] width 64 height 17
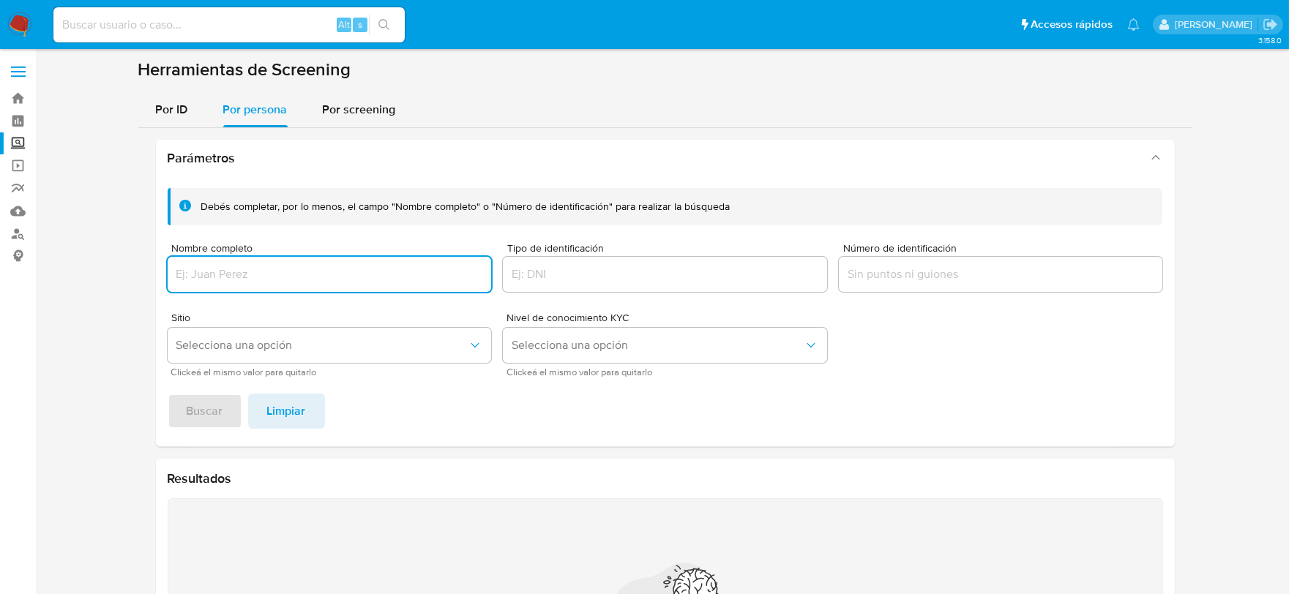
click at [851, 268] on input "Número de identificación" at bounding box center [1001, 274] width 324 height 19
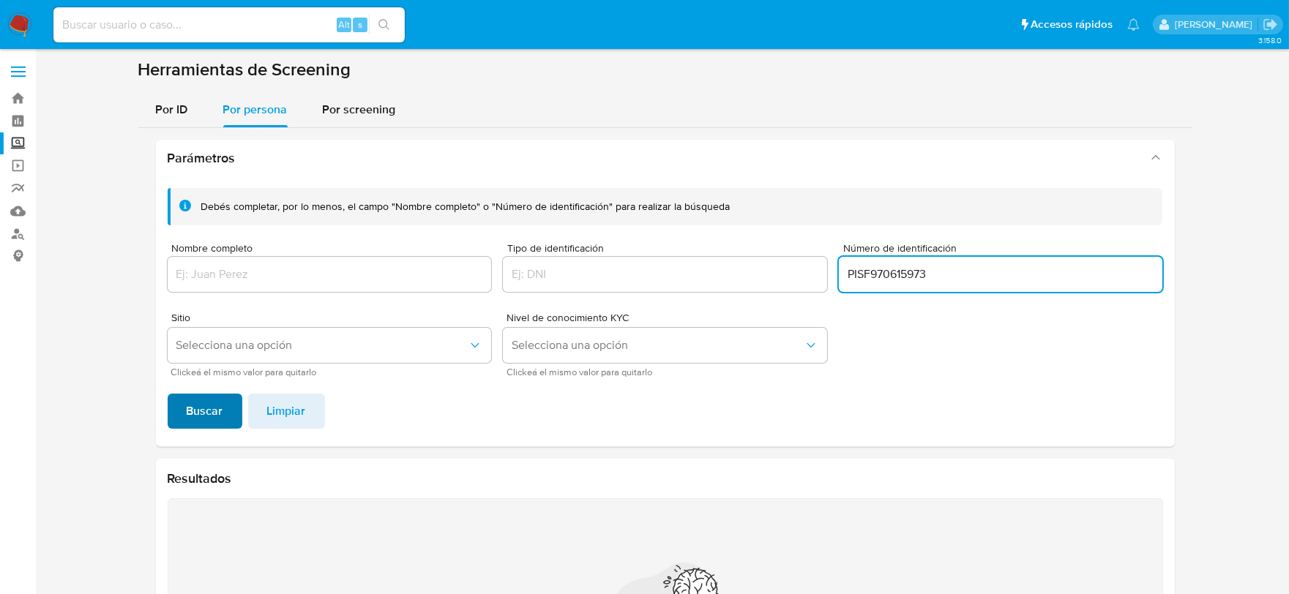
type input "PISF970615973"
click at [215, 417] on span "Buscar" at bounding box center [205, 411] width 37 height 32
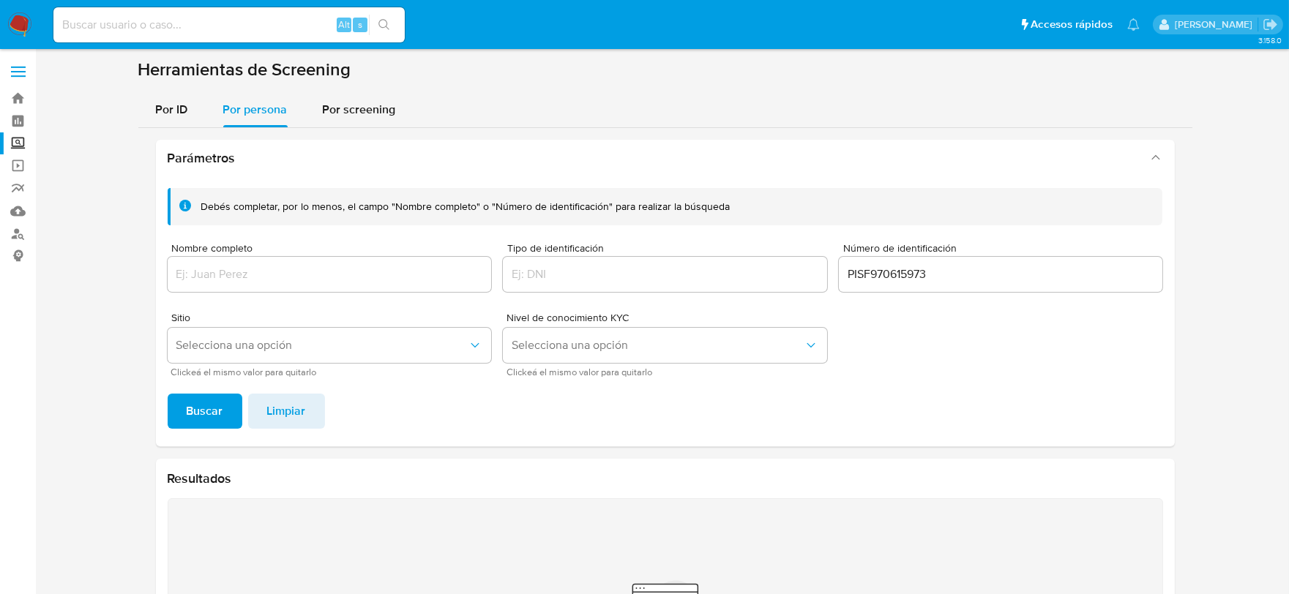
drag, startPoint x: 291, startPoint y: 422, endPoint x: 279, endPoint y: 379, distance: 45.0
click at [291, 422] on span "Limpiar" at bounding box center [286, 411] width 39 height 32
click at [239, 264] on div at bounding box center [330, 274] width 324 height 35
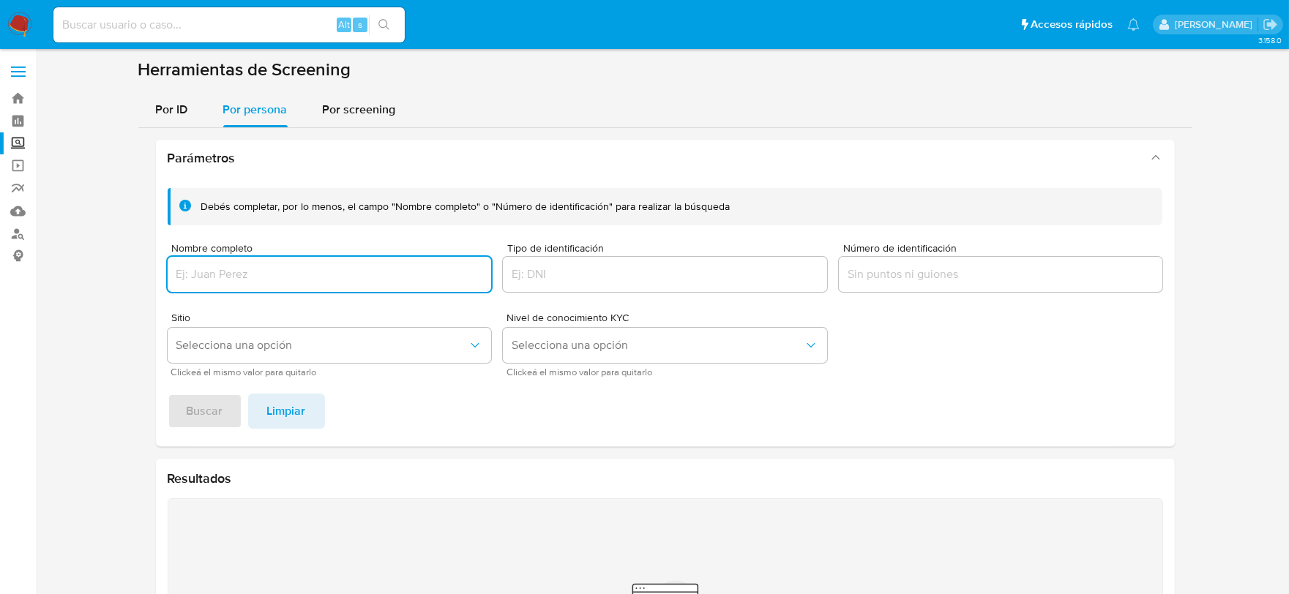
click at [236, 268] on input "Nombre completo" at bounding box center [330, 274] width 324 height 19
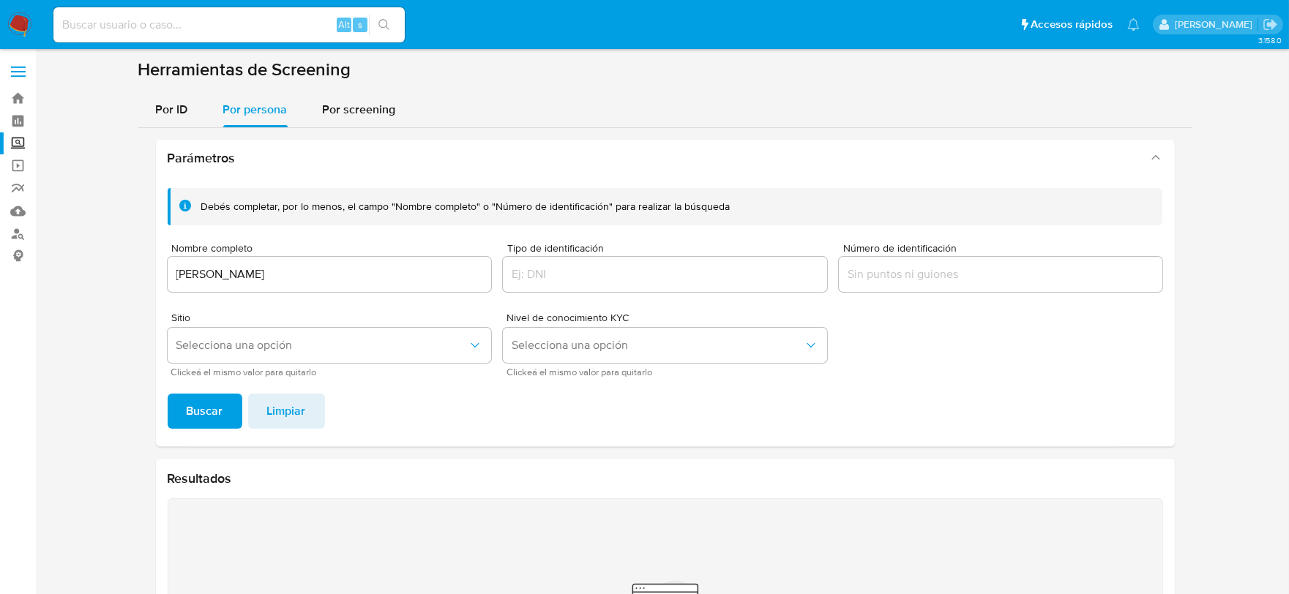
click at [193, 411] on span "Buscar" at bounding box center [205, 411] width 37 height 32
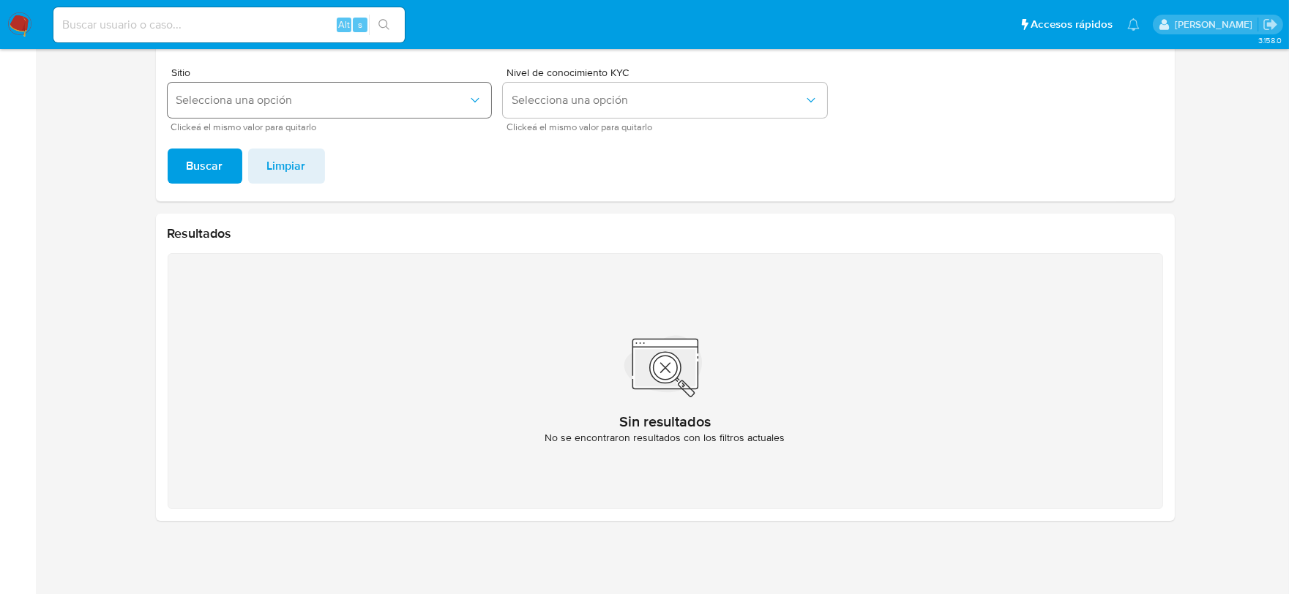
click at [215, 95] on span "Selecciona una opción" at bounding box center [322, 100] width 292 height 15
click at [254, 255] on div "Sin resultados No se encontraron resultados con los filtros actuales" at bounding box center [666, 381] width 996 height 256
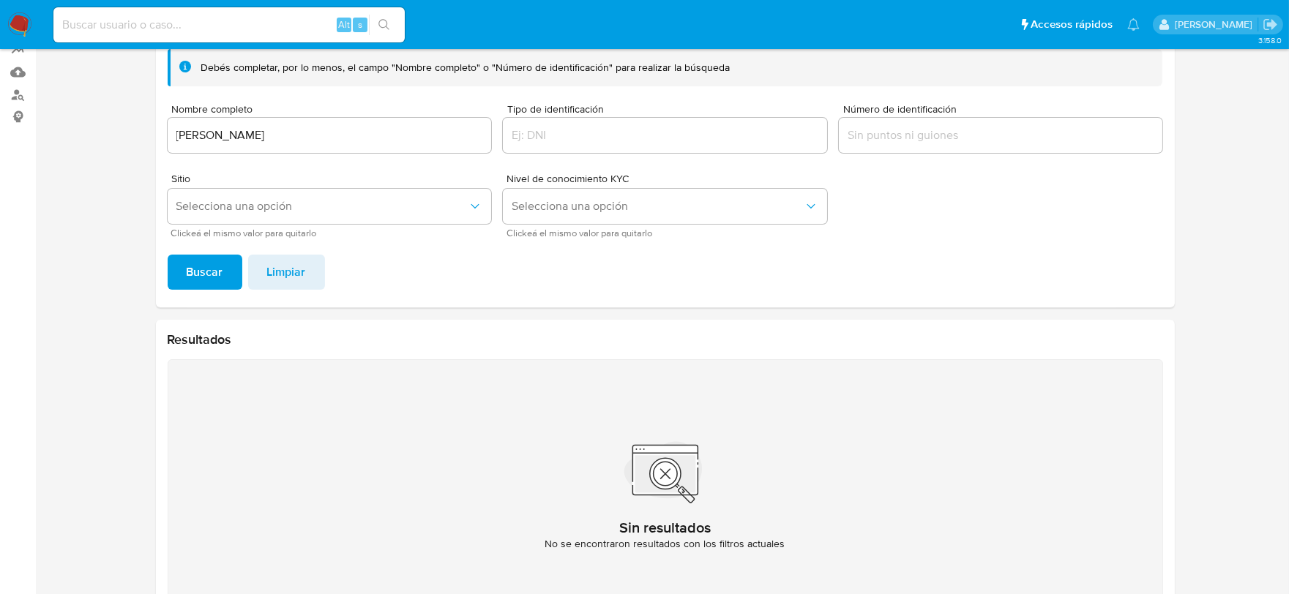
scroll to position [0, 0]
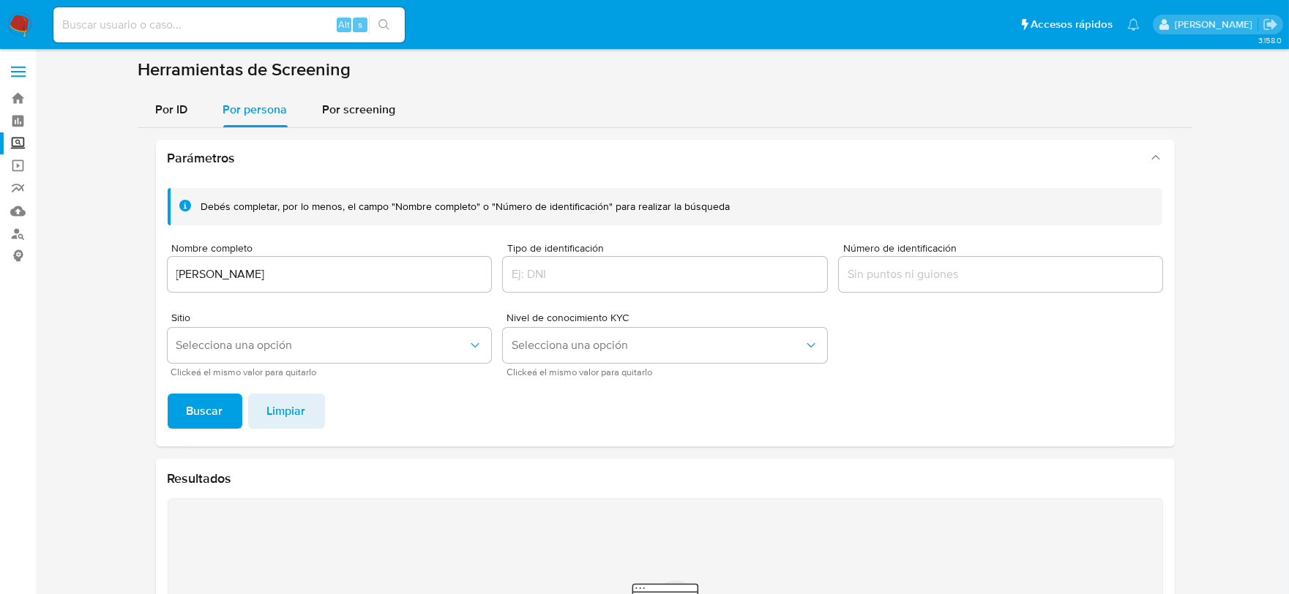
click at [239, 284] on div "[PERSON_NAME]" at bounding box center [330, 274] width 324 height 35
click at [237, 282] on input "[PERSON_NAME]" at bounding box center [330, 274] width 324 height 19
click at [237, 277] on input "[PERSON_NAME]" at bounding box center [330, 274] width 324 height 19
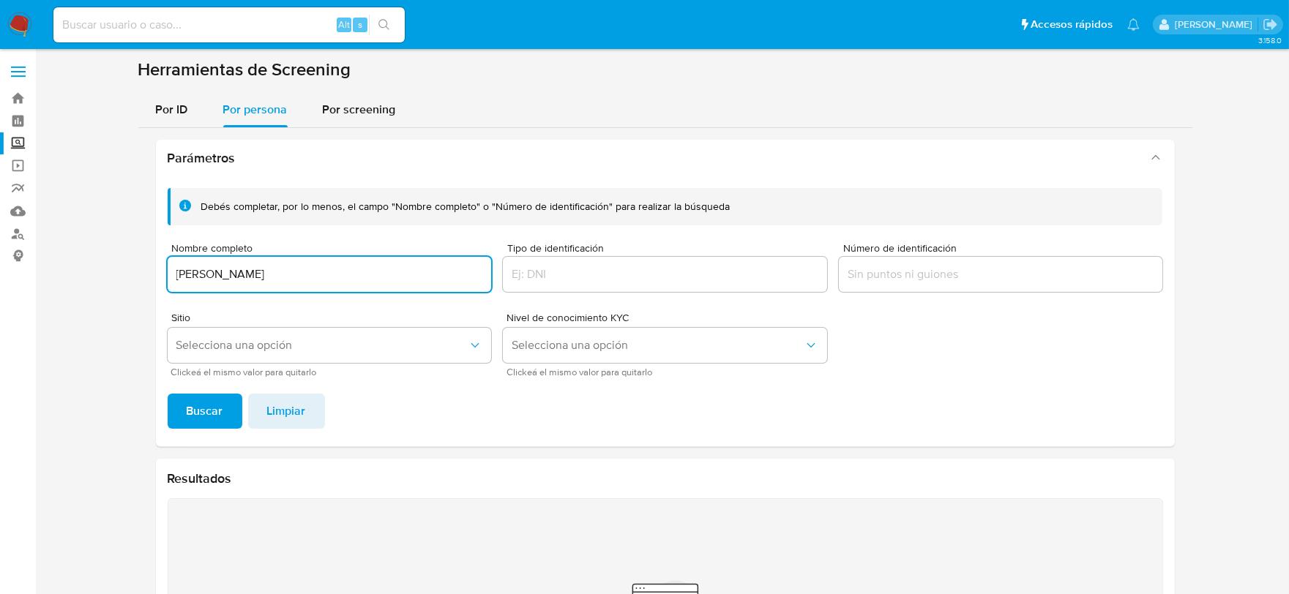
click at [168, 394] on button "Buscar" at bounding box center [205, 411] width 75 height 35
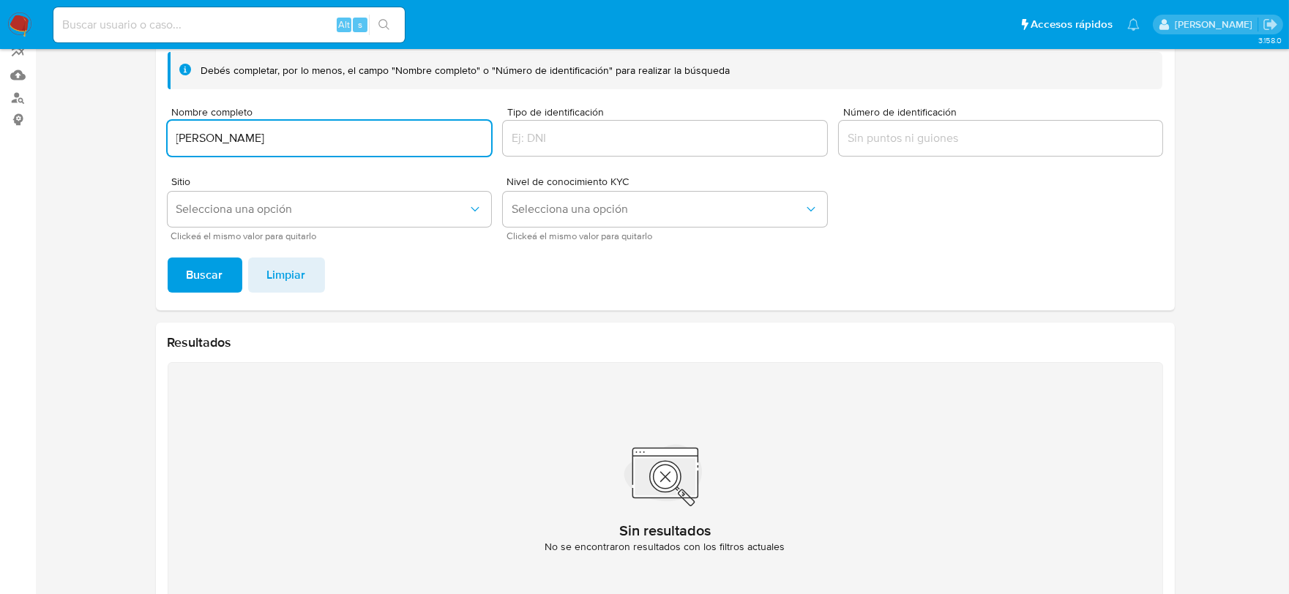
scroll to position [1, 0]
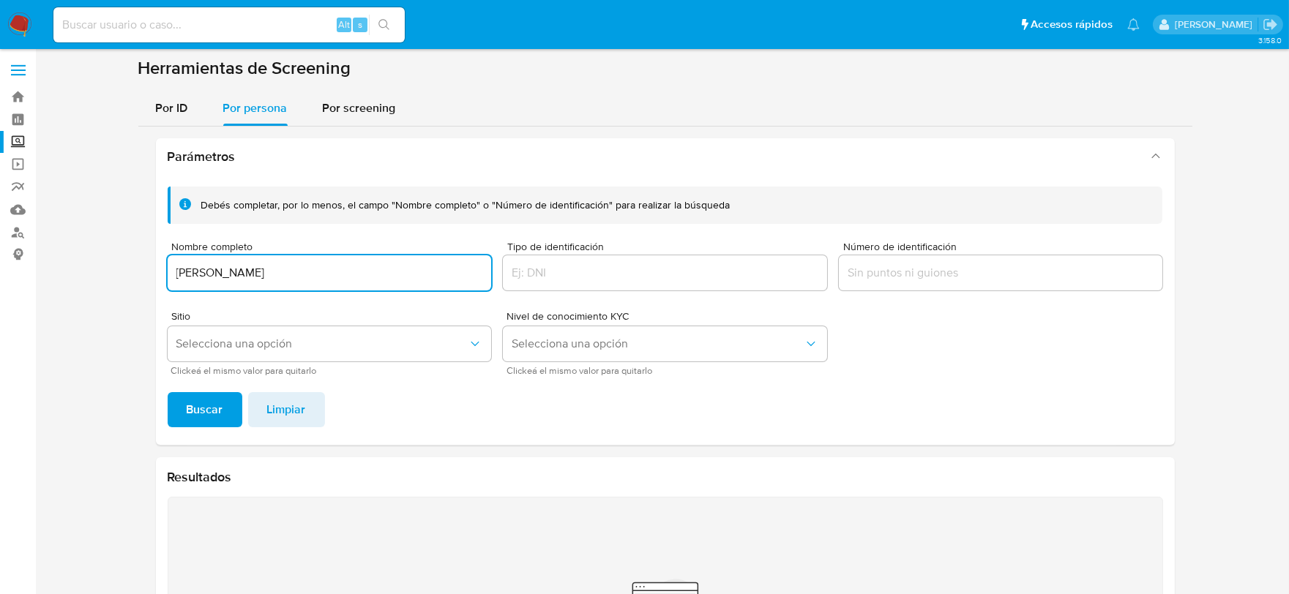
click at [277, 275] on input "[PERSON_NAME]" at bounding box center [330, 273] width 324 height 19
paste input "[PERSON_NAME]"
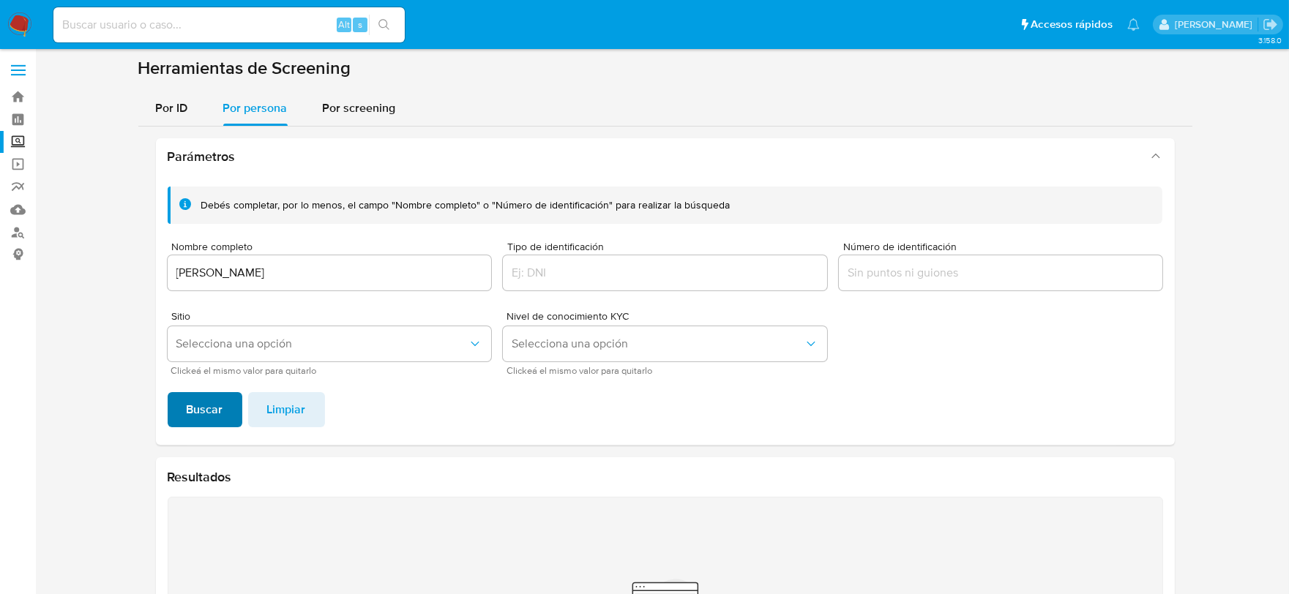
click at [195, 406] on span "Buscar" at bounding box center [205, 410] width 37 height 32
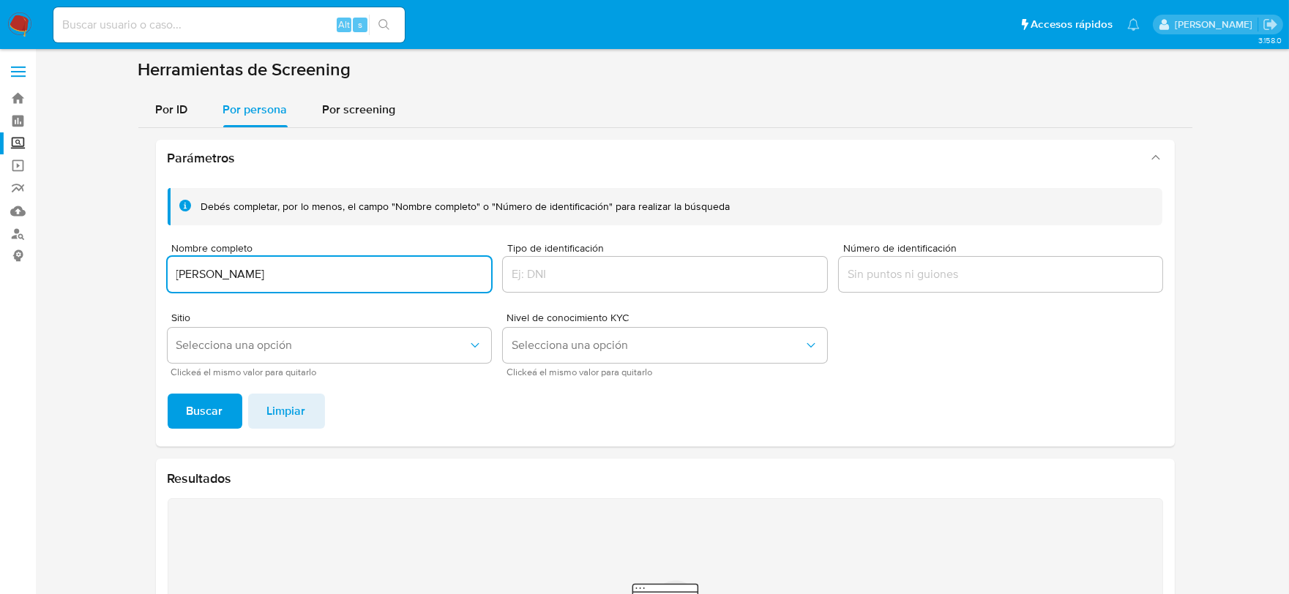
click at [335, 269] on input "[PERSON_NAME]" at bounding box center [330, 274] width 324 height 19
click at [174, 280] on input "[PERSON_NAME] [PERSON_NAME]" at bounding box center [330, 274] width 324 height 19
paste input "[PERSON_NAME]"
type input "[PERSON_NAME]"
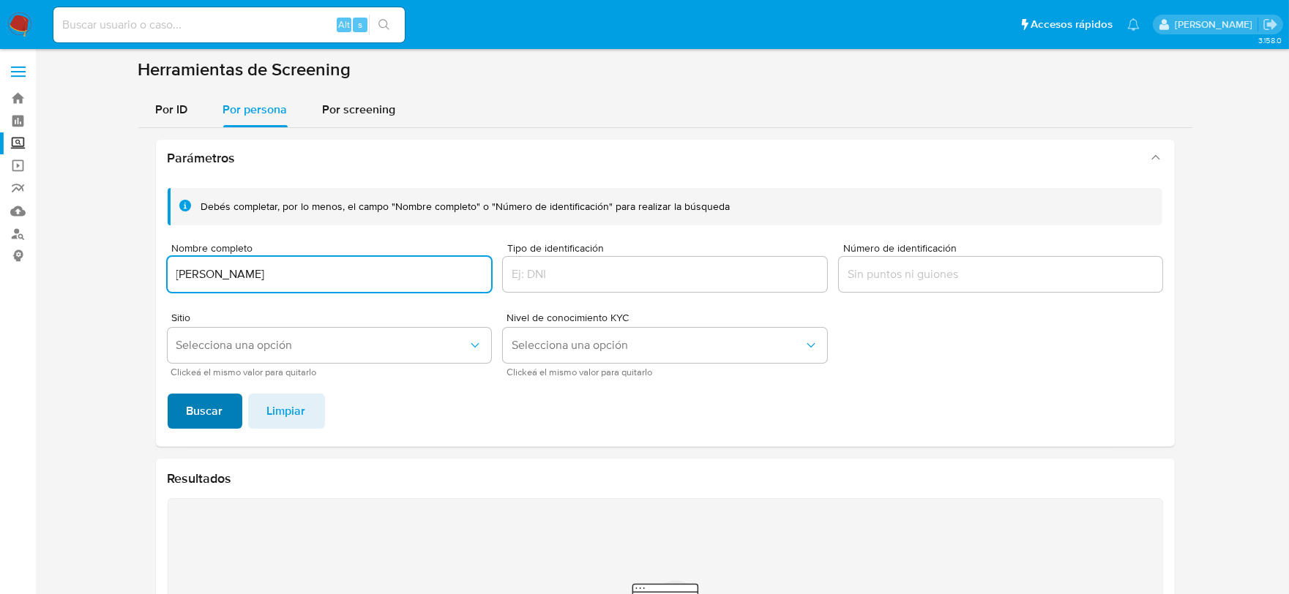
click at [213, 417] on span "Buscar" at bounding box center [205, 411] width 37 height 32
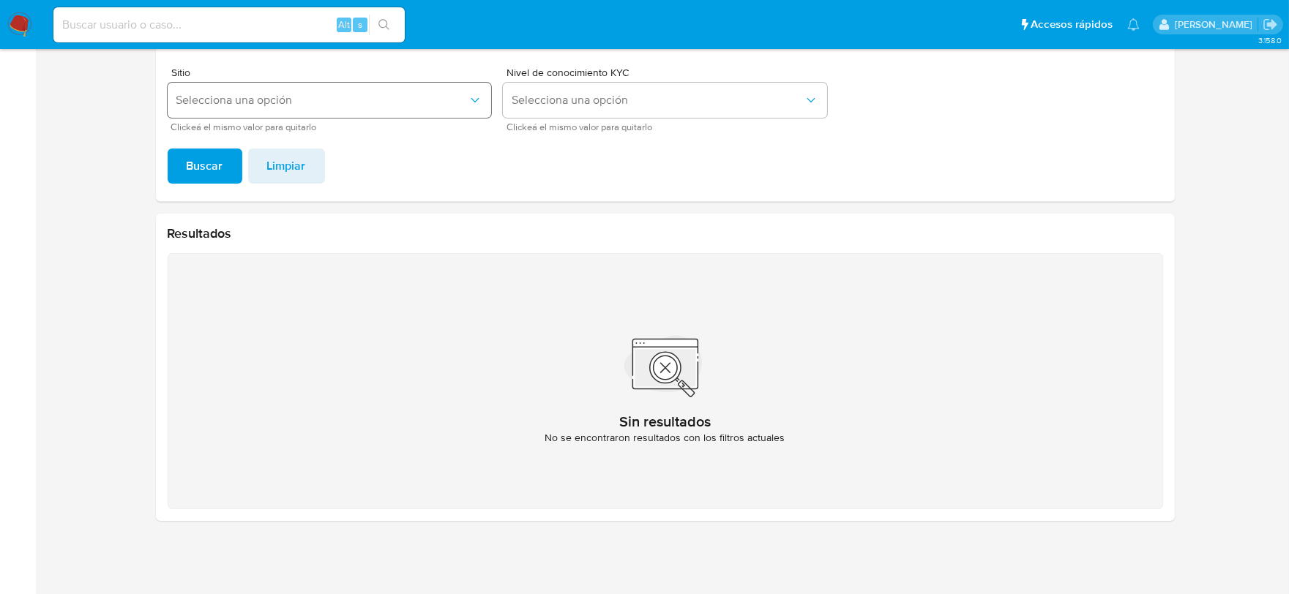
scroll to position [1, 0]
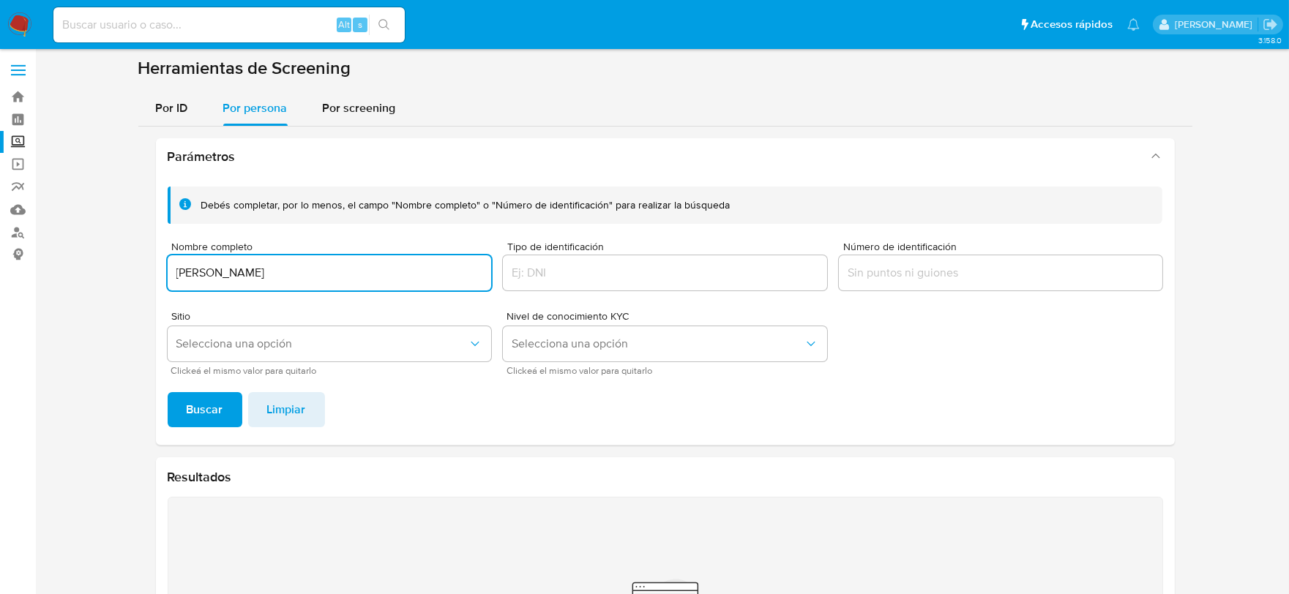
drag, startPoint x: 364, startPoint y: 277, endPoint x: 174, endPoint y: 271, distance: 189.7
click at [174, 271] on input "[PERSON_NAME]" at bounding box center [330, 273] width 324 height 19
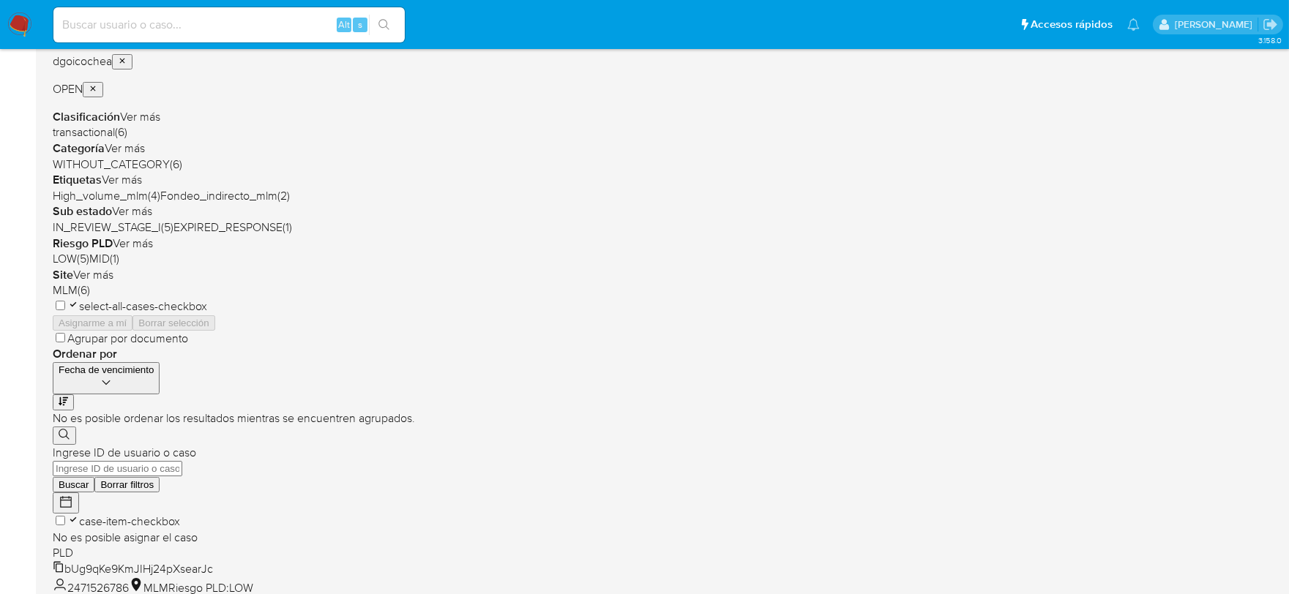
scroll to position [296, 0]
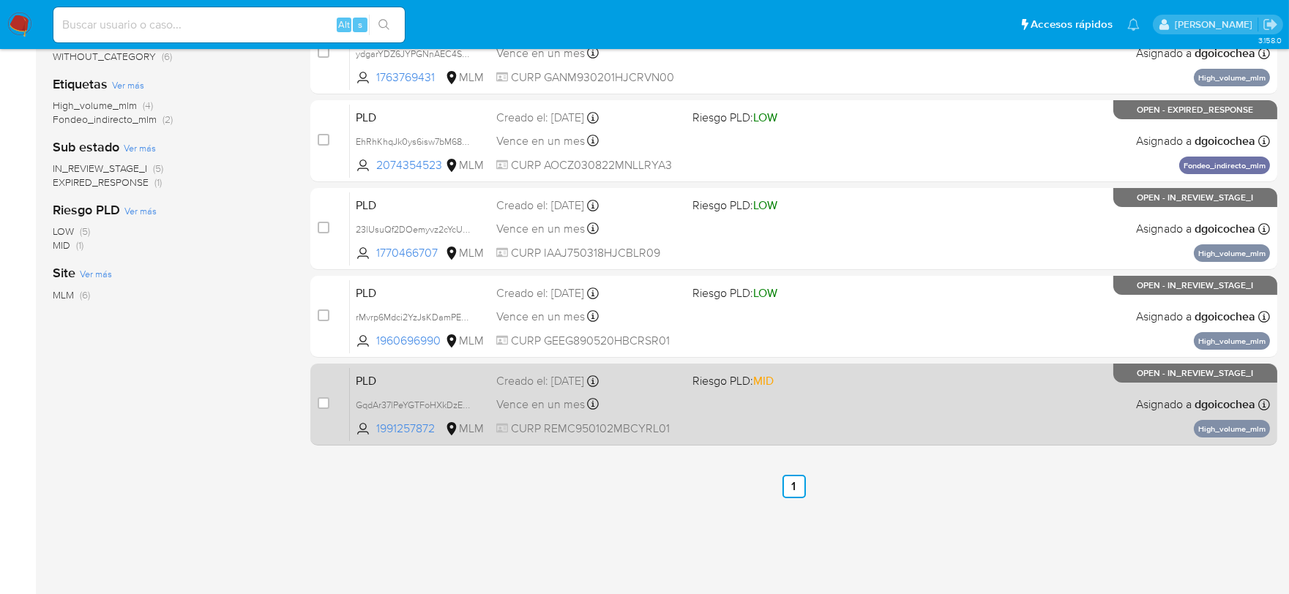
click at [360, 381] on span "PLD" at bounding box center [420, 379] width 129 height 19
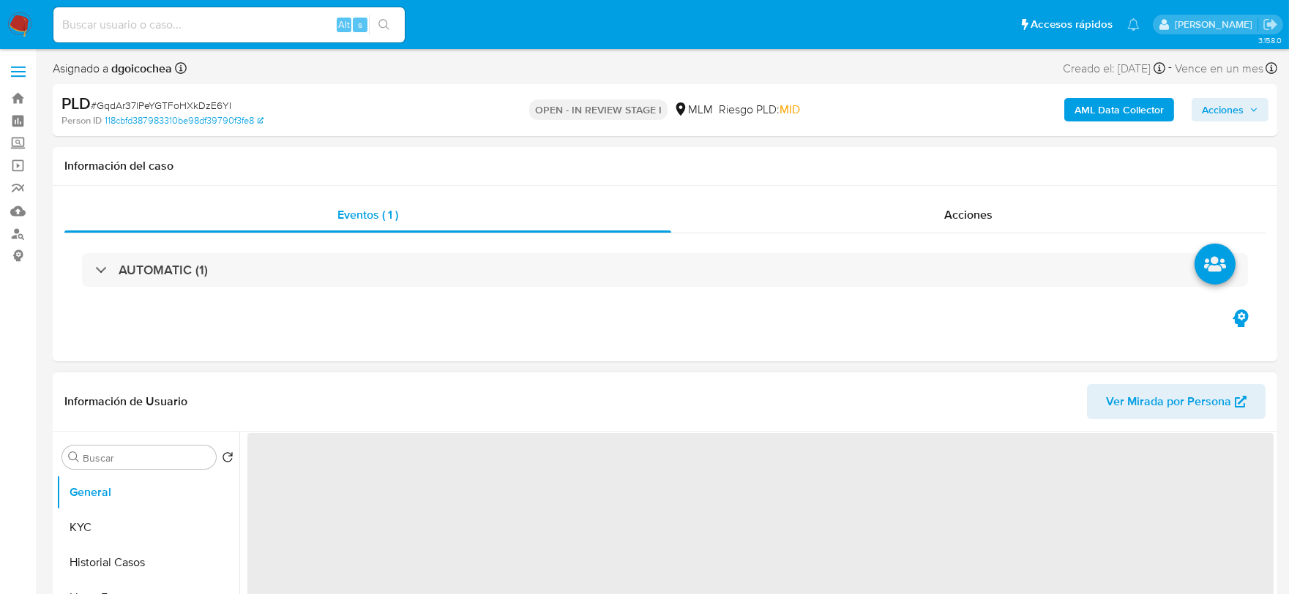
click at [712, 399] on header "Información de Usuario Ver Mirada por Persona" at bounding box center [664, 401] width 1201 height 35
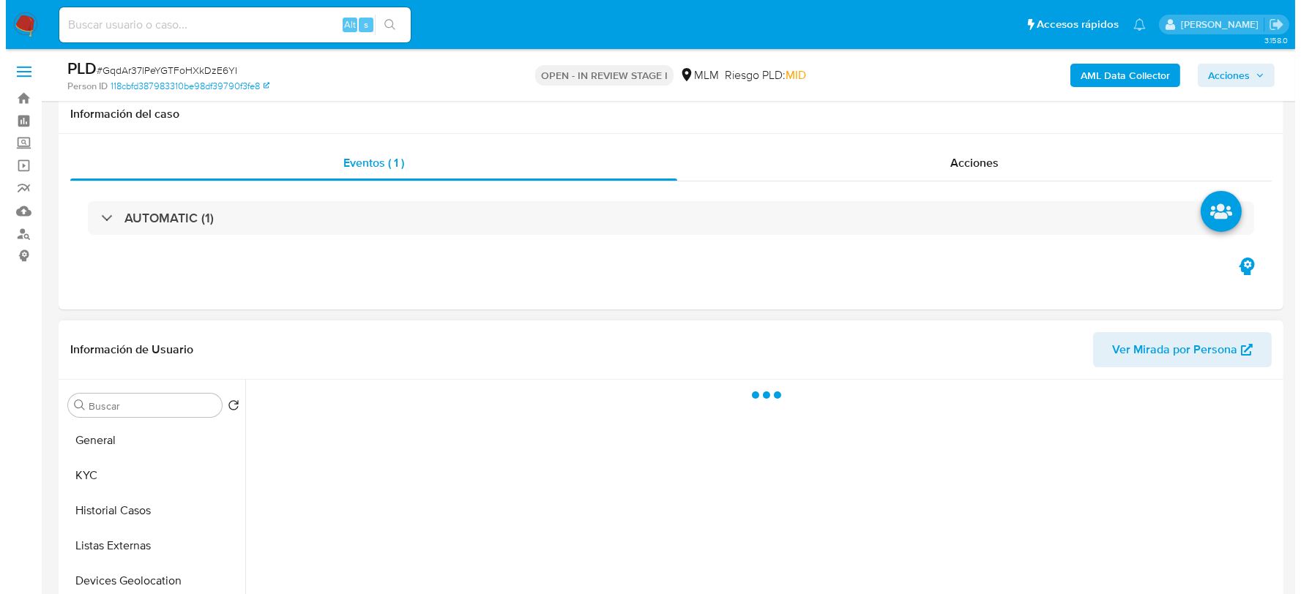
scroll to position [291, 0]
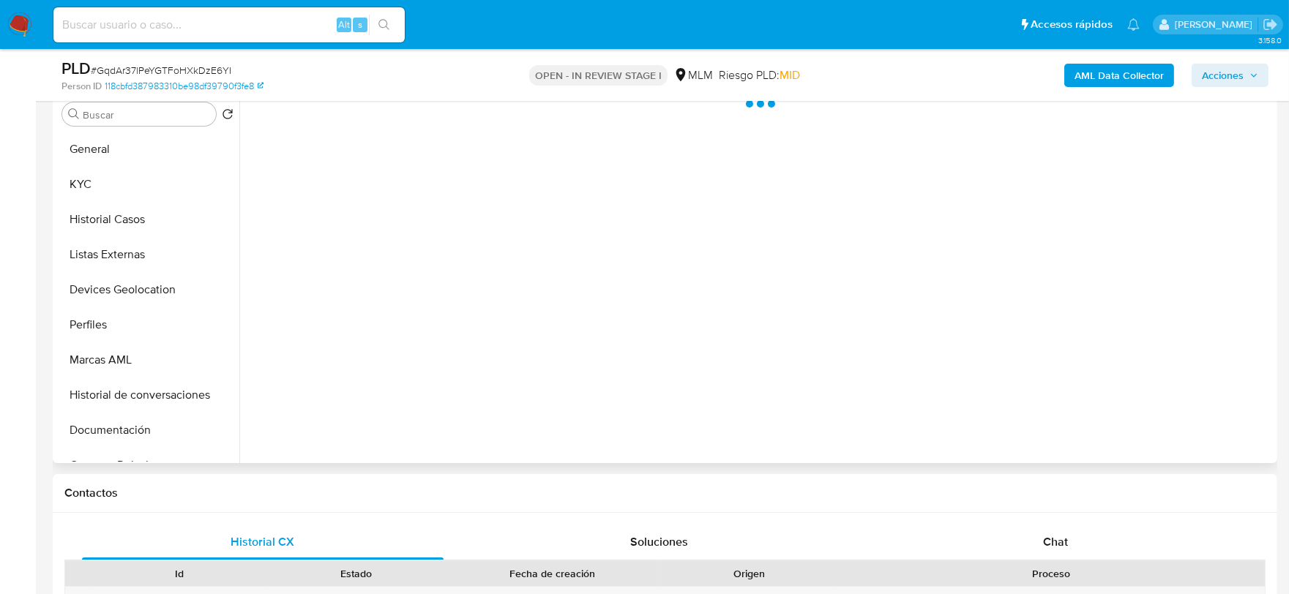
select select "10"
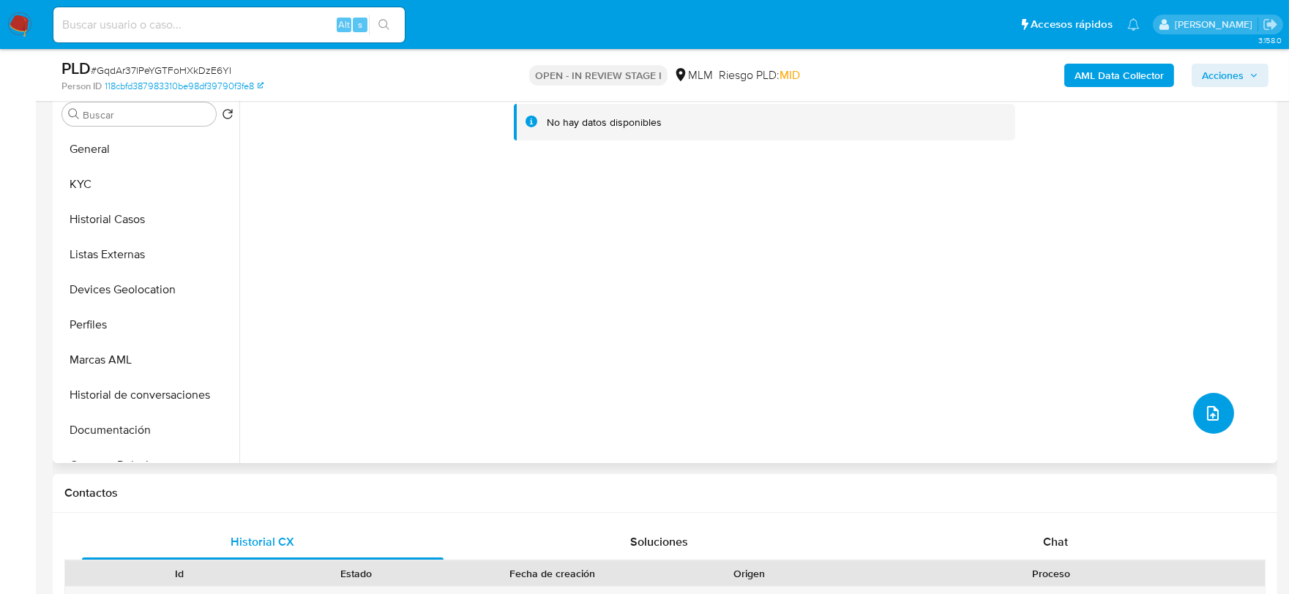
click at [1216, 407] on button "upload-file" at bounding box center [1213, 413] width 41 height 41
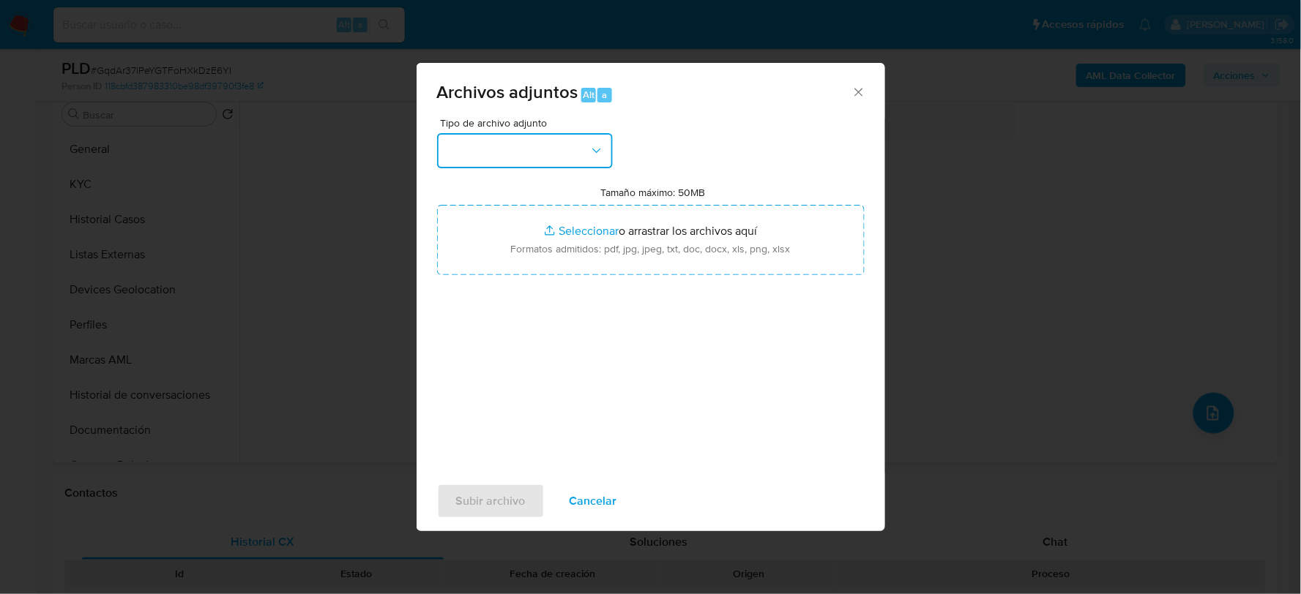
click at [587, 143] on button "button" at bounding box center [525, 150] width 176 height 35
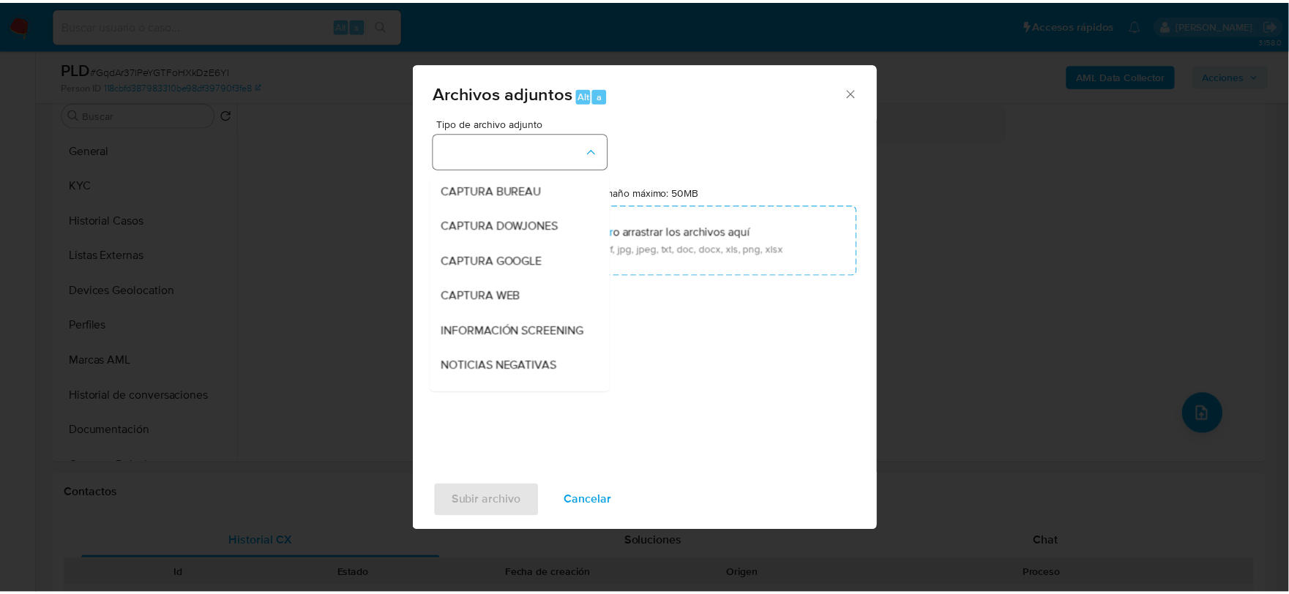
scroll to position [111, 0]
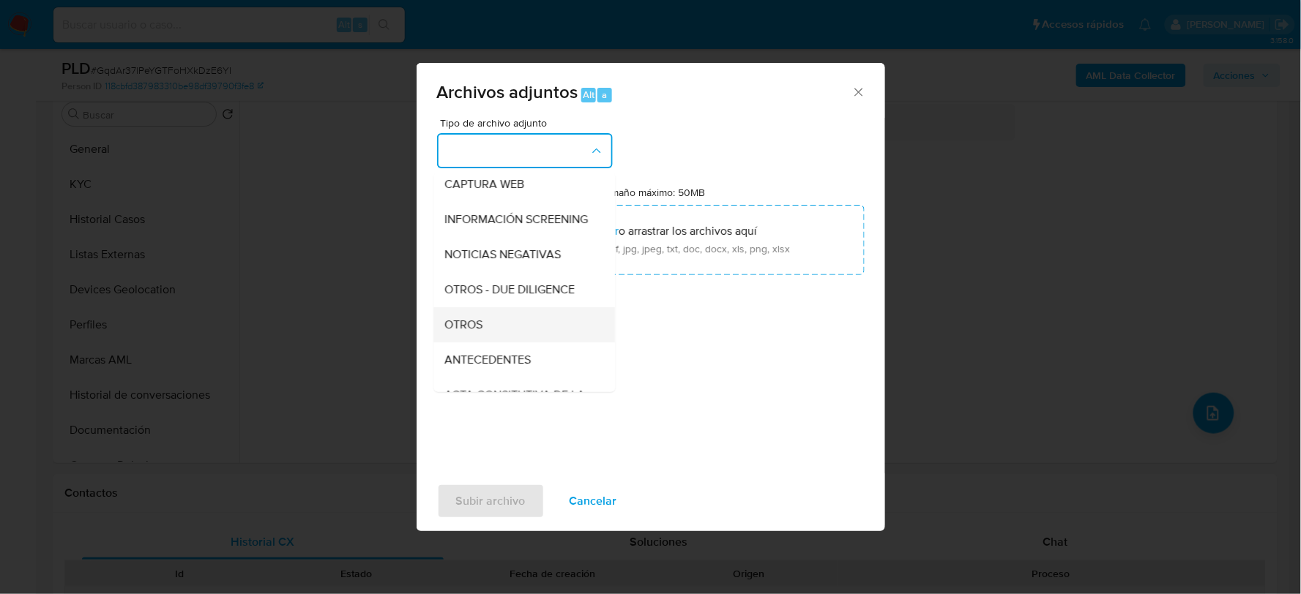
click at [498, 327] on div "OTROS" at bounding box center [519, 324] width 149 height 35
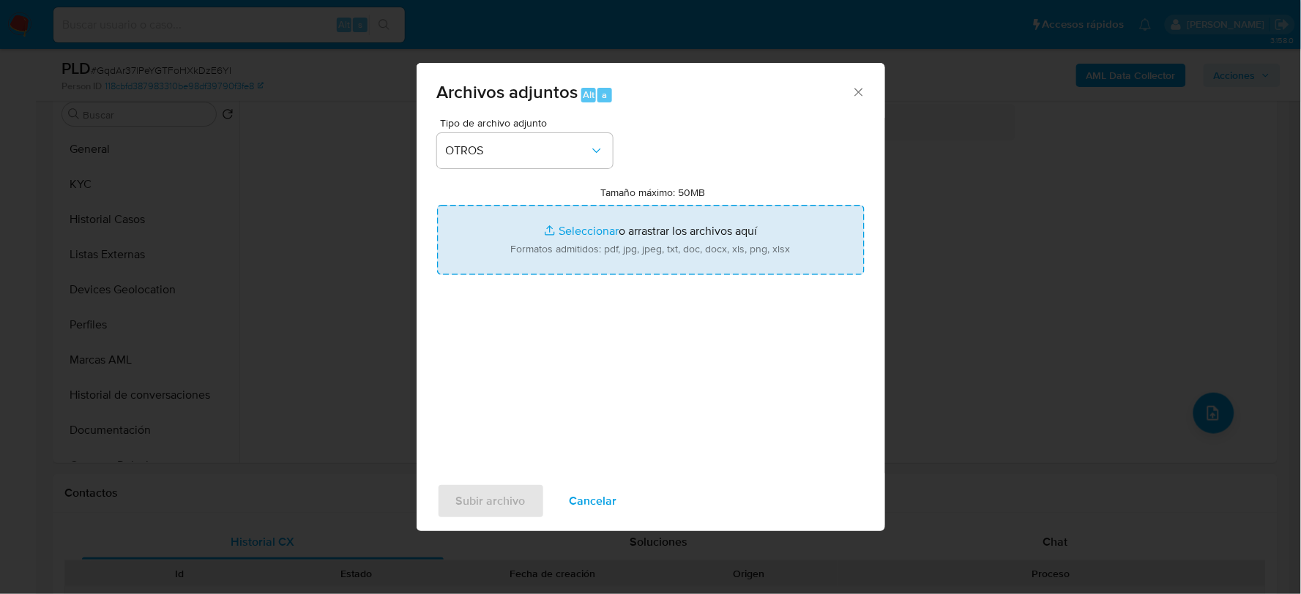
type input "C:\fakepath\1991257872_CLAUDIA REYES_AGO2025.xlsx"
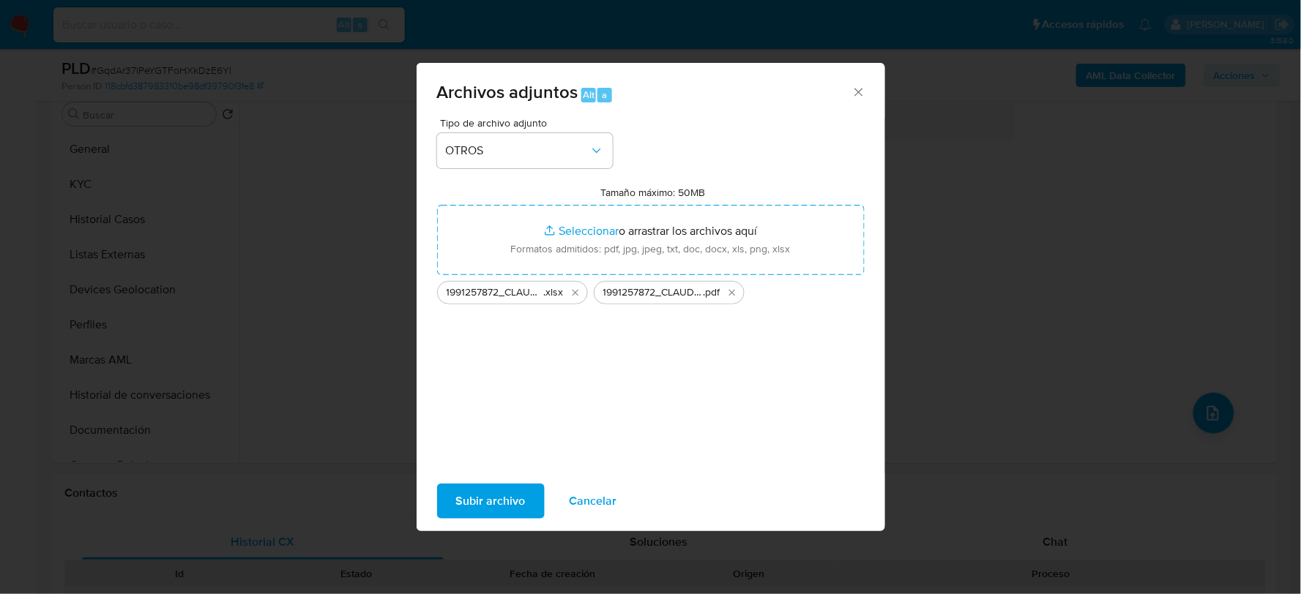
click at [502, 501] on span "Subir archivo" at bounding box center [491, 501] width 70 height 32
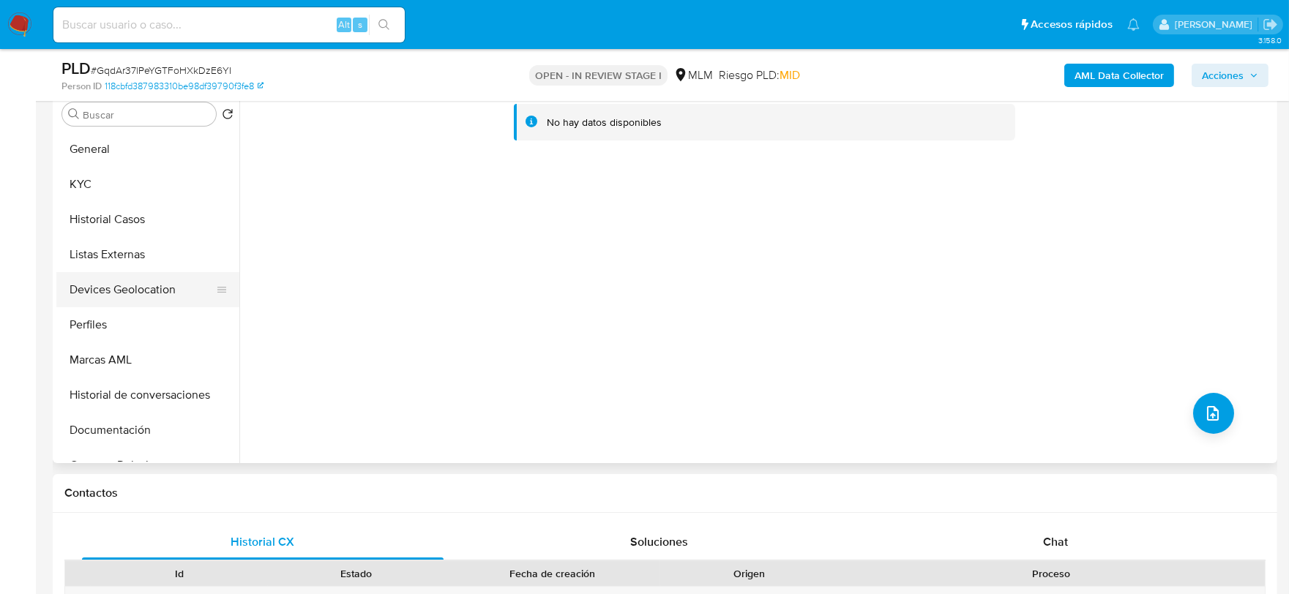
click at [126, 291] on button "Devices Geolocation" at bounding box center [141, 289] width 171 height 35
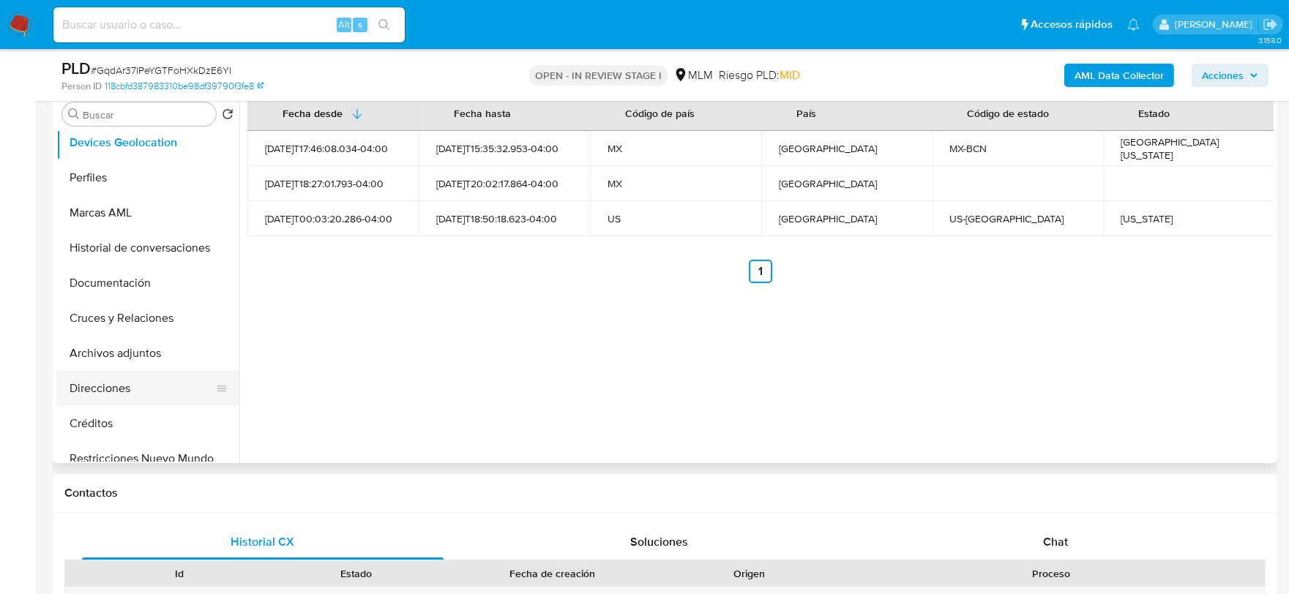
scroll to position [163, 0]
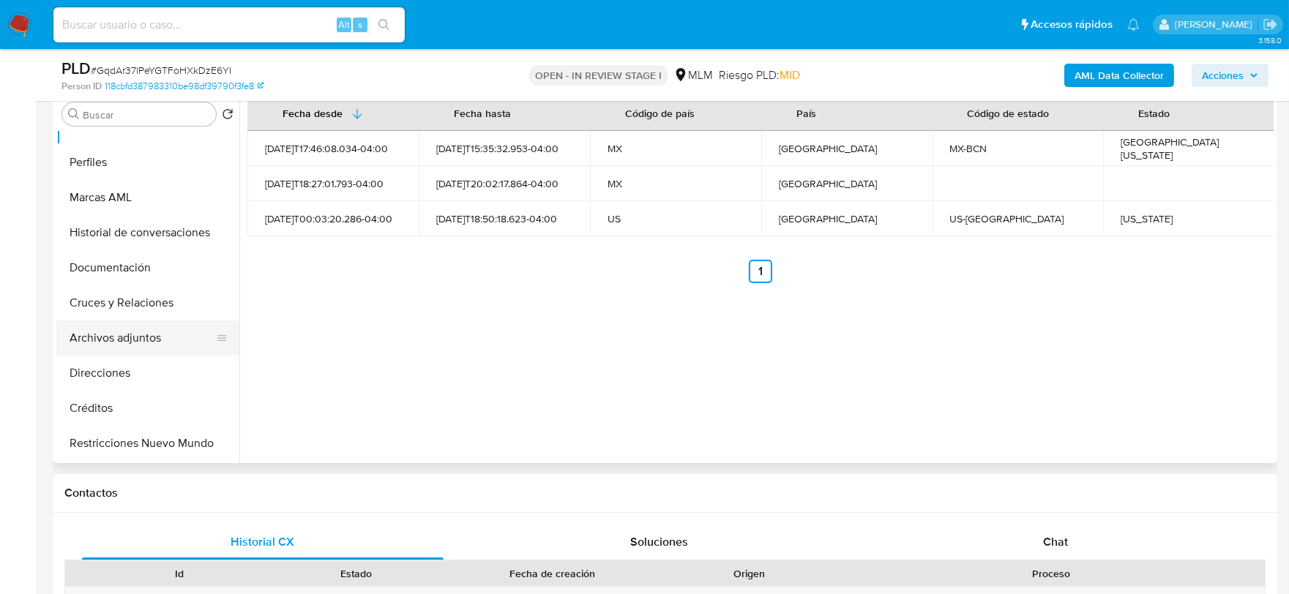
click at [135, 342] on button "Archivos adjuntos" at bounding box center [141, 338] width 171 height 35
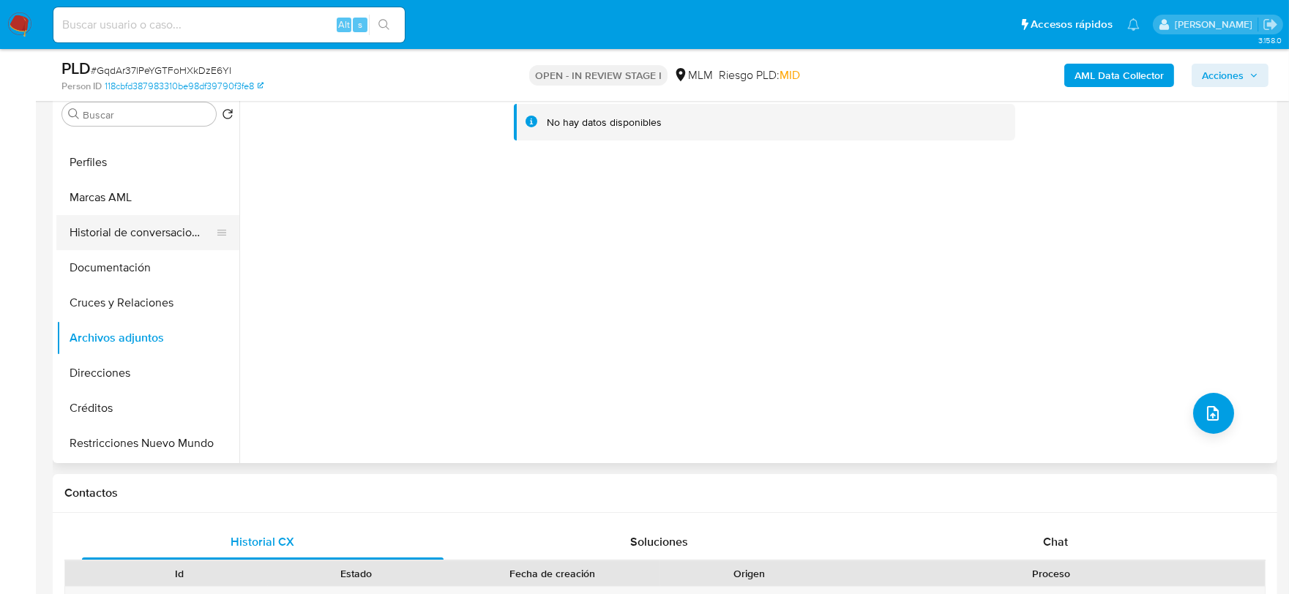
click at [147, 221] on button "Historial de conversaciones" at bounding box center [141, 232] width 171 height 35
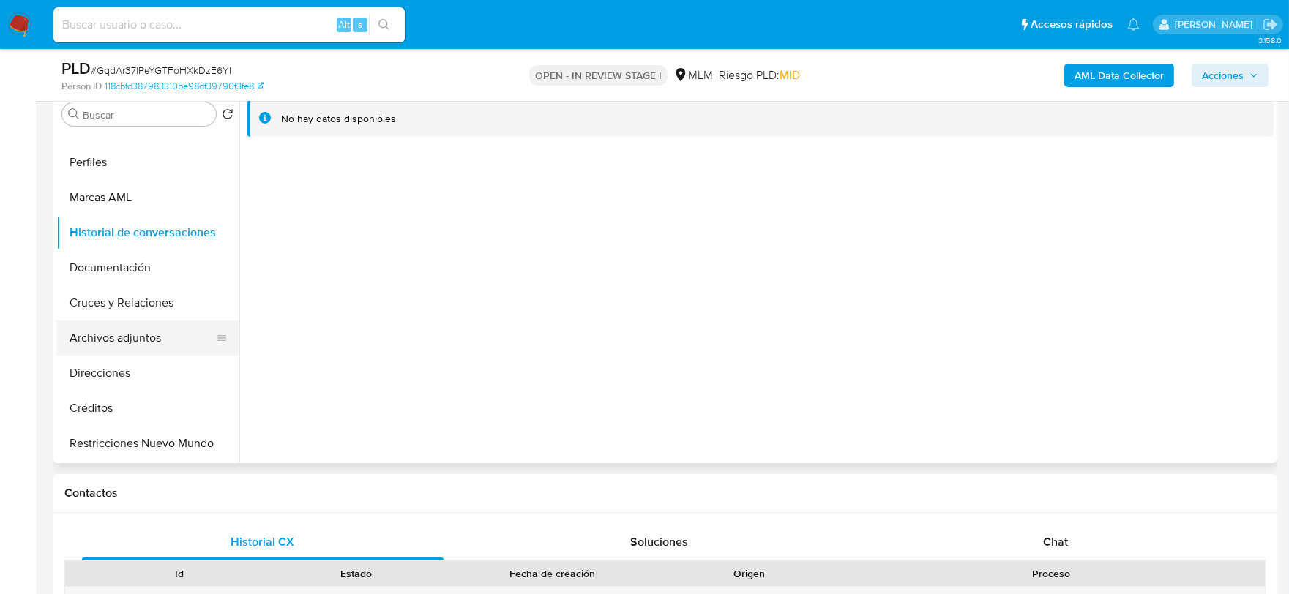
click at [146, 343] on button "Archivos adjuntos" at bounding box center [141, 338] width 171 height 35
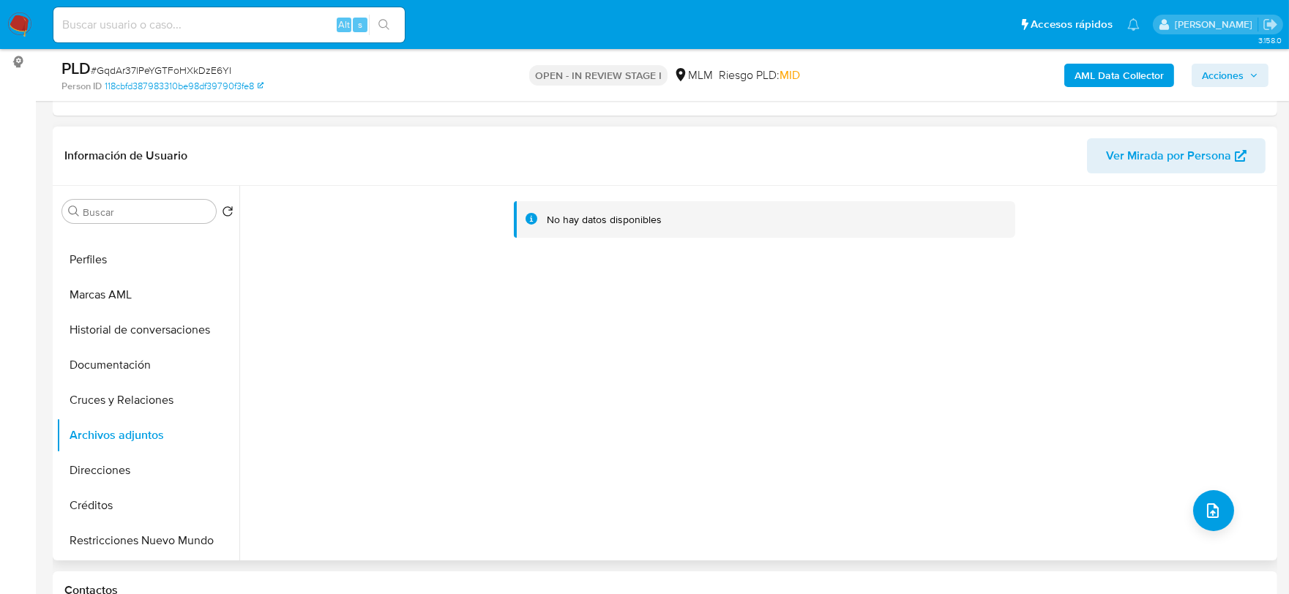
scroll to position [291, 0]
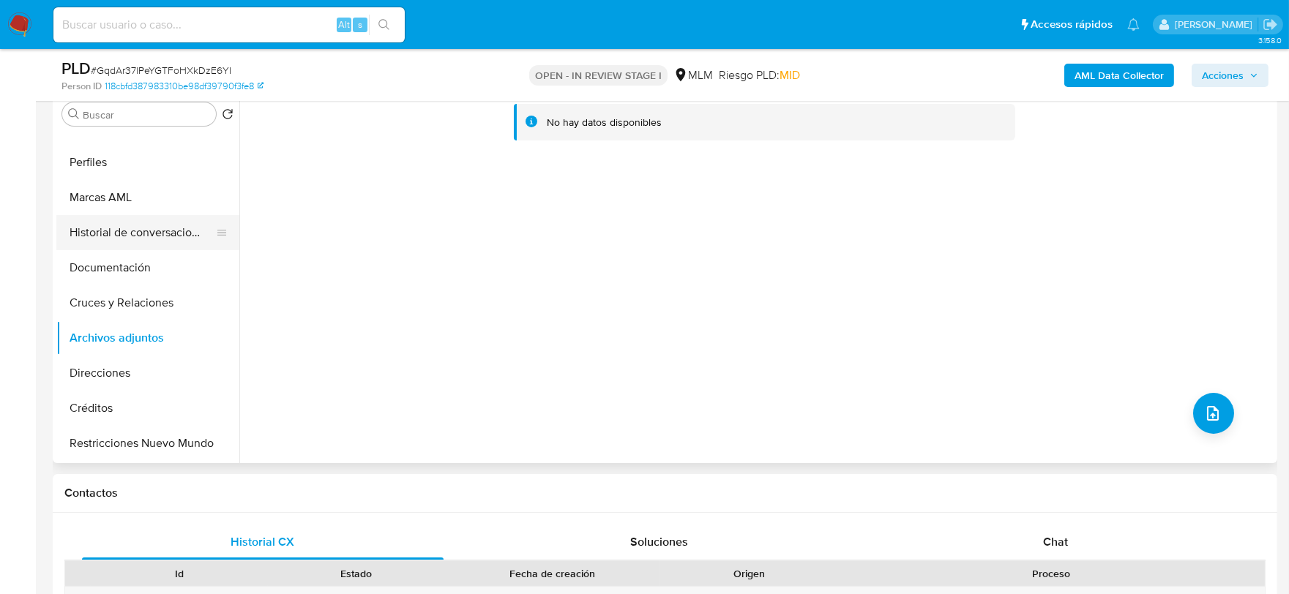
click at [105, 222] on button "Historial de conversaciones" at bounding box center [141, 232] width 171 height 35
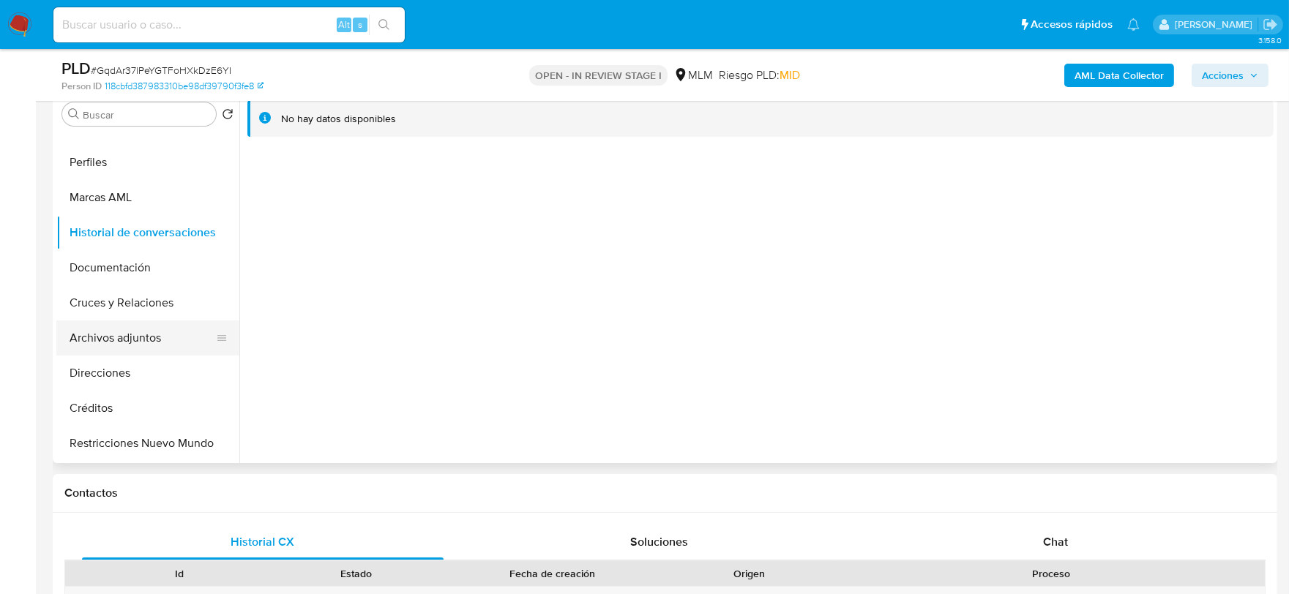
click at [123, 331] on button "Archivos adjuntos" at bounding box center [141, 338] width 171 height 35
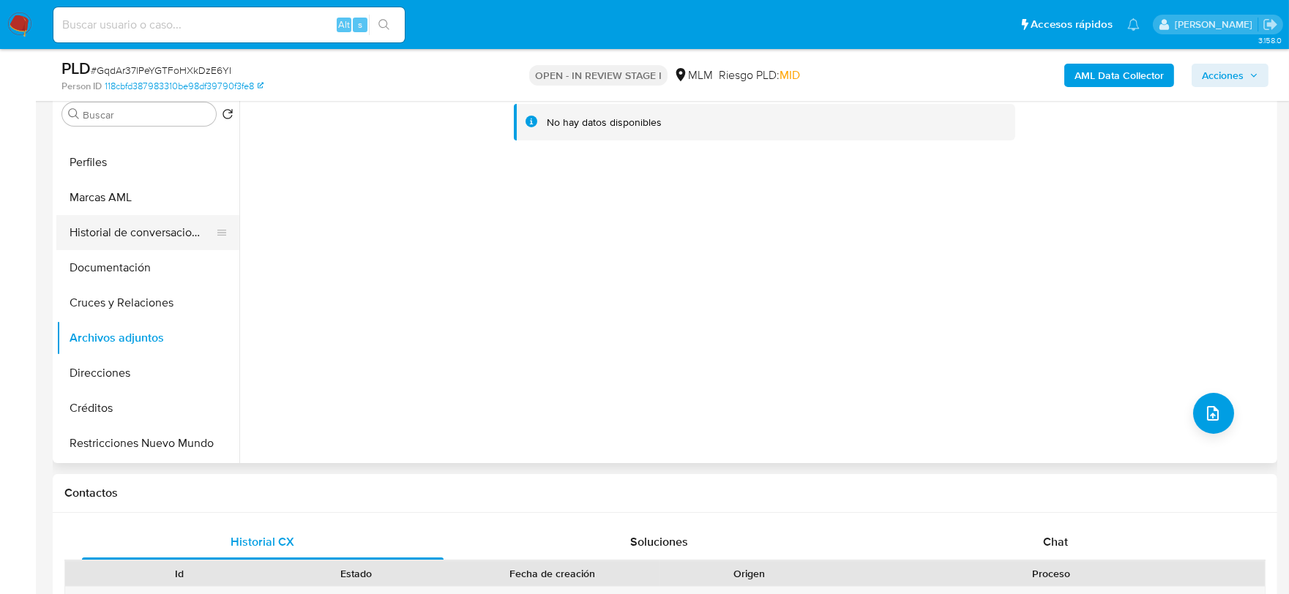
click at [121, 239] on button "Historial de conversaciones" at bounding box center [141, 232] width 171 height 35
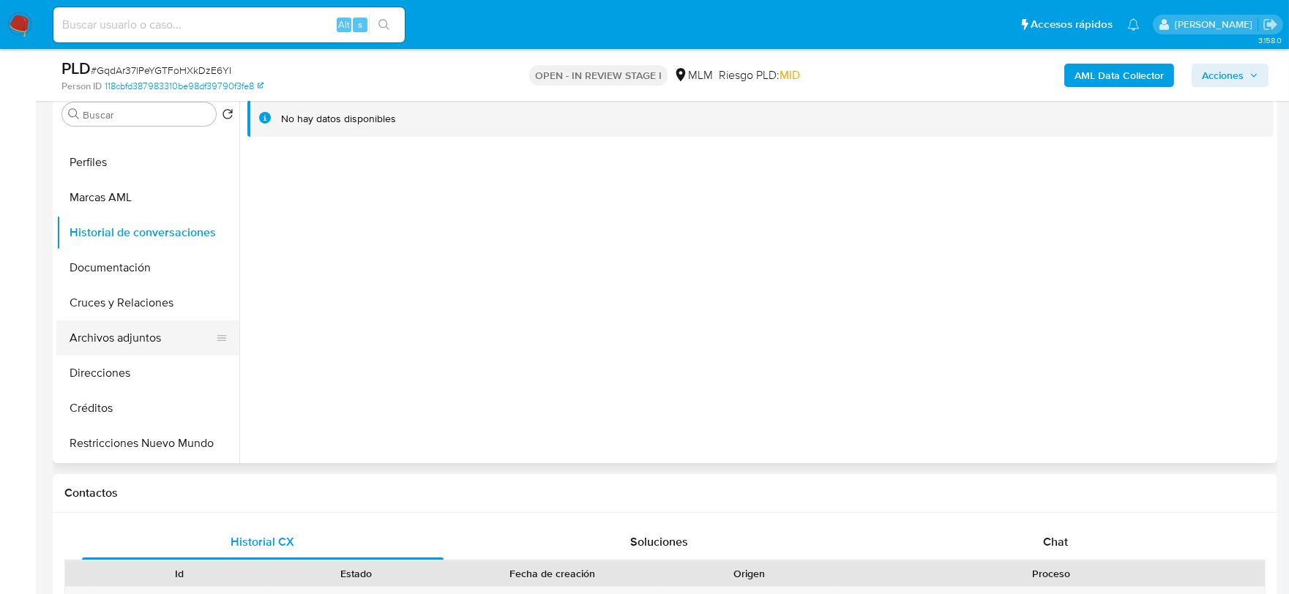
click at [120, 328] on button "Archivos adjuntos" at bounding box center [141, 338] width 171 height 35
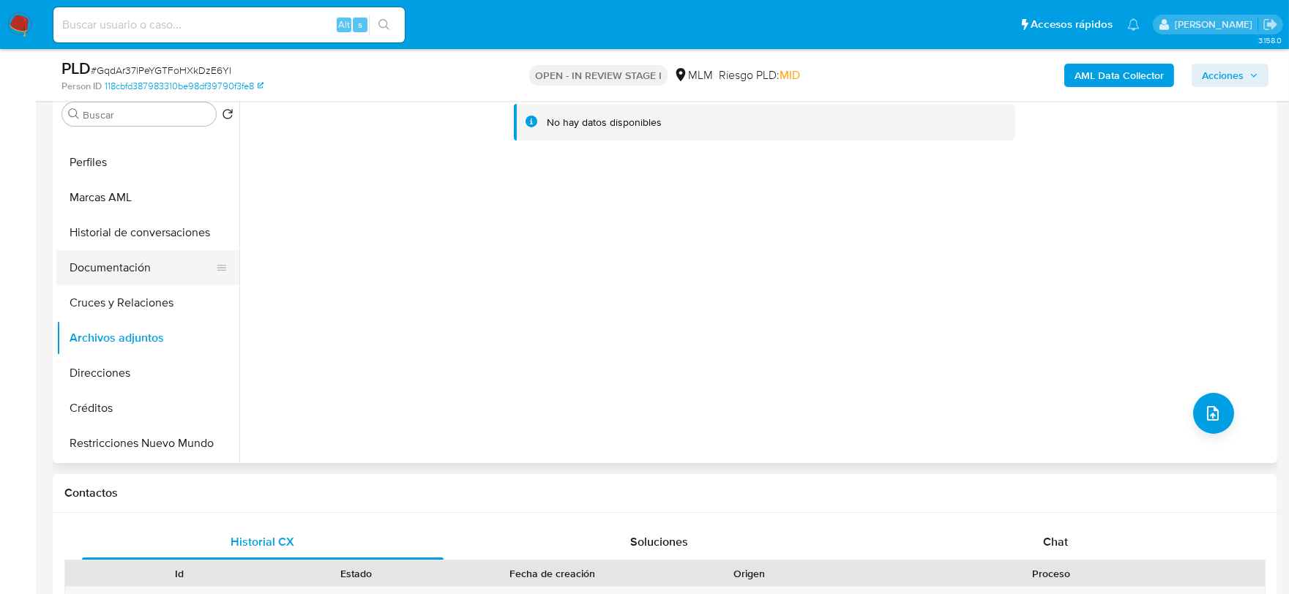
click at [121, 250] on button "Documentación" at bounding box center [141, 267] width 171 height 35
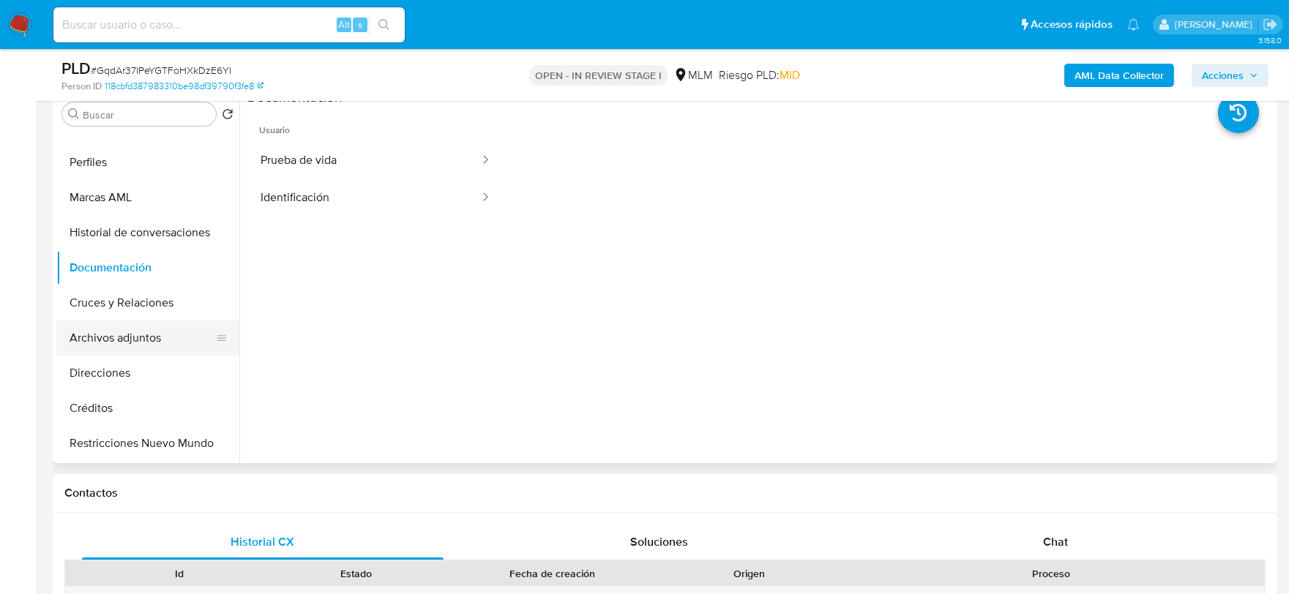
click at [156, 332] on button "Archivos adjuntos" at bounding box center [141, 338] width 171 height 35
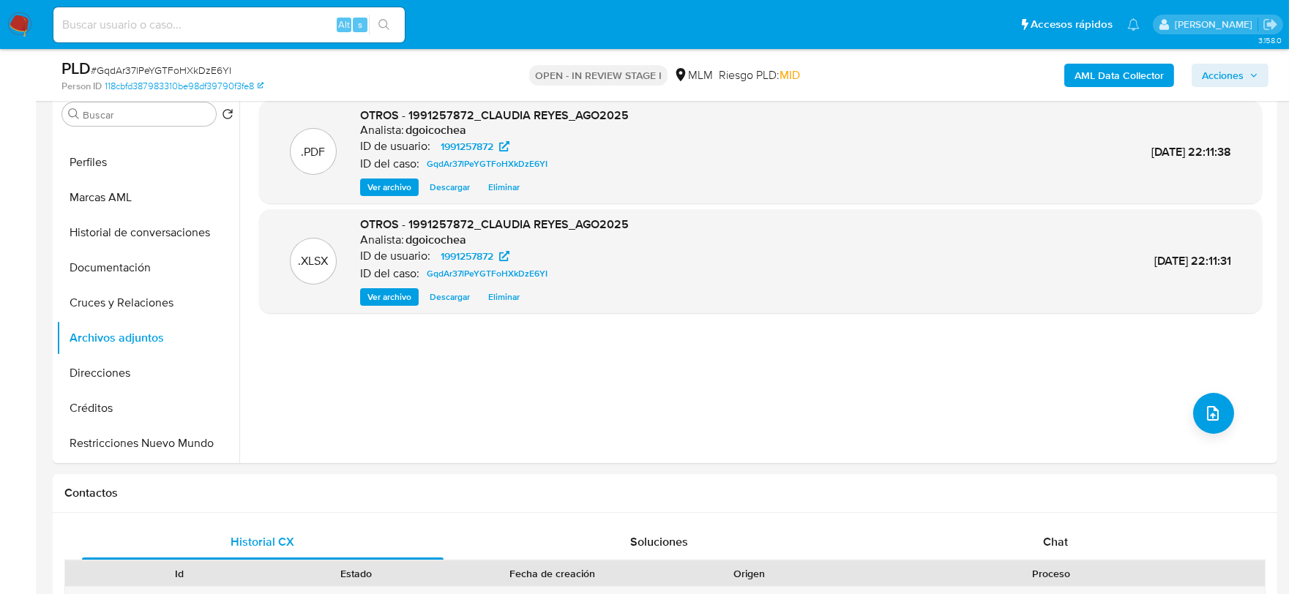
click at [1243, 70] on span "Acciones" at bounding box center [1223, 75] width 42 height 23
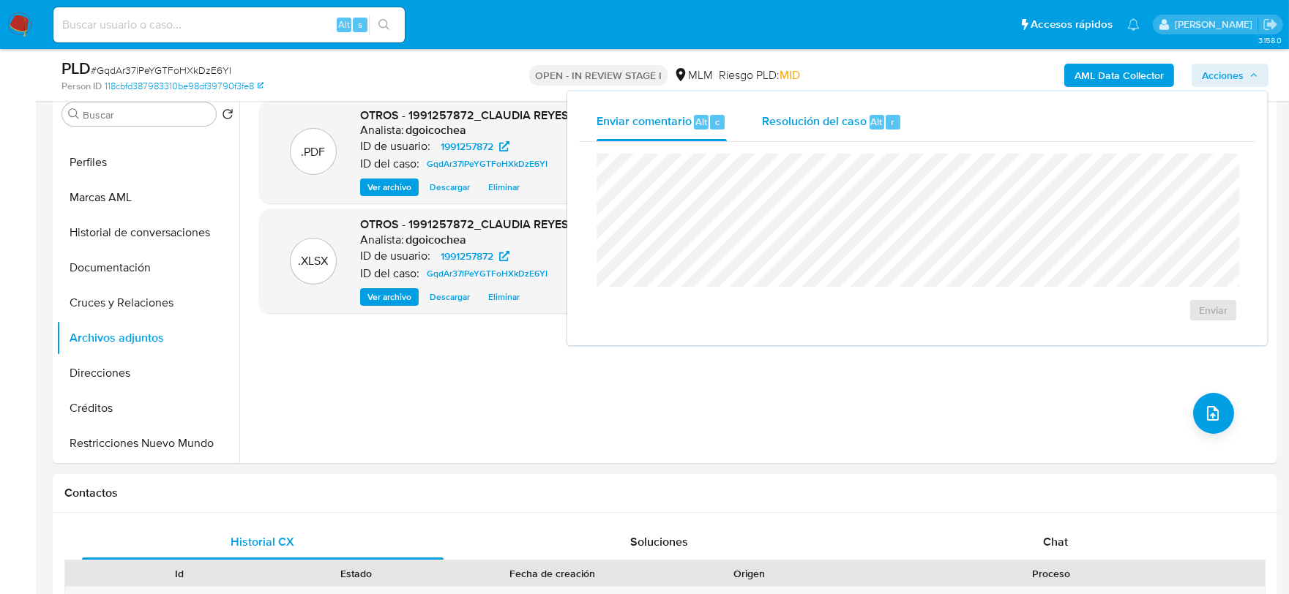
click at [837, 113] on span "Resolución del caso" at bounding box center [814, 121] width 105 height 17
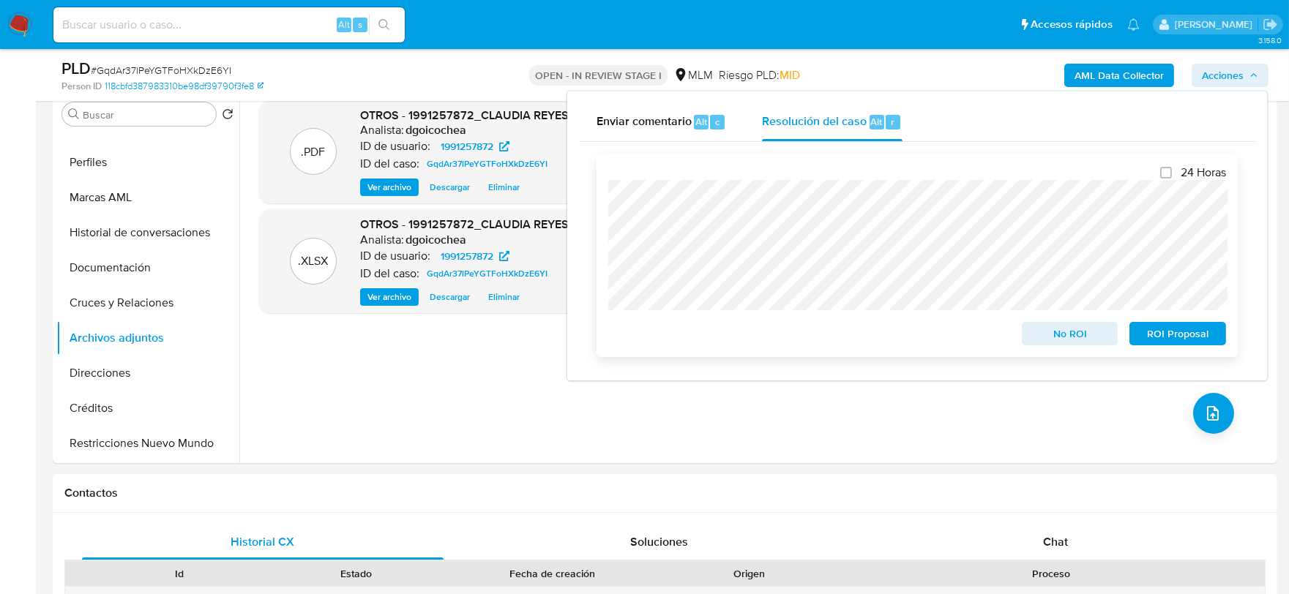
click at [1063, 323] on div "No ROI" at bounding box center [1070, 330] width 108 height 29
click at [1070, 330] on span "No ROI" at bounding box center [1070, 334] width 76 height 20
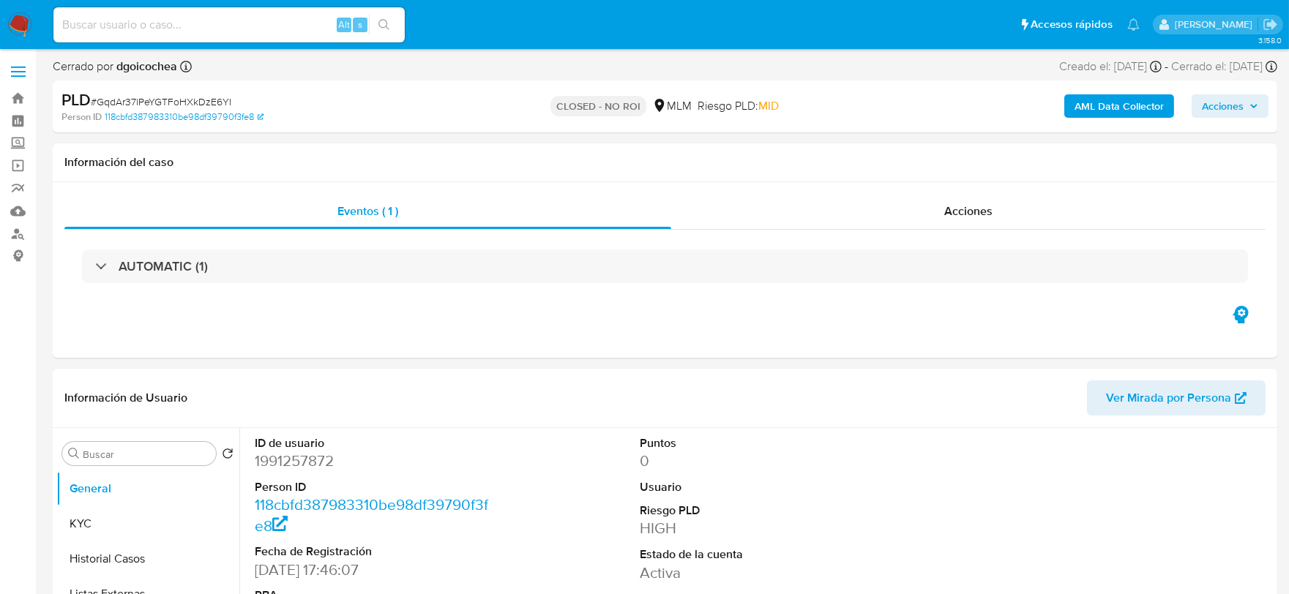
select select "10"
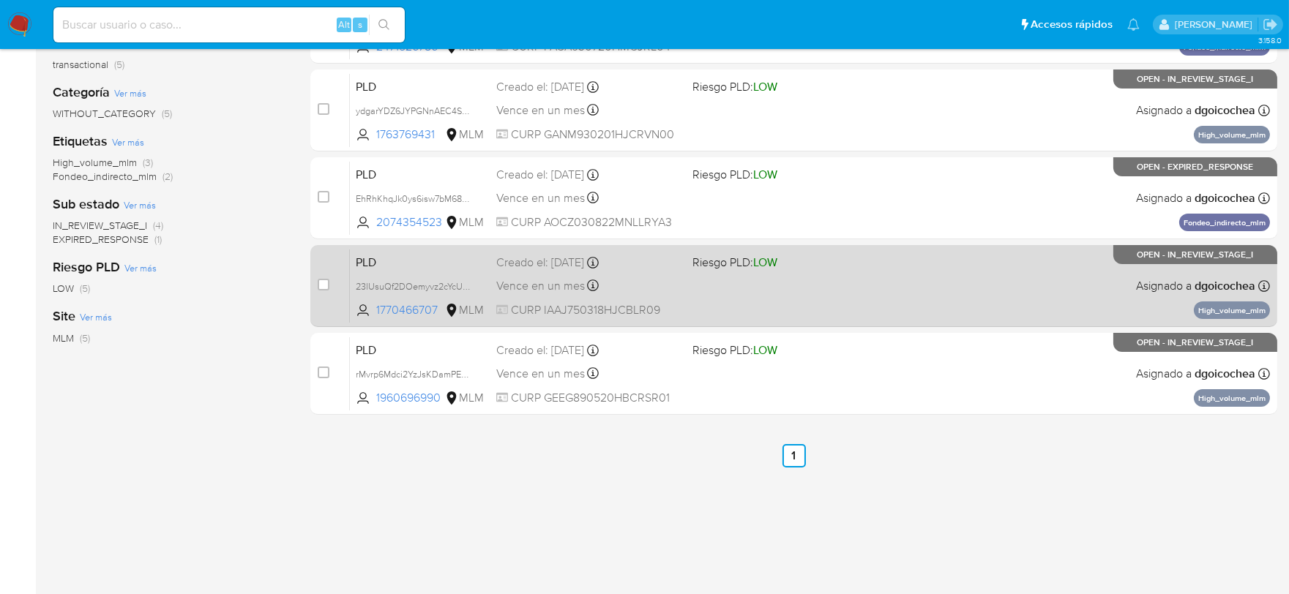
scroll to position [215, 0]
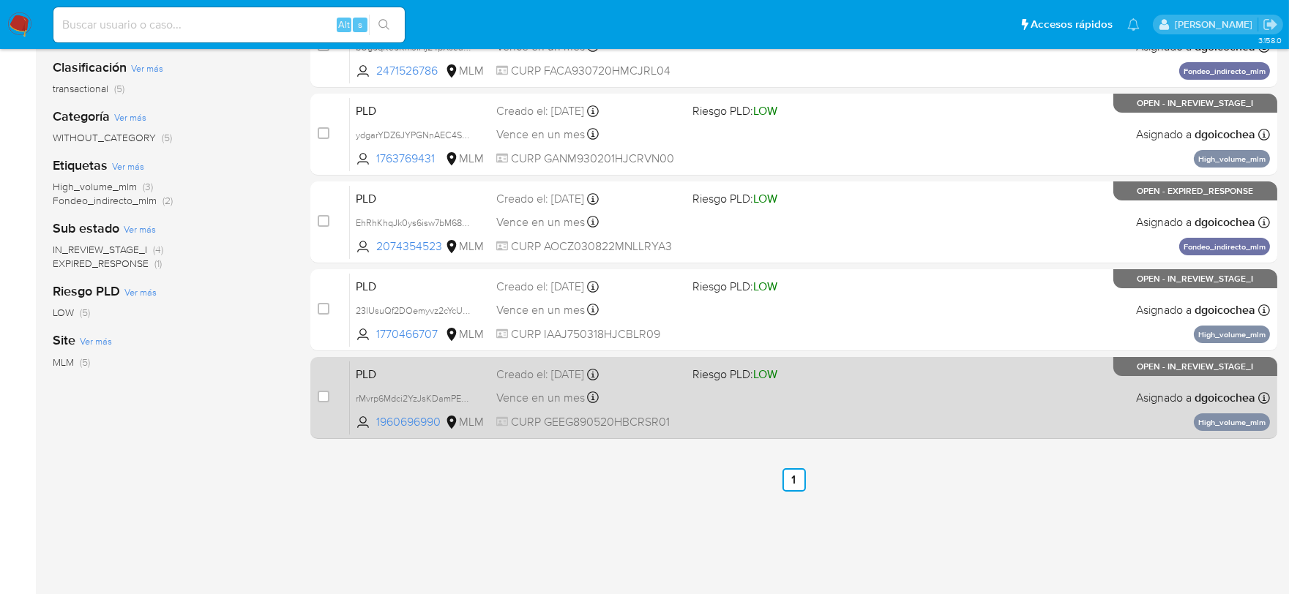
click at [368, 372] on span "PLD" at bounding box center [420, 373] width 129 height 19
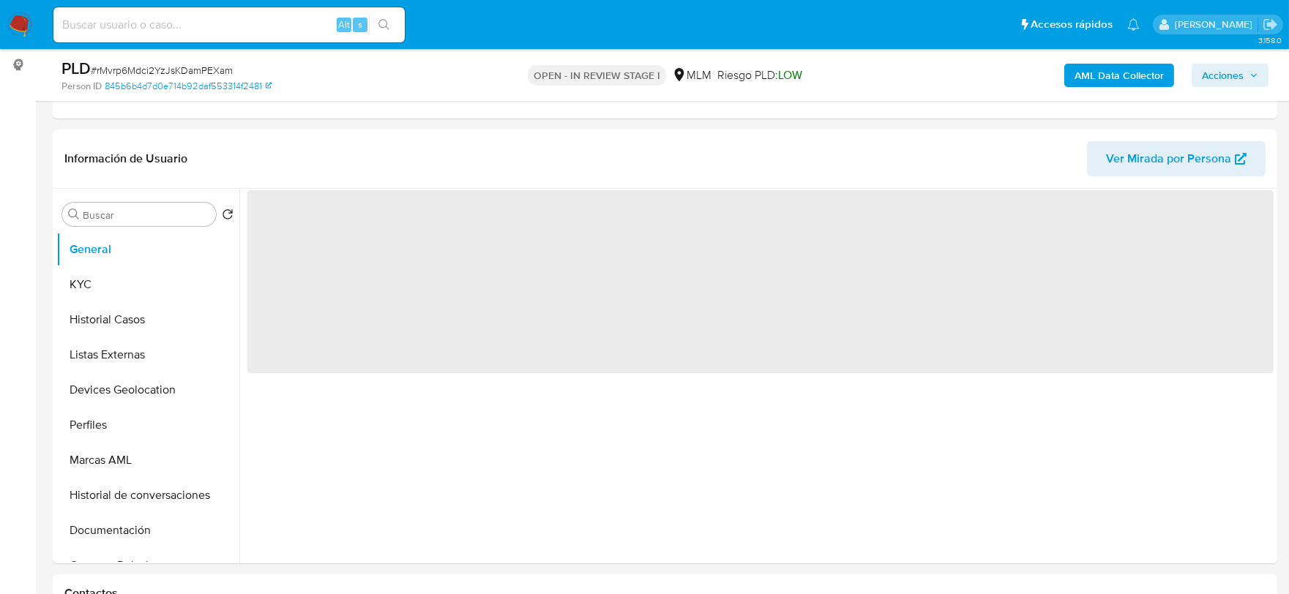
scroll to position [244, 0]
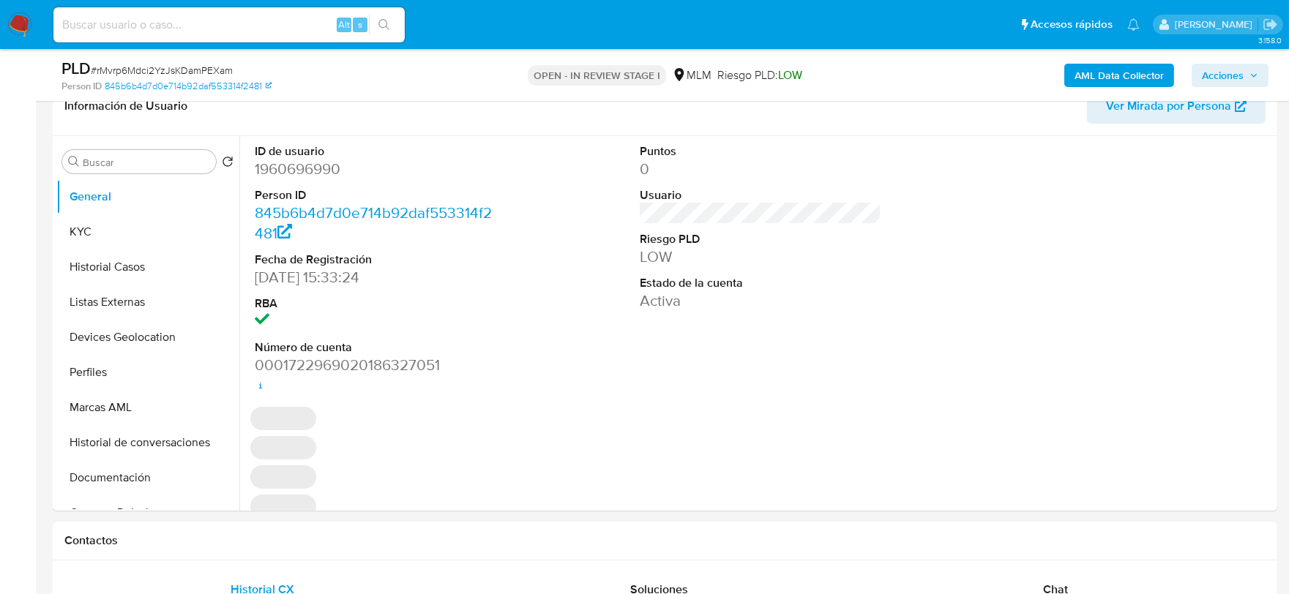
select select "10"
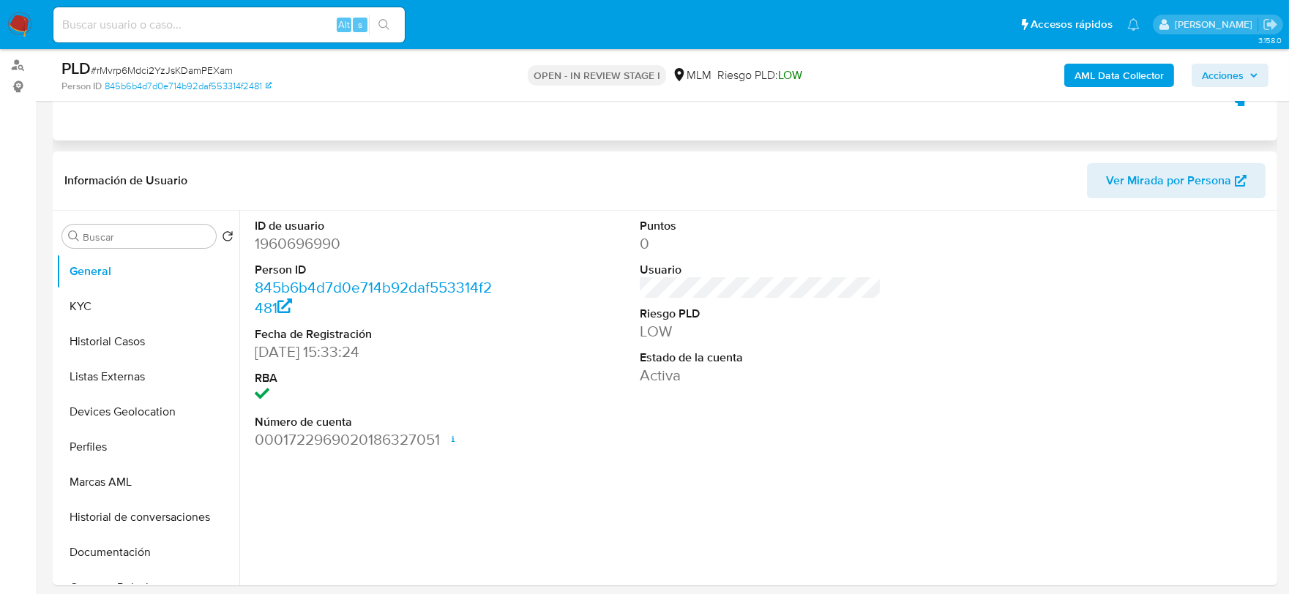
scroll to position [0, 0]
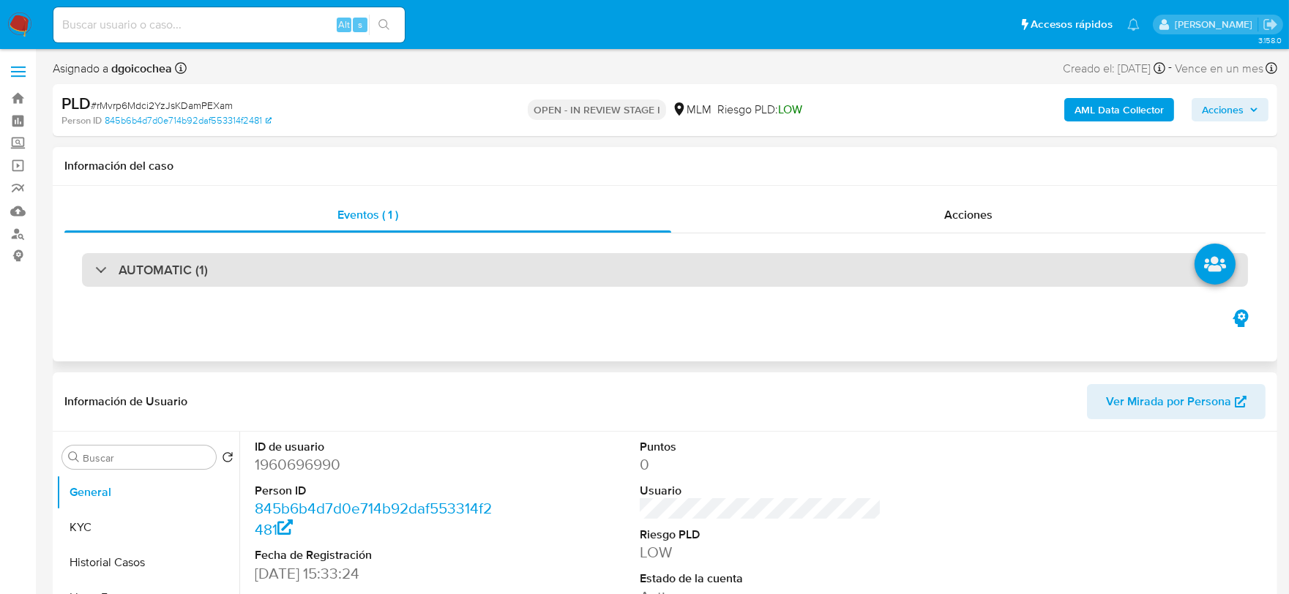
click at [220, 280] on div "AUTOMATIC (1)" at bounding box center [665, 270] width 1166 height 34
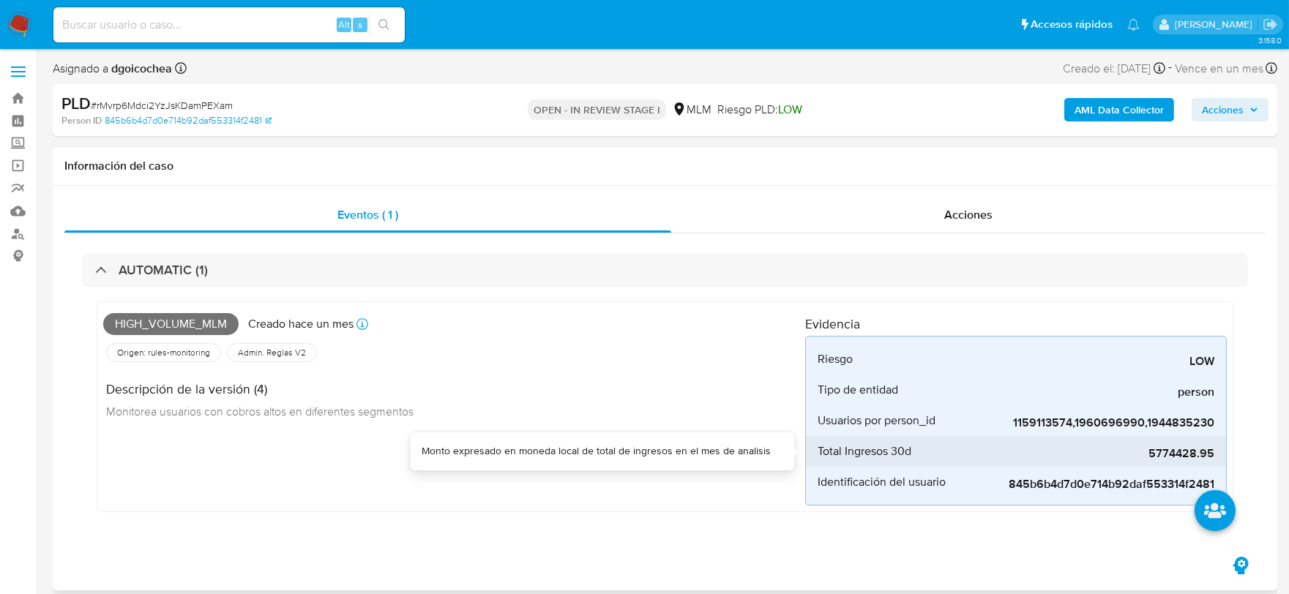
click at [1162, 447] on span "5774428.95" at bounding box center [1105, 454] width 220 height 15
click at [633, 479] on div "High_volume_mlm Creado hace un mes Creado: 12/08/2025 03:06:24 Origen: rules-mo…" at bounding box center [454, 407] width 702 height 198
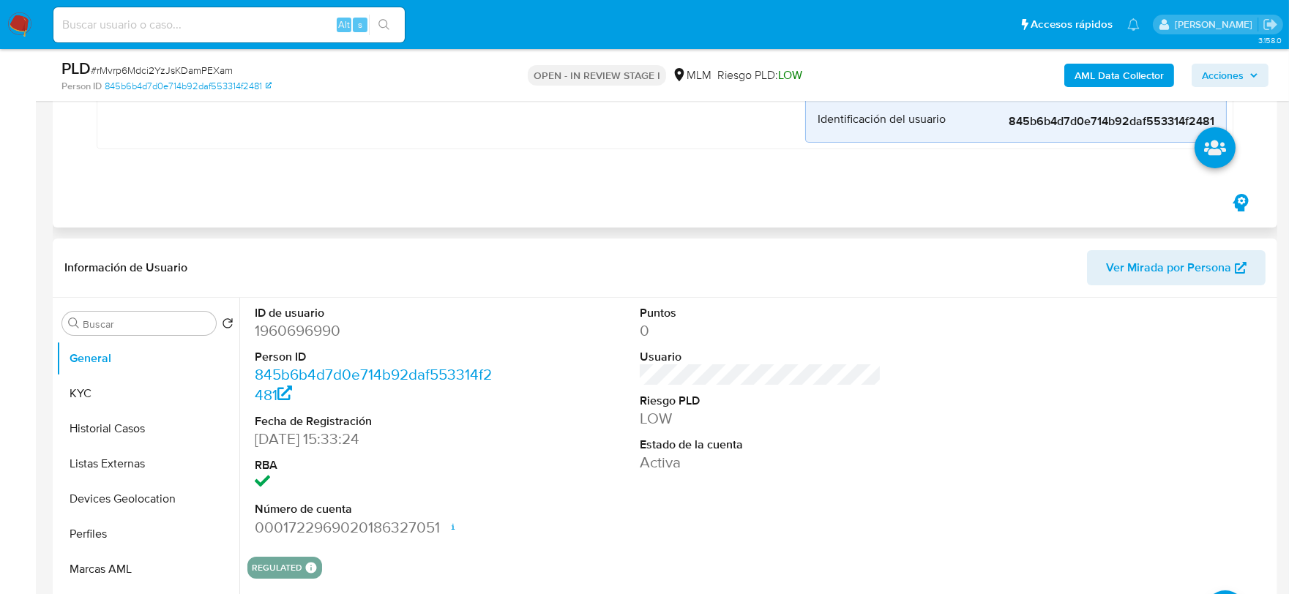
scroll to position [325, 0]
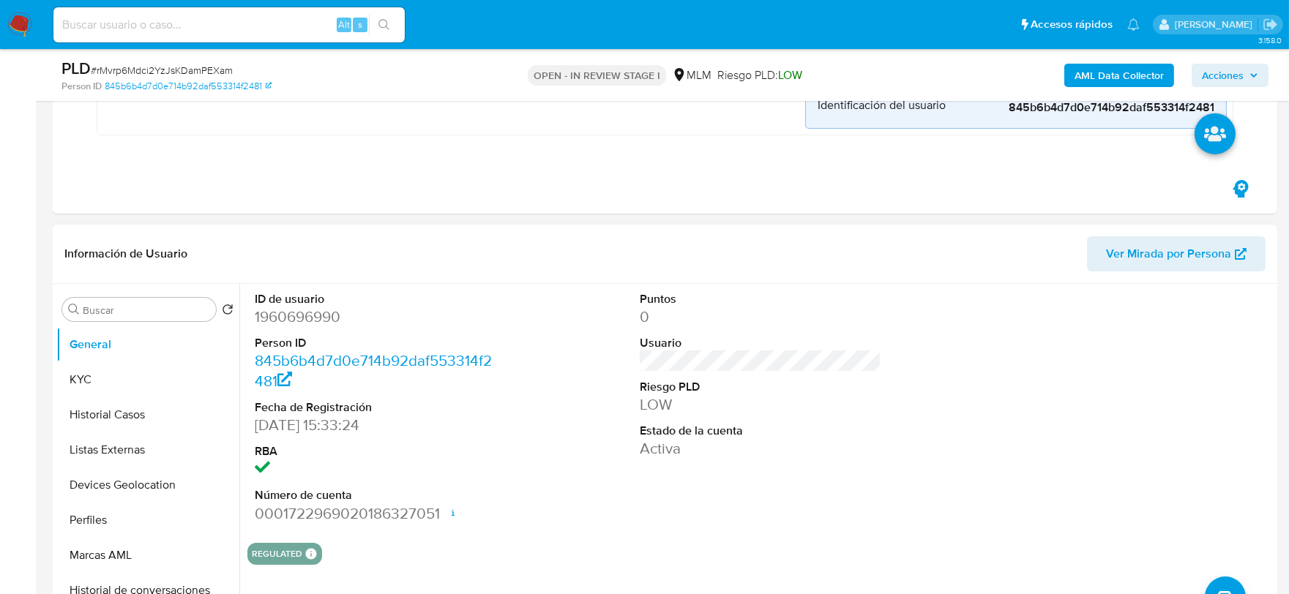
click at [535, 398] on div "ID de usuario 1960696990 Person ID 845b6b4d7d0e714b92daf553314f2481 Fecha de Re…" at bounding box center [760, 407] width 1026 height 247
click at [127, 381] on button "KYC" at bounding box center [141, 379] width 171 height 35
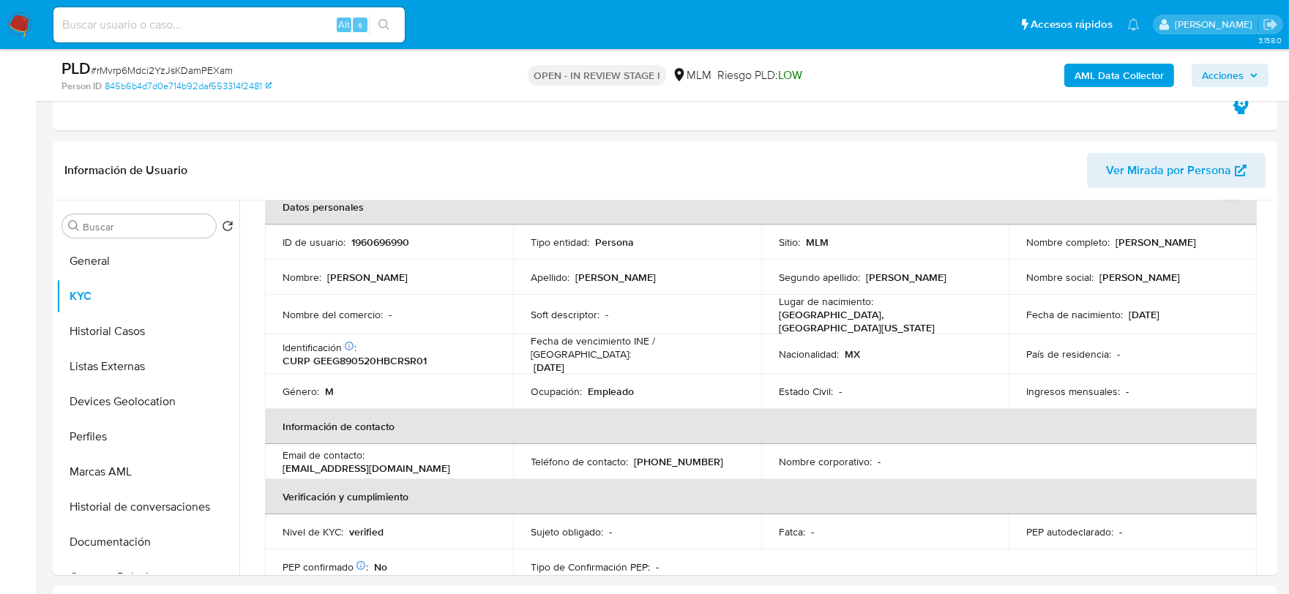
scroll to position [437, 0]
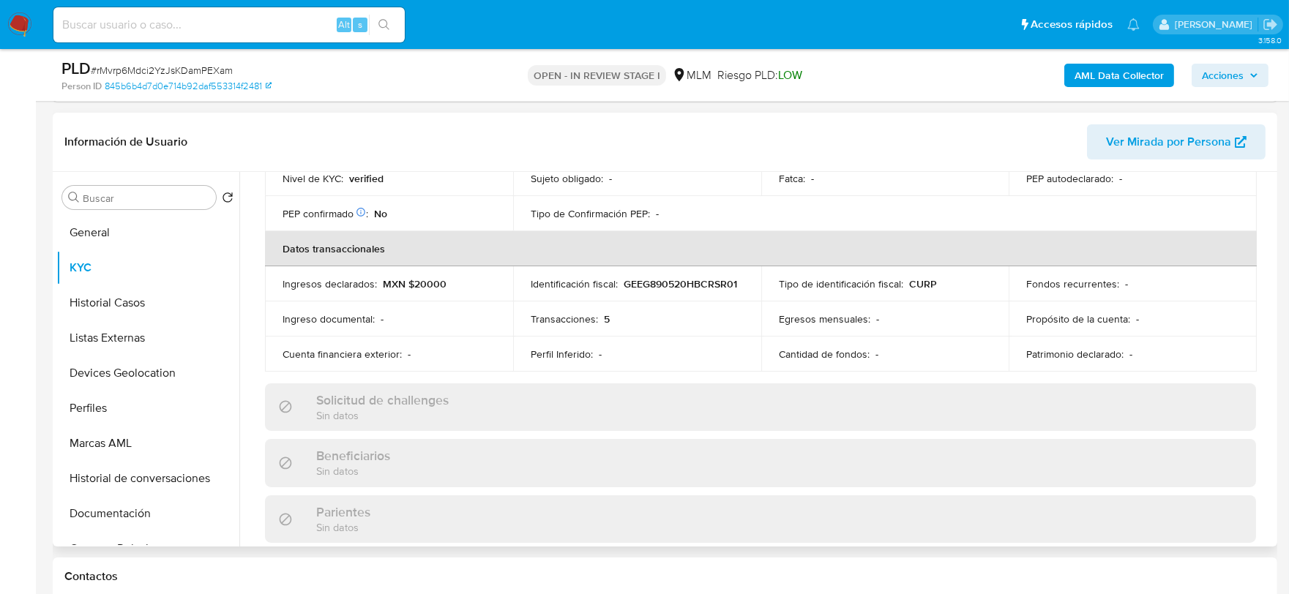
click at [272, 359] on td "Cuenta financiera exterior : -" at bounding box center [389, 354] width 248 height 35
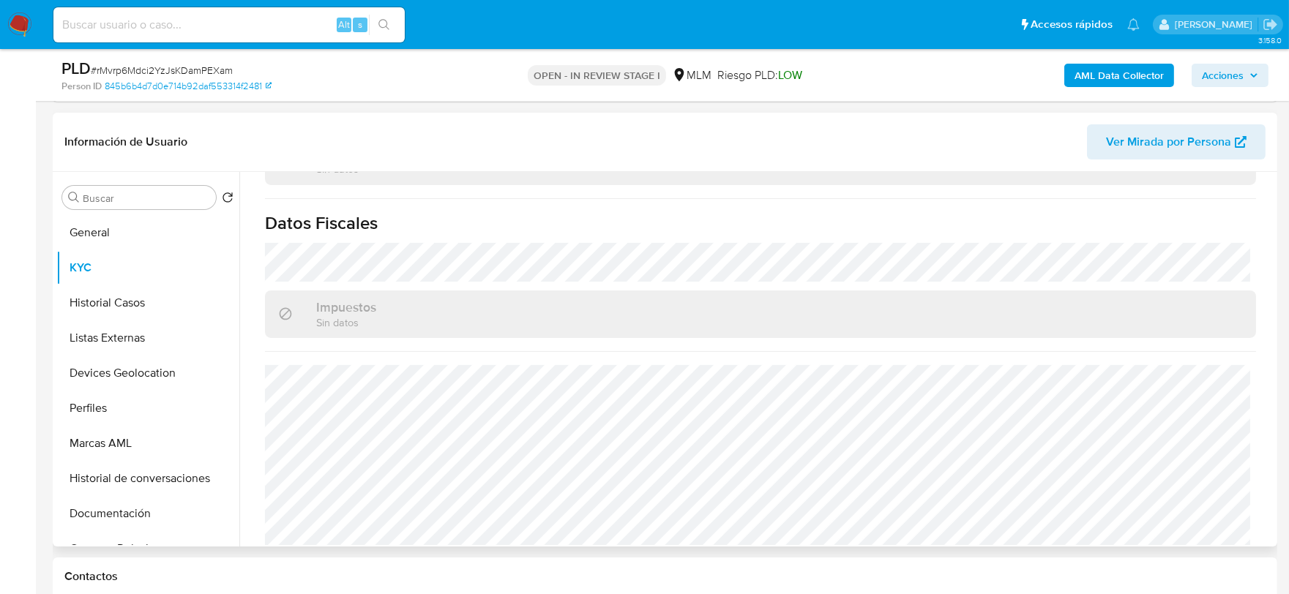
scroll to position [919, 0]
click at [137, 305] on button "Historial Casos" at bounding box center [141, 303] width 171 height 35
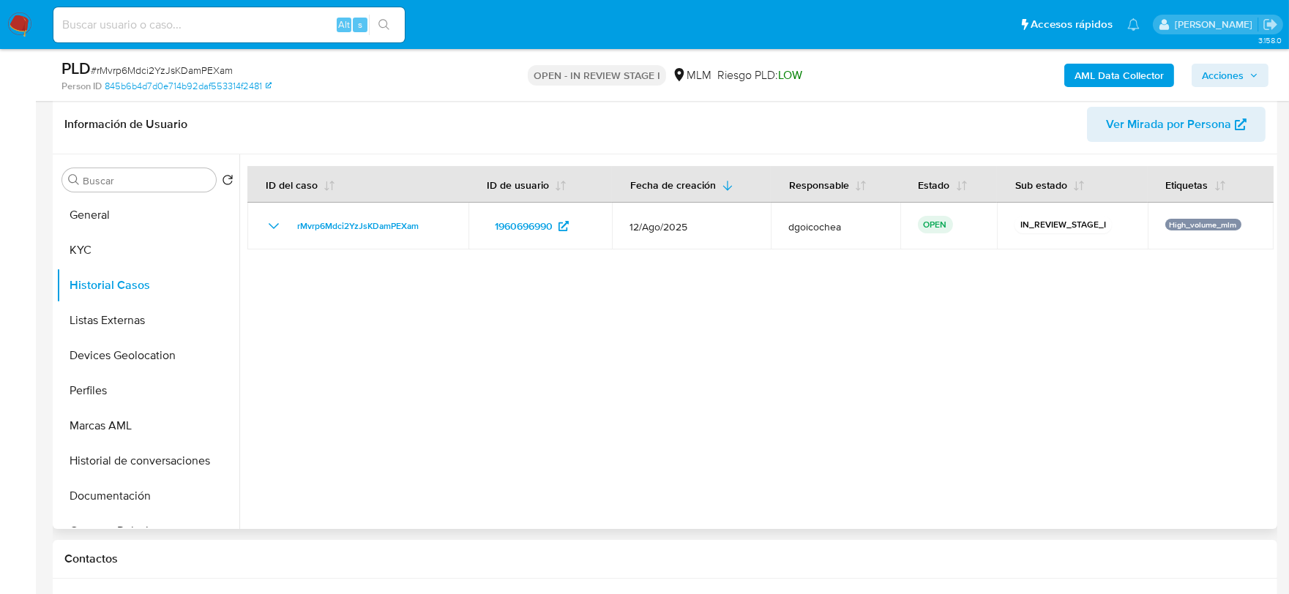
click at [398, 370] on div at bounding box center [756, 341] width 1034 height 375
click at [111, 329] on button "Listas Externas" at bounding box center [141, 320] width 171 height 35
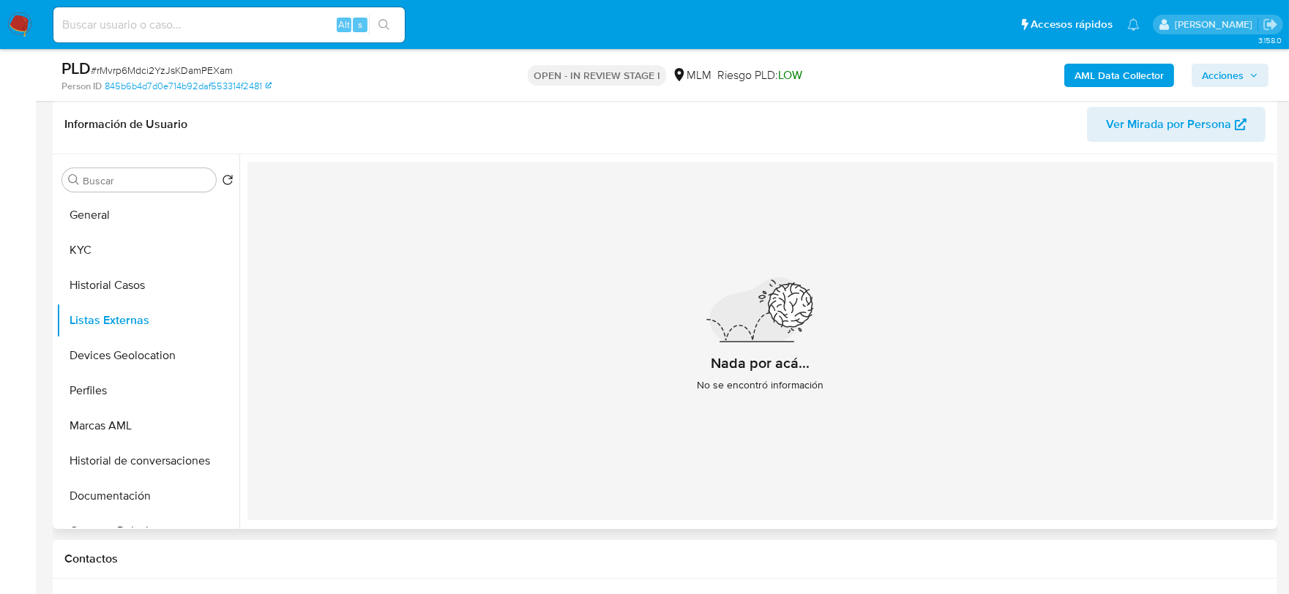
click at [485, 410] on div "Nada por acá... No se encontró información" at bounding box center [760, 341] width 1026 height 359
click at [99, 370] on button "Devices Geolocation" at bounding box center [141, 355] width 171 height 35
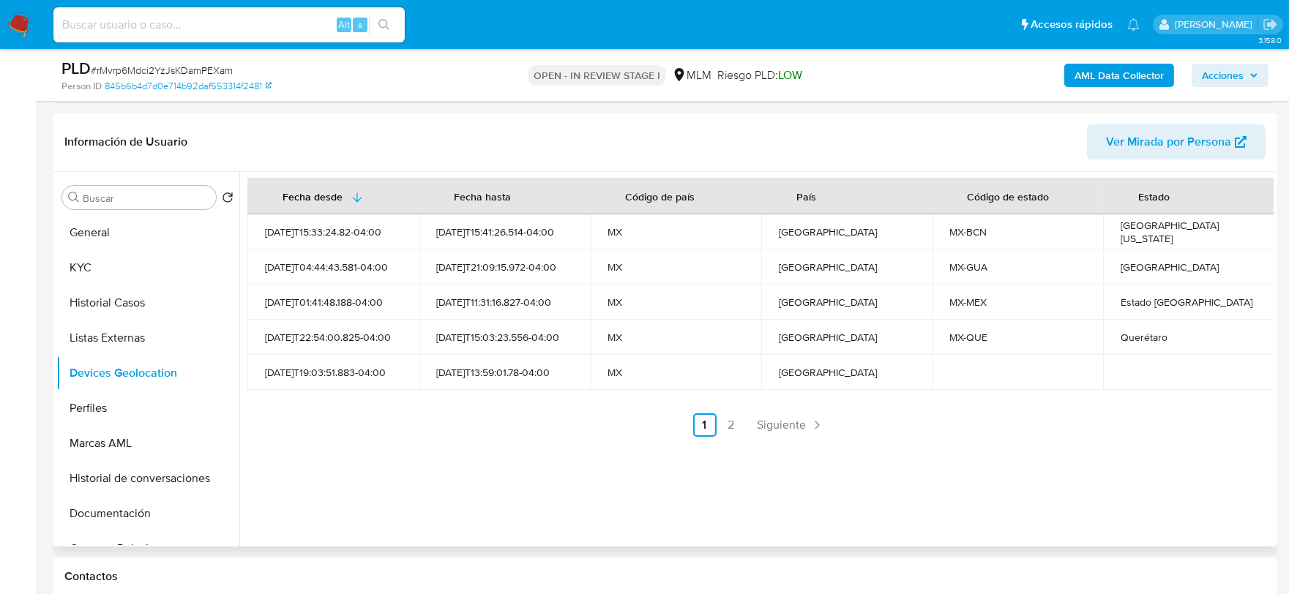
click at [500, 426] on ul "Anterior 1 2 Siguiente" at bounding box center [760, 425] width 1026 height 23
click at [804, 426] on link "Siguiente" at bounding box center [791, 425] width 78 height 23
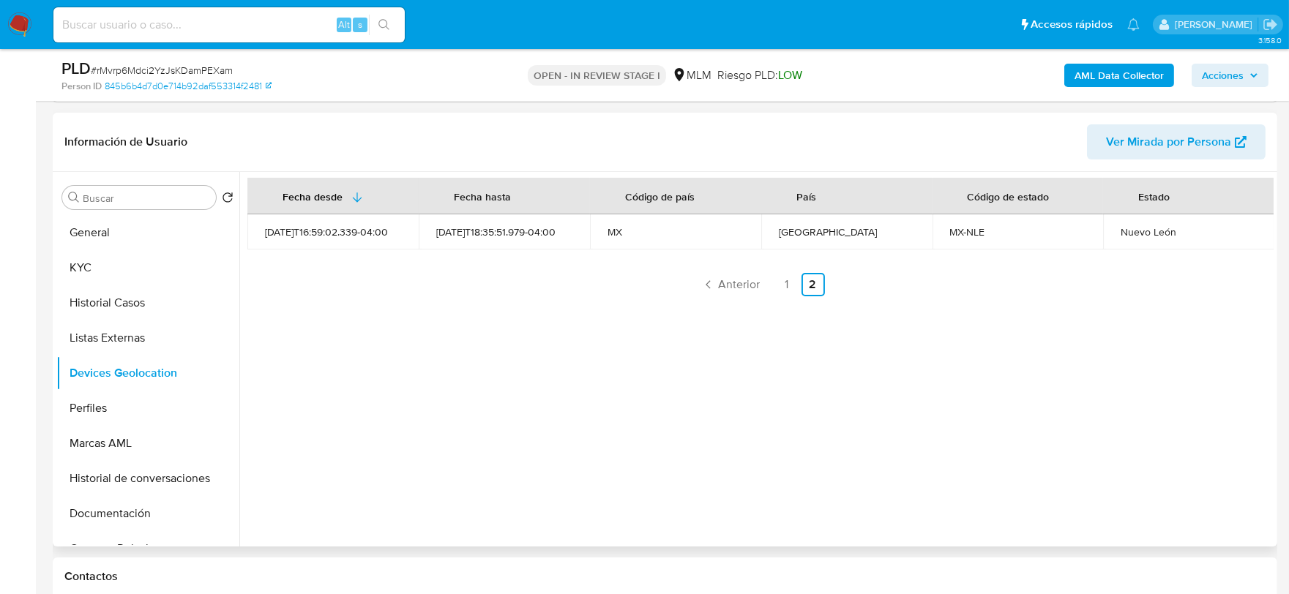
click at [456, 440] on div "Fecha desde Fecha hasta Código de país País Código de estado Estado 2024-11-25T…" at bounding box center [756, 359] width 1034 height 375
click at [775, 279] on link "1" at bounding box center [786, 284] width 23 height 23
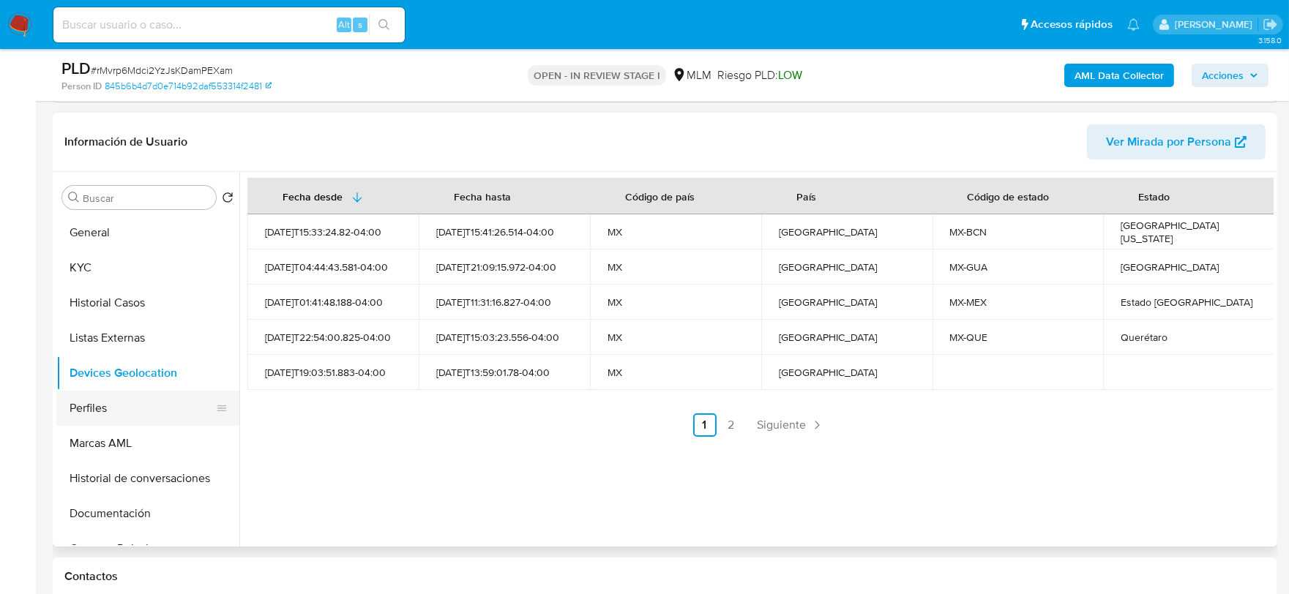
click at [84, 403] on button "Perfiles" at bounding box center [141, 408] width 171 height 35
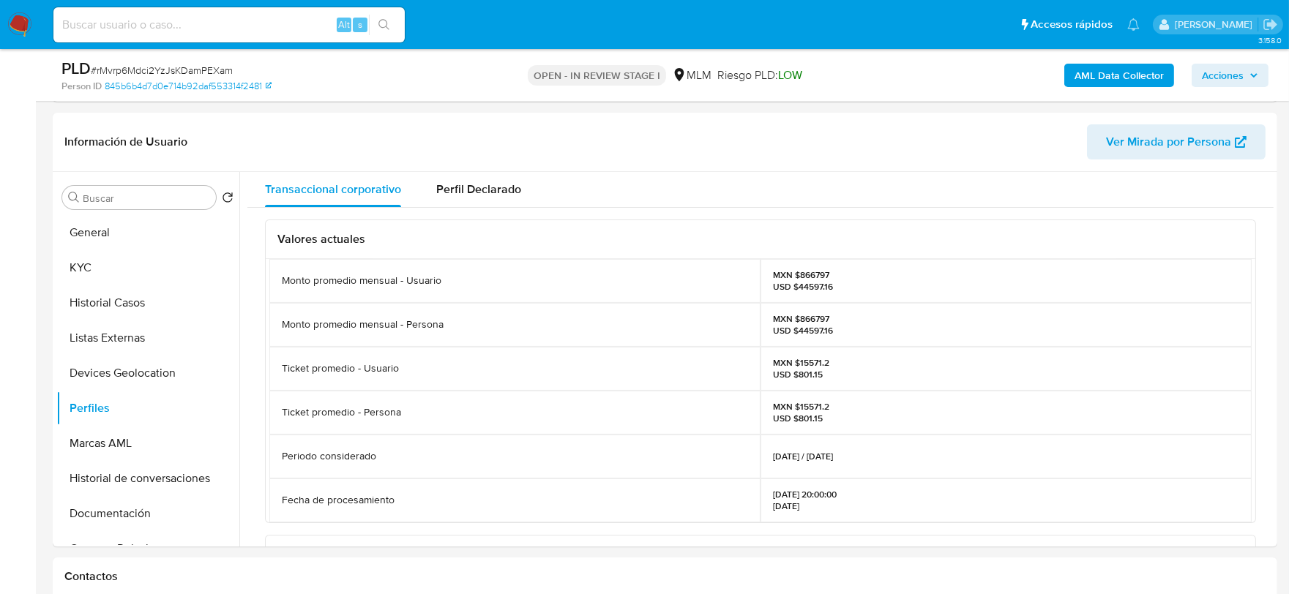
click at [564, 381] on div "Ticket promedio - Usuario" at bounding box center [514, 369] width 491 height 44
click at [122, 434] on button "Marcas AML" at bounding box center [141, 443] width 171 height 35
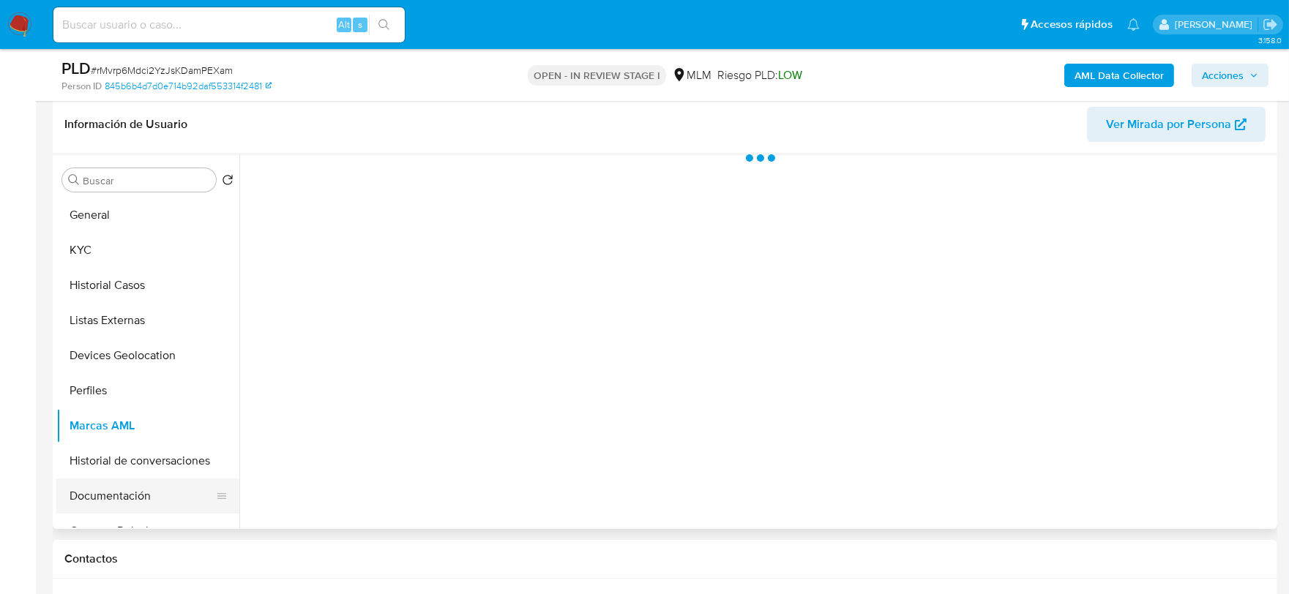
click at [132, 495] on button "Documentación" at bounding box center [141, 496] width 171 height 35
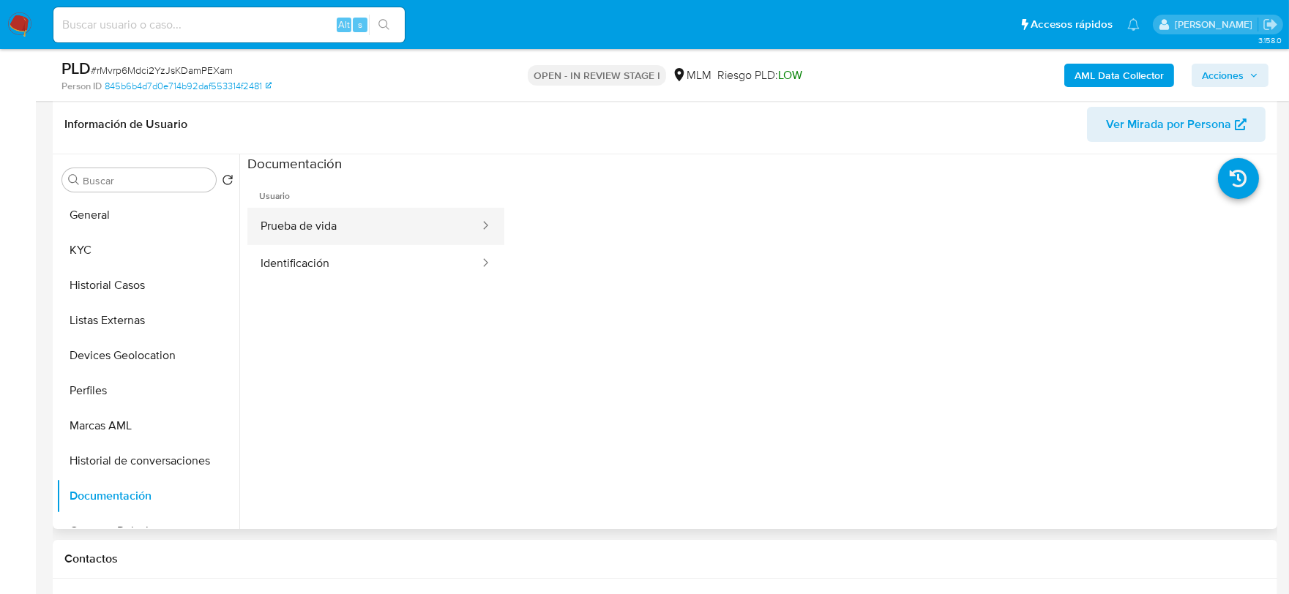
click at [383, 233] on button "Prueba de vida" at bounding box center [364, 226] width 234 height 37
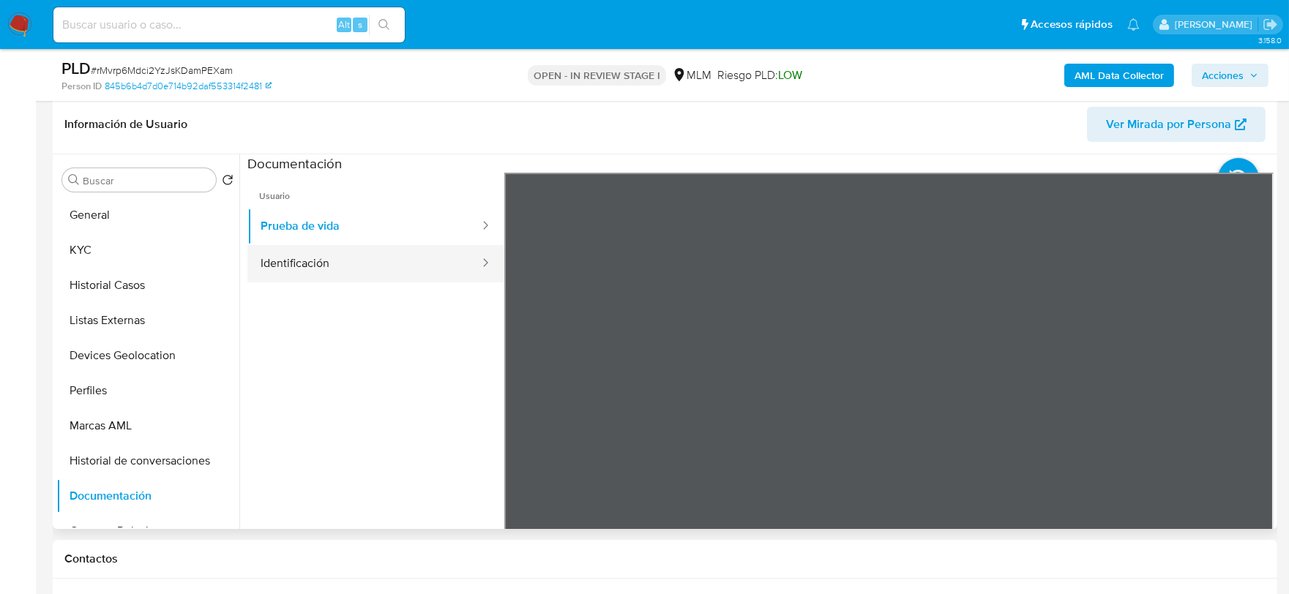
click at [445, 261] on button "Identificación" at bounding box center [364, 263] width 234 height 37
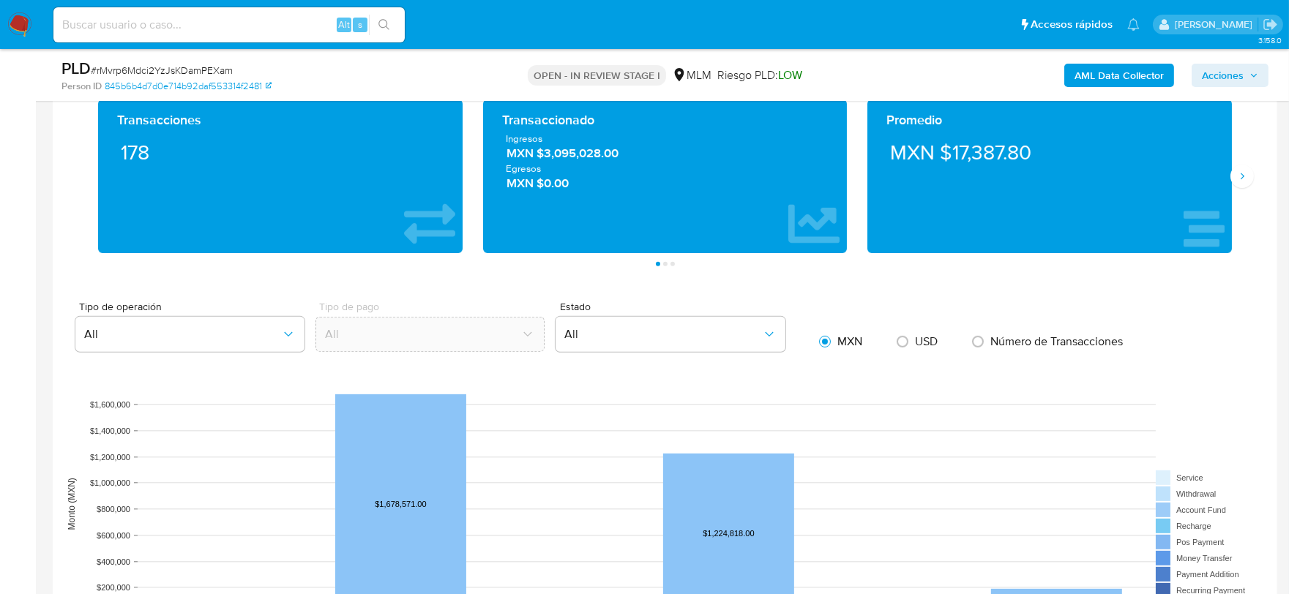
scroll to position [1088, 0]
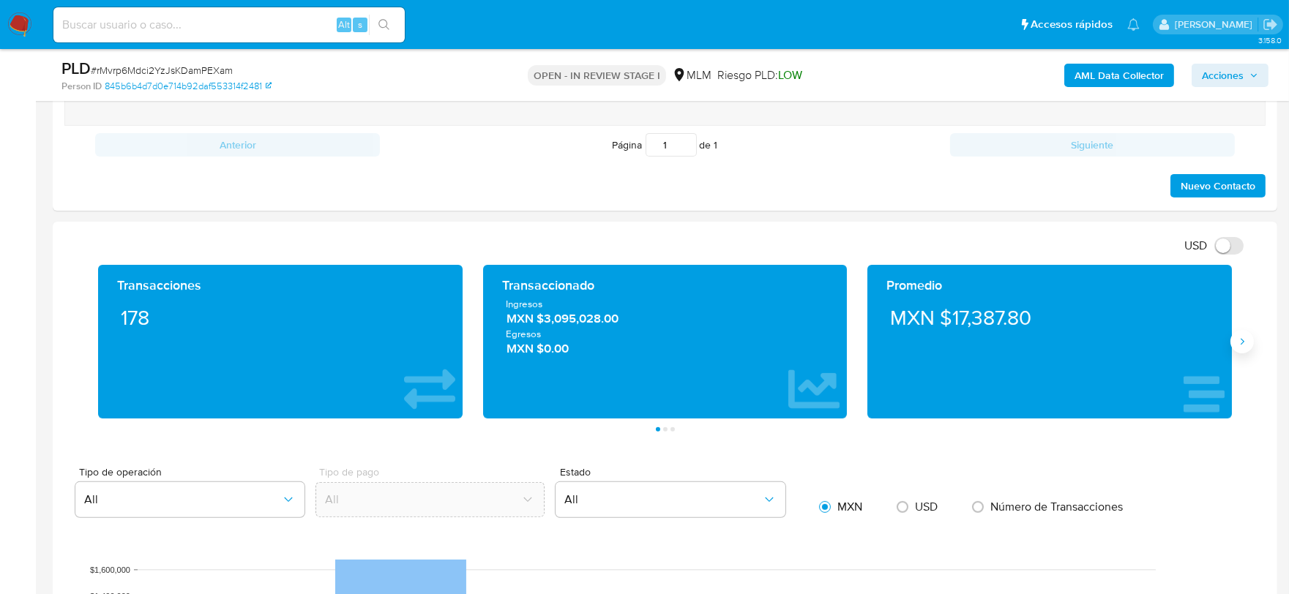
click at [1246, 343] on icon "Siguiente" at bounding box center [1242, 342] width 12 height 12
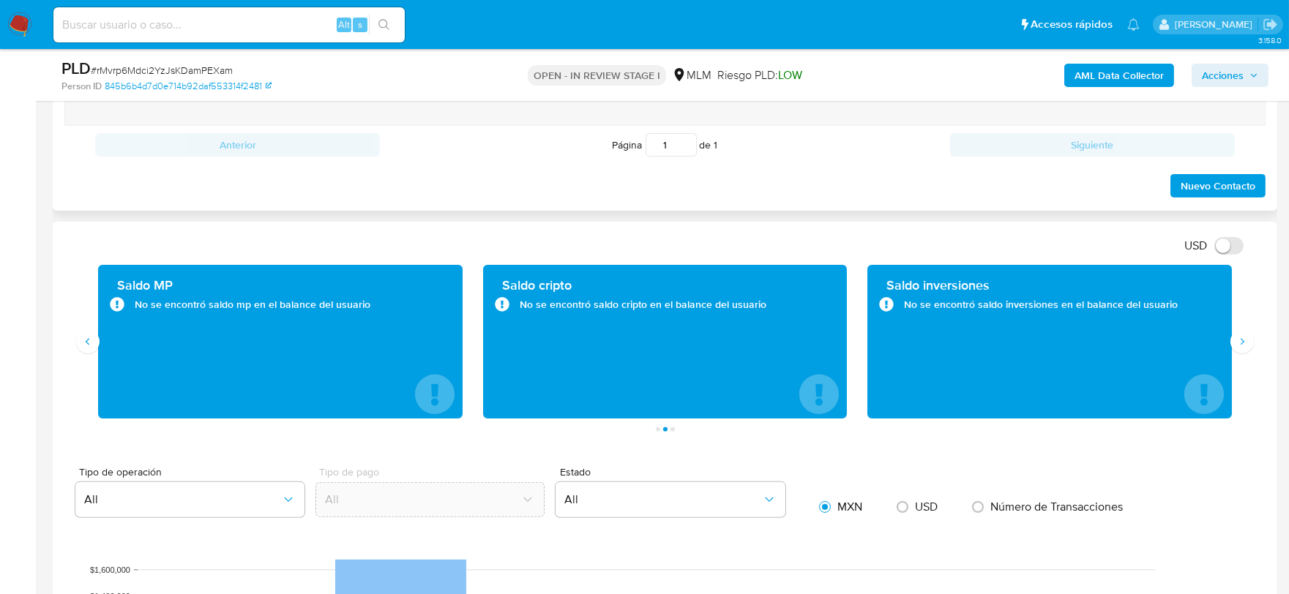
click at [749, 204] on div "Historial CX Soluciones Chat Id Estado Fecha de creación Origen Proceso Anterio…" at bounding box center [665, 69] width 1225 height 283
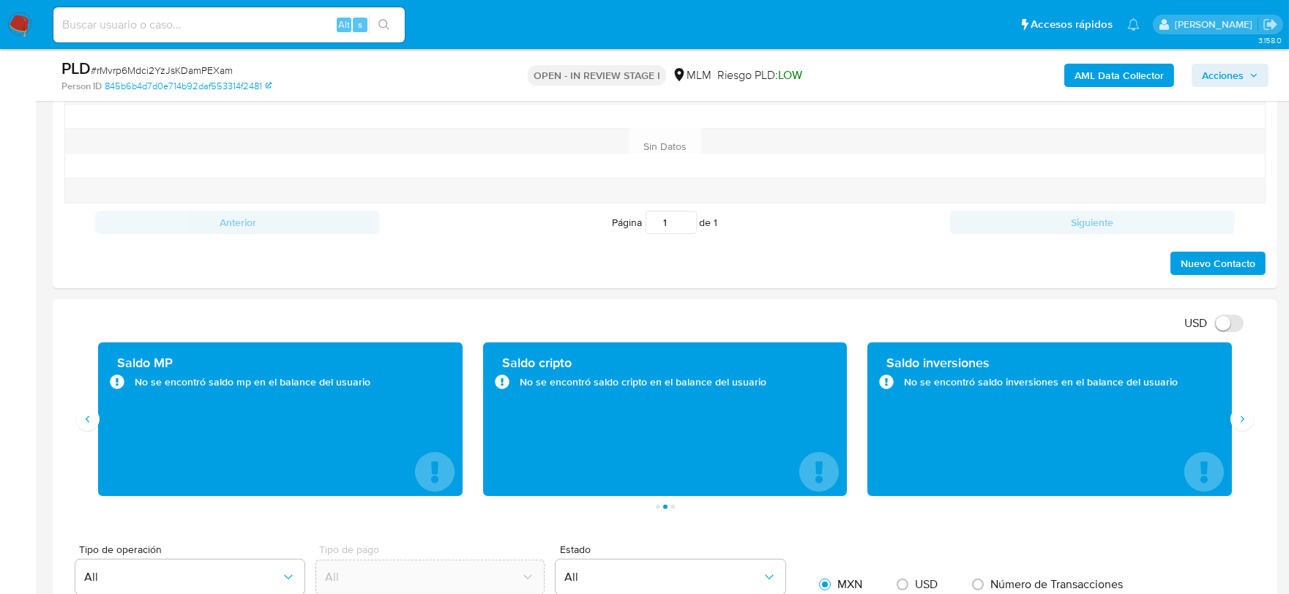
scroll to position [684, 0]
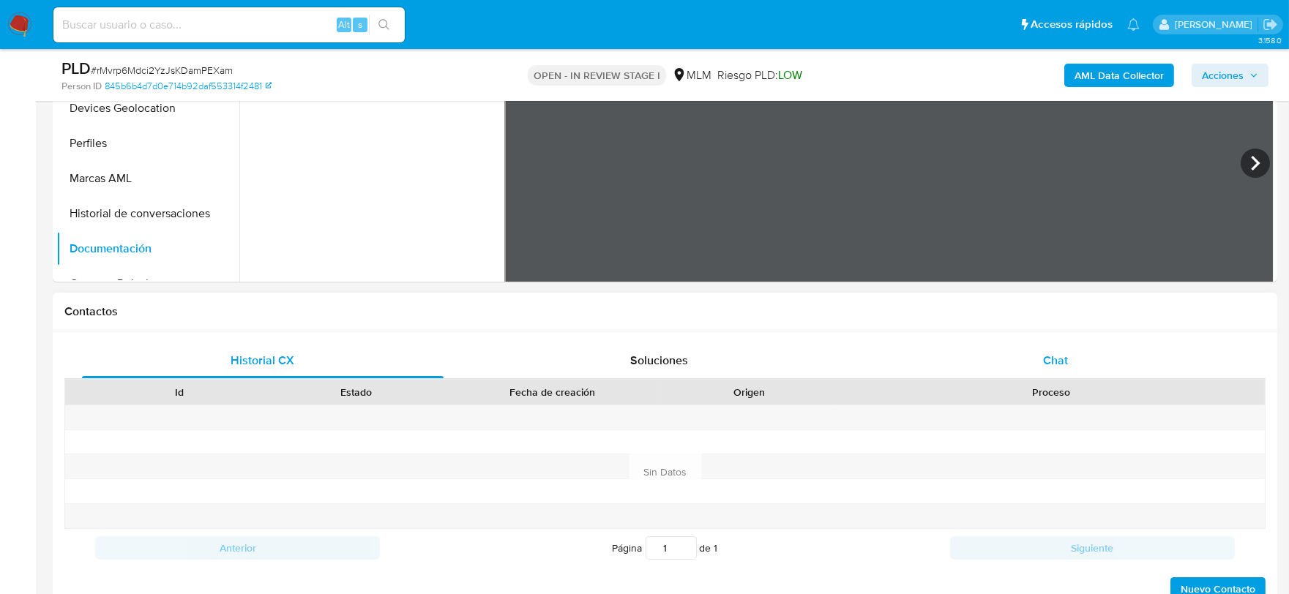
click at [1070, 354] on div "Chat" at bounding box center [1056, 360] width 362 height 35
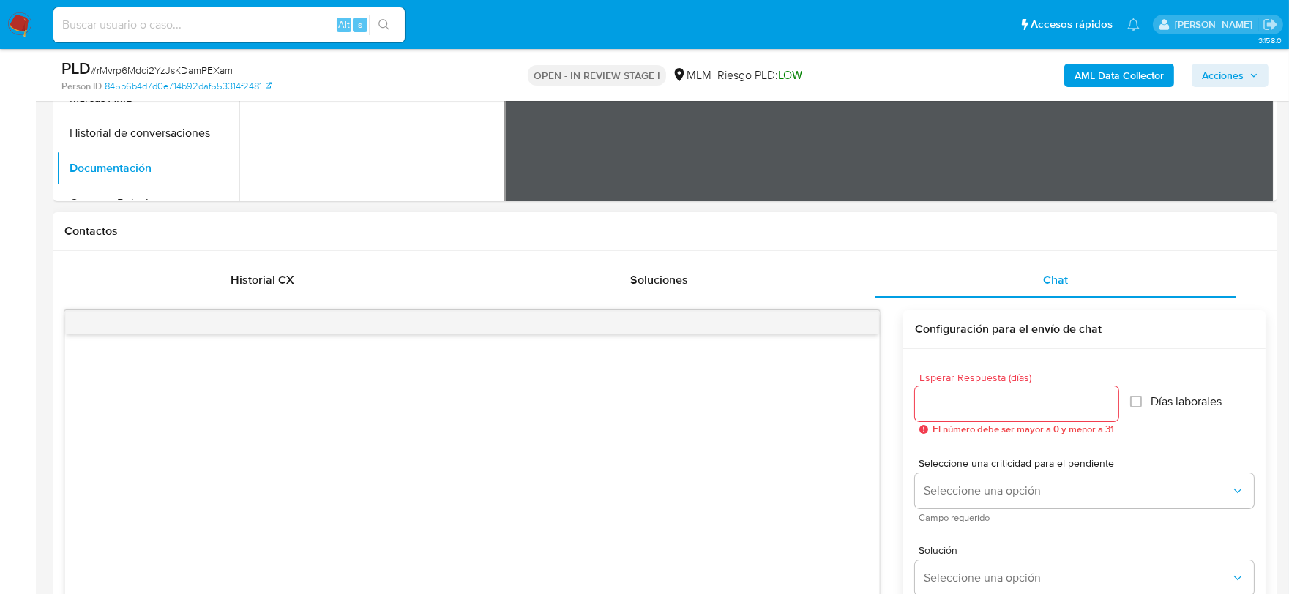
scroll to position [766, 0]
click at [1020, 394] on input "Esperar Respuesta (días)" at bounding box center [1017, 403] width 204 height 19
type input "5"
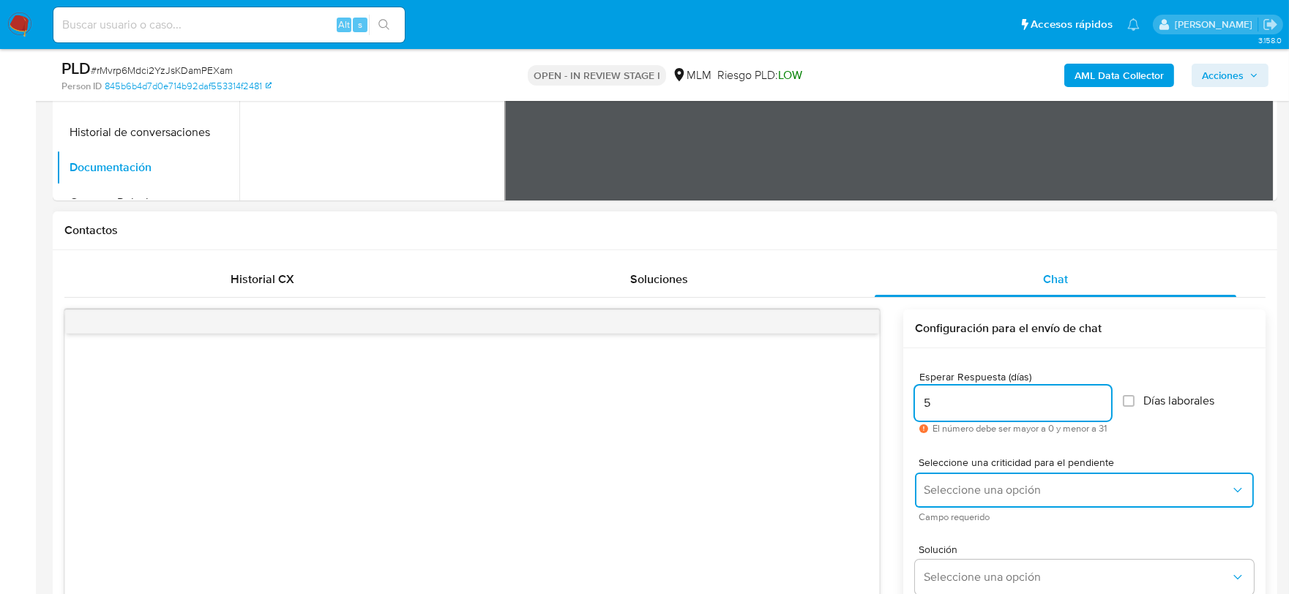
click at [999, 490] on span "Seleccione una opción" at bounding box center [1077, 490] width 307 height 15
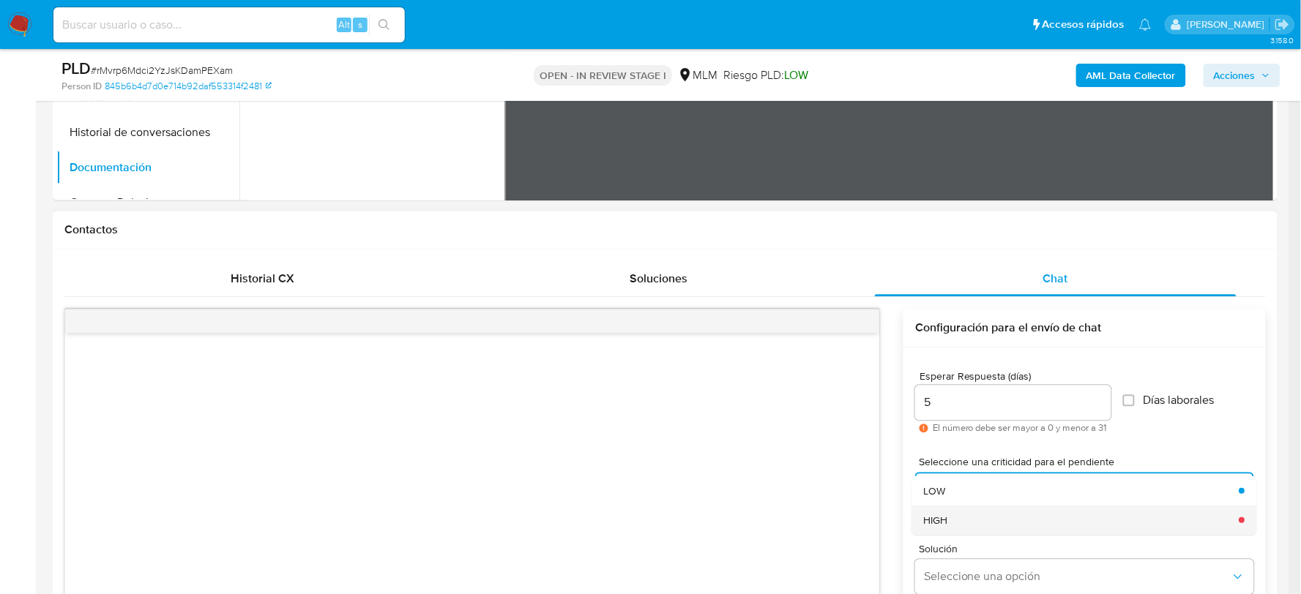
click at [958, 525] on div "HIGH" at bounding box center [1077, 520] width 307 height 29
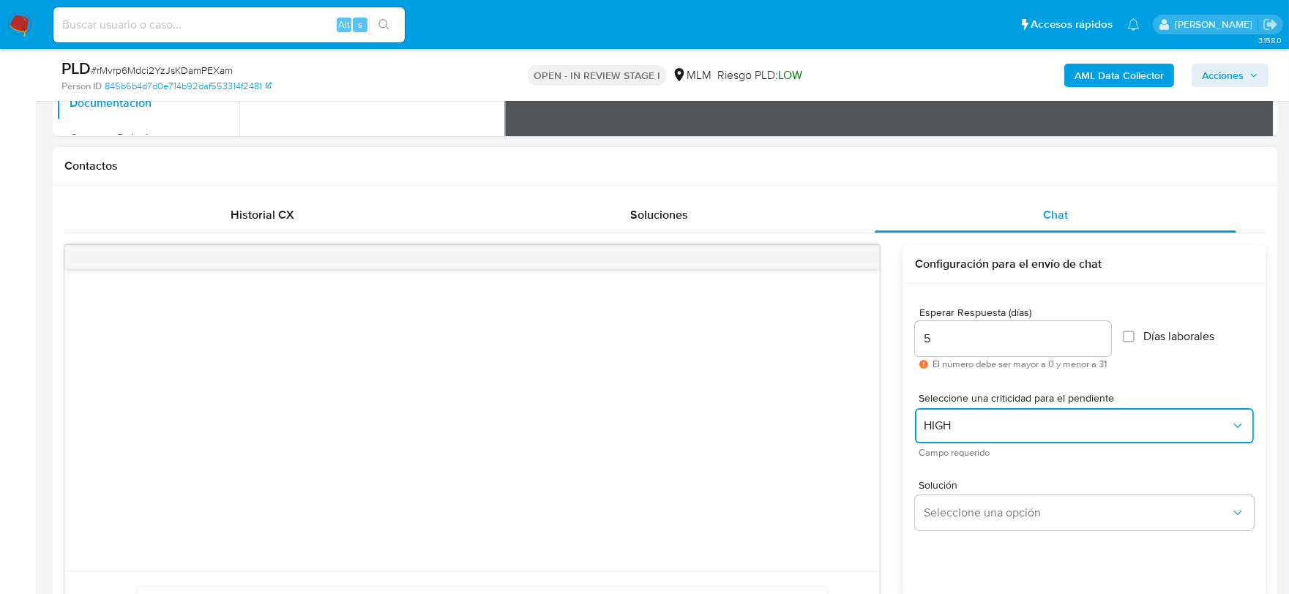
scroll to position [928, 0]
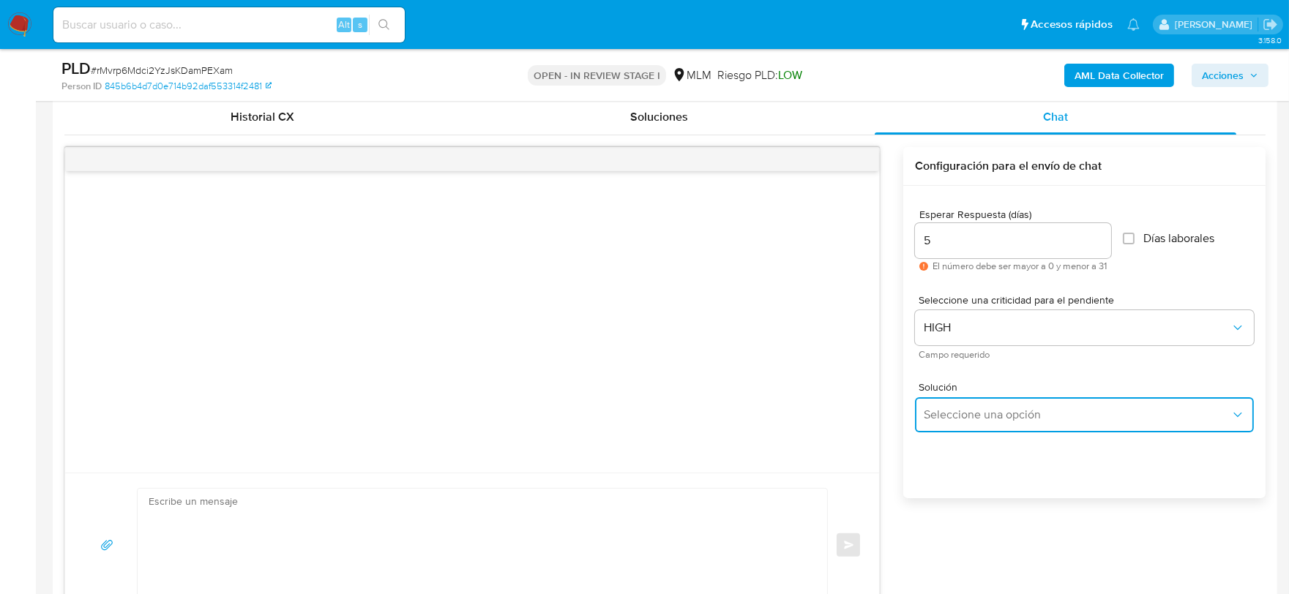
click at [967, 415] on span "Seleccione una opción" at bounding box center [1077, 415] width 307 height 15
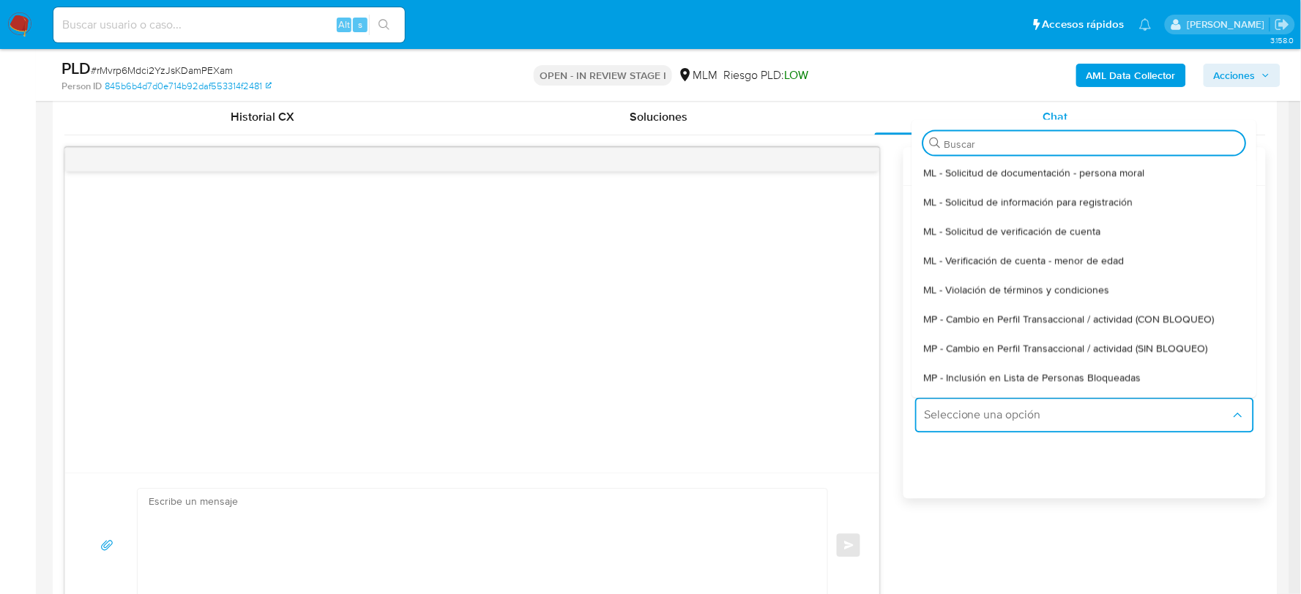
click at [1001, 354] on div "MP - Cambio en Perfil Transaccional / actividad (SIN BLOQUEO)" at bounding box center [1080, 347] width 313 height 29
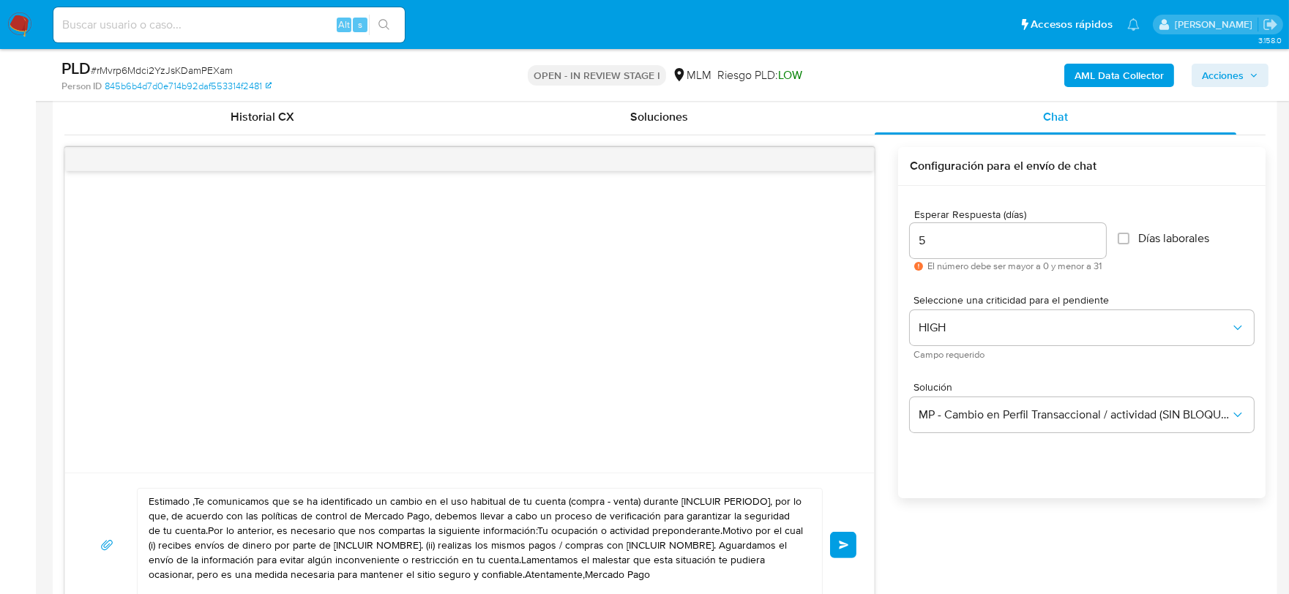
click at [613, 536] on textarea "Estimado ,Te comunicamos que se ha identificado un cambio en el uso habitual de…" at bounding box center [476, 545] width 655 height 113
paste textarea "Gerardo De acuerdo con las políticas de control de Mercado Pago, debemos llevar…"
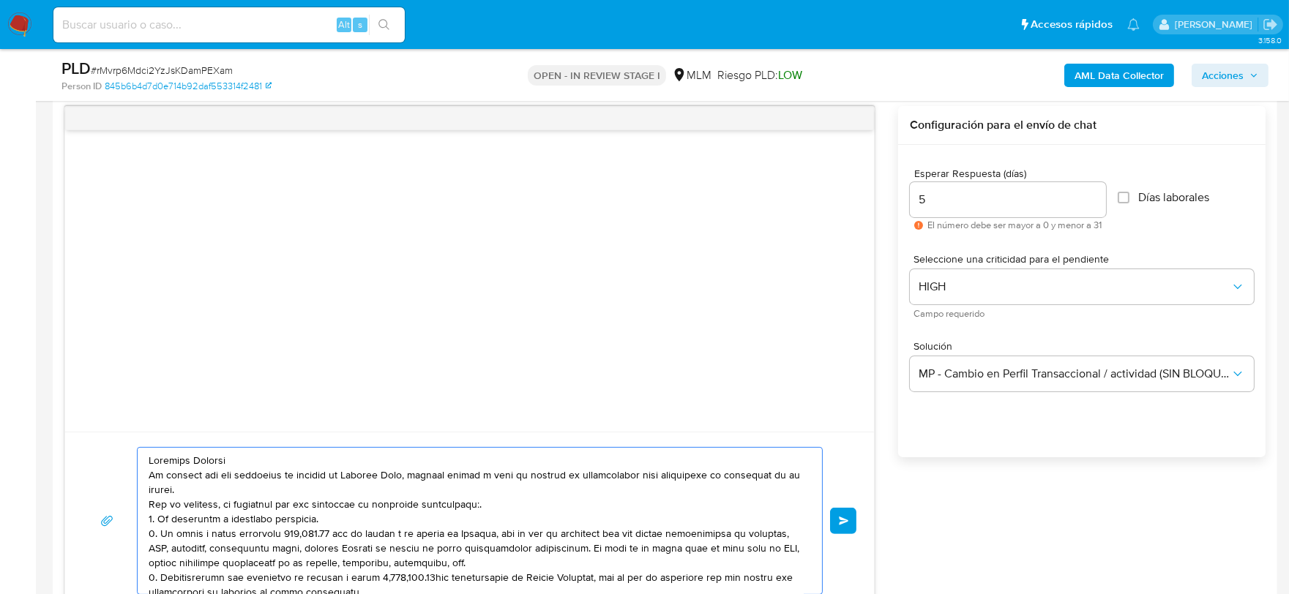
scroll to position [108, 0]
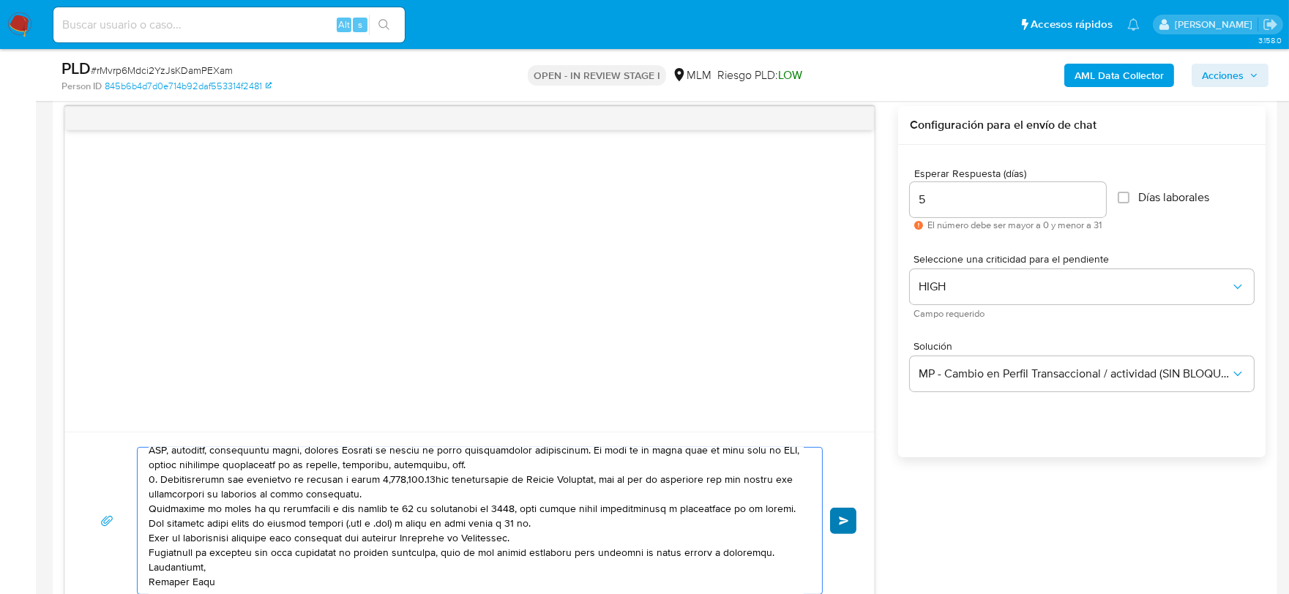
type textarea "Estimado Gerardo De acuerdo con las políticas de control de Mercado Pago, debem…"
click at [840, 525] on span "Enviar" at bounding box center [844, 521] width 10 height 9
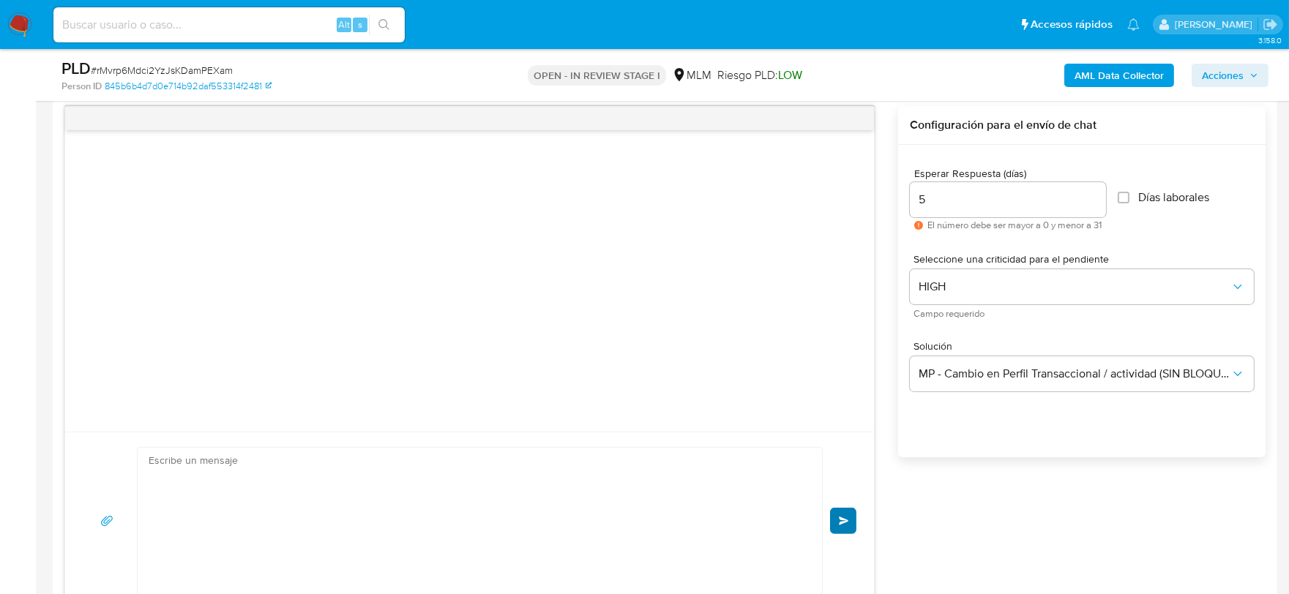
scroll to position [141, 0]
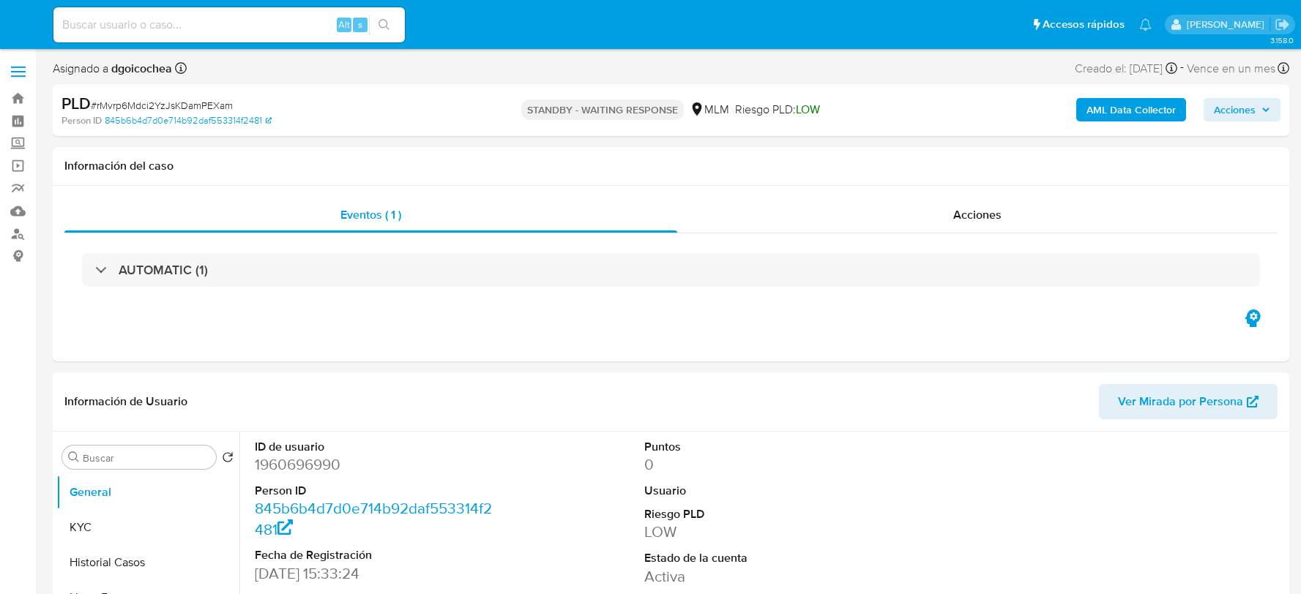
select select "10"
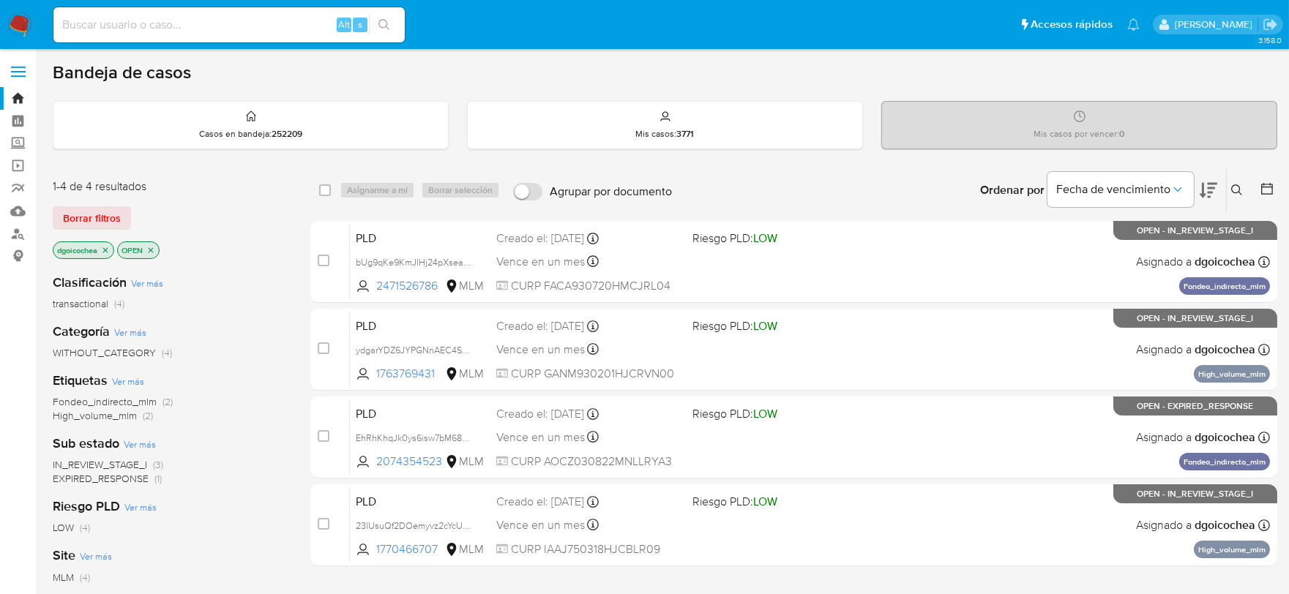
scroll to position [81, 0]
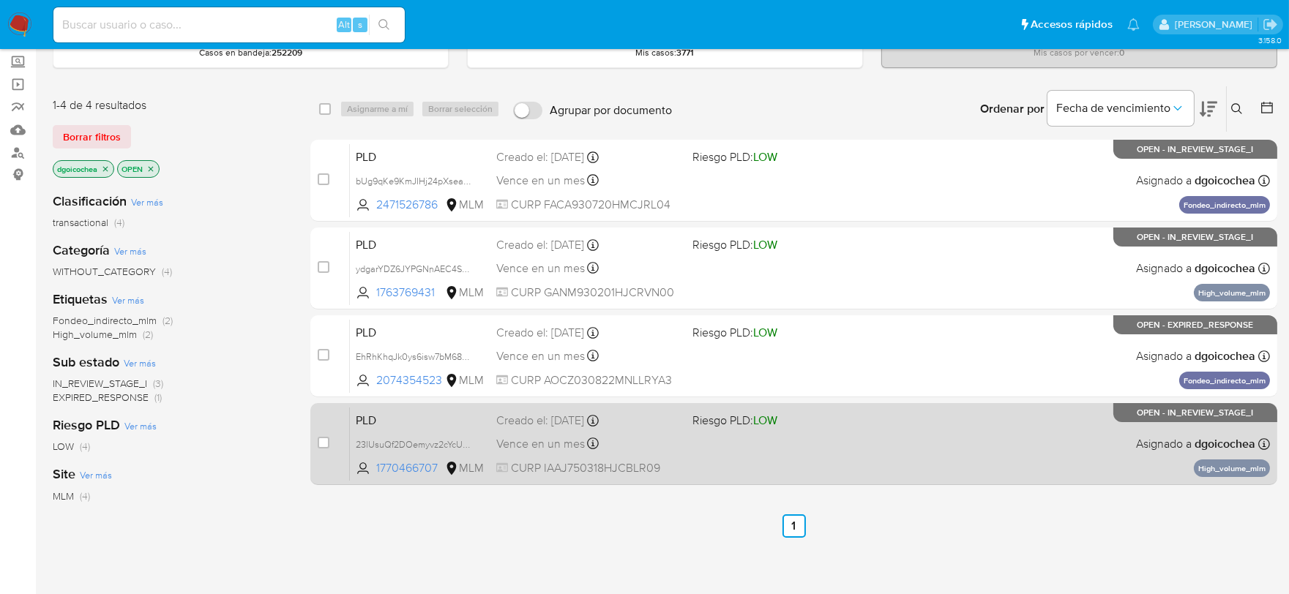
click at [360, 420] on span "PLD" at bounding box center [420, 419] width 129 height 19
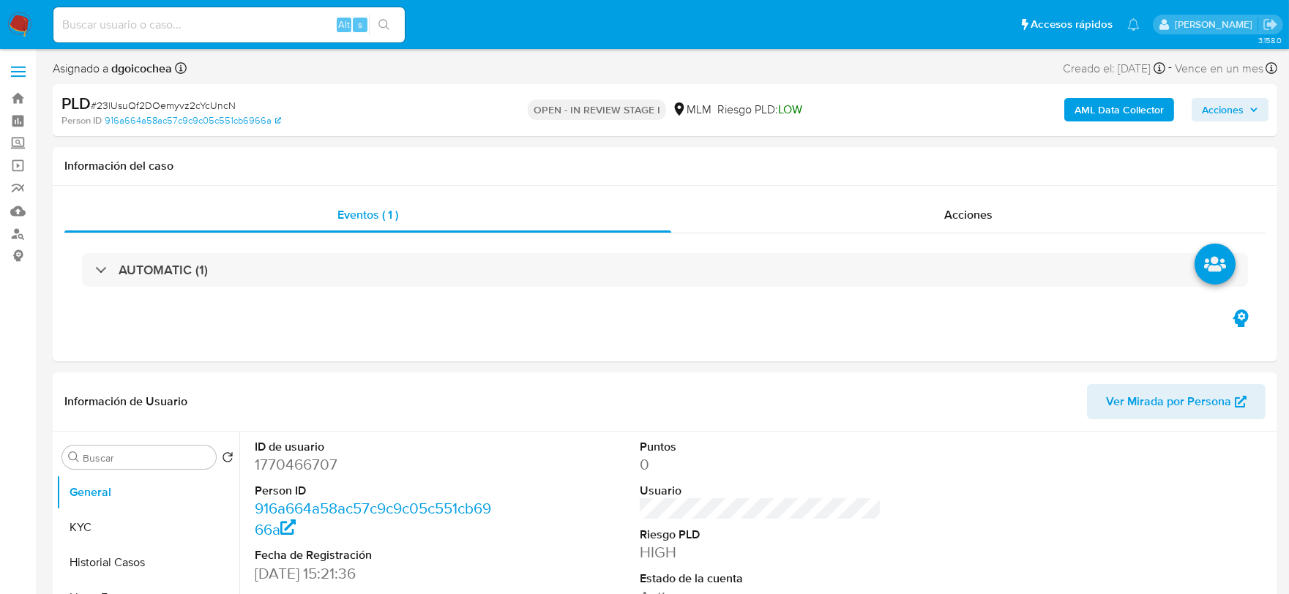
select select "10"
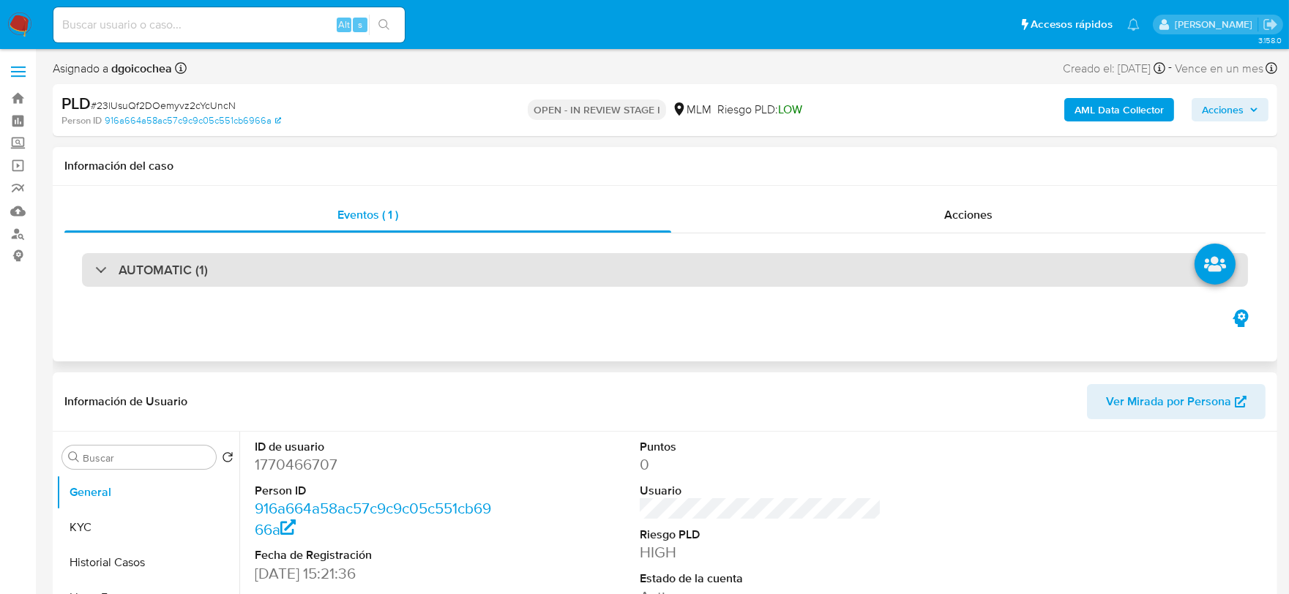
click at [242, 274] on div "AUTOMATIC (1)" at bounding box center [665, 270] width 1166 height 34
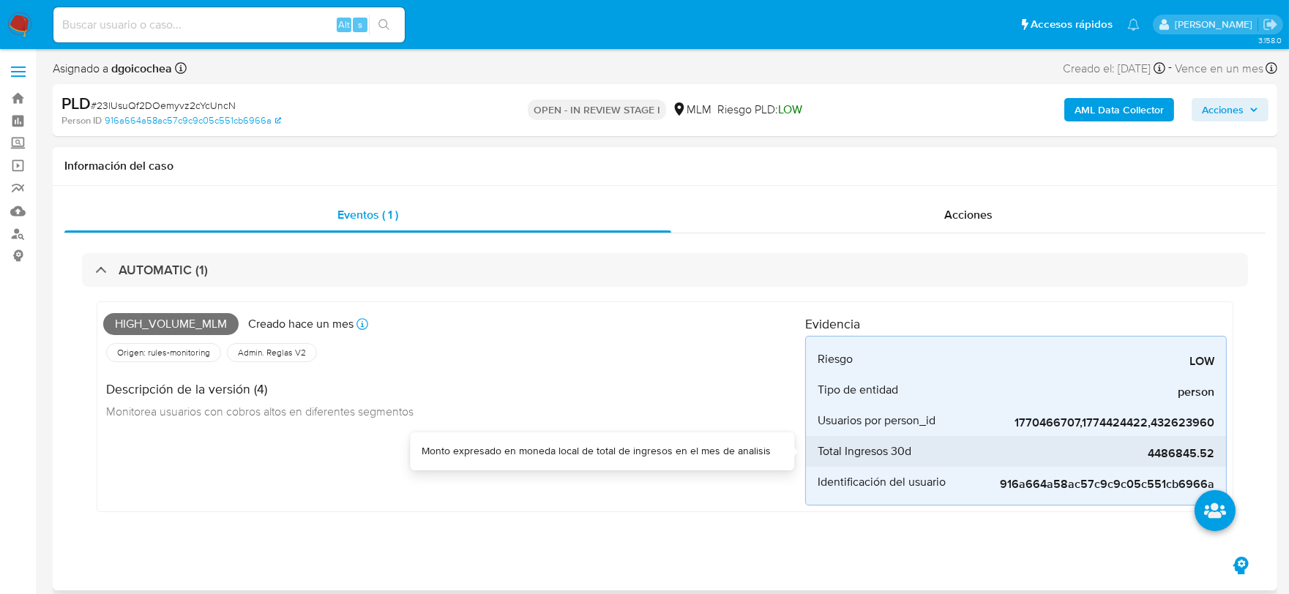
click at [1176, 448] on span "4486845.52" at bounding box center [1105, 454] width 220 height 15
click at [569, 480] on div "High_volume_mlm Creado hace un mes Creado: 12/08/2025 03:06:33 Origen: rules-mo…" at bounding box center [454, 407] width 702 height 198
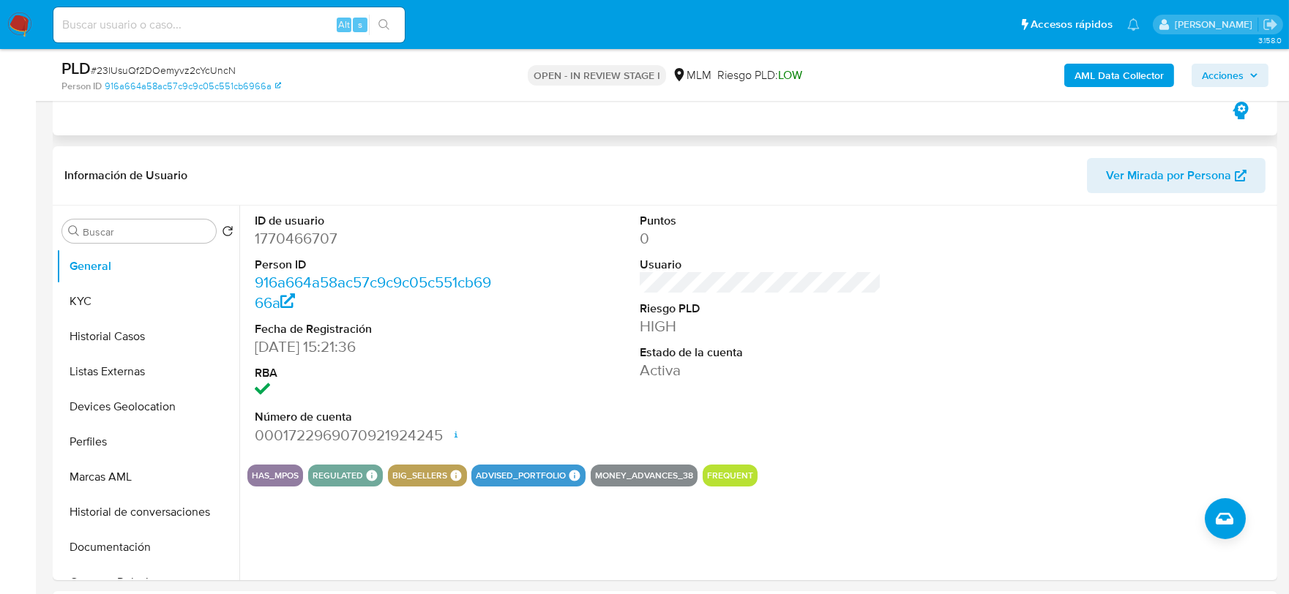
scroll to position [406, 0]
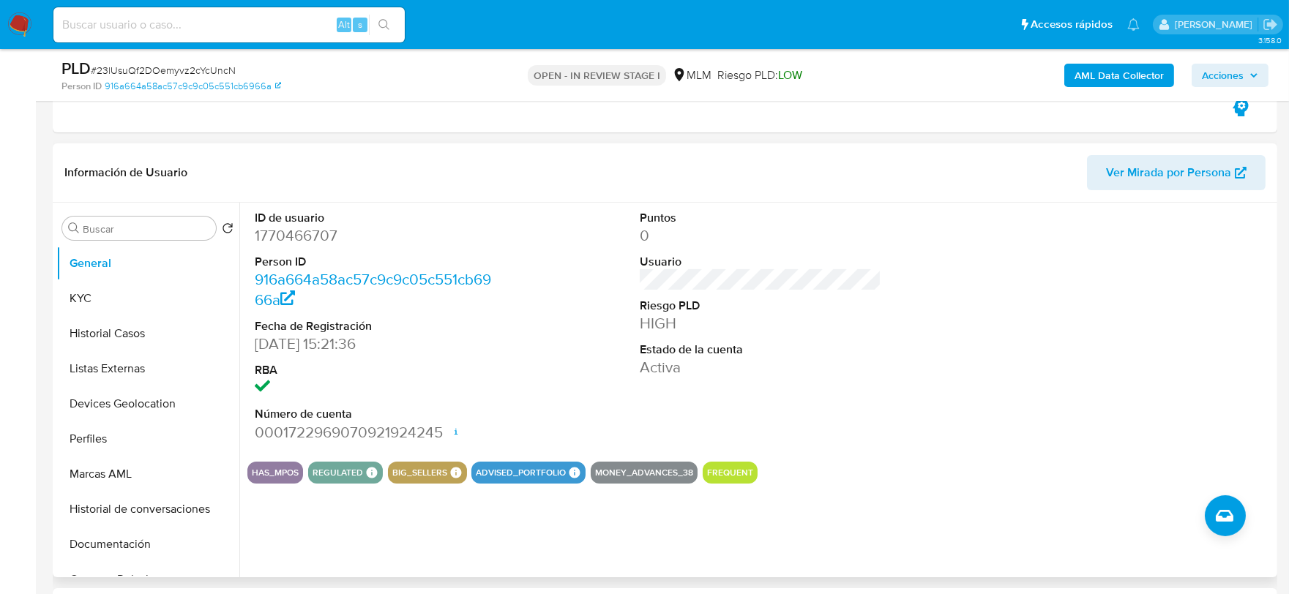
click at [633, 408] on div "Puntos 0 Usuario Riesgo PLD HIGH Estado de la cuenta Activa" at bounding box center [761, 326] width 257 height 247
drag, startPoint x: 788, startPoint y: 337, endPoint x: 779, endPoint y: 339, distance: 9.8
click at [788, 337] on dl "Puntos 0 Usuario Riesgo PLD HIGH Estado de la cuenta Activa" at bounding box center [761, 294] width 242 height 168
click at [123, 298] on button "KYC" at bounding box center [141, 298] width 171 height 35
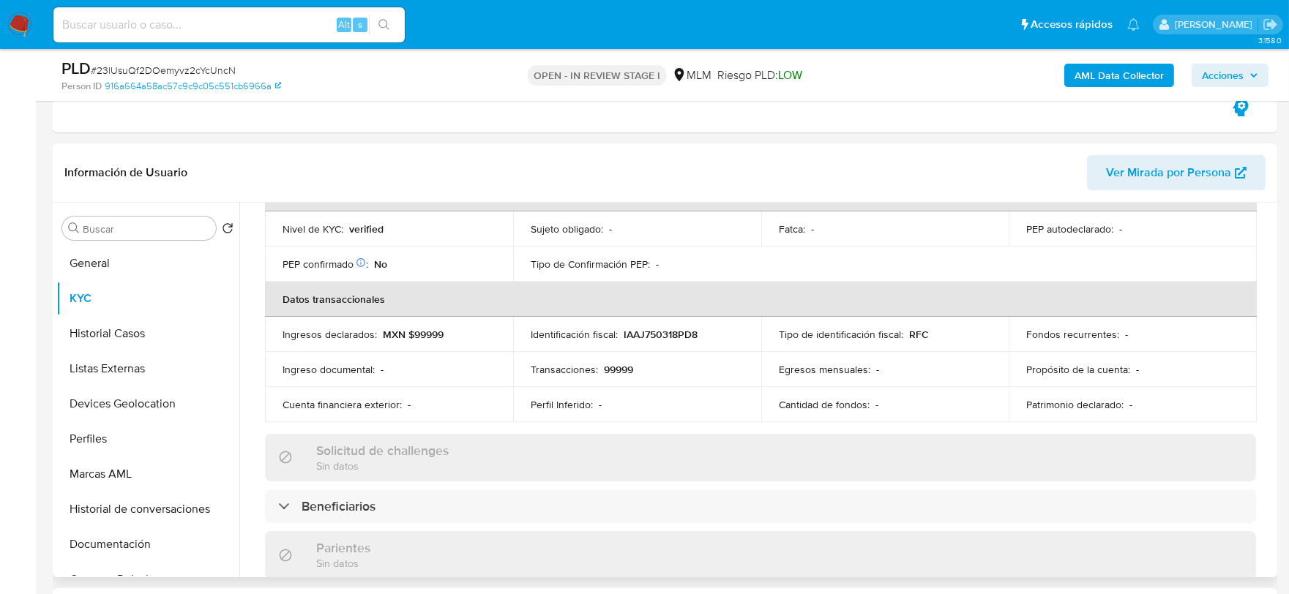
scroll to position [488, 0]
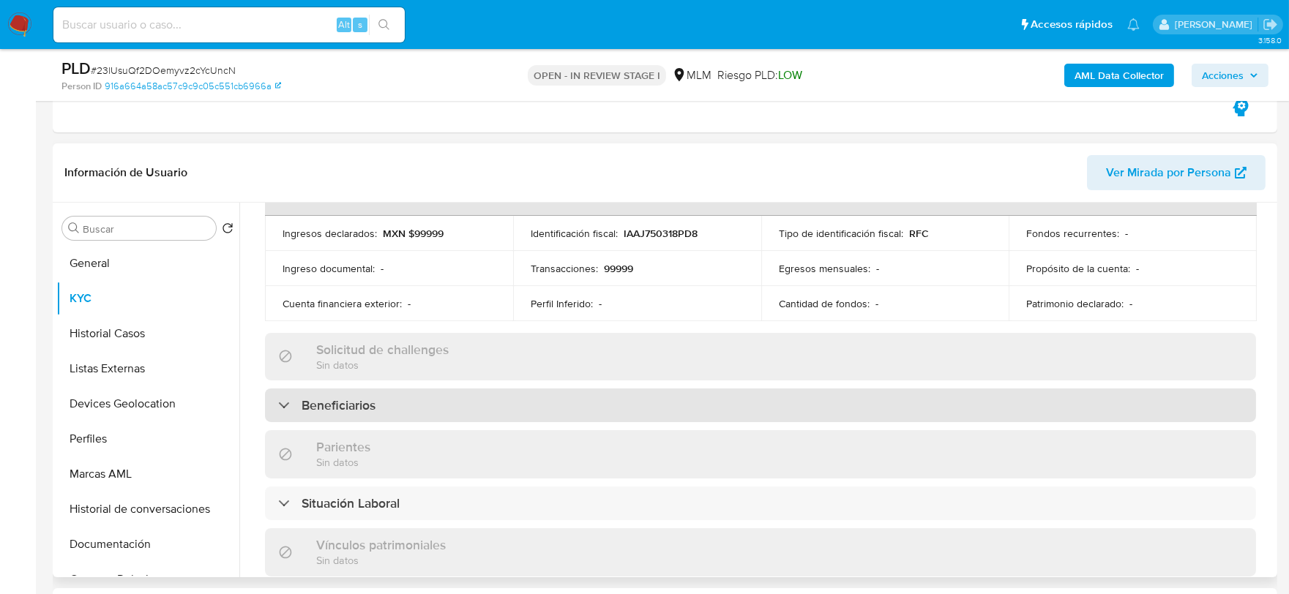
click at [294, 398] on div "Beneficiarios" at bounding box center [326, 406] width 97 height 16
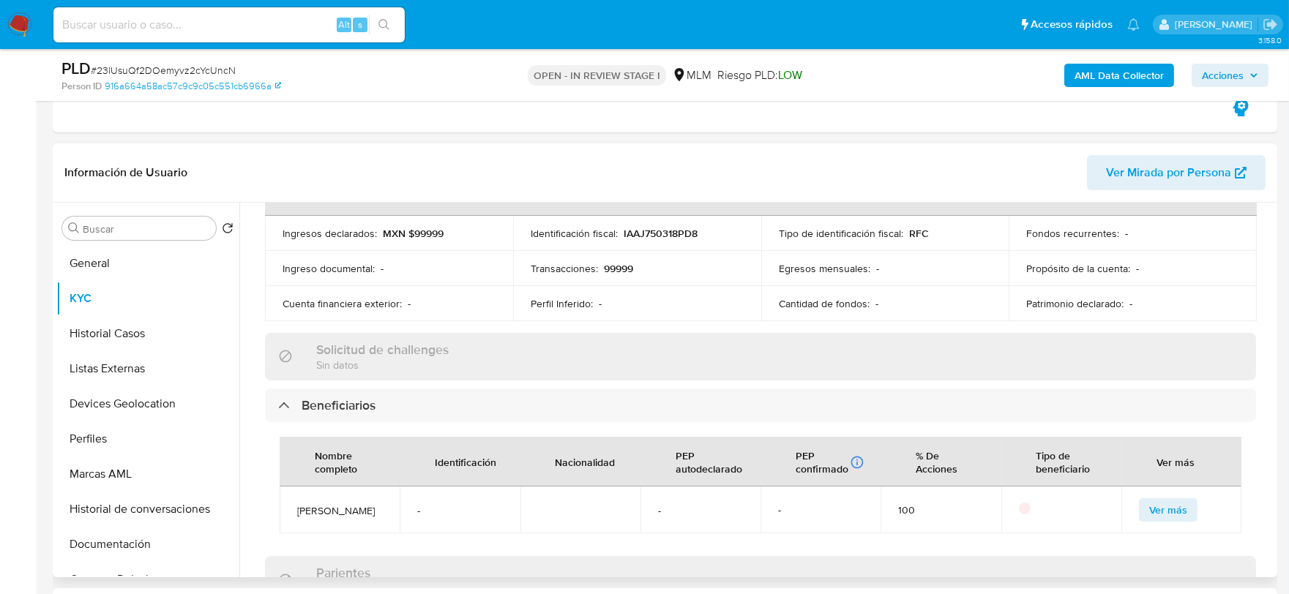
click at [255, 330] on div "Actualizado hace un mes Creado: 15/04/2024 14:21:42 Actualizado: 01/08/2025 15:…" at bounding box center [760, 440] width 1026 height 1379
click at [335, 508] on span "JOSE OSWALDO IBARRA GARCIA" at bounding box center [339, 510] width 85 height 13
drag, startPoint x: 374, startPoint y: 518, endPoint x: 296, endPoint y: 501, distance: 79.4
click at [297, 504] on span "JOSE OSWALDO IBARRA GARCIA" at bounding box center [339, 510] width 85 height 13
copy span "JOSE OSWALDO IBARRA GARCIA"
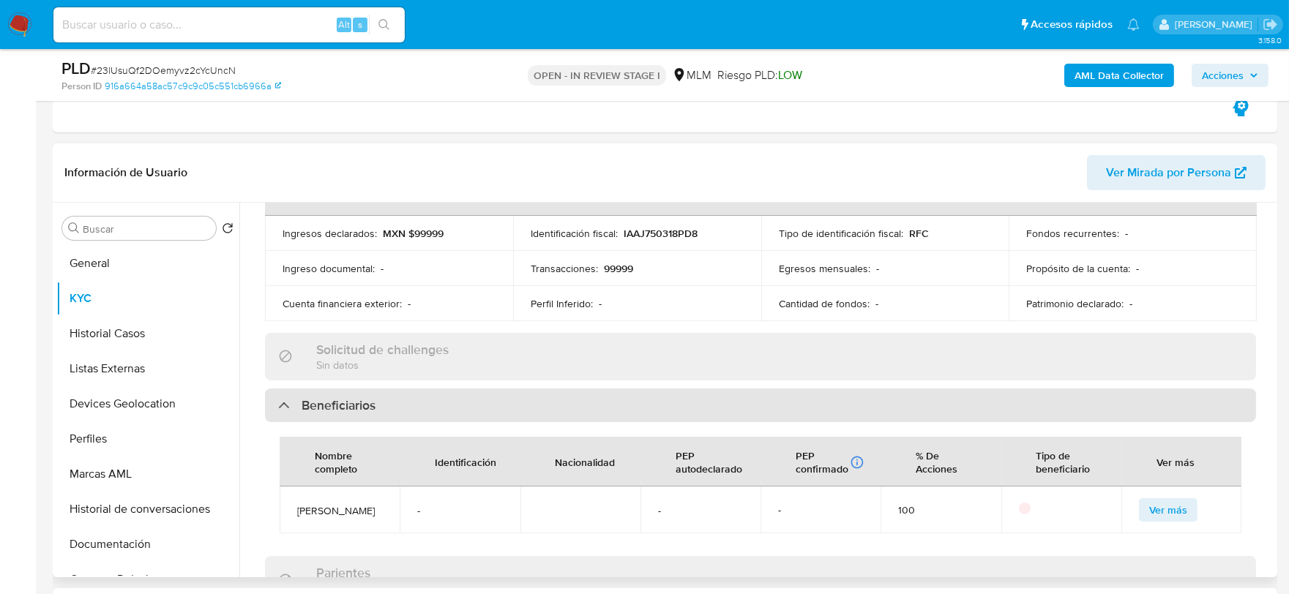
click at [536, 389] on div "Beneficiarios" at bounding box center [760, 406] width 991 height 34
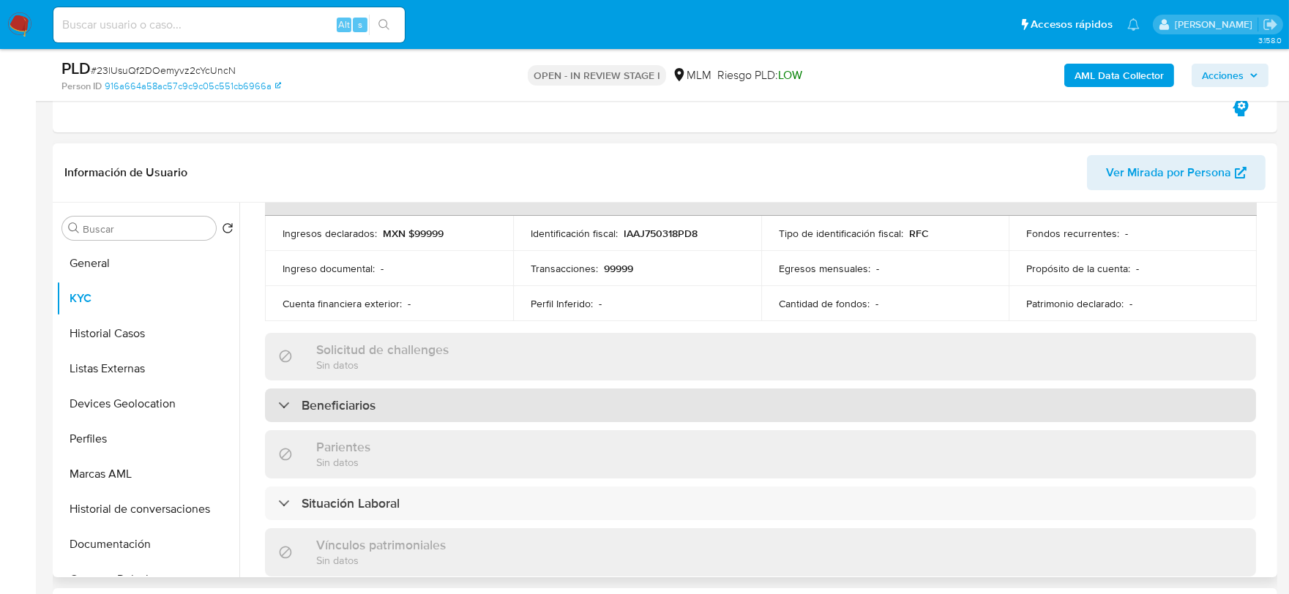
click at [479, 392] on div "Beneficiarios" at bounding box center [760, 406] width 991 height 34
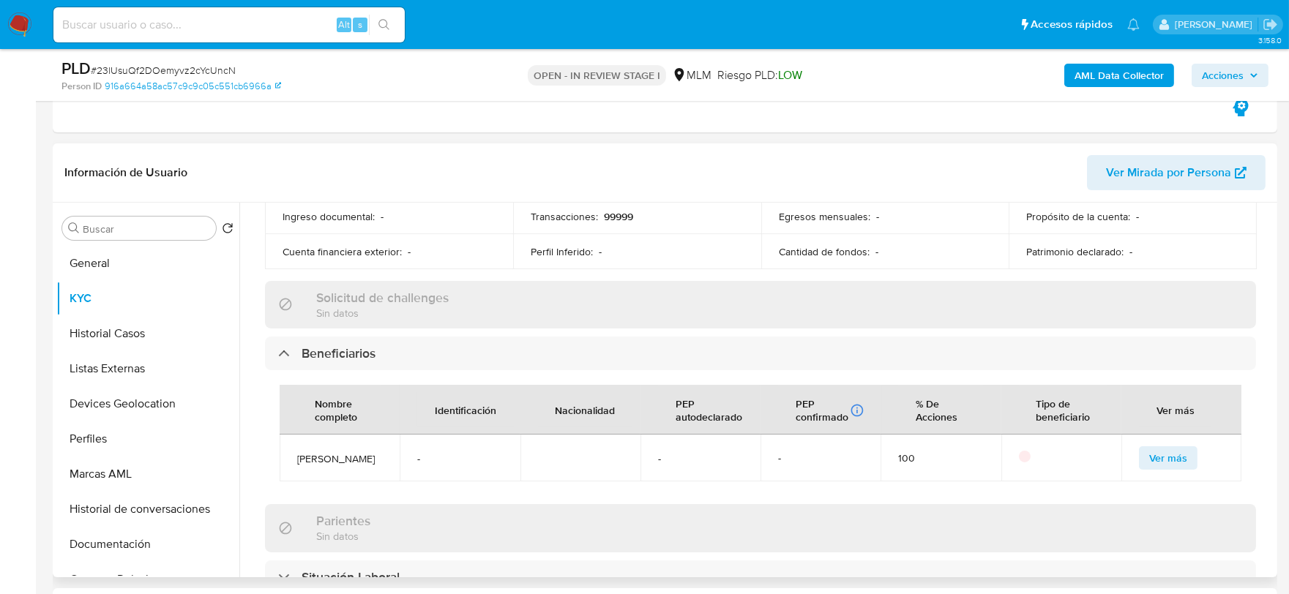
scroll to position [569, 0]
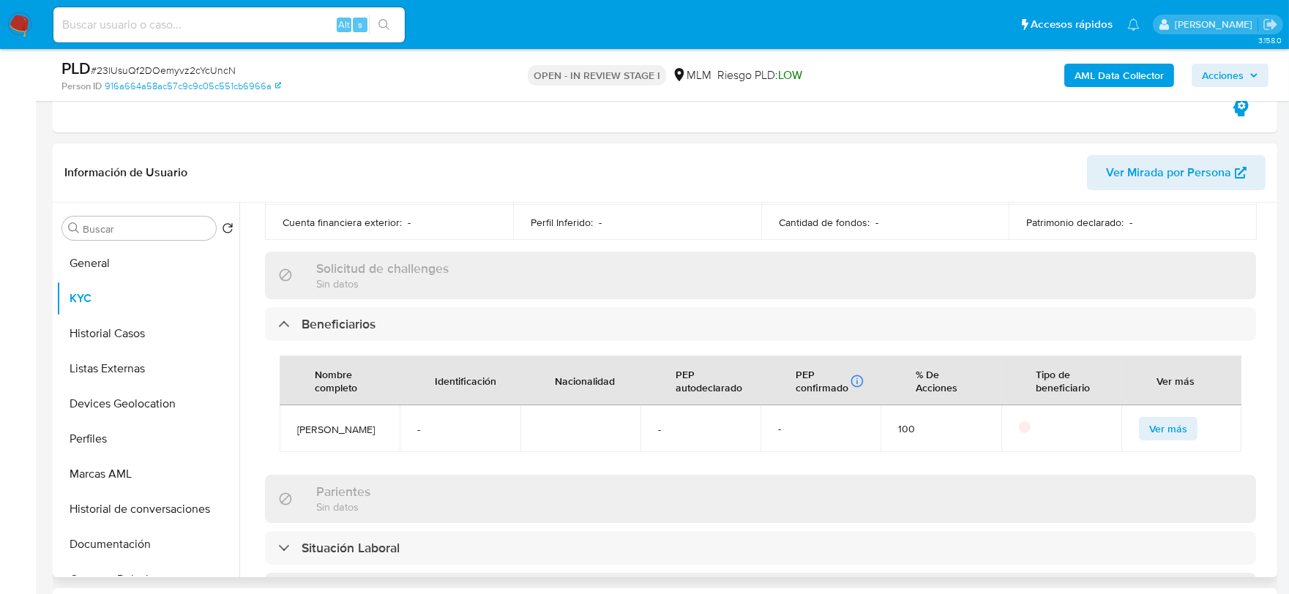
click at [277, 423] on div "Nombre completo Identificación Nacionalidad PEP autodeclarado PEP confirmado Ob…" at bounding box center [760, 404] width 991 height 126
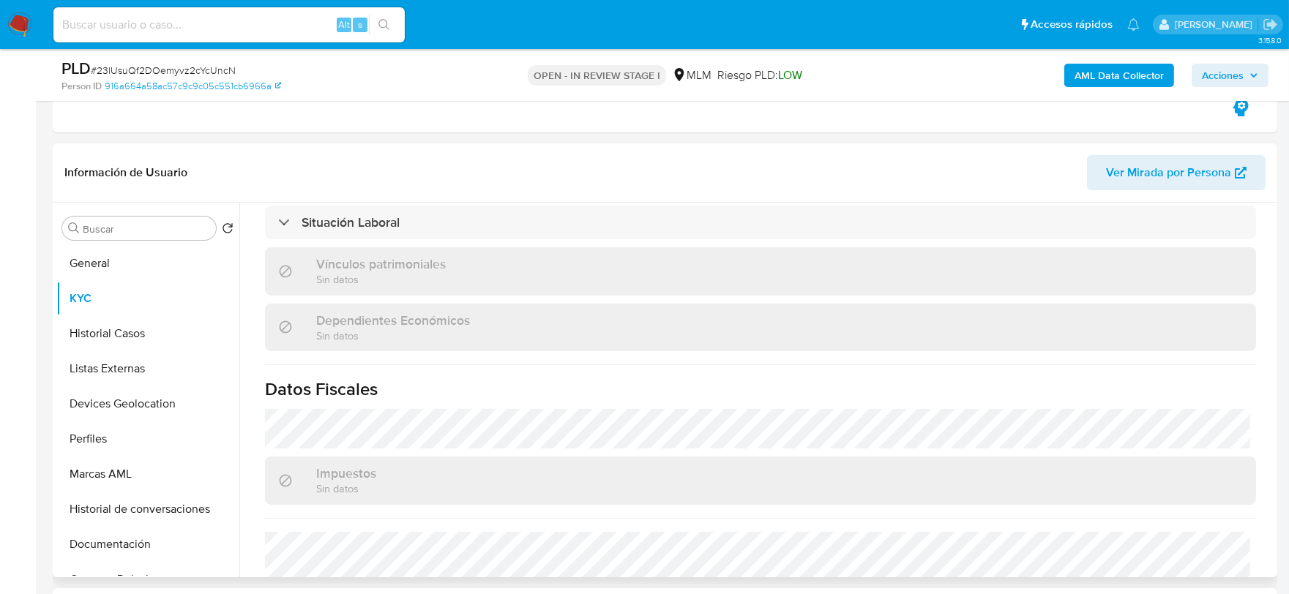
scroll to position [1045, 0]
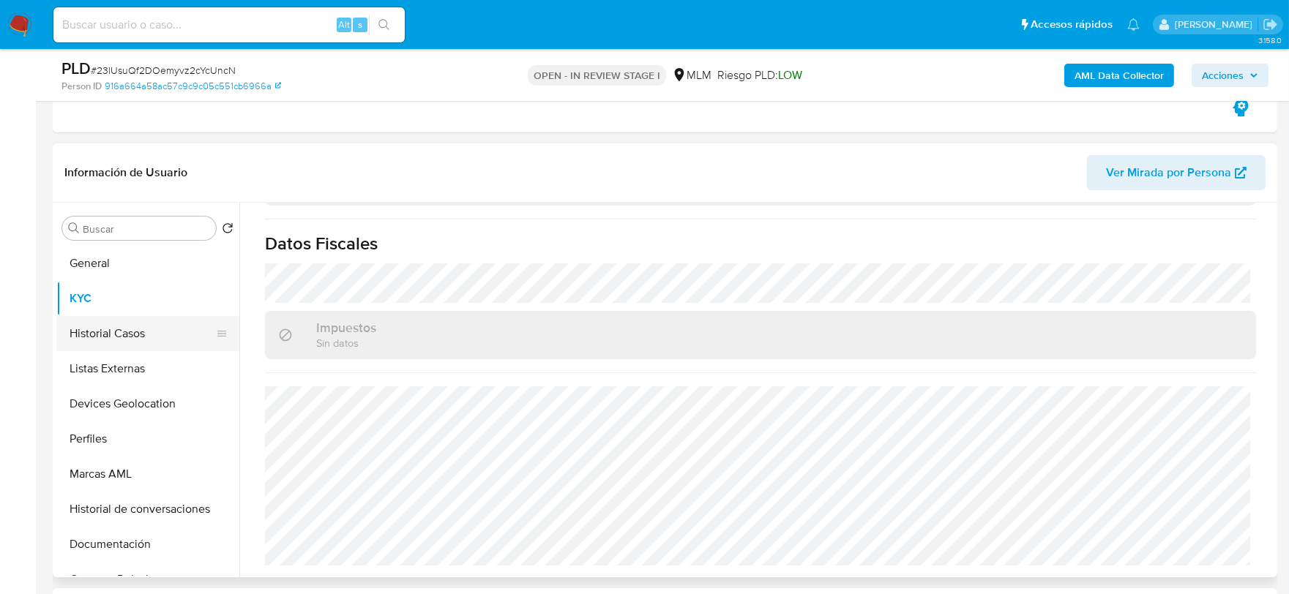
click at [127, 332] on button "Historial Casos" at bounding box center [141, 333] width 171 height 35
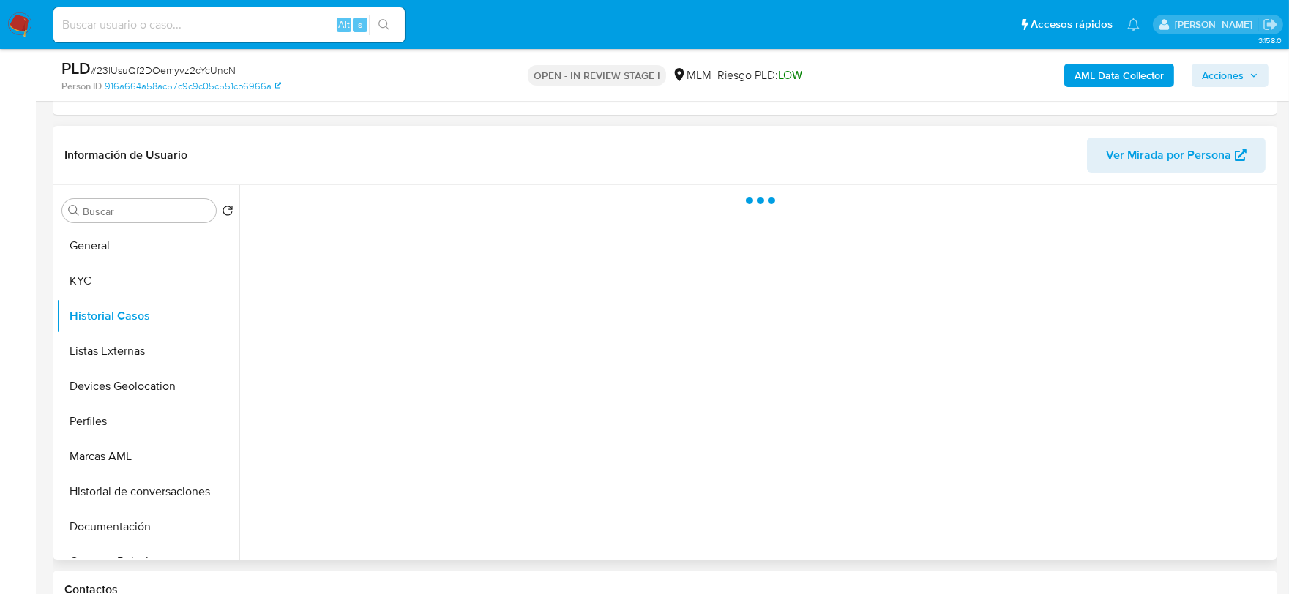
scroll to position [0, 0]
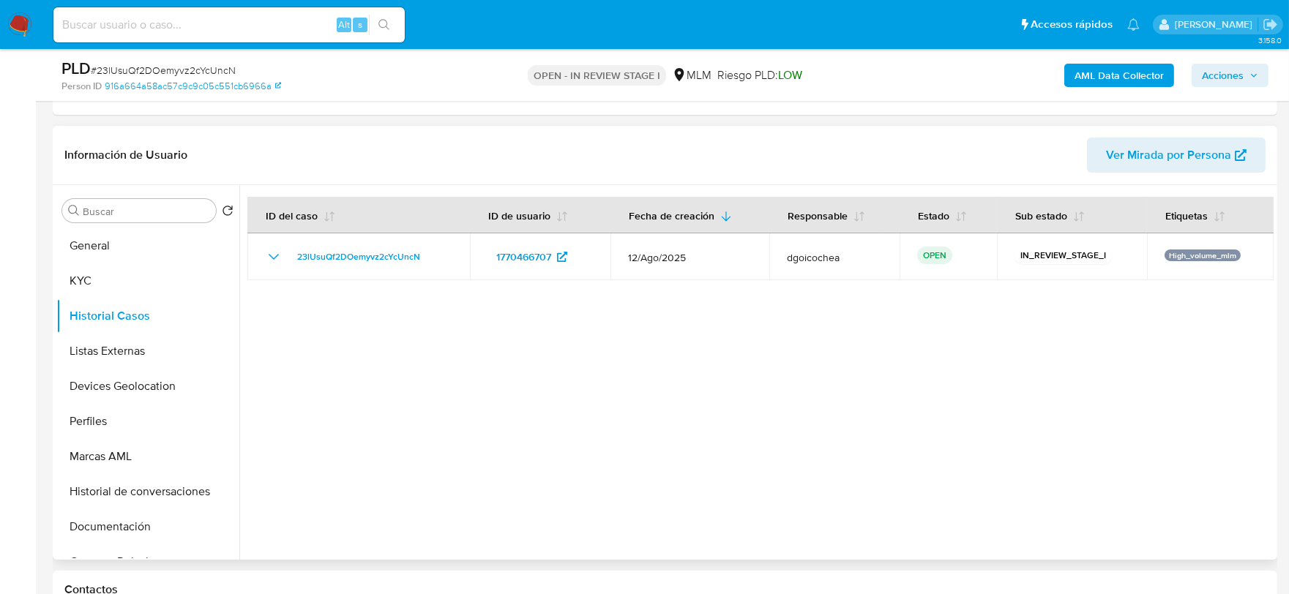
click at [493, 419] on div at bounding box center [756, 372] width 1034 height 375
click at [124, 352] on button "Listas Externas" at bounding box center [141, 351] width 171 height 35
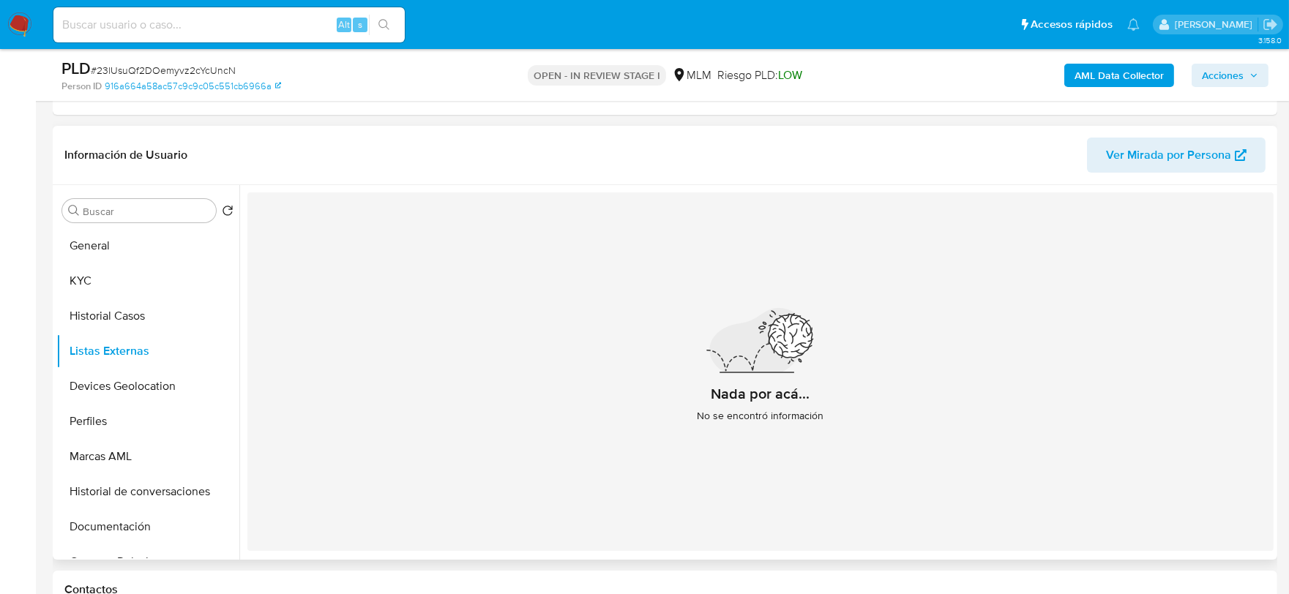
click at [442, 434] on div "Nada por acá... No se encontró información" at bounding box center [760, 372] width 1026 height 359
click at [169, 387] on button "Devices Geolocation" at bounding box center [141, 386] width 171 height 35
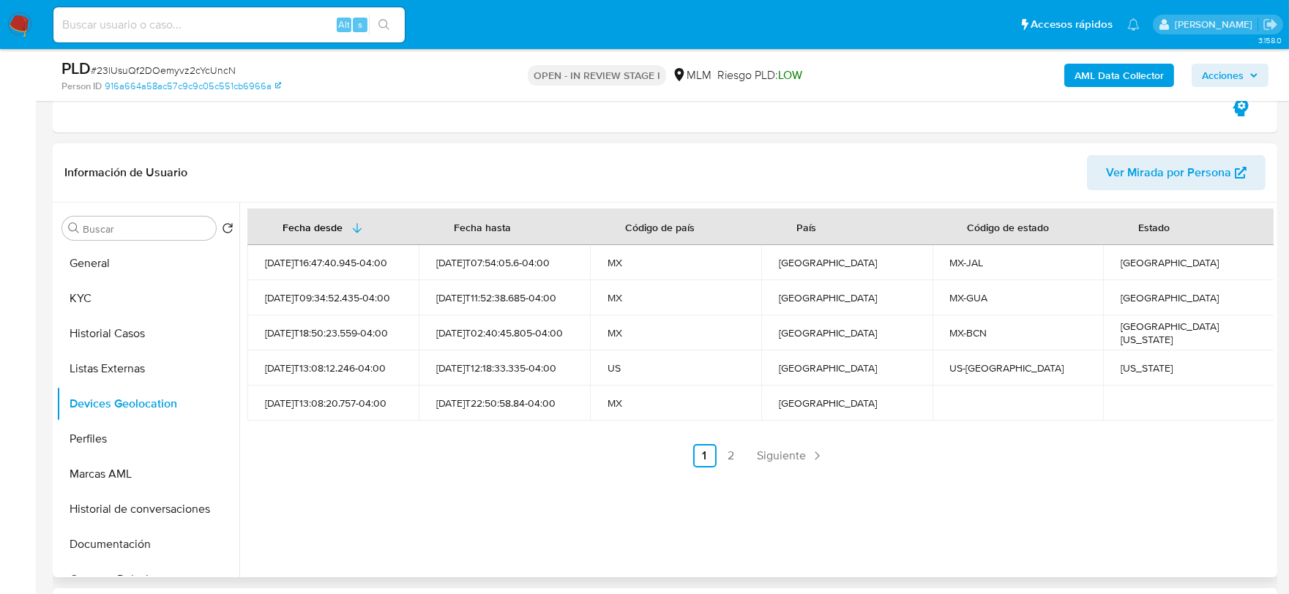
click at [515, 410] on div "2025-08-24T22:50:58.84-04:00" at bounding box center [504, 403] width 136 height 13
click at [792, 458] on span "Siguiente" at bounding box center [782, 456] width 49 height 12
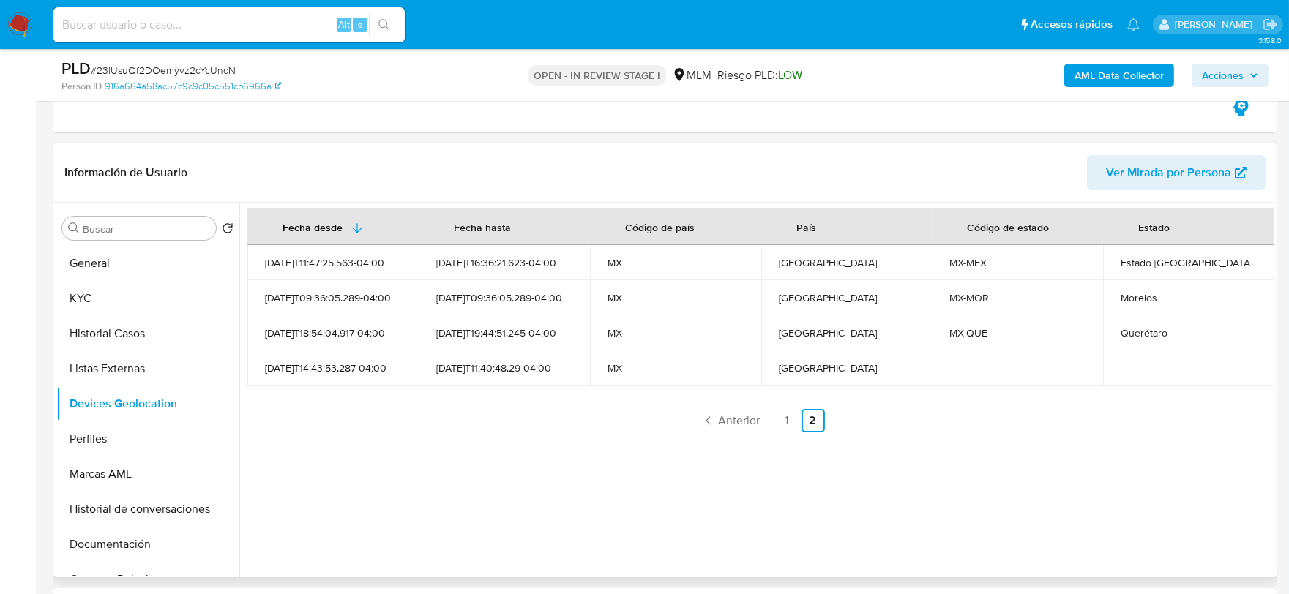
click at [597, 462] on div "Fecha desde Fecha hasta Código de país País Código de estado Estado 2024-04-22T…" at bounding box center [756, 390] width 1034 height 375
click at [783, 418] on link "1" at bounding box center [786, 420] width 23 height 23
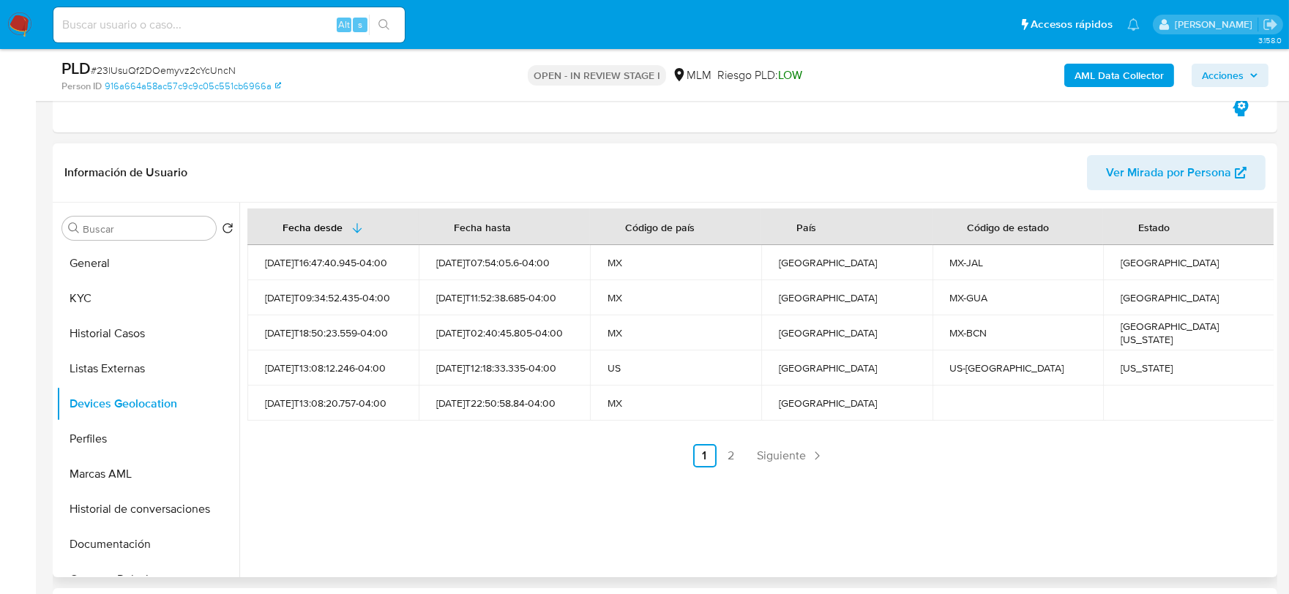
drag, startPoint x: 86, startPoint y: 435, endPoint x: 348, endPoint y: 410, distance: 262.5
click at [88, 435] on button "Perfiles" at bounding box center [147, 439] width 183 height 35
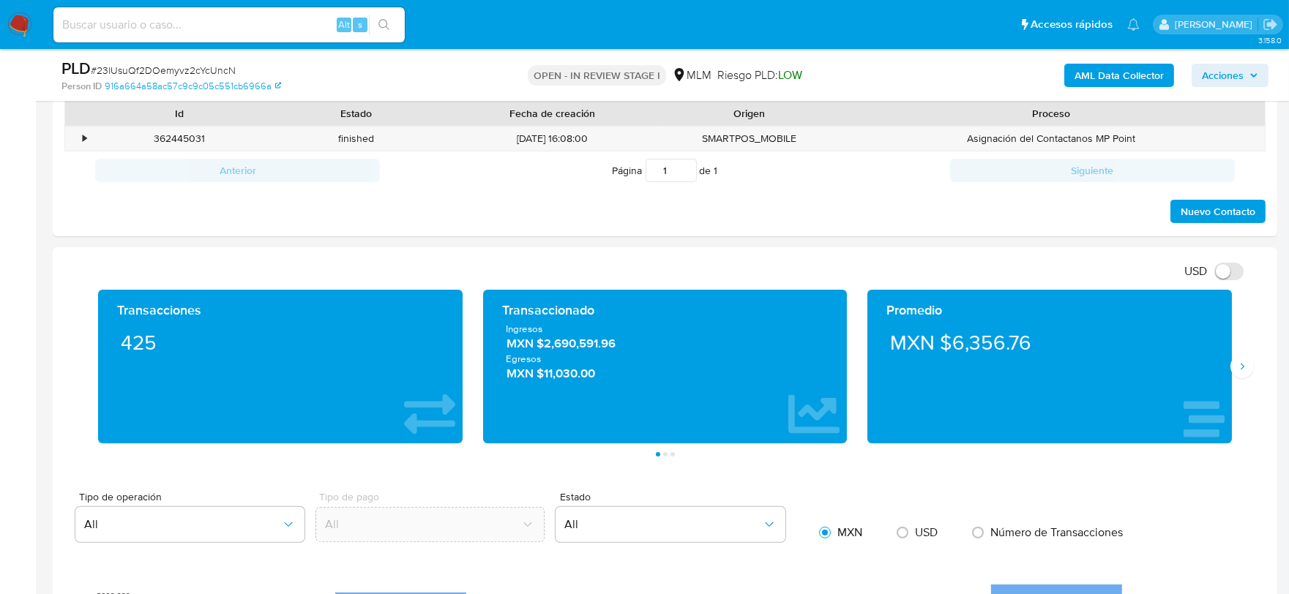
scroll to position [976, 0]
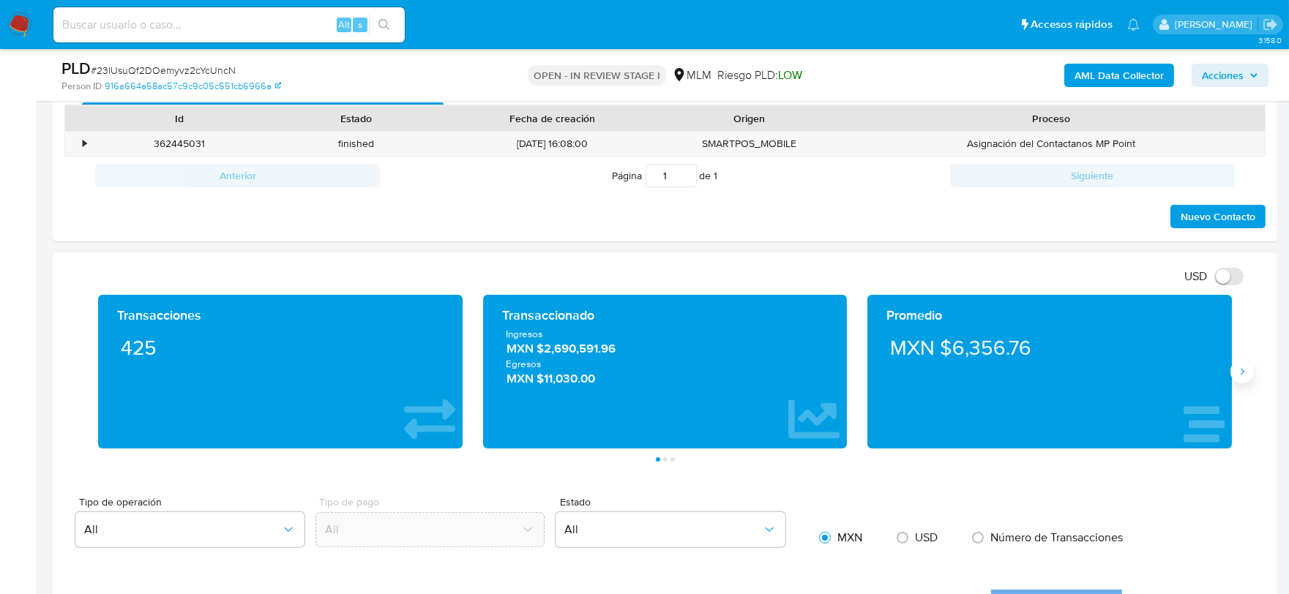
click at [1241, 367] on icon "Siguiente" at bounding box center [1242, 372] width 12 height 12
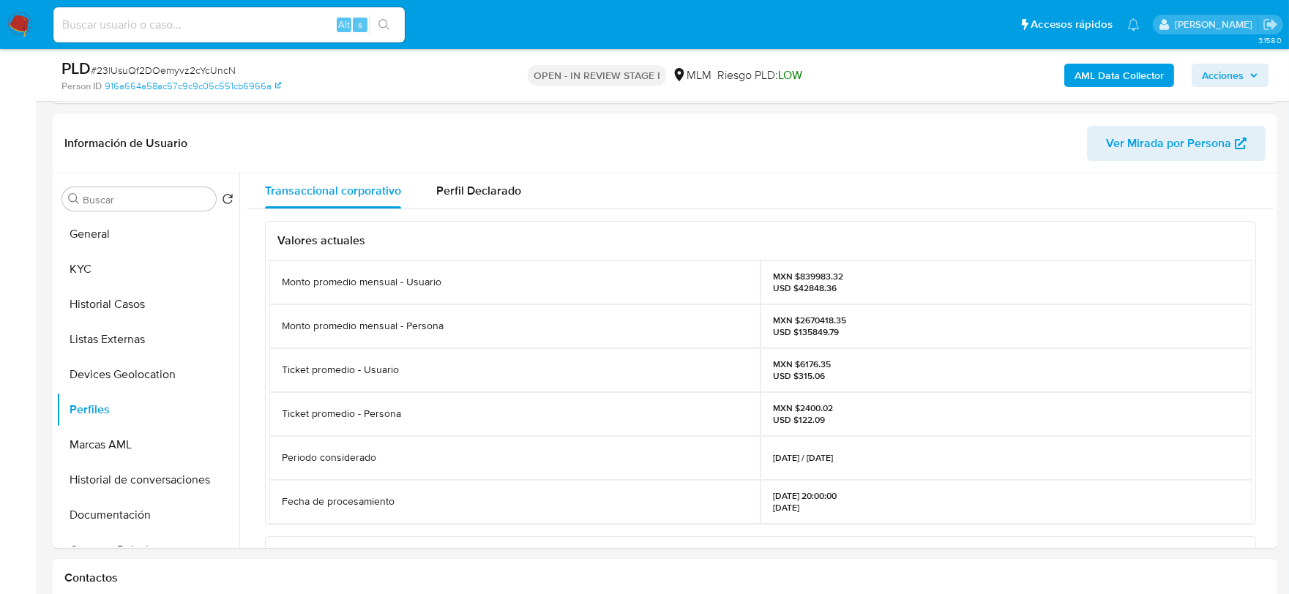
scroll to position [406, 0]
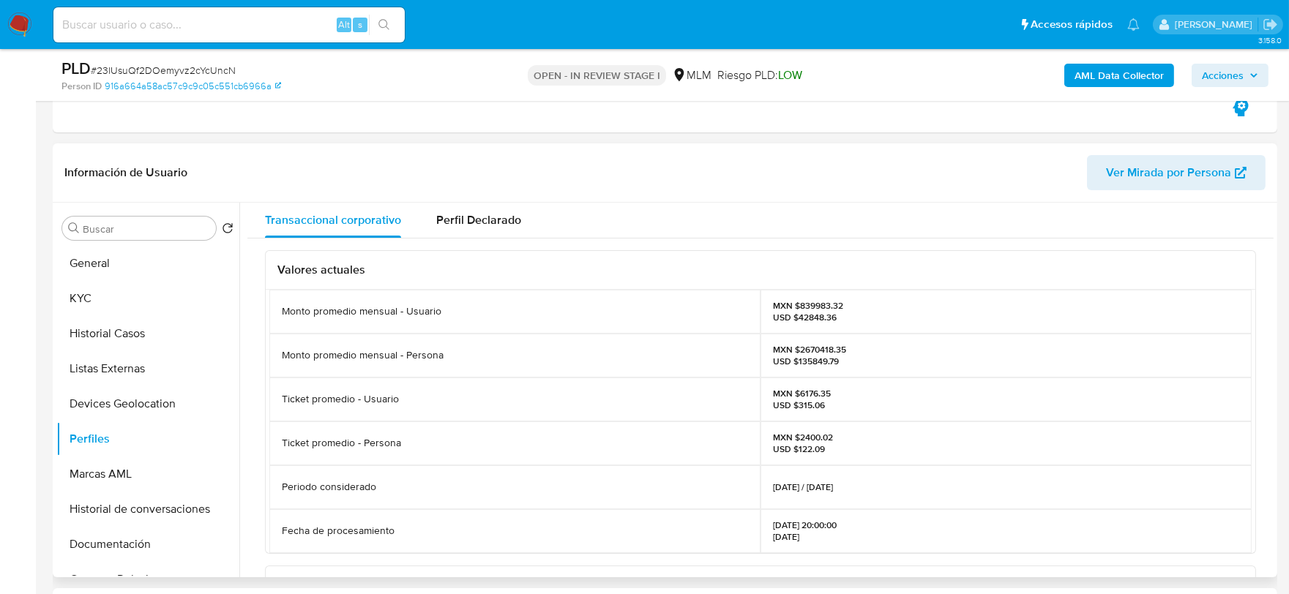
click at [529, 378] on div "Ticket promedio - Usuario" at bounding box center [514, 400] width 491 height 44
click at [654, 176] on header "Información de Usuario Ver Mirada por Persona" at bounding box center [664, 172] width 1201 height 35
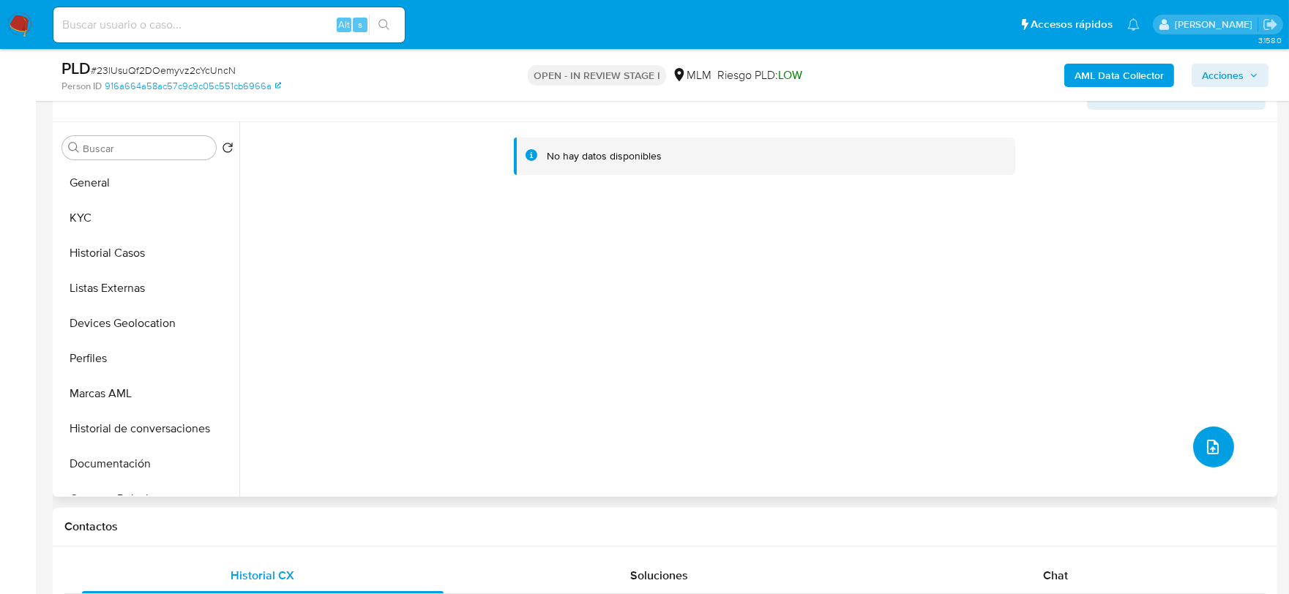
click at [1212, 430] on button "upload-file" at bounding box center [1213, 447] width 41 height 41
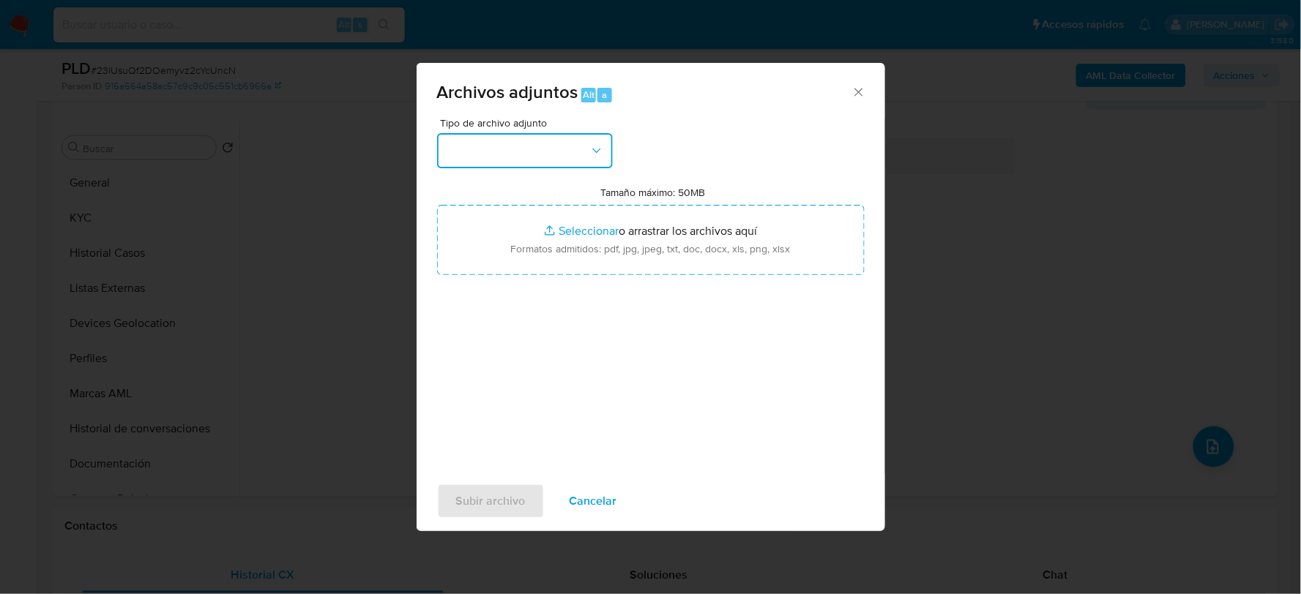
click at [529, 145] on button "button" at bounding box center [525, 150] width 176 height 35
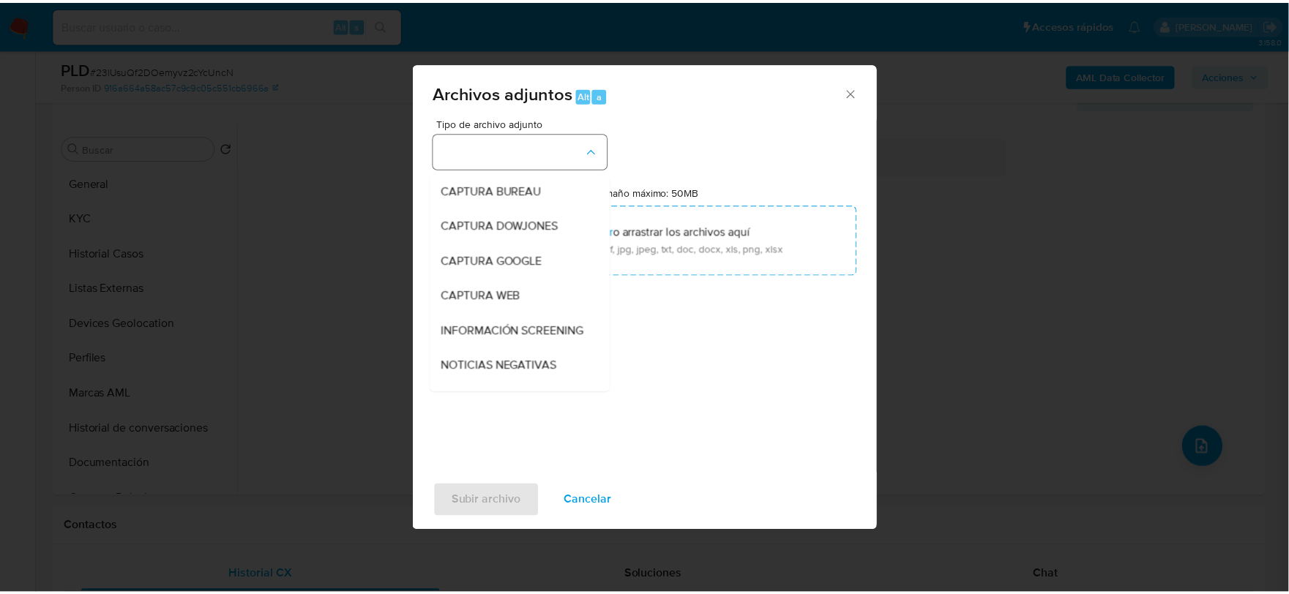
scroll to position [111, 0]
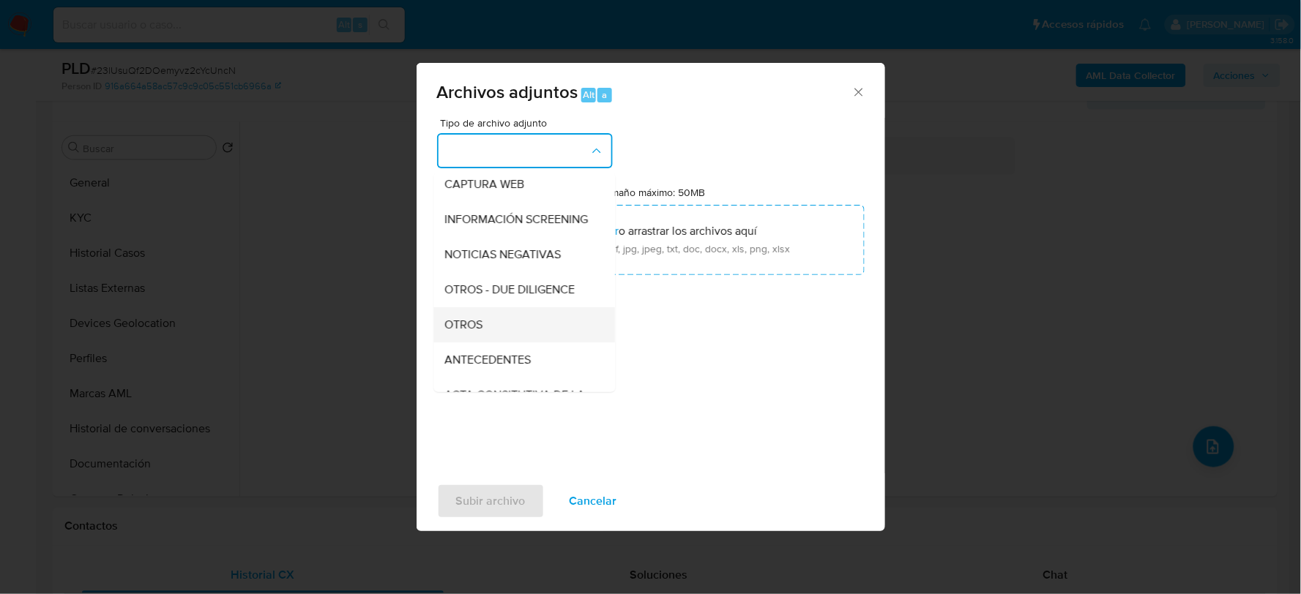
click at [476, 332] on span "OTROS" at bounding box center [464, 324] width 38 height 15
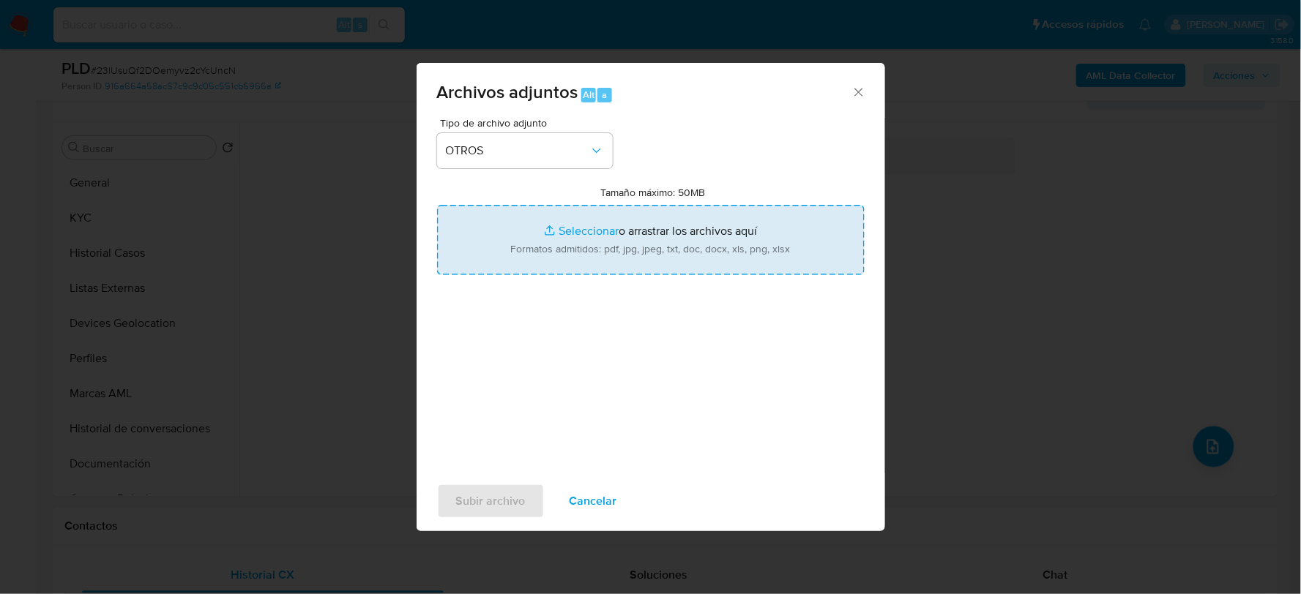
type input "C:\fakepath\1770466707_JORGE IBARRA_AGO2025.xlsx"
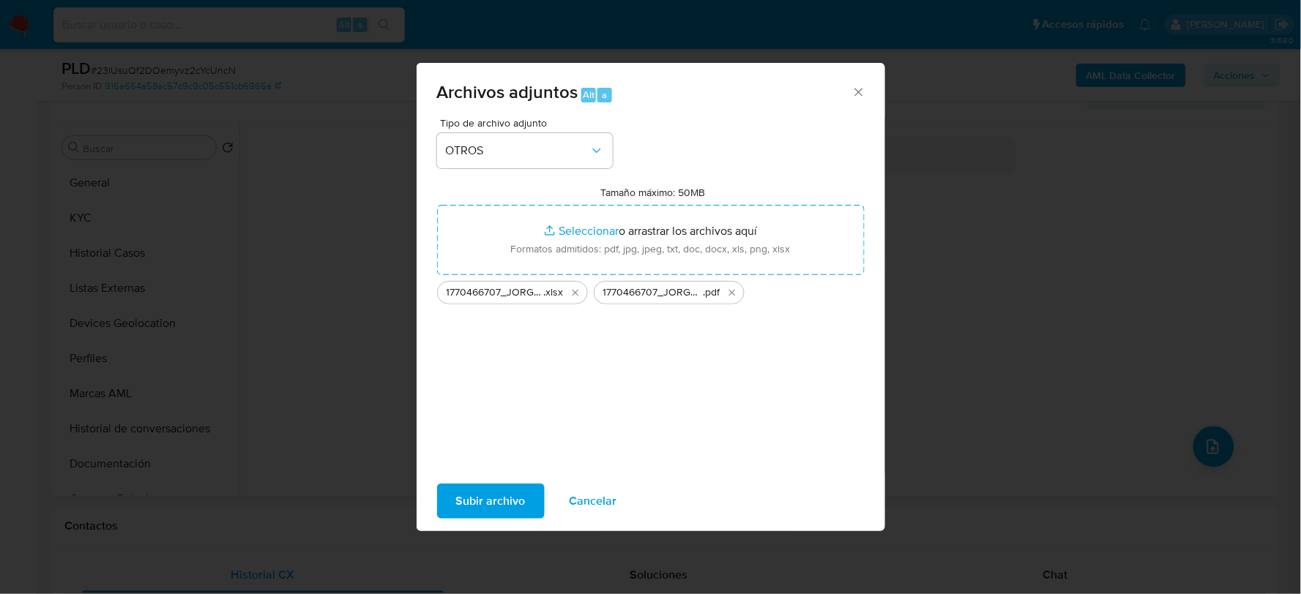
click at [488, 503] on span "Subir archivo" at bounding box center [491, 501] width 70 height 32
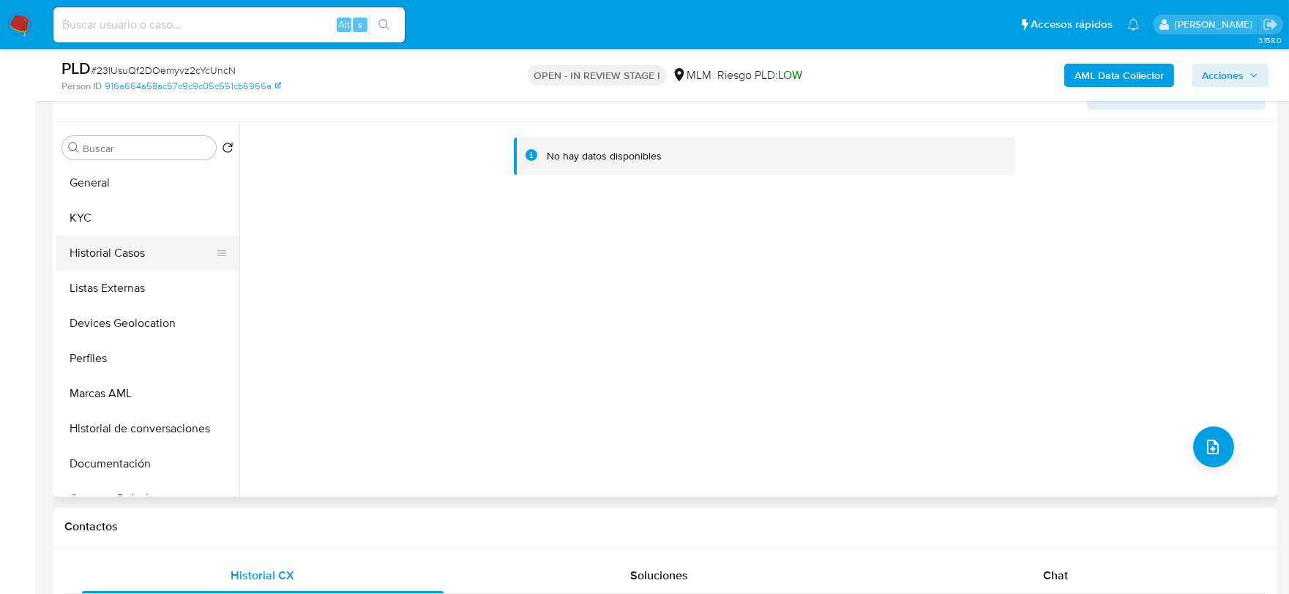
click at [171, 236] on button "Historial Casos" at bounding box center [141, 253] width 171 height 35
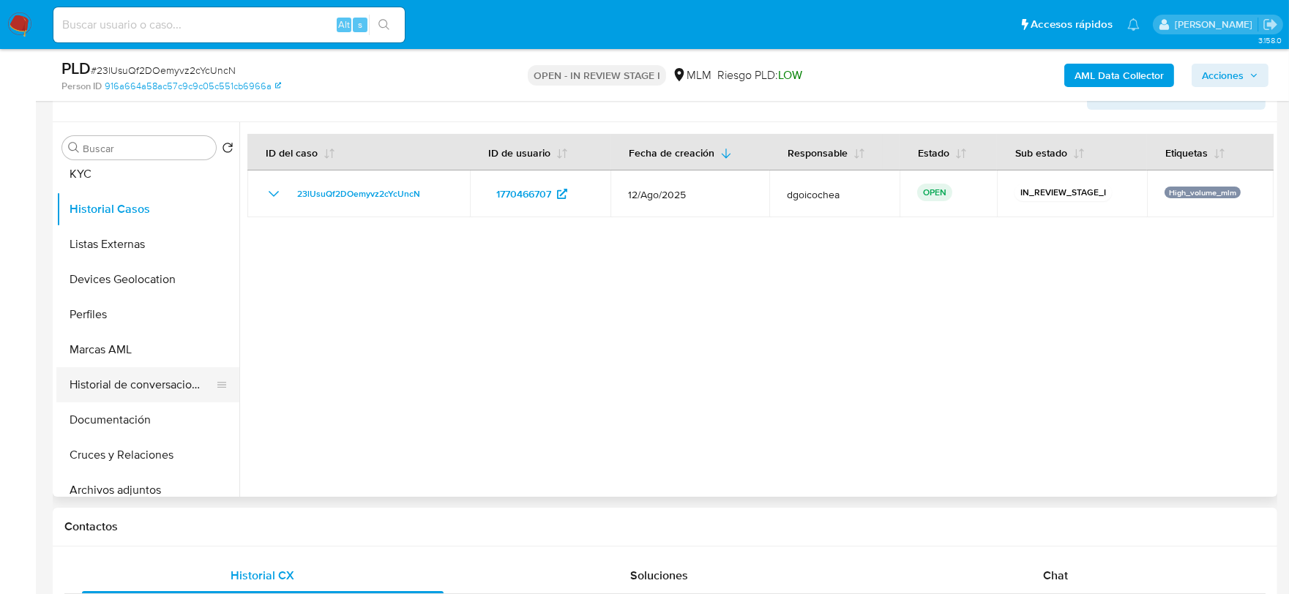
scroll to position [81, 0]
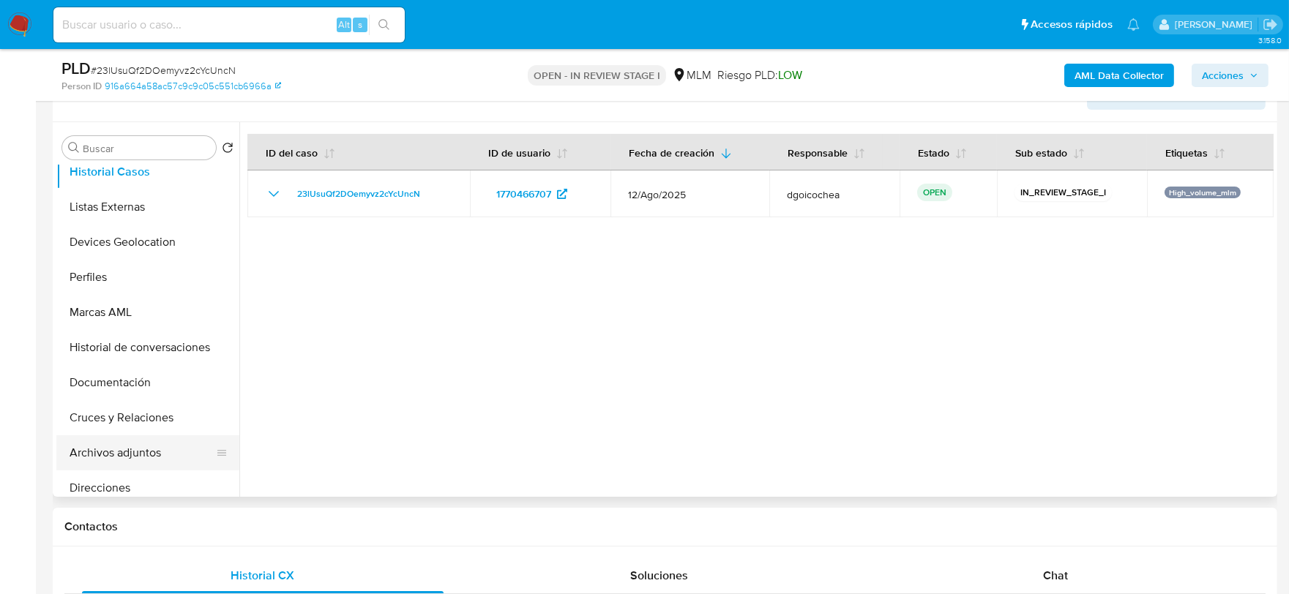
click at [154, 448] on button "Archivos adjuntos" at bounding box center [141, 453] width 171 height 35
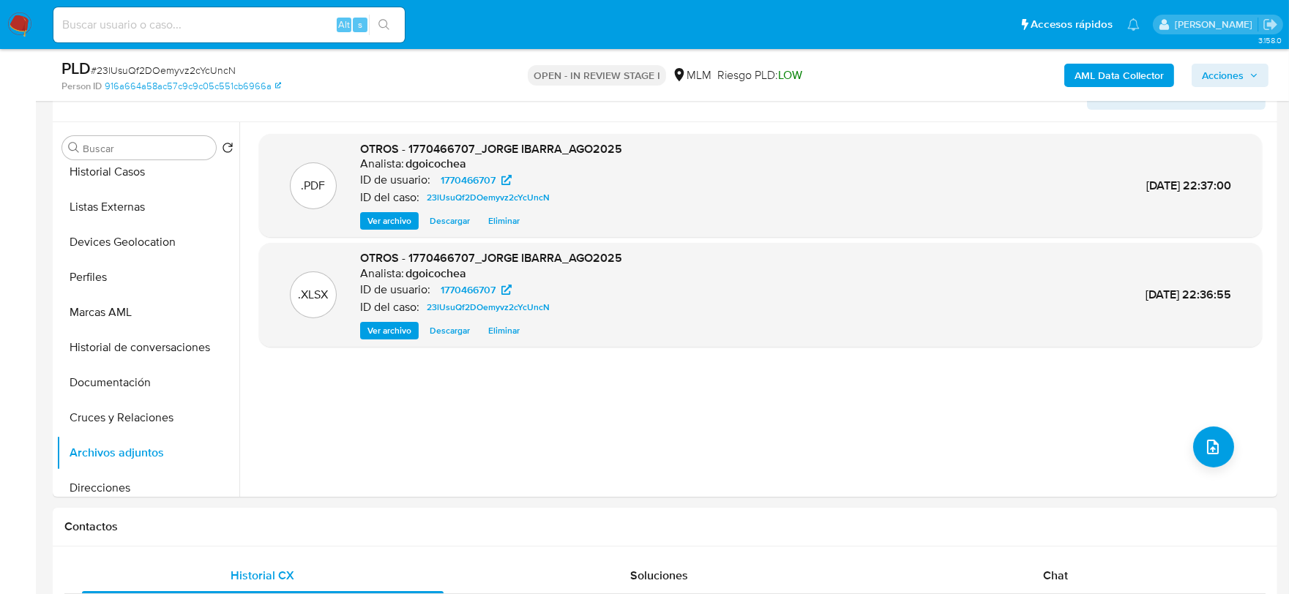
click at [1221, 75] on span "Acciones" at bounding box center [1223, 75] width 42 height 23
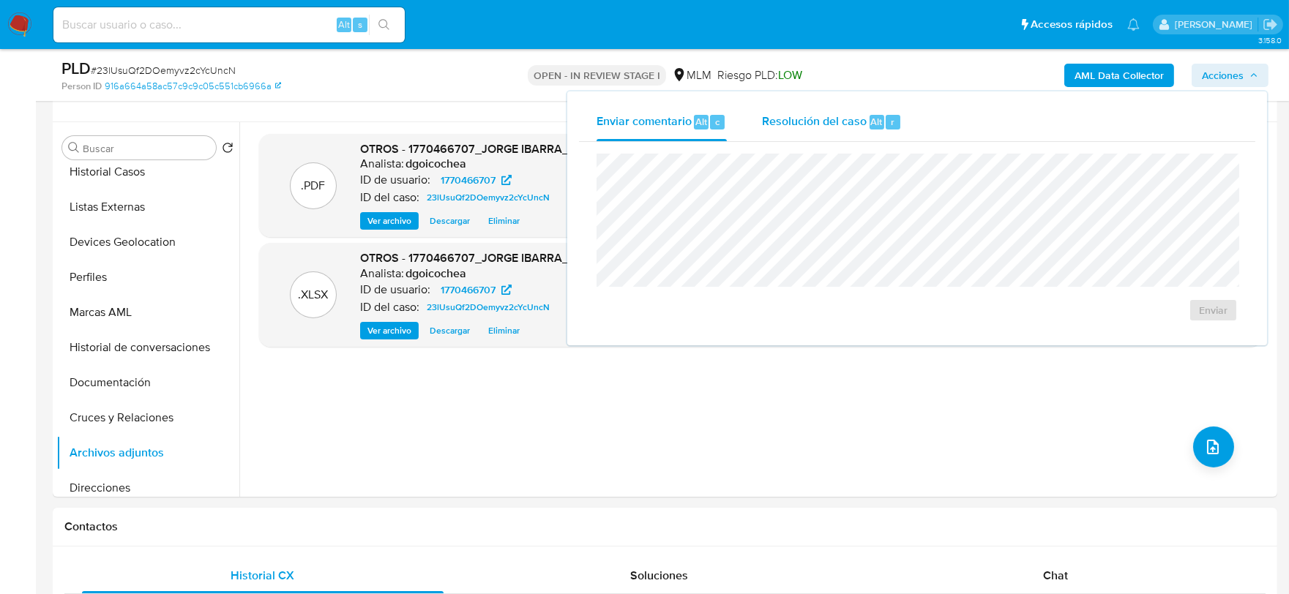
click at [824, 123] on span "Resolución del caso" at bounding box center [814, 121] width 105 height 17
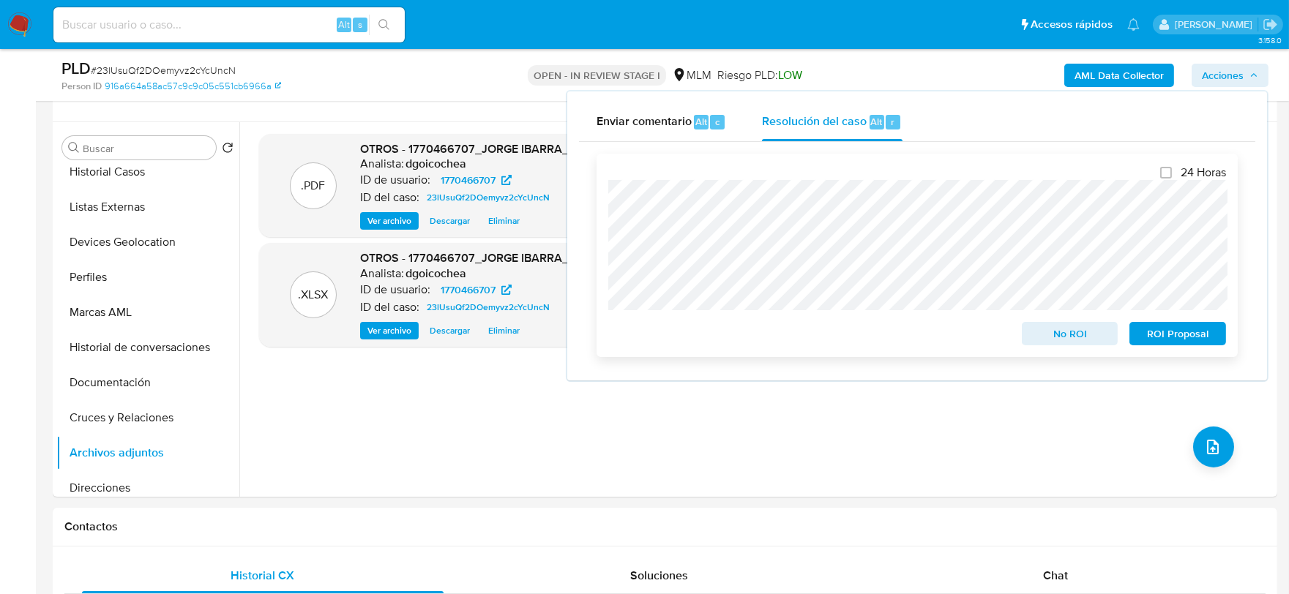
click at [1080, 327] on span "No ROI" at bounding box center [1070, 334] width 76 height 20
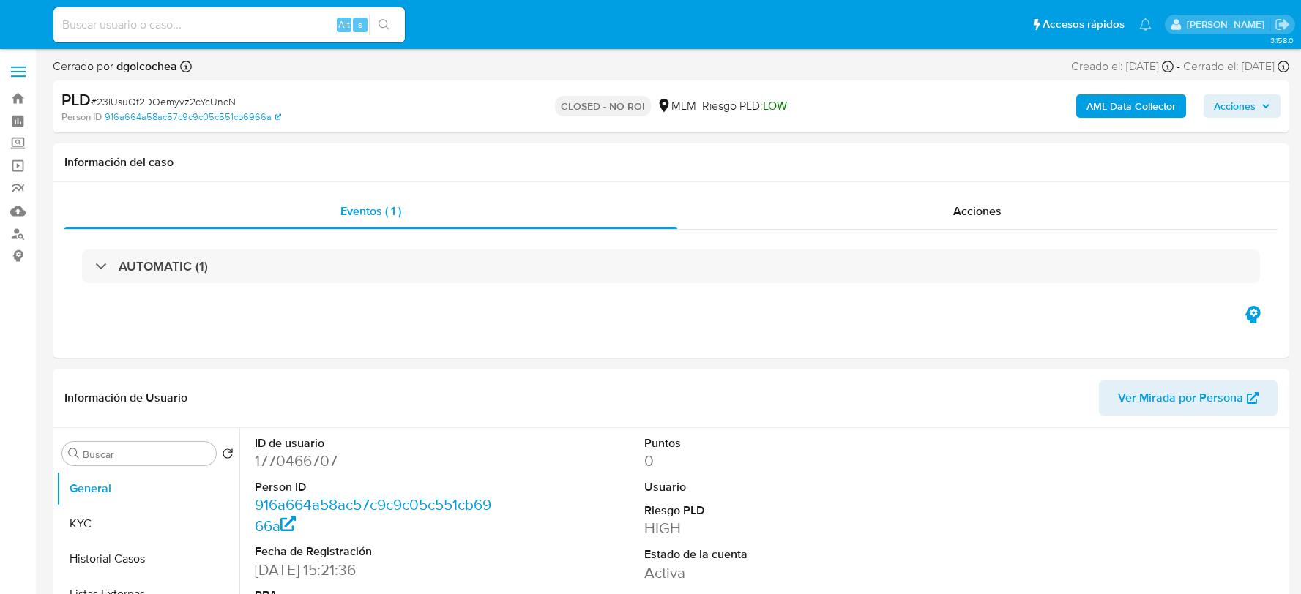
select select "10"
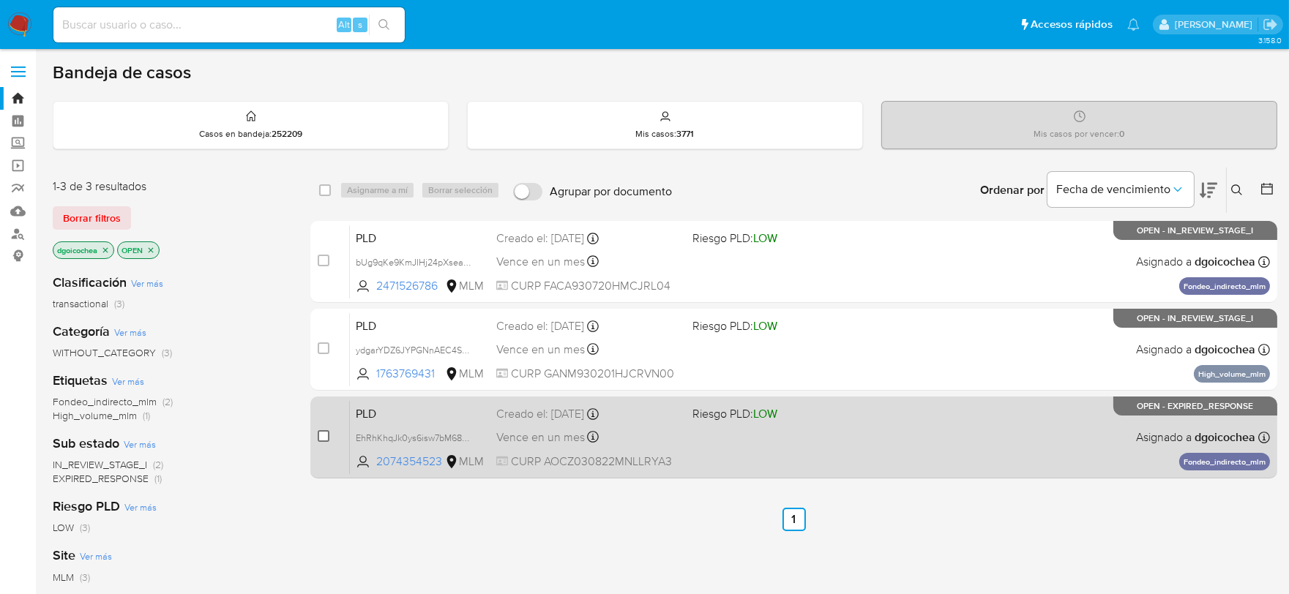
click at [321, 436] on input "checkbox" at bounding box center [324, 436] width 12 height 12
checkbox input "true"
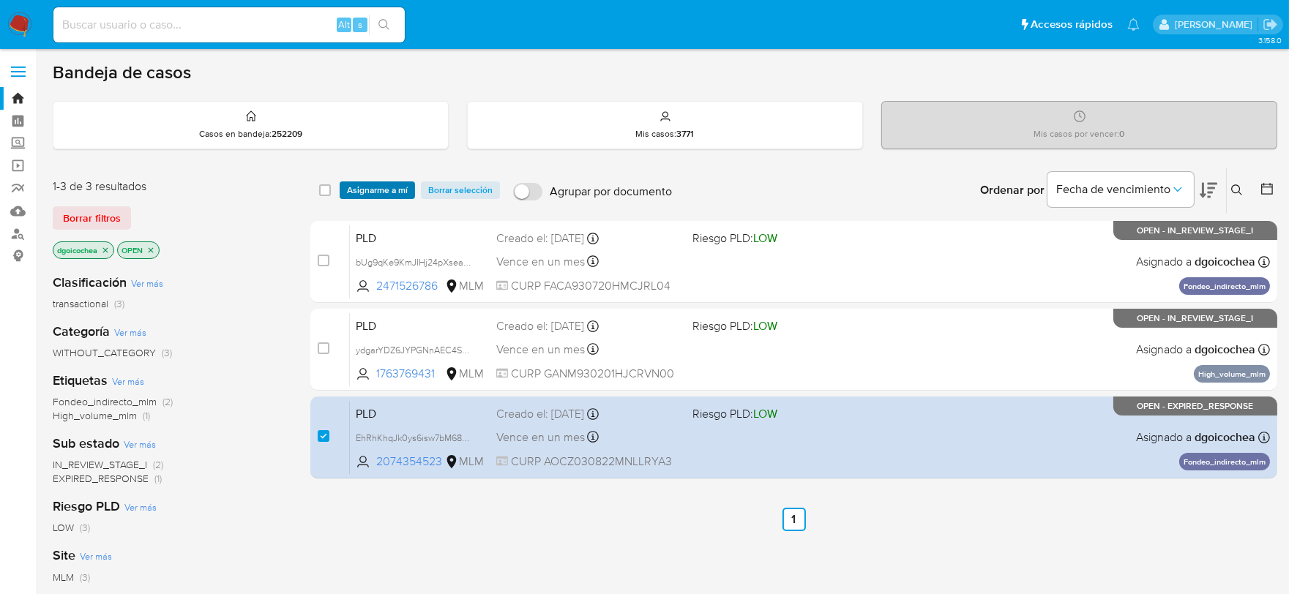
click at [398, 185] on span "Asignarme a mí" at bounding box center [377, 190] width 61 height 15
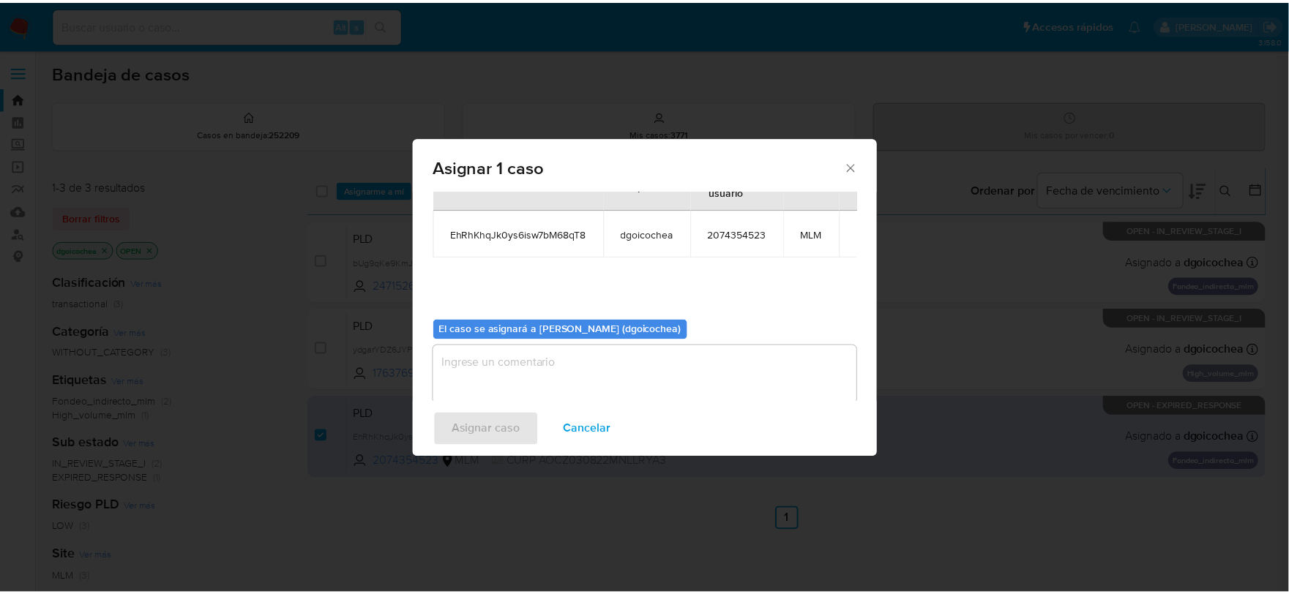
scroll to position [75, 0]
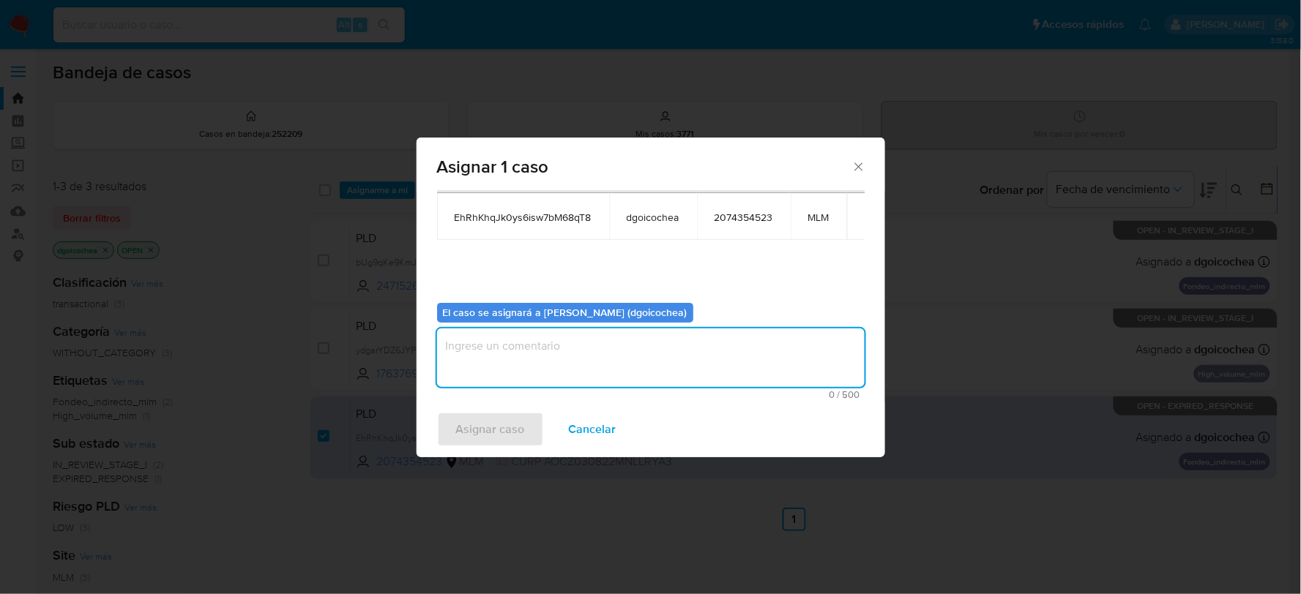
click at [540, 361] on textarea "assign-modal" at bounding box center [651, 358] width 428 height 59
type textarea "DG"
click at [492, 417] on span "Asignar caso" at bounding box center [490, 430] width 69 height 32
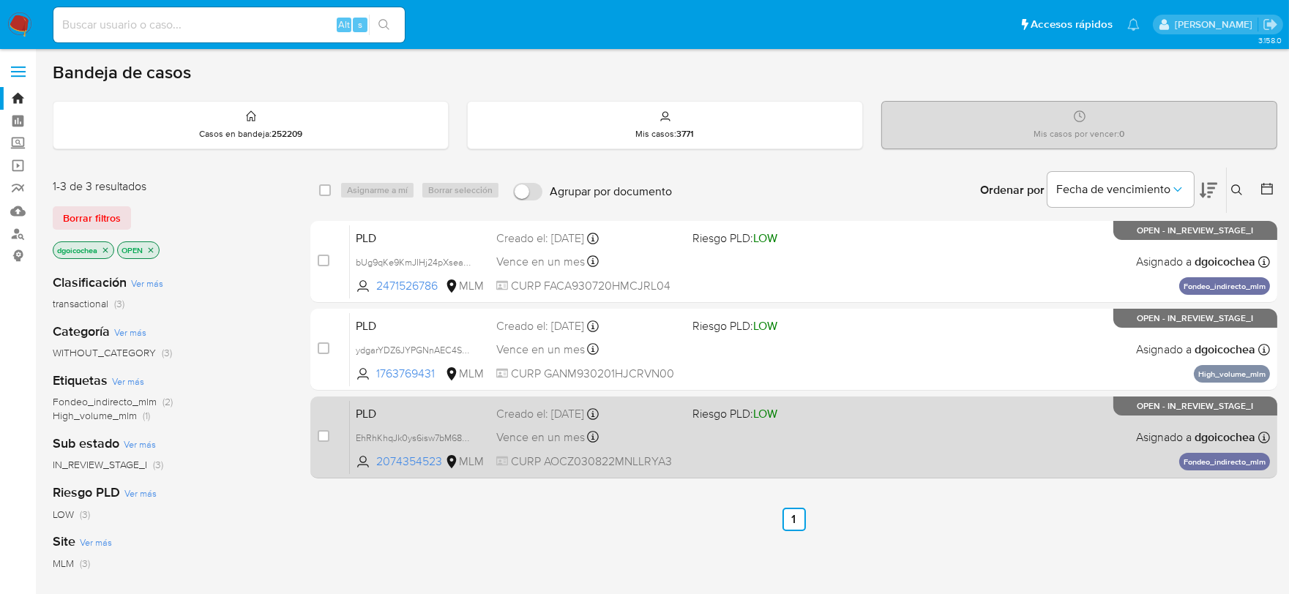
click at [370, 403] on span "PLD" at bounding box center [420, 412] width 129 height 19
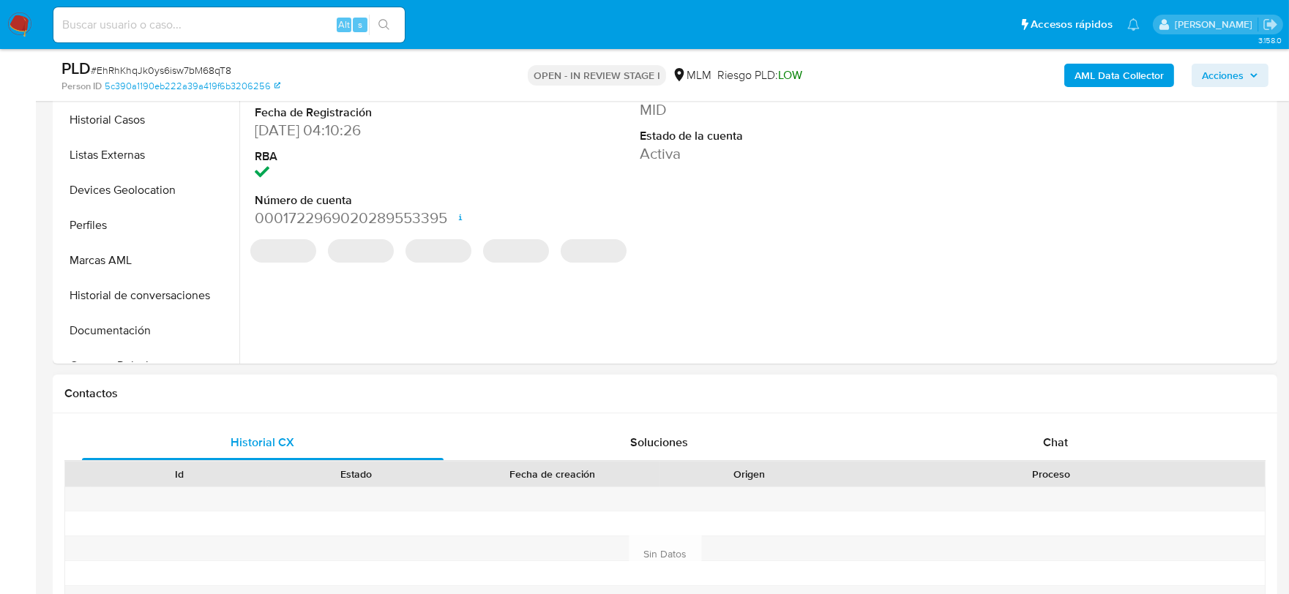
scroll to position [488, 0]
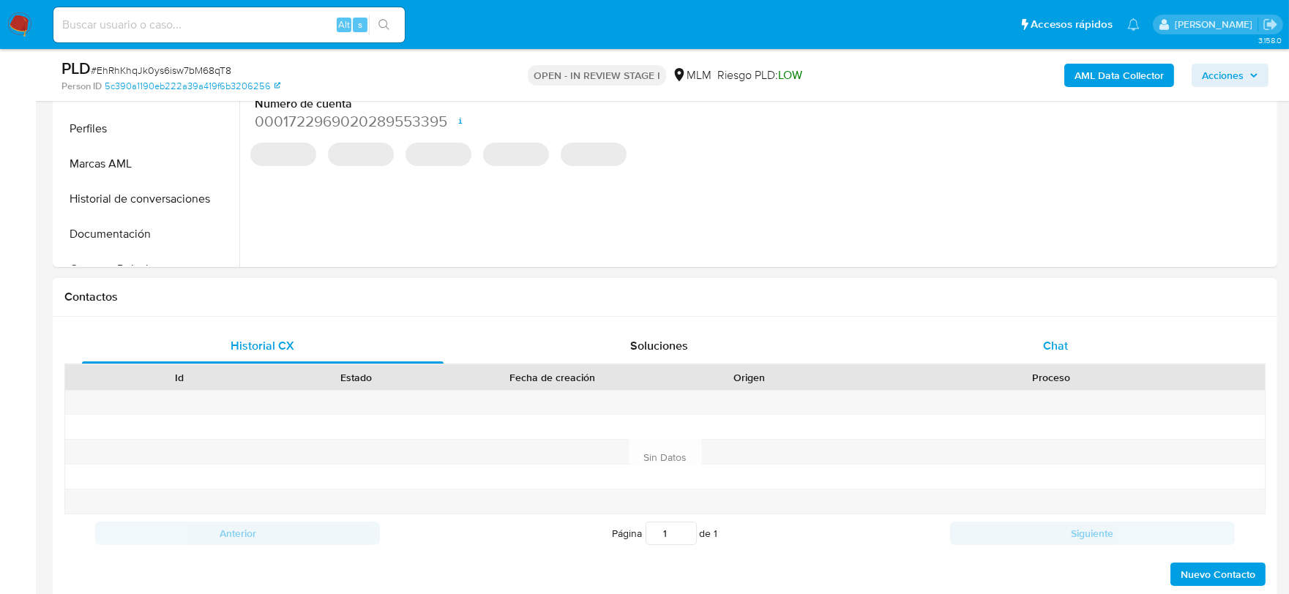
click at [1044, 341] on span "Chat" at bounding box center [1055, 345] width 25 height 17
select select "10"
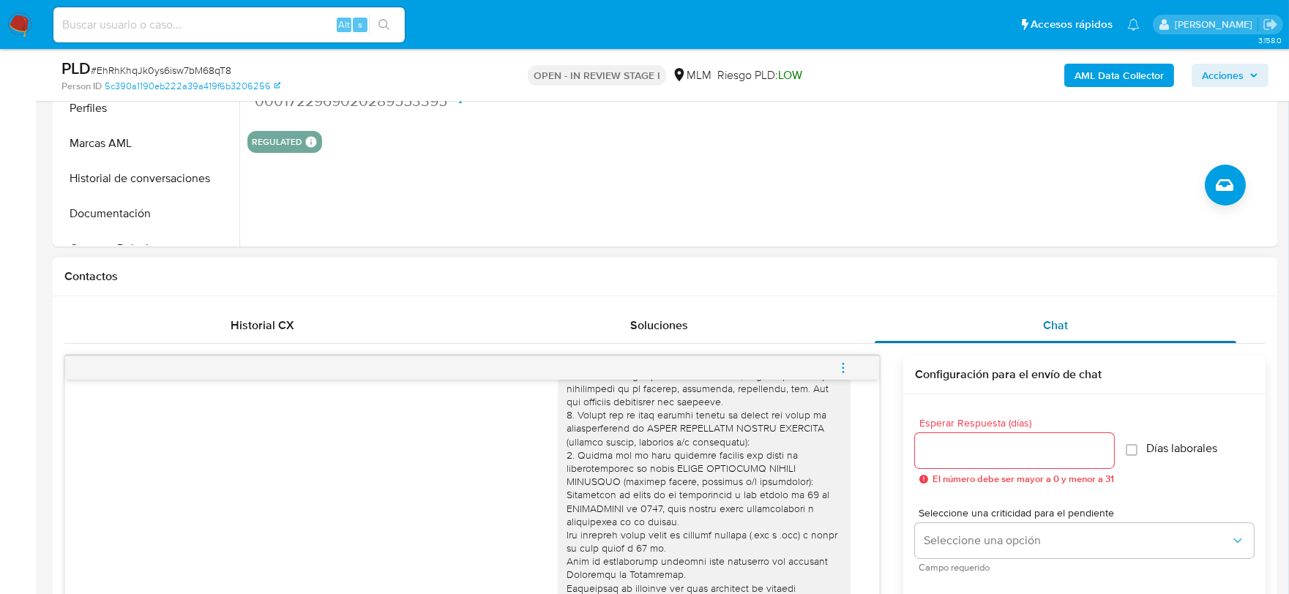
scroll to position [650, 0]
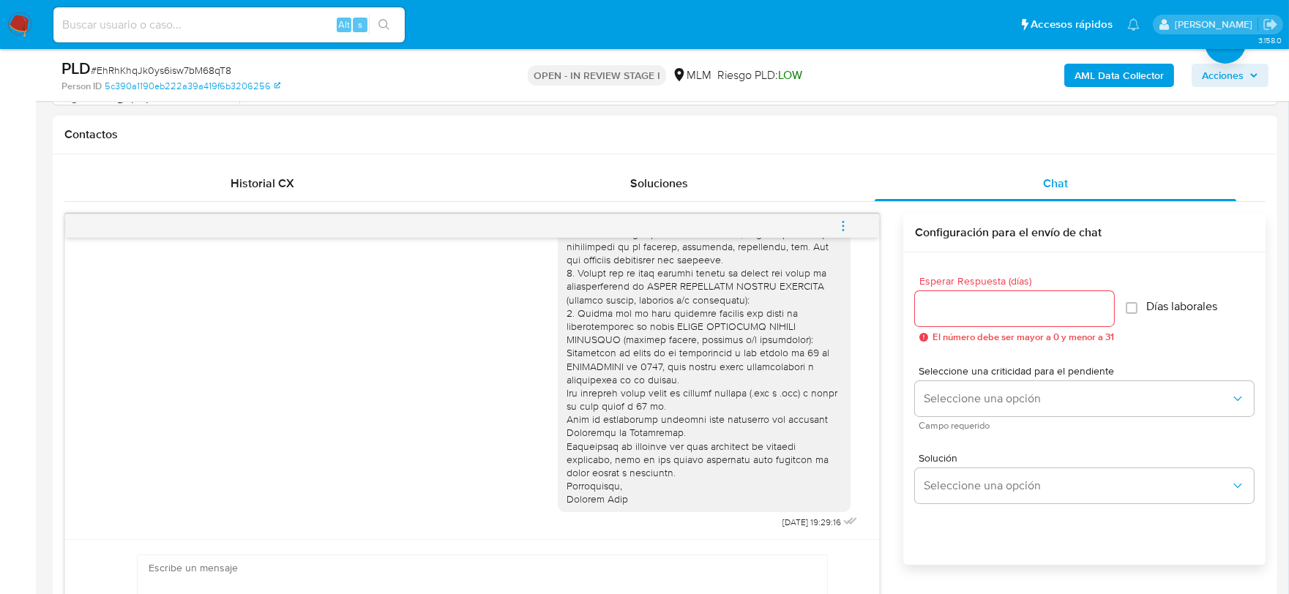
click at [843, 223] on icon "menu-action" at bounding box center [843, 226] width 13 height 13
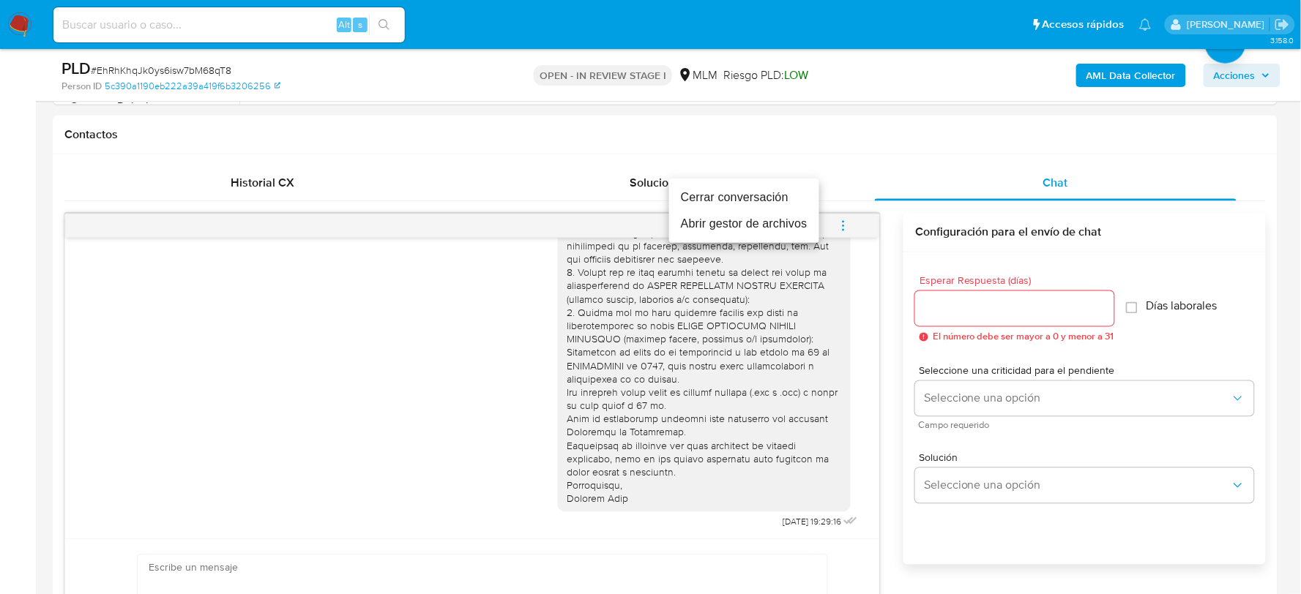
click at [801, 199] on li "Cerrar conversación" at bounding box center [744, 197] width 150 height 26
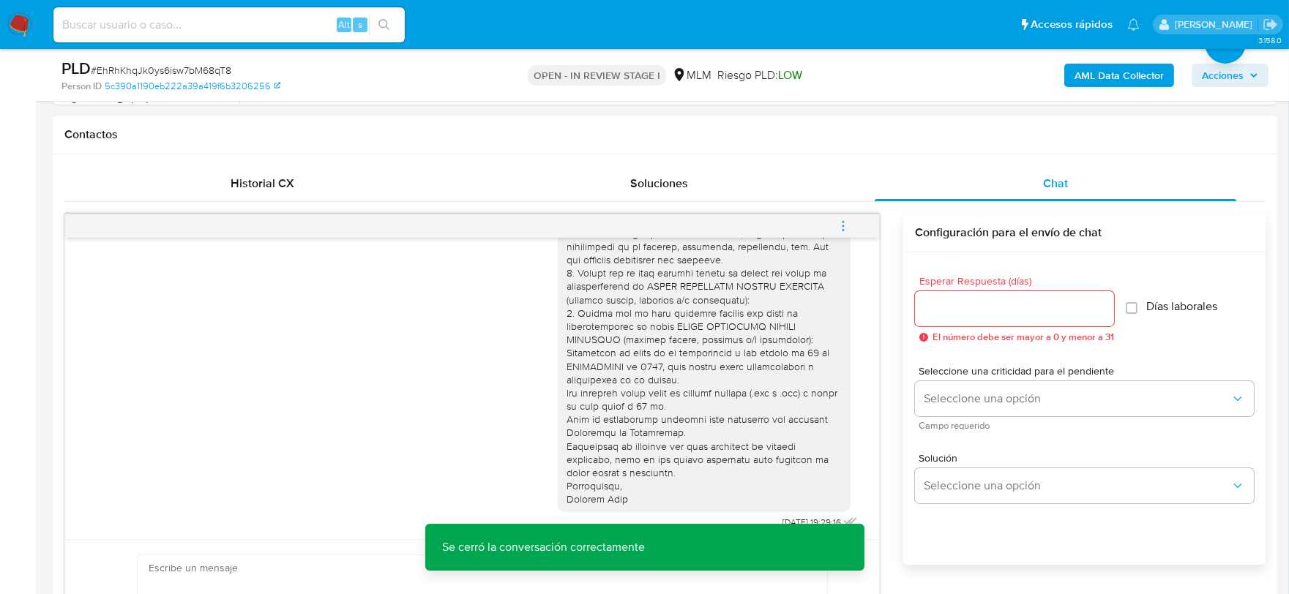
click at [830, 148] on div "Contactos" at bounding box center [665, 135] width 1225 height 39
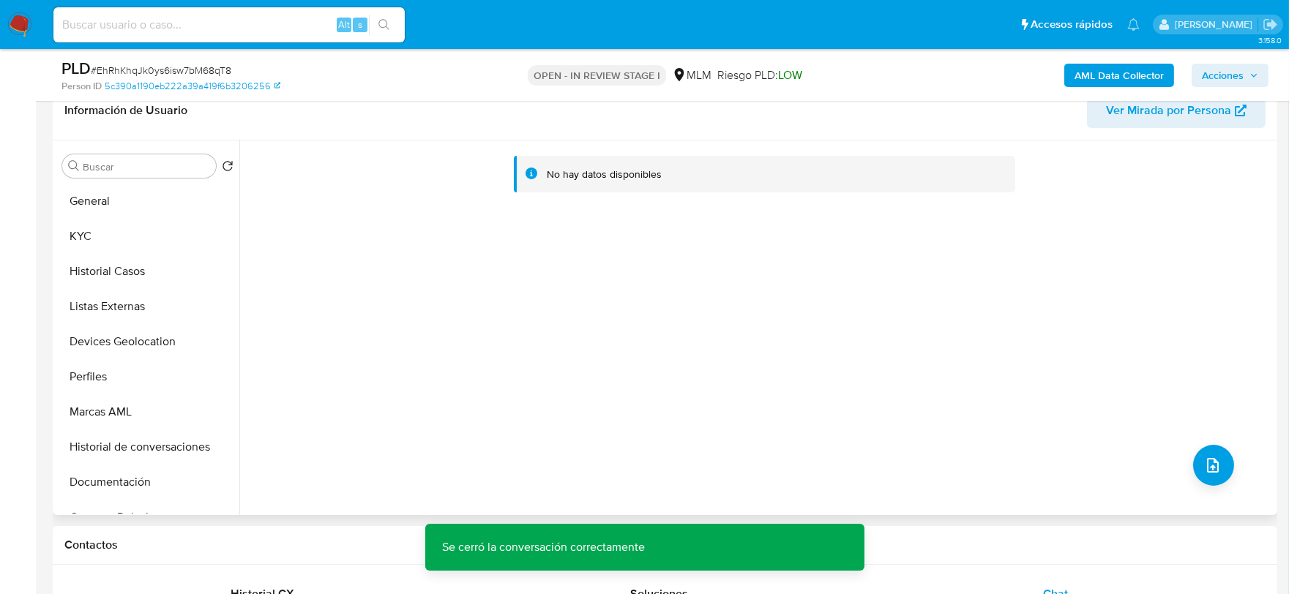
click at [1181, 461] on div "No hay datos disponibles" at bounding box center [756, 328] width 1034 height 375
click at [1204, 457] on span "upload-file" at bounding box center [1213, 466] width 18 height 18
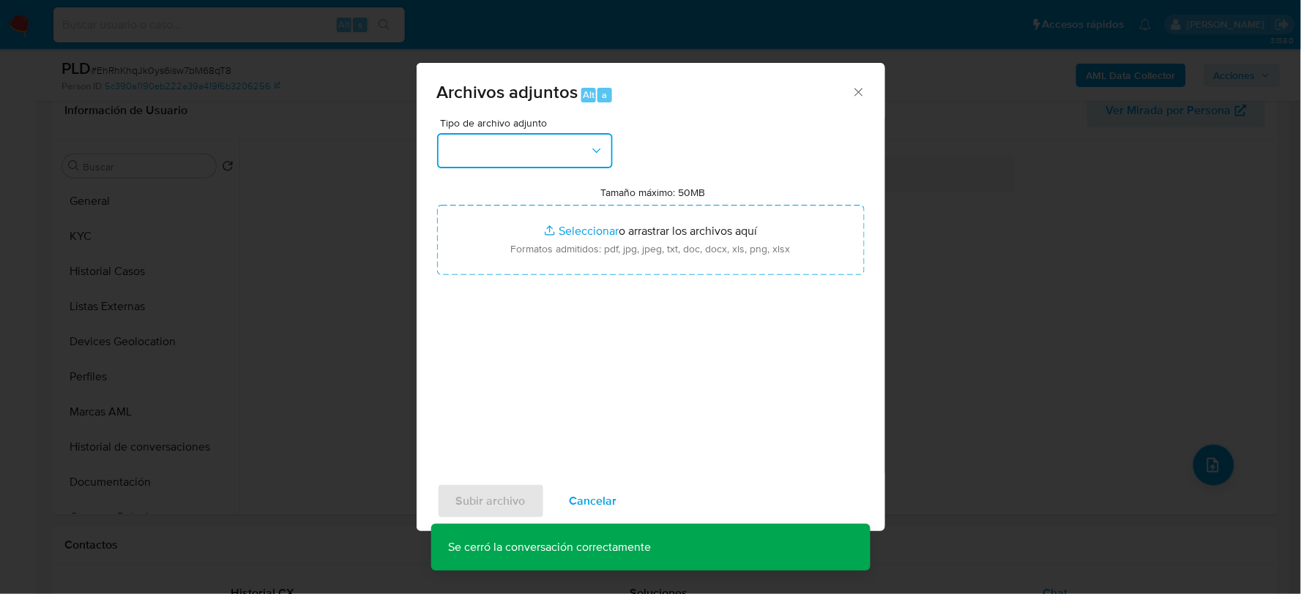
click at [499, 151] on button "button" at bounding box center [525, 150] width 176 height 35
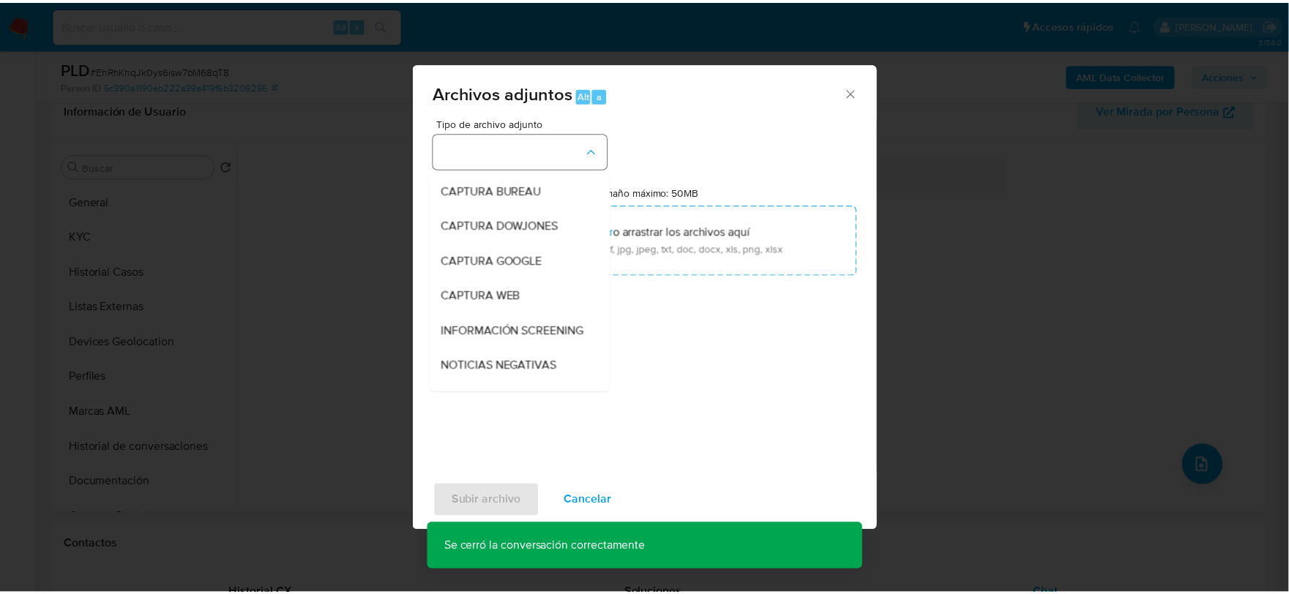
scroll to position [111, 0]
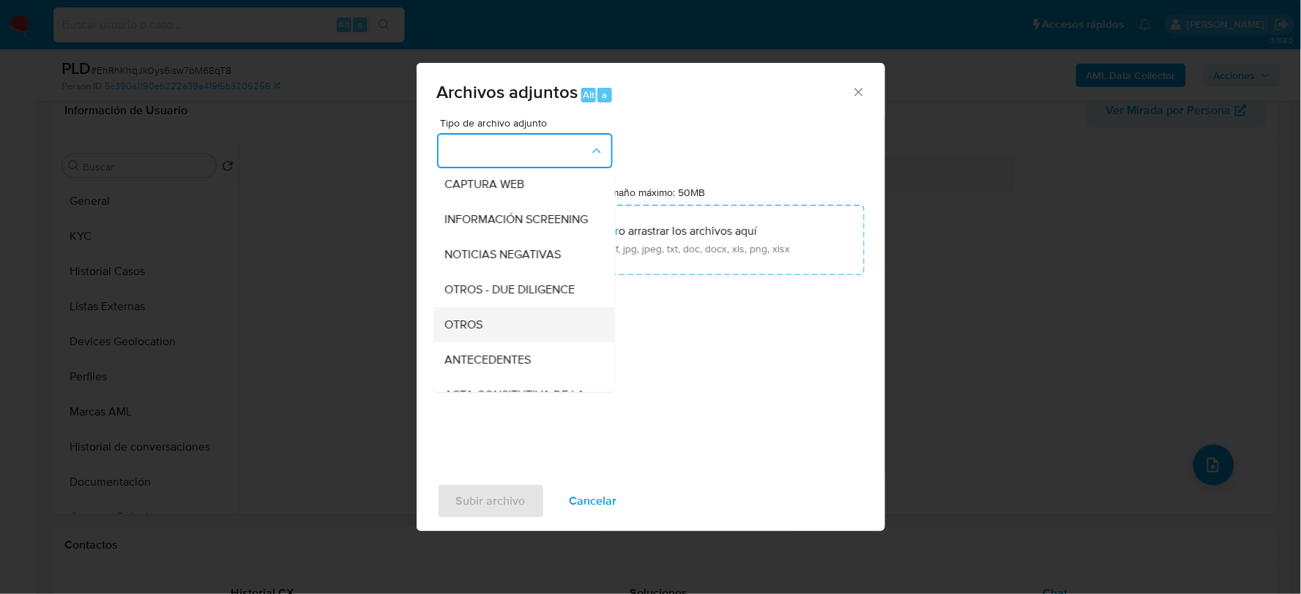
click at [477, 331] on span "OTROS" at bounding box center [464, 324] width 38 height 15
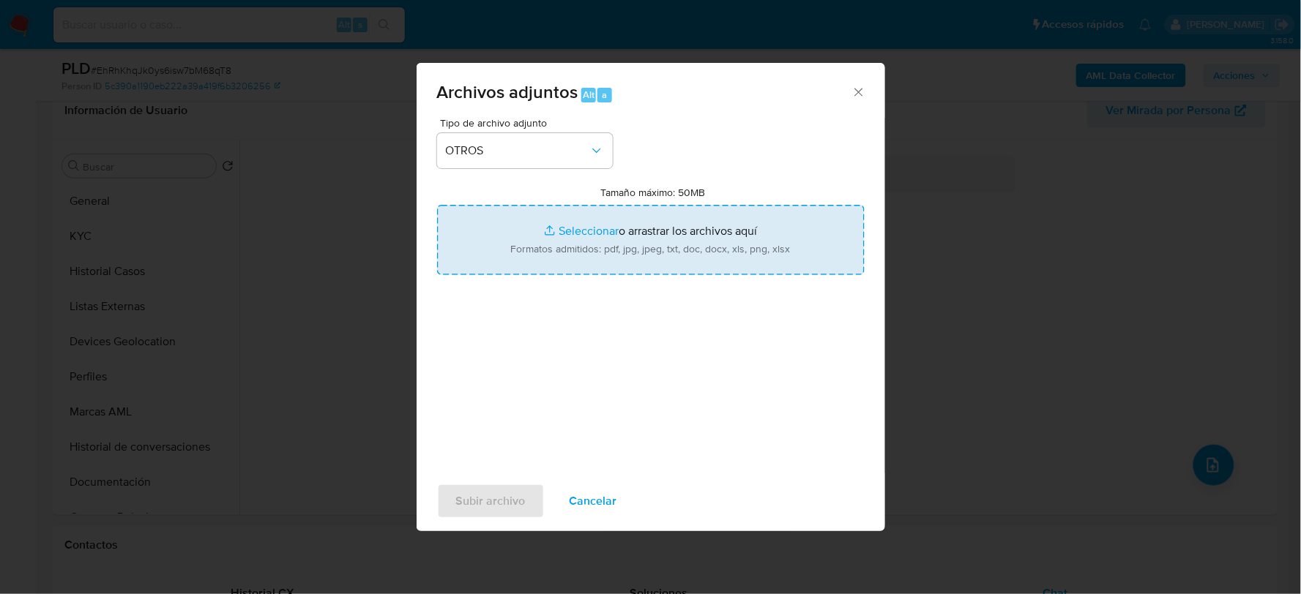
type input "C:\fakepath\2074354523_ZAYRA ALONSO_AGO2025.xlsx"
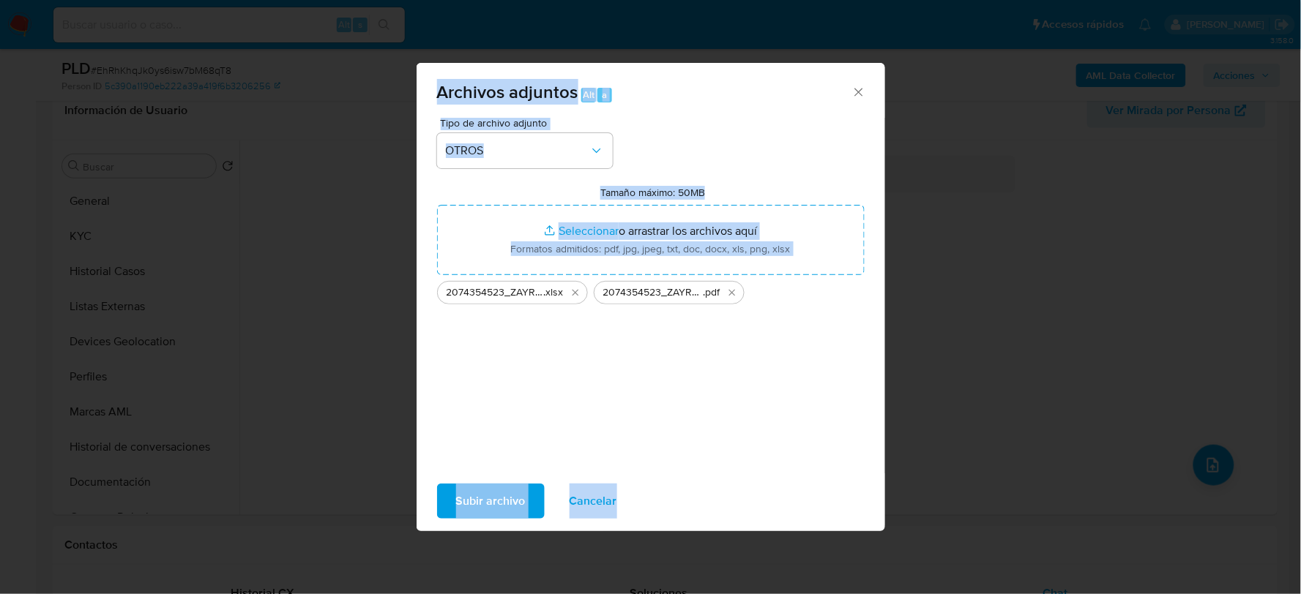
click at [500, 501] on span "Subir archivo" at bounding box center [491, 501] width 70 height 32
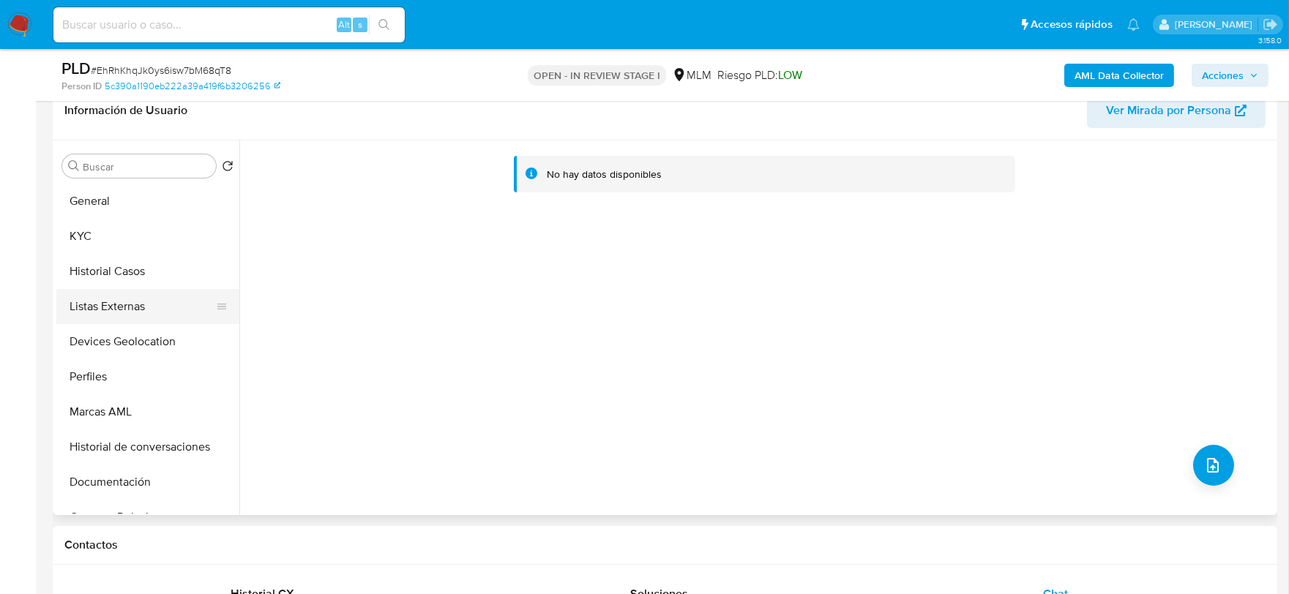
click at [151, 322] on button "Listas Externas" at bounding box center [141, 306] width 171 height 35
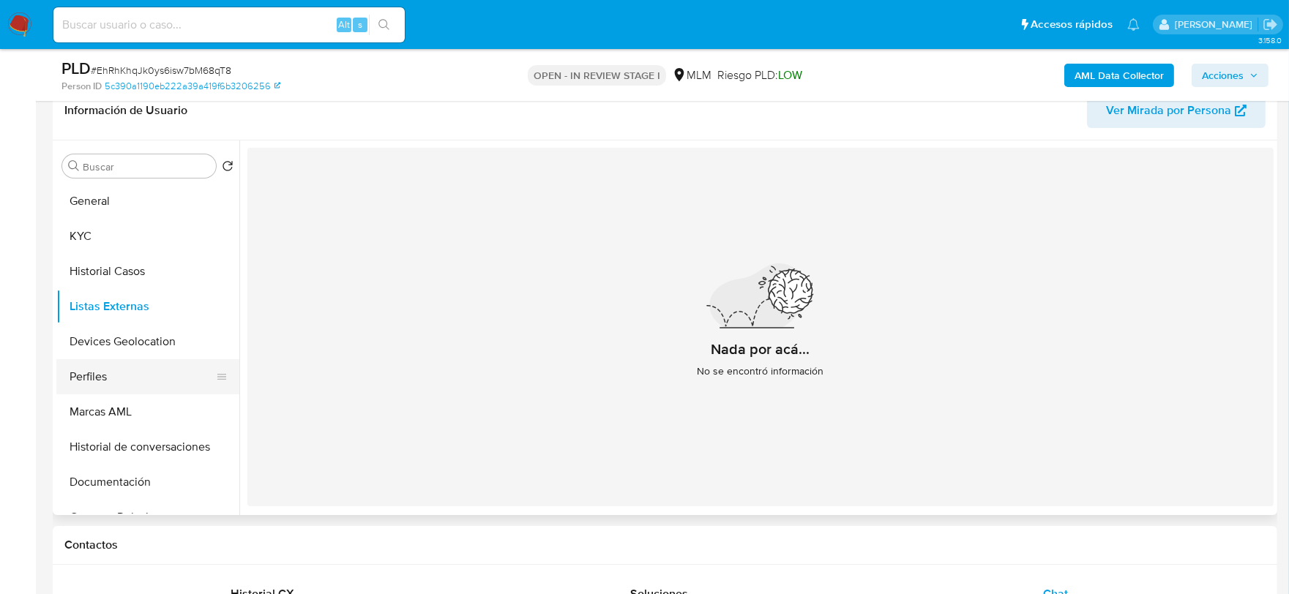
click at [228, 363] on button "Perfiles" at bounding box center [141, 376] width 171 height 35
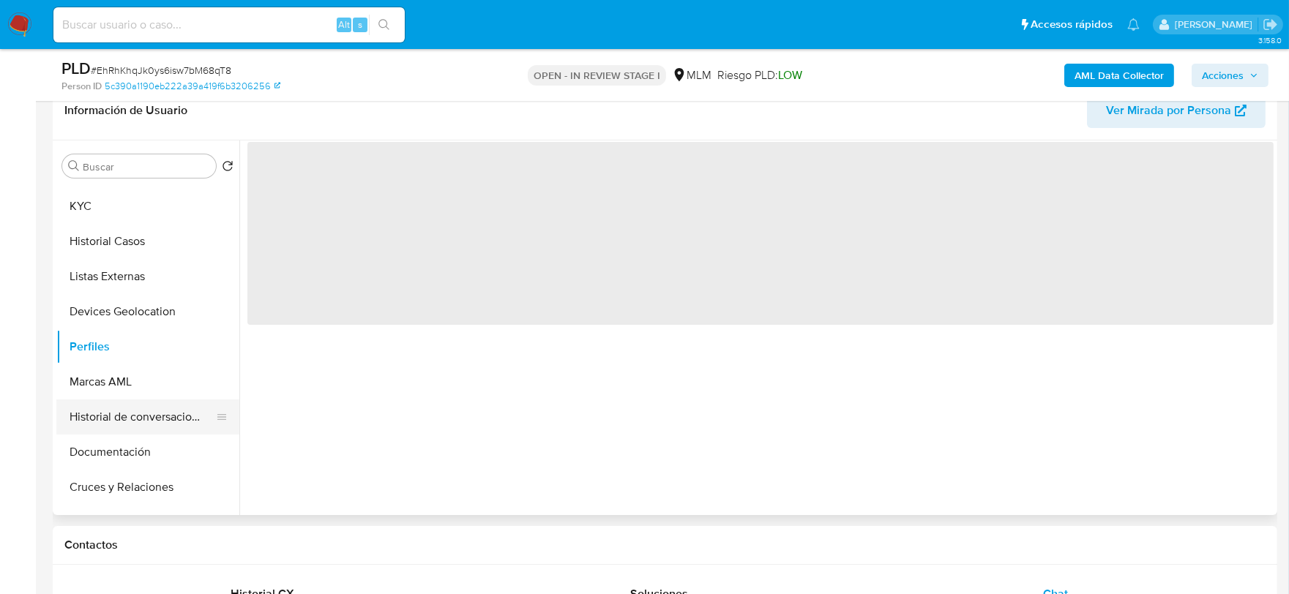
scroll to position [81, 0]
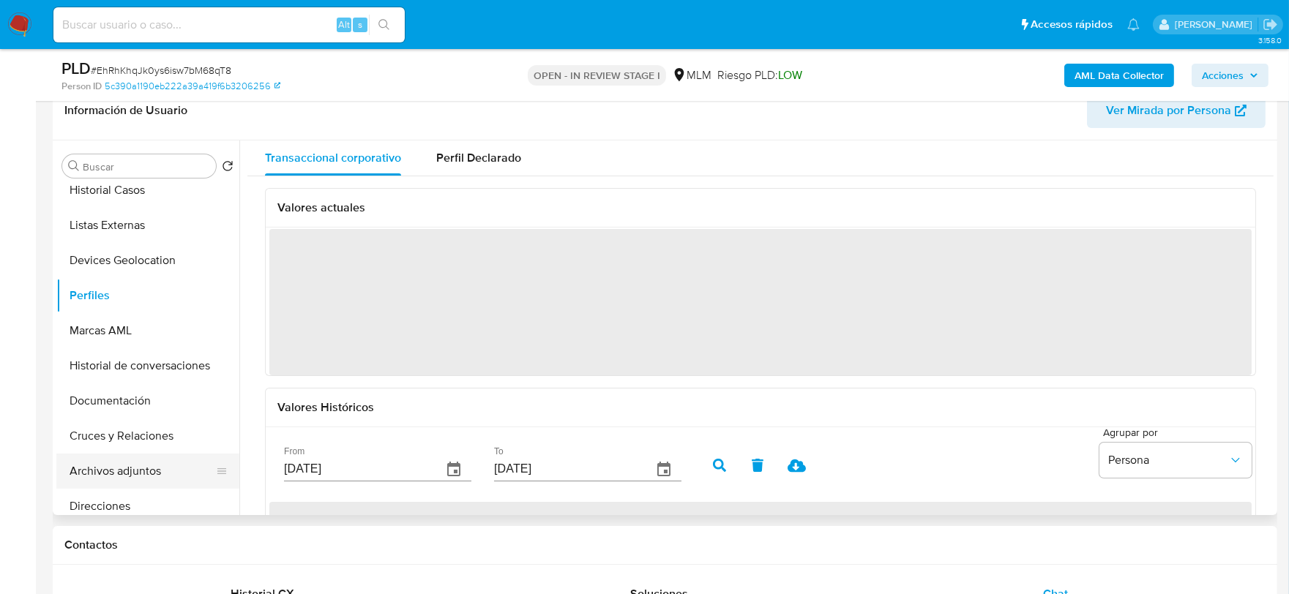
click at [154, 467] on button "Archivos adjuntos" at bounding box center [141, 471] width 171 height 35
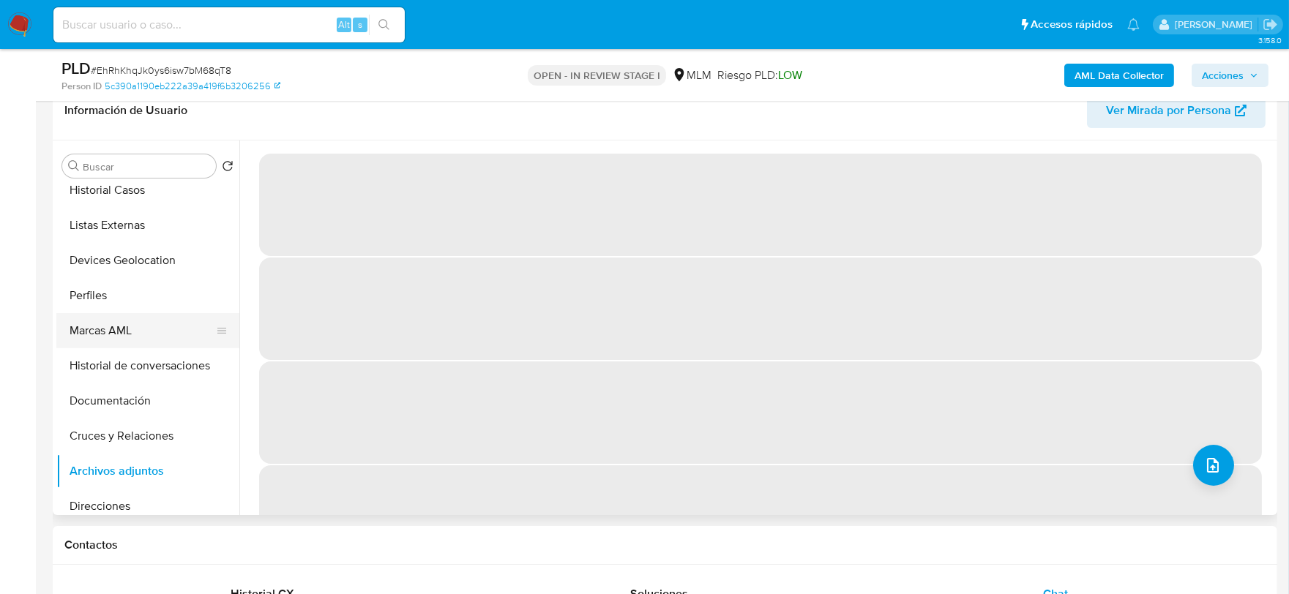
click at [200, 329] on button "Marcas AML" at bounding box center [141, 330] width 171 height 35
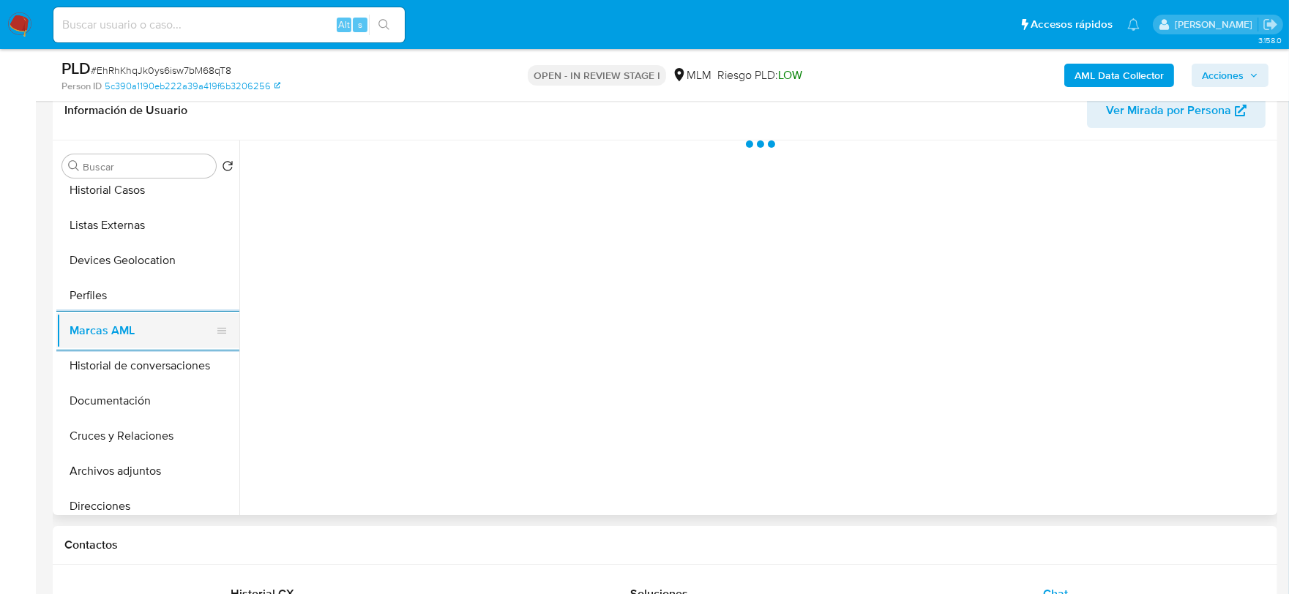
click at [163, 316] on button "Marcas AML" at bounding box center [141, 330] width 171 height 35
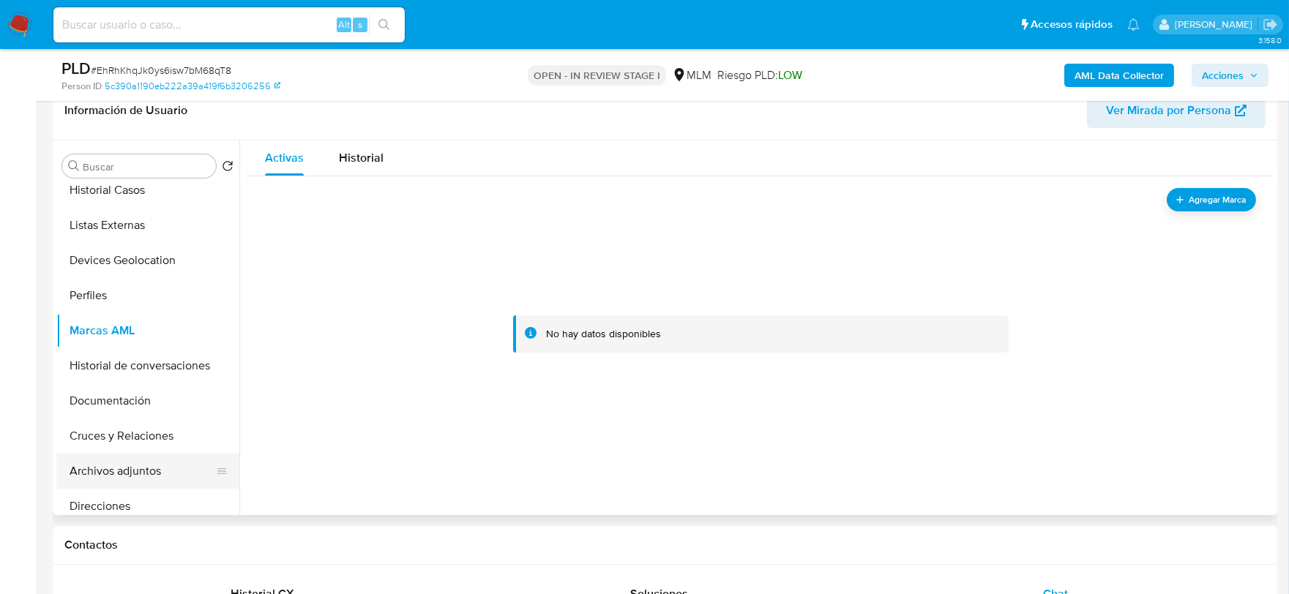
click at [148, 465] on button "Archivos adjuntos" at bounding box center [141, 471] width 171 height 35
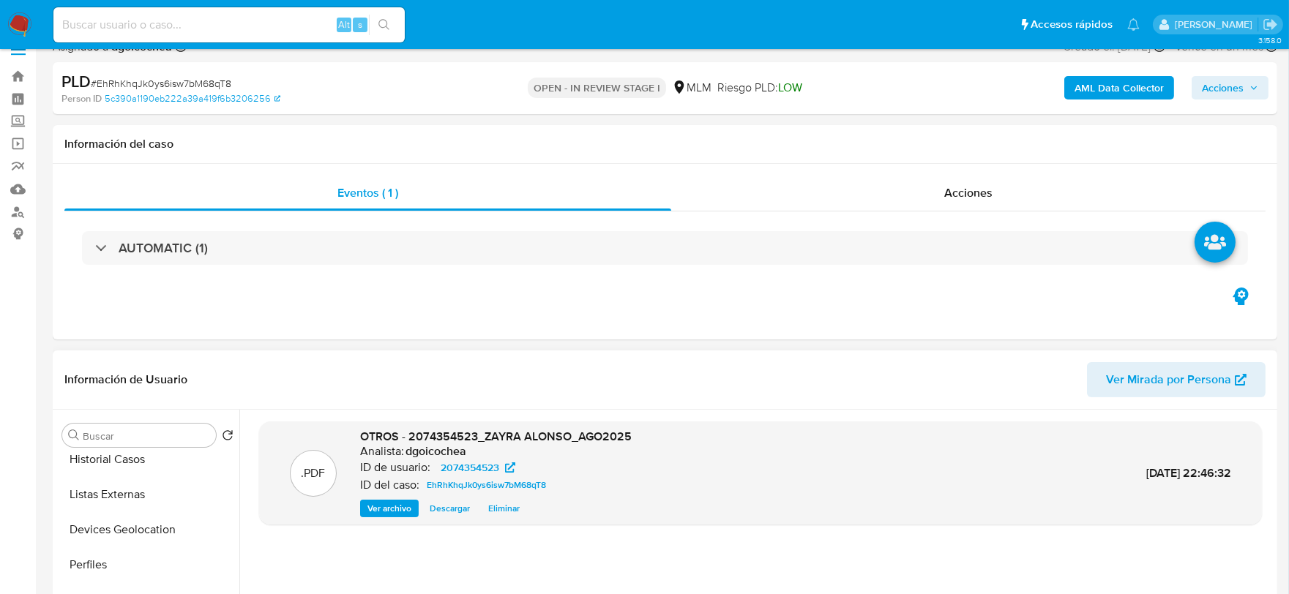
scroll to position [0, 0]
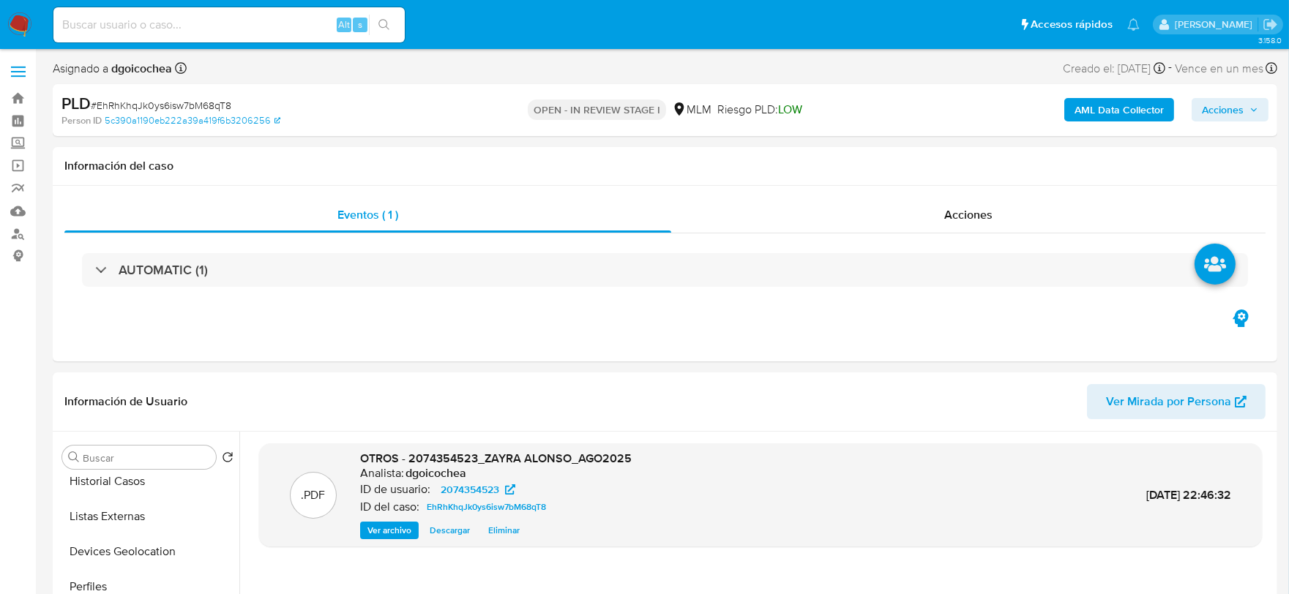
click at [1237, 107] on span "Acciones" at bounding box center [1223, 109] width 42 height 23
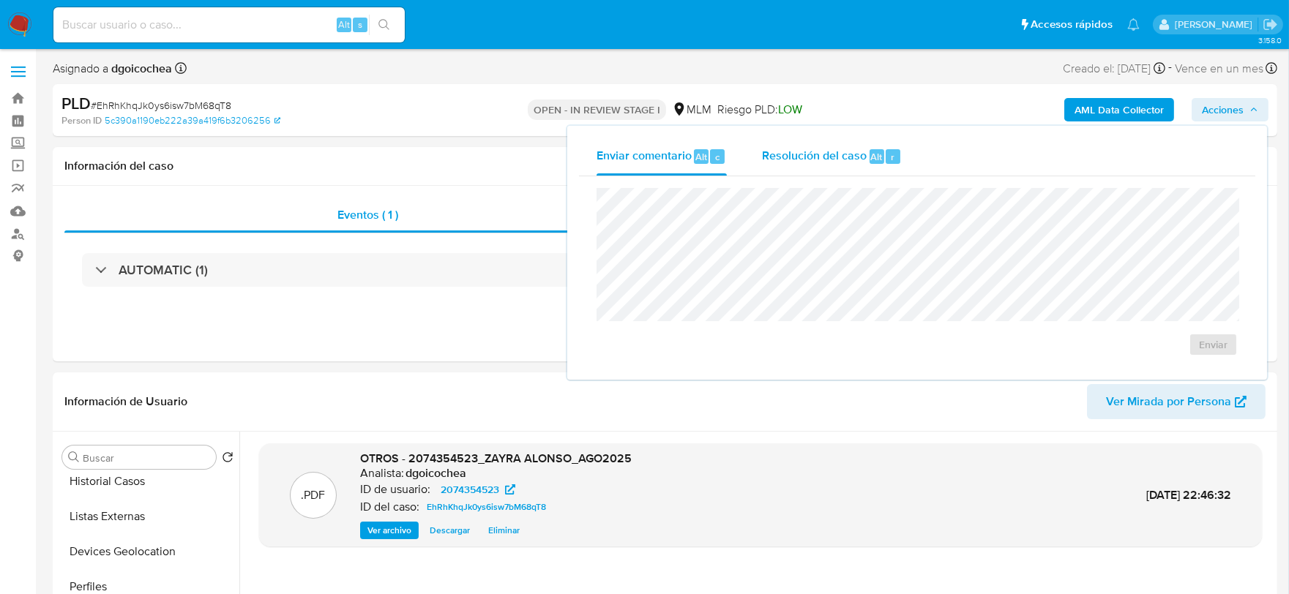
click at [846, 158] on span "Resolución del caso" at bounding box center [814, 156] width 105 height 17
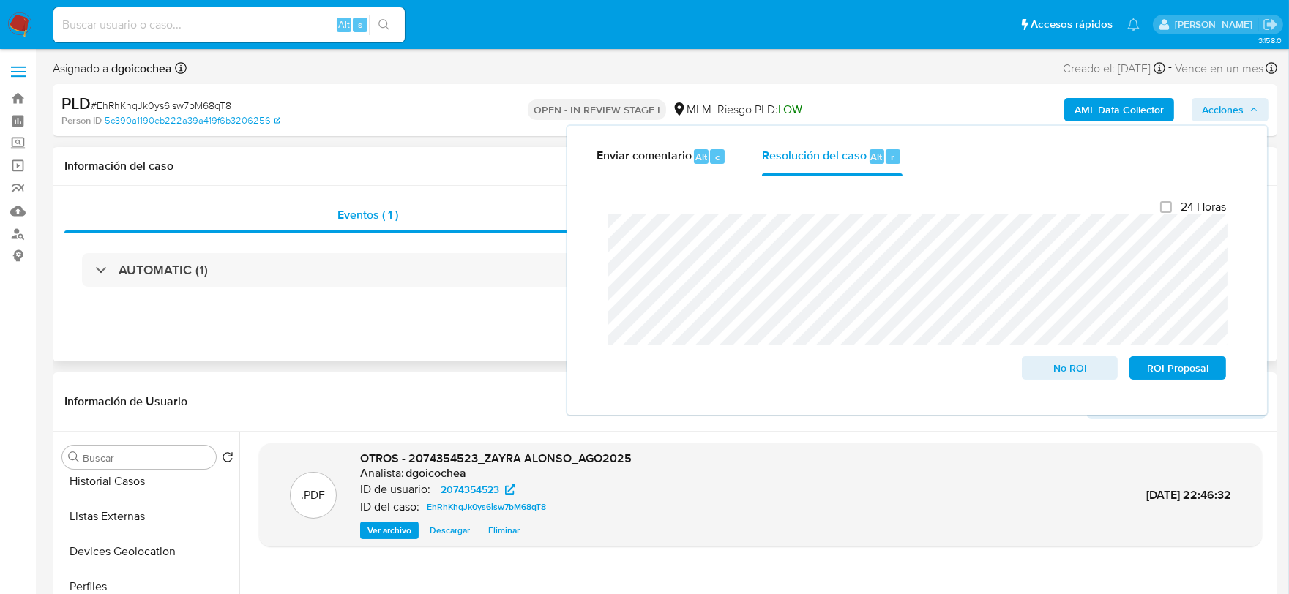
click at [449, 334] on div "Eventos ( 1 ) Acciones AUTOMATIC (1)" at bounding box center [665, 274] width 1225 height 176
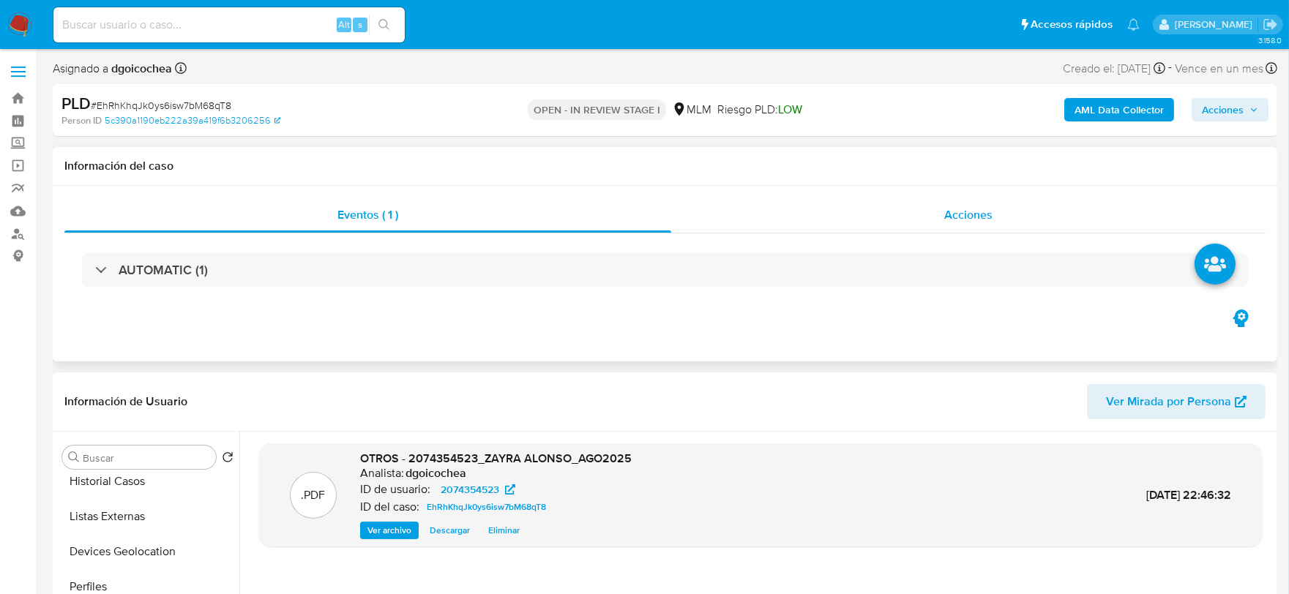
click at [991, 212] on span "Acciones" at bounding box center [968, 214] width 48 height 17
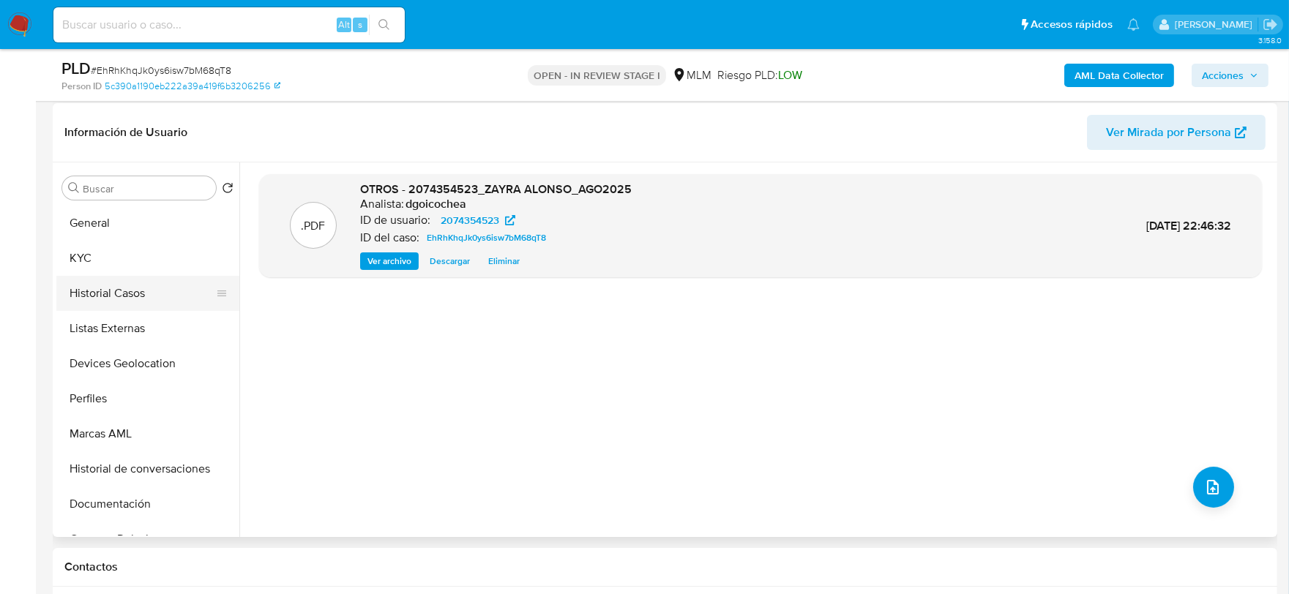
scroll to position [163, 0]
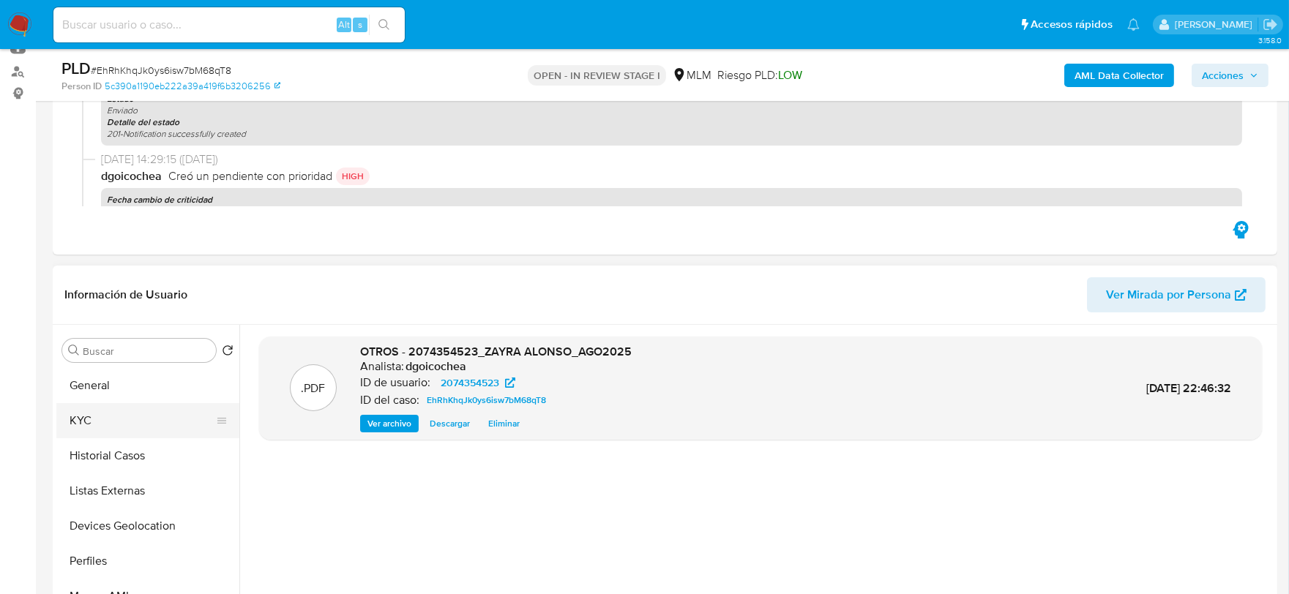
click at [96, 417] on button "KYC" at bounding box center [141, 420] width 171 height 35
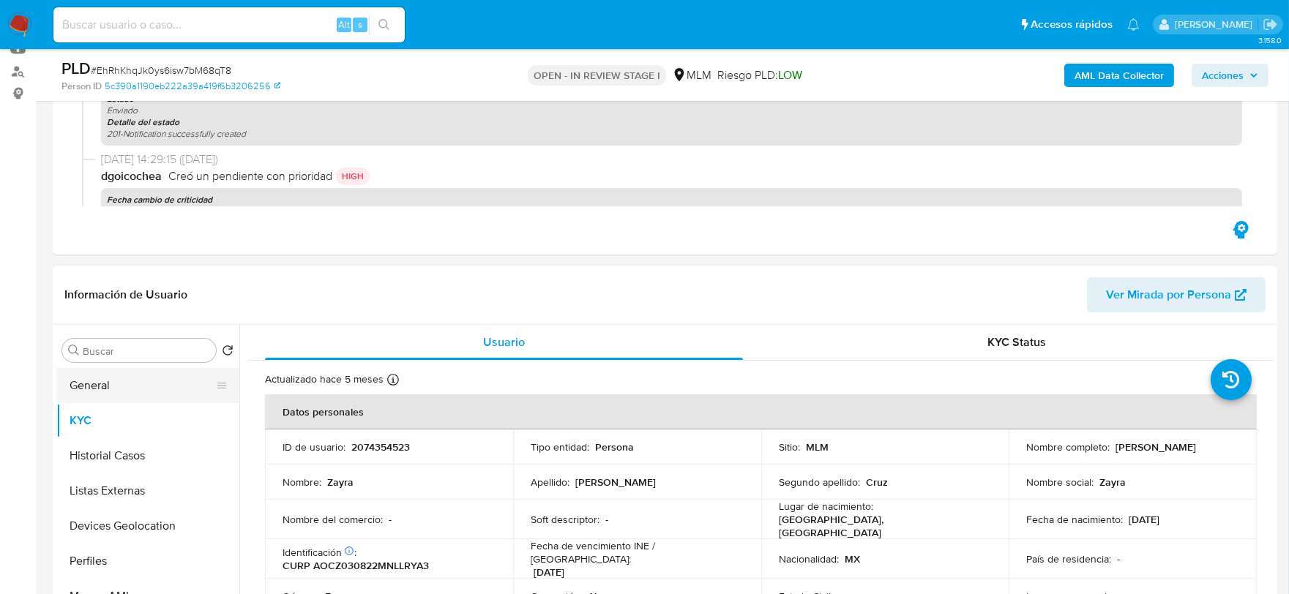
click at [103, 394] on button "General" at bounding box center [141, 385] width 171 height 35
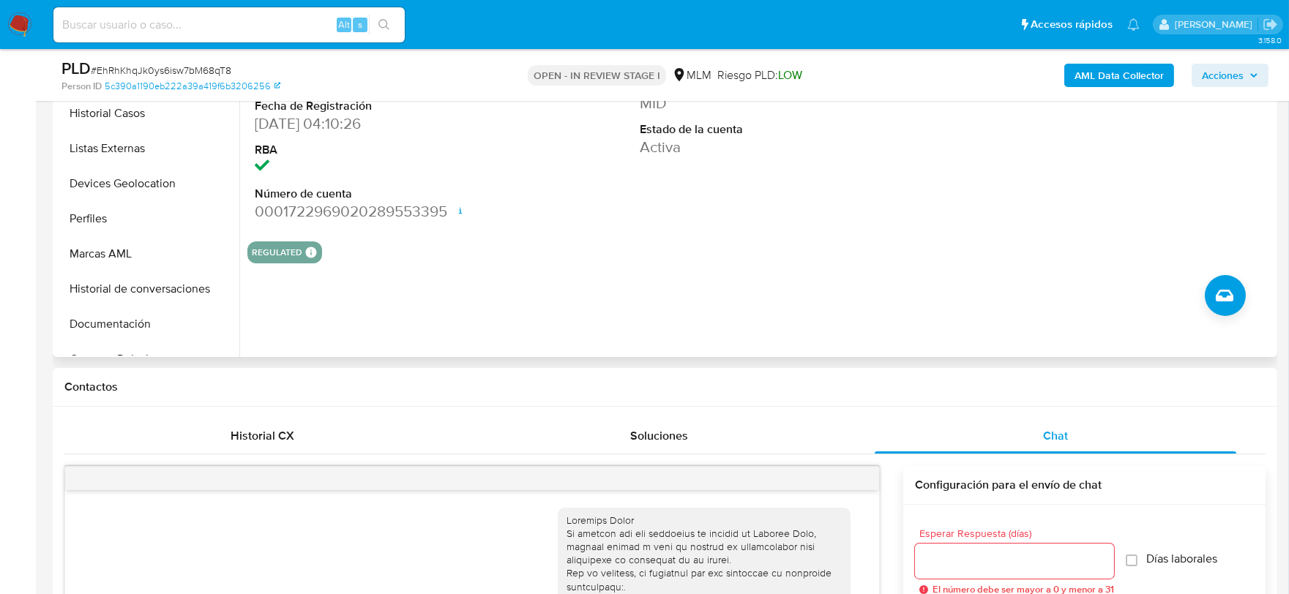
scroll to position [406, 0]
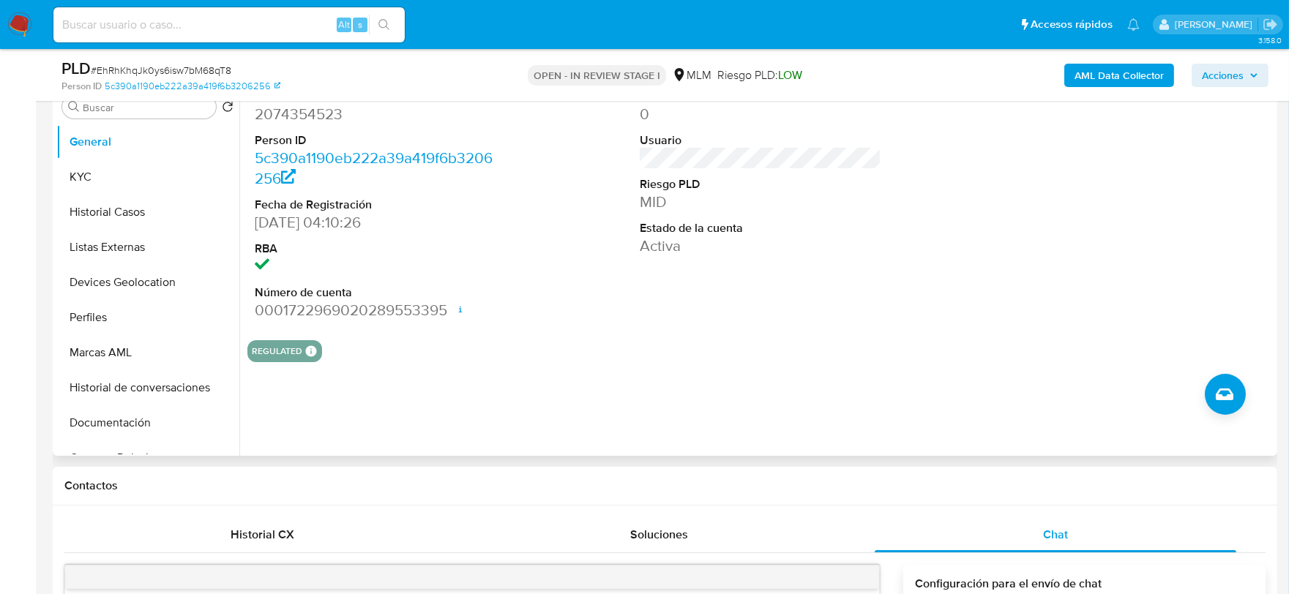
click at [518, 329] on section "ID de usuario 2074354523 Person ID 5c390a1190eb222a39a419f6b3206256 Fecha de Re…" at bounding box center [760, 221] width 1026 height 281
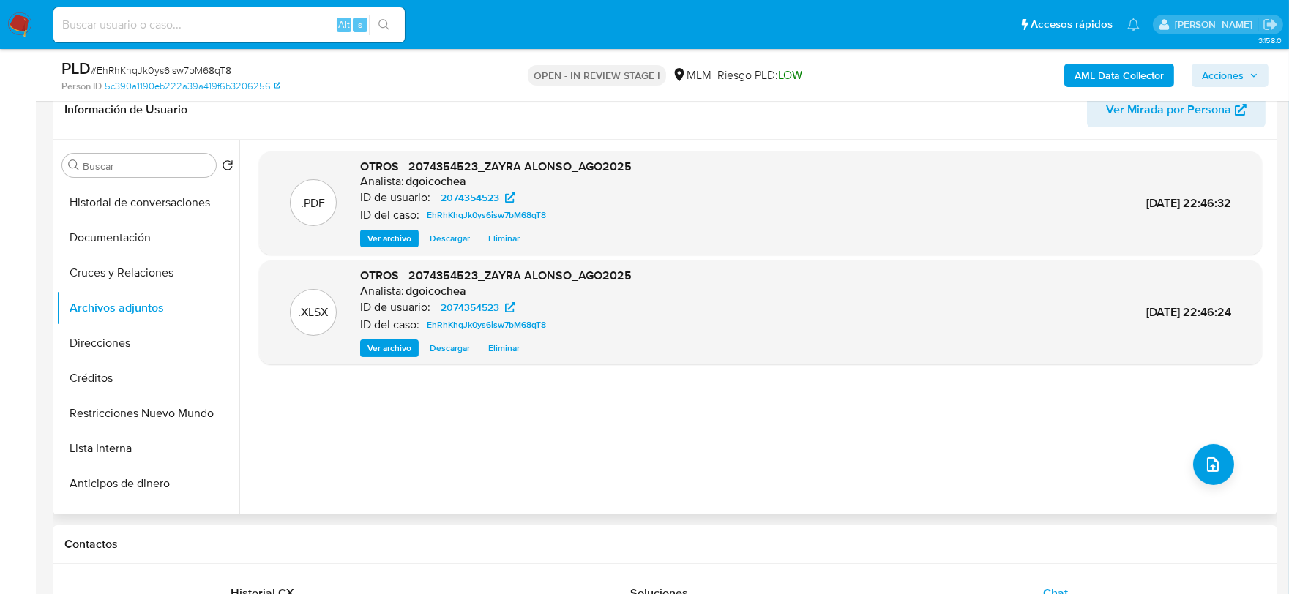
scroll to position [243, 0]
click at [1221, 72] on span "Acciones" at bounding box center [1223, 75] width 42 height 23
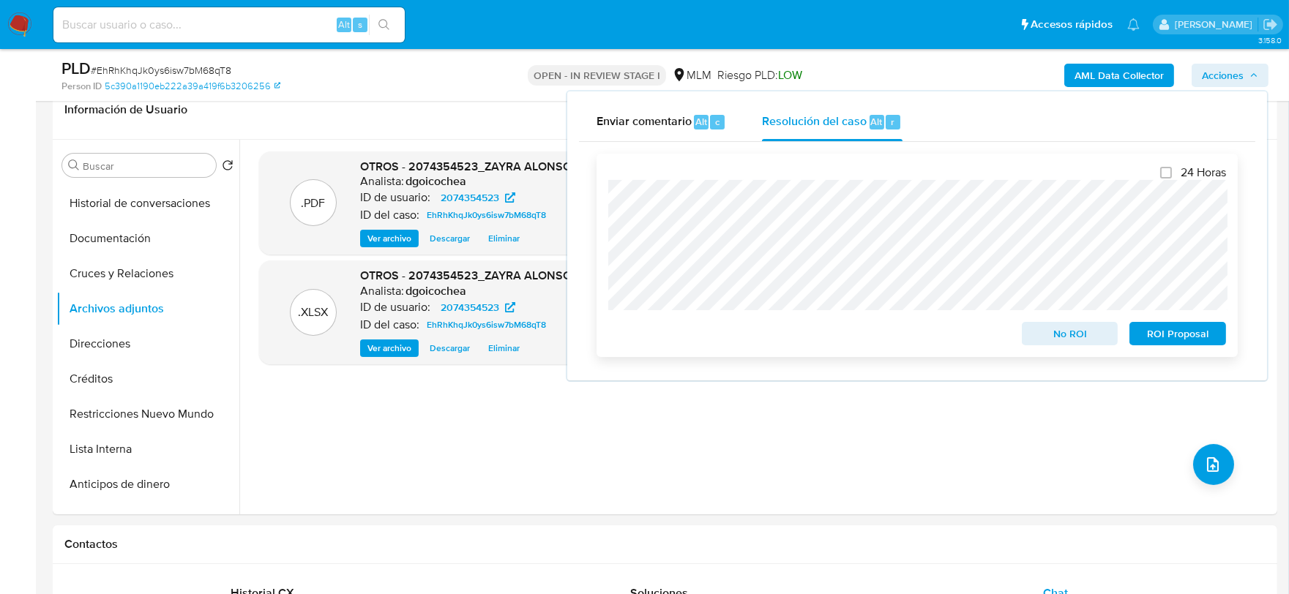
click at [1201, 340] on span "ROI Proposal" at bounding box center [1178, 334] width 76 height 20
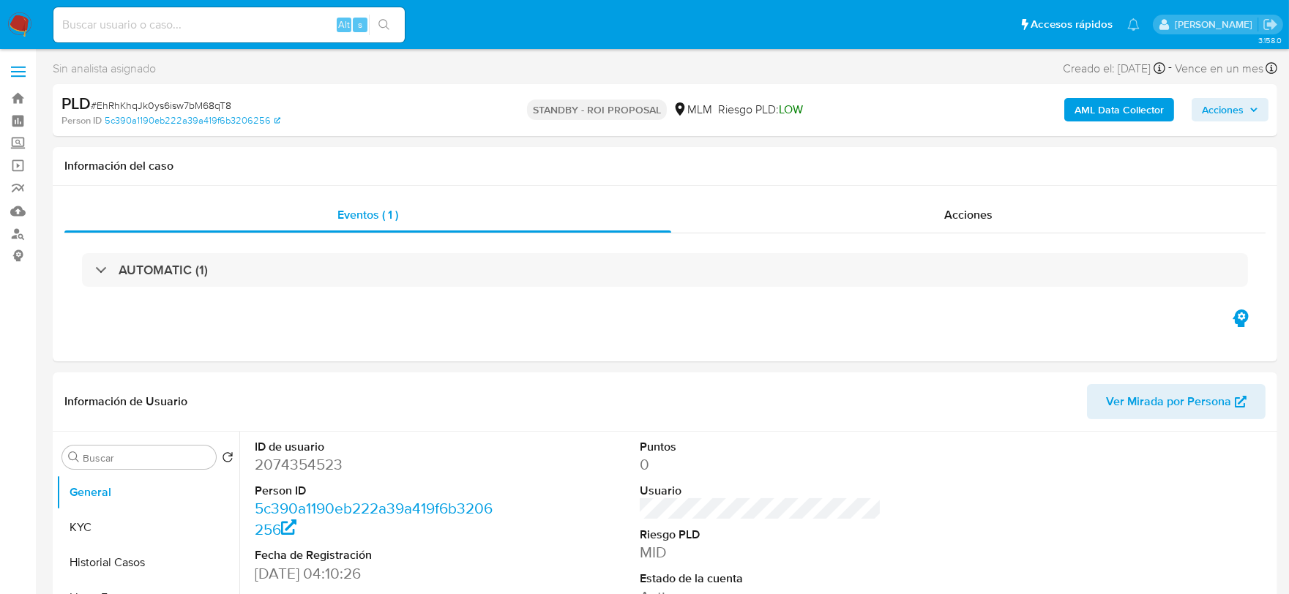
select select "10"
